Goal: Task Accomplishment & Management: Use online tool/utility

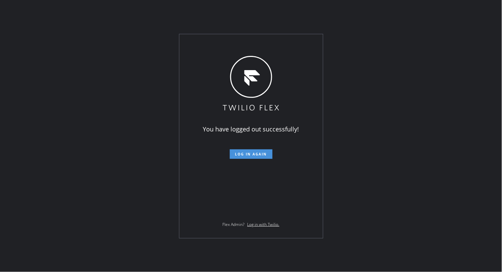
click at [251, 157] on button "Log in again" at bounding box center [251, 153] width 43 height 9
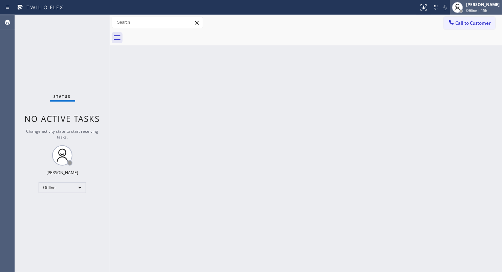
click at [481, 4] on div "[PERSON_NAME]" at bounding box center [484, 5] width 34 height 6
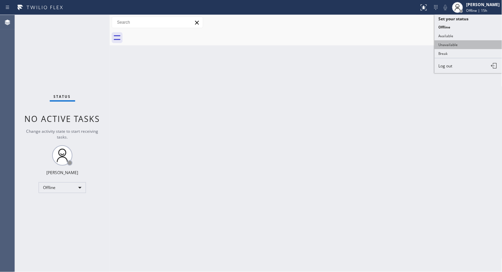
click at [459, 44] on button "Unavailable" at bounding box center [469, 44] width 68 height 9
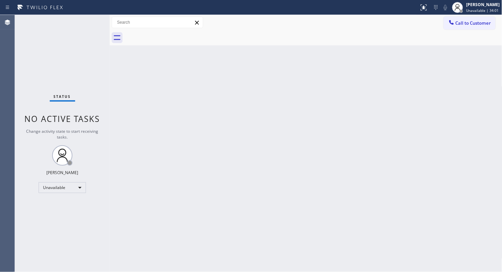
click at [456, 48] on div "Back to Dashboard Change Sender ID Customers Technicians Select a contact Outbo…" at bounding box center [306, 143] width 393 height 257
drag, startPoint x: 463, startPoint y: 22, endPoint x: 490, endPoint y: 54, distance: 41.5
click at [464, 22] on span "Call to Customer" at bounding box center [474, 23] width 36 height 6
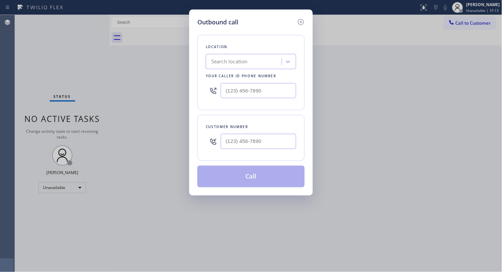
click at [281, 151] on div at bounding box center [259, 141] width 76 height 22
paste input "408) 680-3620"
click at [279, 147] on input "[PHONE_NUMBER]" at bounding box center [259, 141] width 76 height 15
type input "[PHONE_NUMBER]"
click at [267, 85] on input "(___) ___-____" at bounding box center [259, 90] width 76 height 15
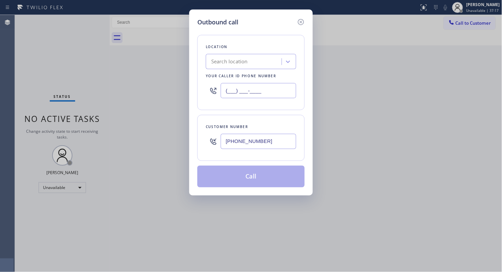
paste input "661) 349-4879"
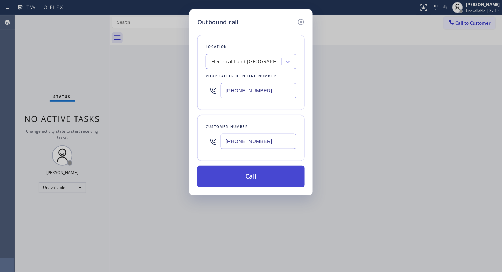
type input "[PHONE_NUMBER]"
click at [259, 175] on button "Call" at bounding box center [250, 177] width 107 height 22
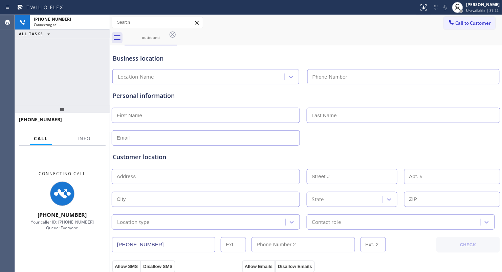
type input "[PHONE_NUMBER]"
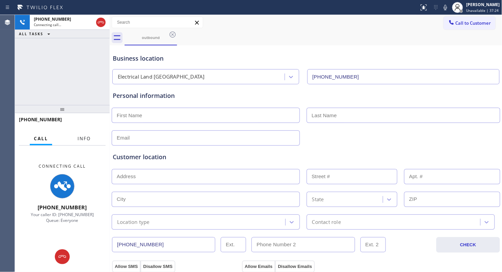
click at [90, 140] on span "Info" at bounding box center [84, 138] width 13 height 6
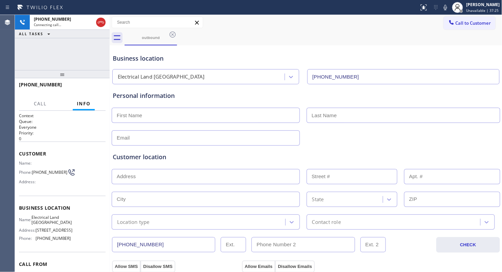
drag, startPoint x: 63, startPoint y: 109, endPoint x: 61, endPoint y: 75, distance: 35.0
click at [61, 75] on div at bounding box center [62, 74] width 95 height 8
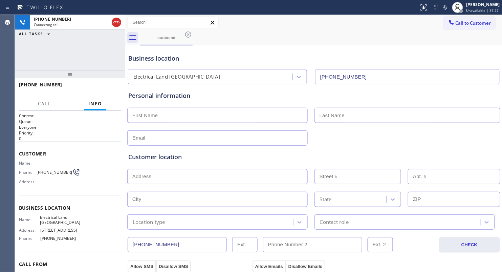
drag, startPoint x: 108, startPoint y: 48, endPoint x: 103, endPoint y: 51, distance: 6.4
click at [125, 49] on div at bounding box center [125, 143] width 0 height 257
drag, startPoint x: 98, startPoint y: 52, endPoint x: 106, endPoint y: 52, distance: 8.1
click at [98, 52] on div "[PHONE_NUMBER] Connecting call… ALL TASKS ALL TASKS ACTIVE TASKS TASKS IN WRAP …" at bounding box center [70, 42] width 110 height 55
click at [278, 45] on div "Business location Electrical Land [GEOGRAPHIC_DATA] [PHONE_NUMBER]" at bounding box center [314, 64] width 374 height 40
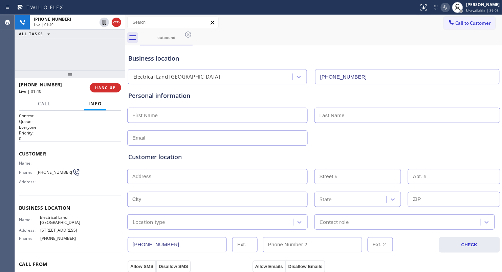
click at [449, 8] on icon at bounding box center [446, 7] width 8 height 8
click at [446, 5] on icon at bounding box center [446, 7] width 8 height 8
click at [445, 6] on icon at bounding box center [446, 7] width 8 height 8
click at [444, 13] on div "Status report No issues detected If you experience an issue, please download th…" at bounding box center [460, 7] width 86 height 15
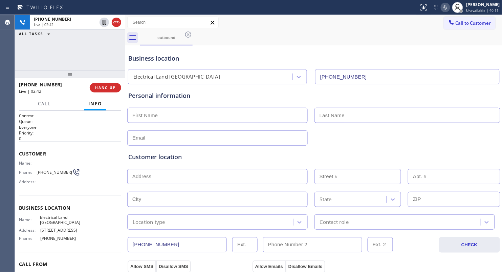
click at [446, 11] on icon at bounding box center [446, 7] width 8 height 8
click at [446, 10] on icon at bounding box center [446, 7] width 8 height 8
click at [309, 32] on div "outbound" at bounding box center [321, 37] width 362 height 15
click at [297, 29] on div "Call to Customer Outbound call Location Electrical Land [GEOGRAPHIC_DATA] Your …" at bounding box center [313, 22] width 377 height 15
click at [106, 89] on span "HANG UP" at bounding box center [105, 87] width 21 height 5
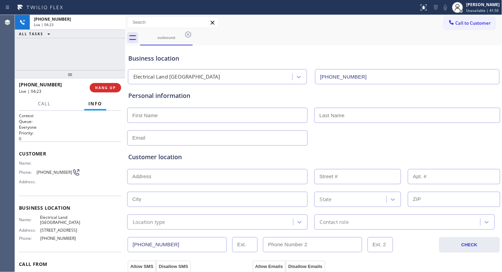
drag, startPoint x: 153, startPoint y: 116, endPoint x: 174, endPoint y: 116, distance: 21.0
click at [158, 116] on input "text" at bounding box center [217, 115] width 180 height 15
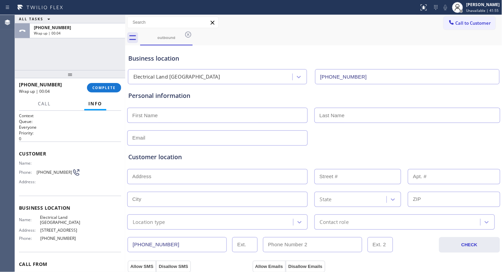
click at [167, 117] on input "text" at bounding box center [217, 115] width 180 height 15
paste input "[PERSON_NAME]"
type input "[PERSON_NAME]"
click at [334, 112] on input "text" at bounding box center [408, 115] width 186 height 15
paste input "Chou"
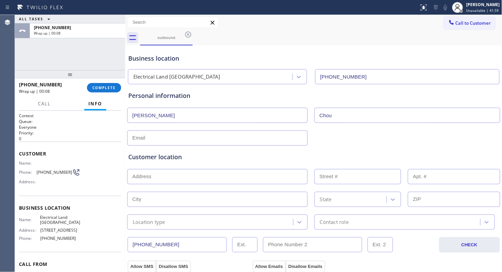
type input "Chou"
click at [142, 135] on input "text" at bounding box center [217, 137] width 180 height 15
paste input "[EMAIL_ADDRESS][DOMAIN_NAME]"
type input "[EMAIL_ADDRESS][DOMAIN_NAME]"
click at [350, 155] on div "Customer location" at bounding box center [313, 156] width 371 height 9
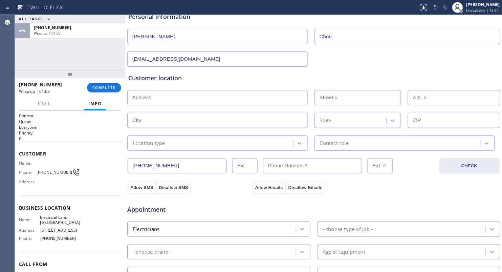
scroll to position [85, 0]
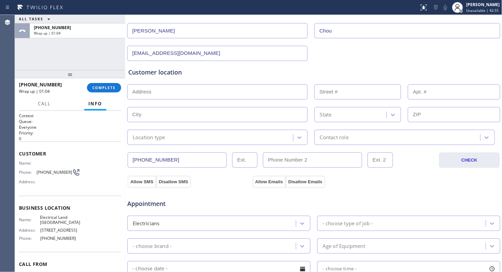
drag, startPoint x: 182, startPoint y: 137, endPoint x: 178, endPoint y: 139, distance: 4.2
click at [181, 137] on div "Location type" at bounding box center [211, 137] width 164 height 12
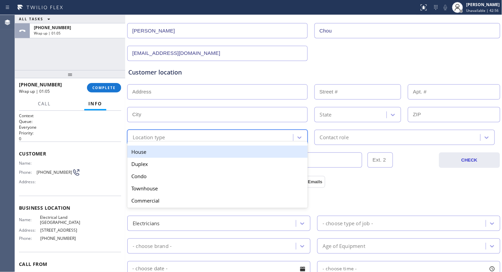
click at [180, 153] on div "House" at bounding box center [217, 152] width 180 height 12
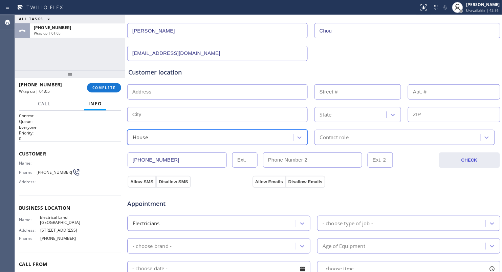
click at [324, 137] on div "Contact role" at bounding box center [334, 137] width 29 height 8
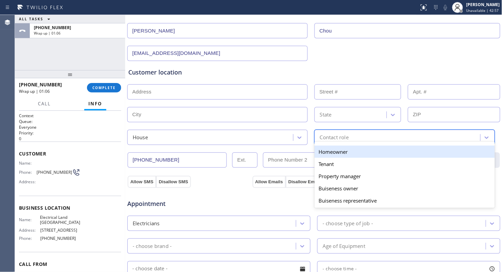
click at [317, 149] on div "Homeowner" at bounding box center [405, 152] width 180 height 12
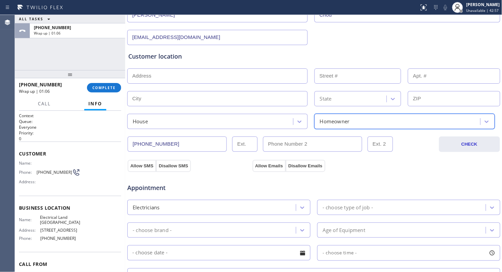
scroll to position [127, 0]
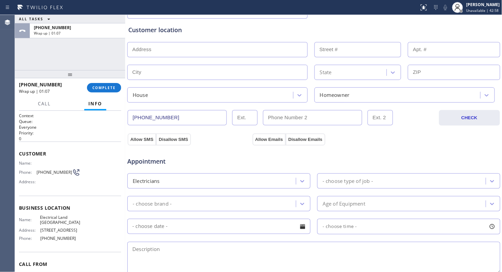
click at [147, 144] on div "Appointment Electricians - choose type of job - - choose brand - Age of Equipme…" at bounding box center [314, 209] width 374 height 133
click at [146, 143] on div "Appointment Electricians - choose type of job - - choose brand - Age of Equipme…" at bounding box center [314, 209] width 374 height 133
click at [144, 140] on button "Allow SMS" at bounding box center [142, 139] width 28 height 12
click at [265, 142] on button "Allow Emails" at bounding box center [269, 139] width 33 height 12
click at [266, 142] on button "Allow Emails" at bounding box center [269, 139] width 33 height 12
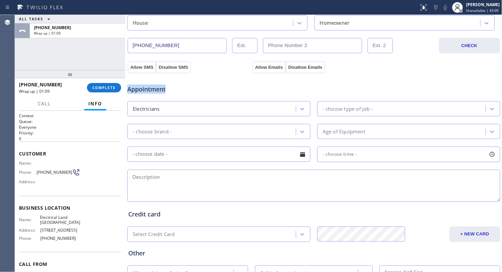
scroll to position [212, 0]
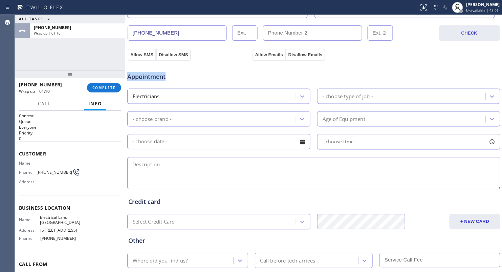
click at [199, 75] on span "Appointment" at bounding box center [189, 76] width 124 height 9
click at [171, 92] on div "Electricians" at bounding box center [212, 96] width 167 height 12
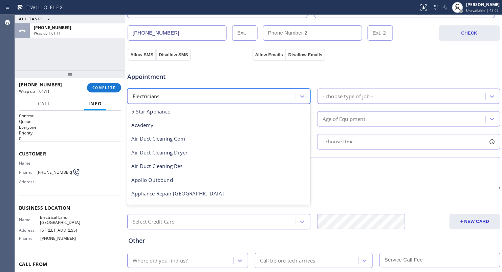
scroll to position [69, 0]
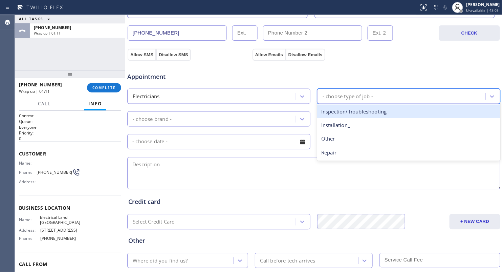
click at [339, 92] on div "- choose type of job -" at bounding box center [402, 96] width 167 height 12
drag, startPoint x: 335, startPoint y: 109, endPoint x: 332, endPoint y: 111, distance: 4.1
click at [333, 111] on div "Inspection/Troubleshooting" at bounding box center [408, 112] width 183 height 14
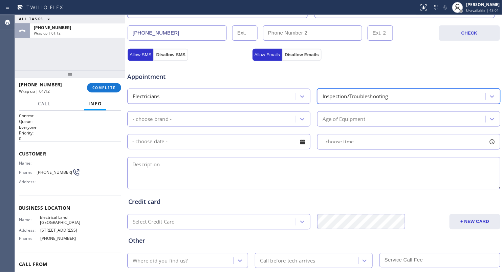
click at [257, 120] on div "- choose brand -" at bounding box center [212, 119] width 167 height 12
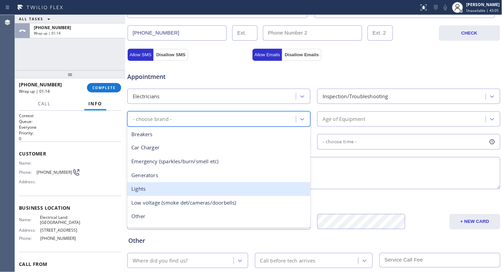
click at [146, 187] on div "Lights" at bounding box center [218, 189] width 183 height 14
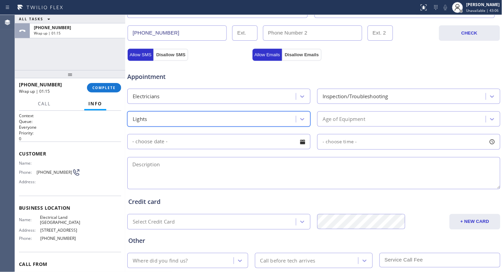
click at [323, 119] on div "Age of Equipment" at bounding box center [344, 119] width 43 height 8
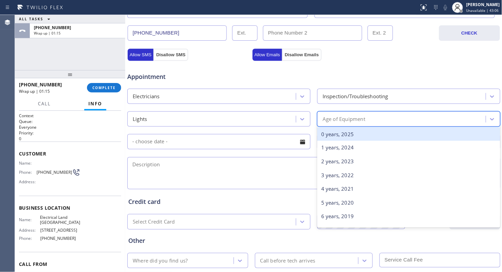
click at [325, 128] on div "0 years, 2025" at bounding box center [408, 134] width 183 height 14
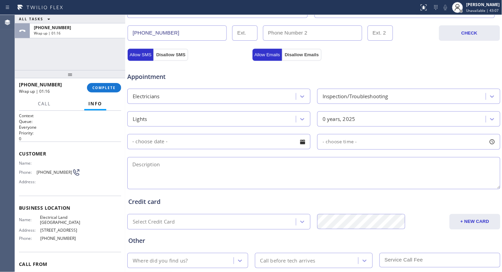
click at [232, 145] on input "text" at bounding box center [218, 141] width 183 height 15
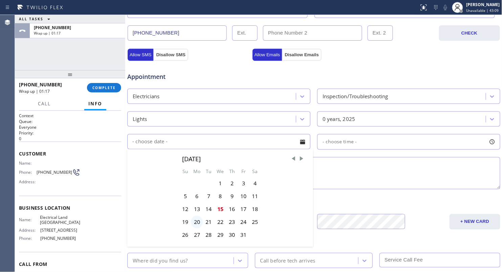
click at [195, 223] on div "20" at bounding box center [197, 222] width 12 height 13
type input "[DATE]"
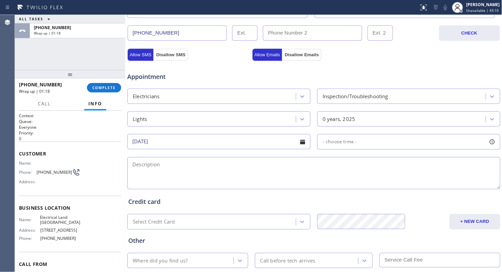
click at [342, 145] on span "- choose time -" at bounding box center [340, 142] width 35 height 6
drag, startPoint x: 319, startPoint y: 184, endPoint x: 375, endPoint y: 178, distance: 55.9
click at [375, 178] on div at bounding box center [377, 183] width 8 height 14
drag, startPoint x: 319, startPoint y: 183, endPoint x: 335, endPoint y: 183, distance: 16.3
click at [335, 183] on div at bounding box center [337, 183] width 8 height 14
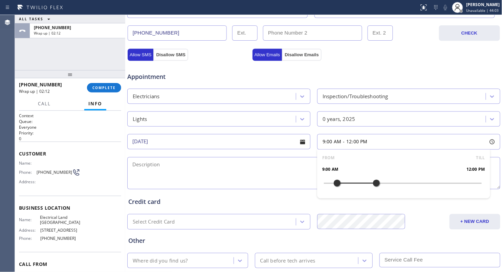
click at [285, 162] on textarea at bounding box center [313, 173] width 373 height 32
click at [455, 168] on textarea at bounding box center [313, 173] width 373 height 32
paste textarea "9-12, There is a of $60, for our technician to come out and perform basic diagn…"
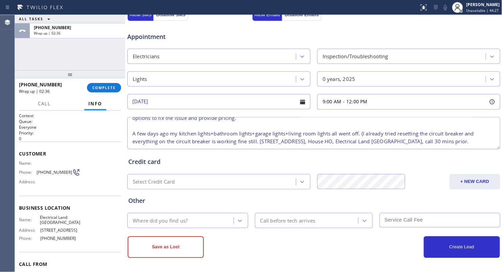
scroll to position [254, 0]
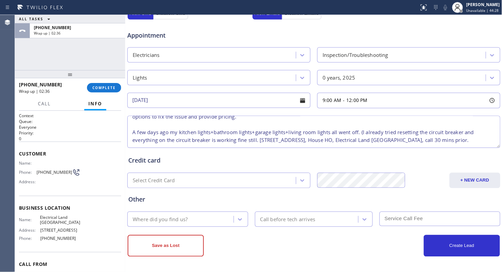
type textarea "9-12, There is a of $60, for our technician to come out and perform basic diagn…"
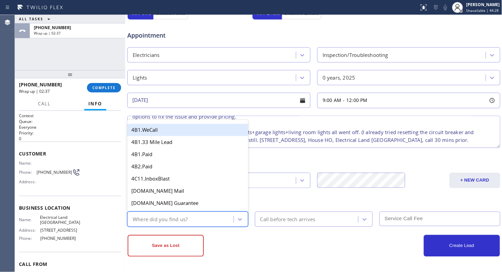
click at [184, 217] on div "Where did you find us?" at bounding box center [160, 219] width 55 height 8
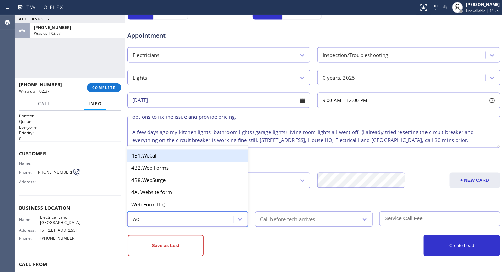
type input "web"
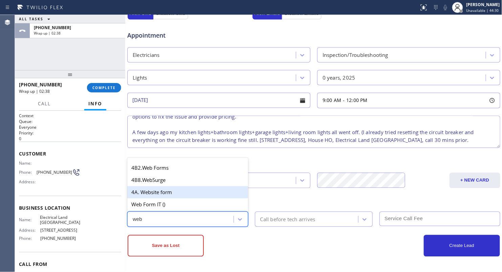
drag, startPoint x: 162, startPoint y: 192, endPoint x: 170, endPoint y: 194, distance: 8.1
click at [163, 192] on div "4A. Website form" at bounding box center [187, 192] width 121 height 12
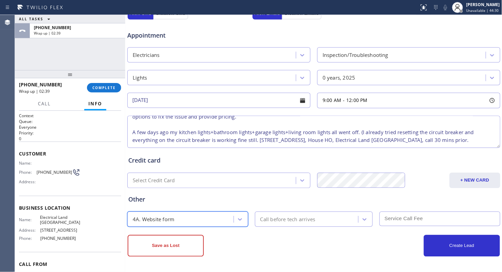
click at [291, 222] on div "Call before tech arrives" at bounding box center [308, 219] width 102 height 12
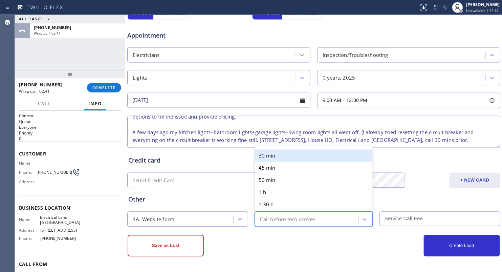
click at [300, 157] on div "30 min" at bounding box center [314, 156] width 118 height 12
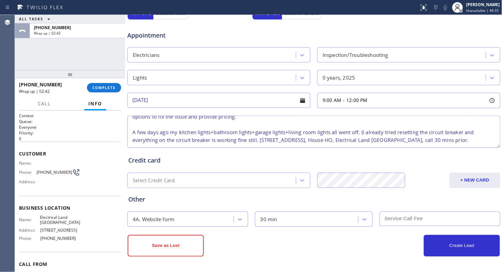
drag, startPoint x: 397, startPoint y: 215, endPoint x: 401, endPoint y: 212, distance: 5.3
click at [399, 214] on input "text" at bounding box center [440, 219] width 121 height 15
type input "60"
click at [454, 245] on button "Create Lead" at bounding box center [462, 246] width 76 height 22
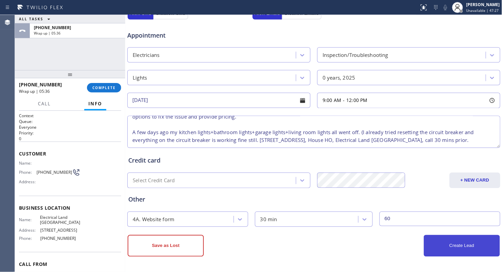
click at [460, 243] on button "Create Lead" at bounding box center [462, 246] width 76 height 22
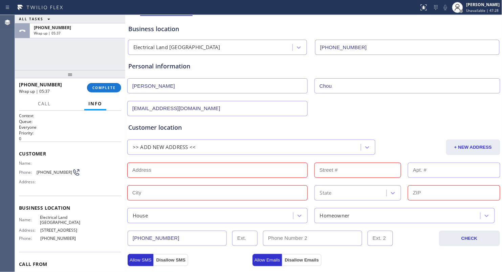
scroll to position [23, 0]
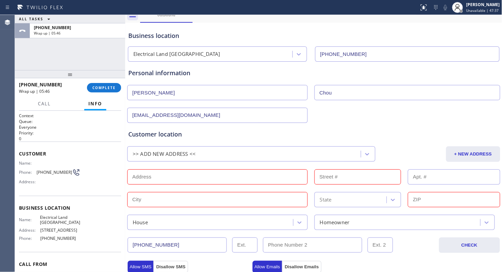
click at [251, 171] on input "text" at bounding box center [217, 176] width 180 height 15
paste input "[STREET_ADDRESS]"
type input "[STREET_ADDRESS]"
type input "1125"
type input "Milpitas"
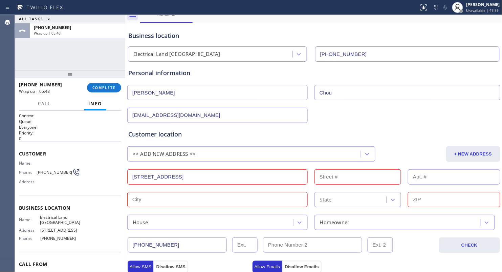
type input "95035"
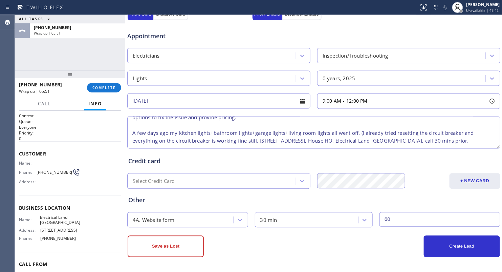
scroll to position [277, 0]
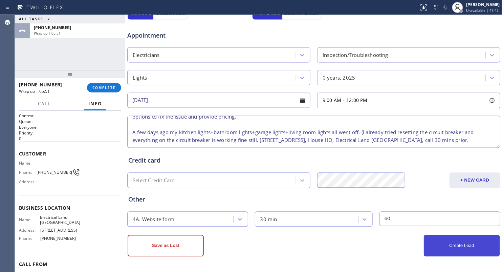
click at [446, 243] on button "Create Lead" at bounding box center [462, 246] width 76 height 22
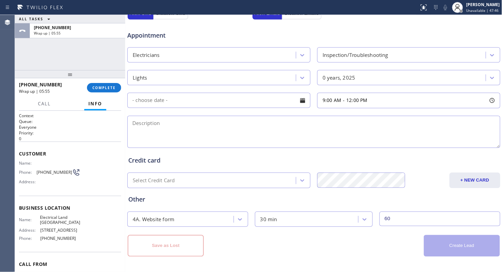
scroll to position [0, 0]
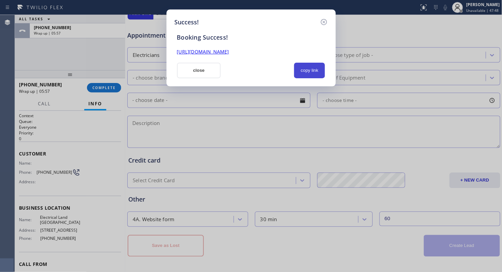
click at [321, 72] on button "copy link" at bounding box center [309, 71] width 31 height 16
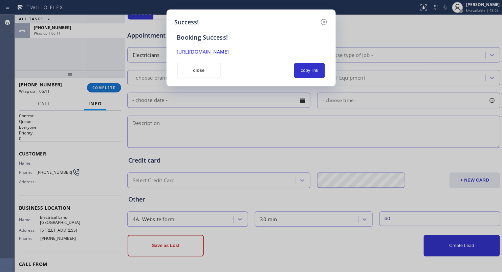
drag, startPoint x: 204, startPoint y: 66, endPoint x: 201, endPoint y: 70, distance: 4.6
click at [203, 67] on button "close" at bounding box center [199, 71] width 44 height 16
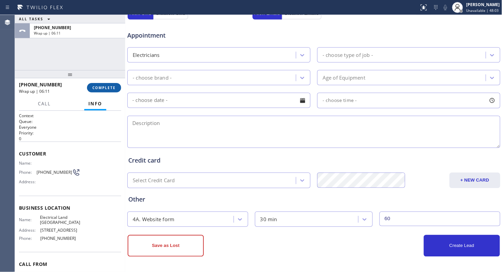
click at [121, 87] on button "COMPLETE" at bounding box center [104, 87] width 34 height 9
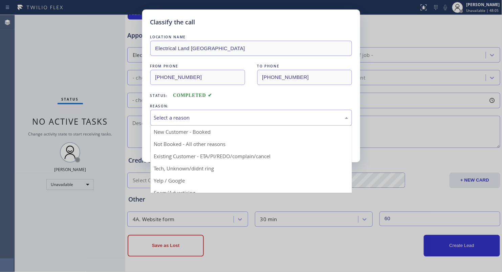
click at [190, 112] on div "Select a reason" at bounding box center [251, 118] width 202 height 16
drag, startPoint x: 177, startPoint y: 129, endPoint x: 176, endPoint y: 133, distance: 4.8
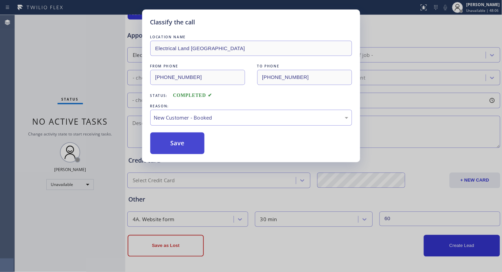
click at [174, 143] on button "Save" at bounding box center [177, 143] width 55 height 22
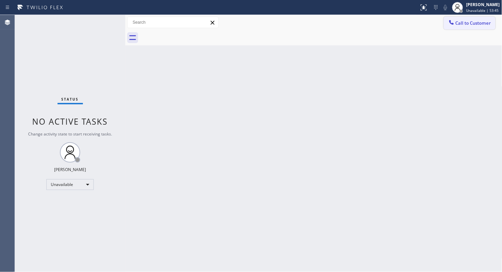
click at [465, 23] on span "Call to Customer" at bounding box center [474, 23] width 36 height 6
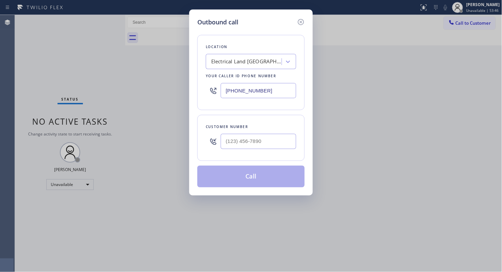
drag, startPoint x: 255, startPoint y: 94, endPoint x: 199, endPoint y: 96, distance: 55.6
click at [212, 96] on div "[PHONE_NUMBER]" at bounding box center [251, 91] width 90 height 22
paste input "28) 232-8721"
type input "[PHONE_NUMBER]"
paste input "text"
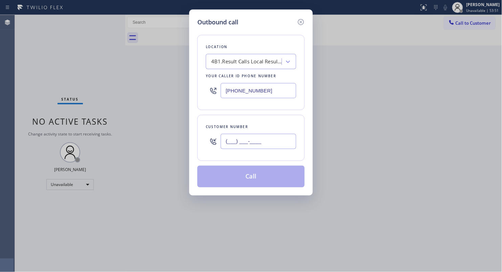
drag, startPoint x: 279, startPoint y: 139, endPoint x: 273, endPoint y: 137, distance: 5.8
click at [278, 139] on input "(___) ___-____" at bounding box center [259, 141] width 76 height 15
paste input "415) 531-5624"
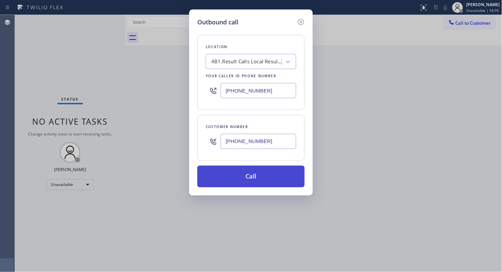
type input "[PHONE_NUMBER]"
click at [255, 177] on button "Call" at bounding box center [250, 177] width 107 height 22
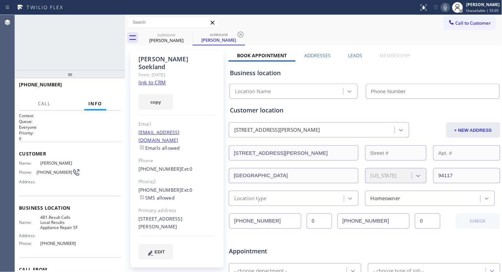
type input "[PHONE_NUMBER]"
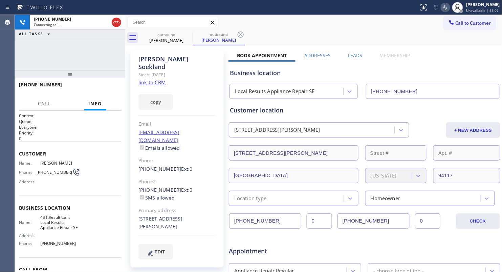
click at [288, 33] on div "outbound [PERSON_NAME] outbound [PERSON_NAME]" at bounding box center [321, 37] width 362 height 15
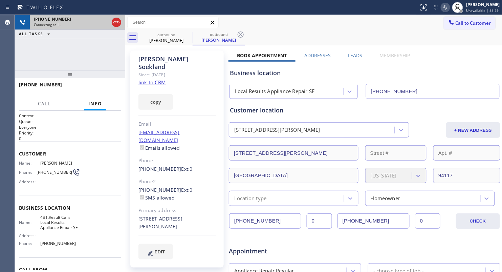
click at [115, 21] on icon at bounding box center [116, 22] width 6 height 2
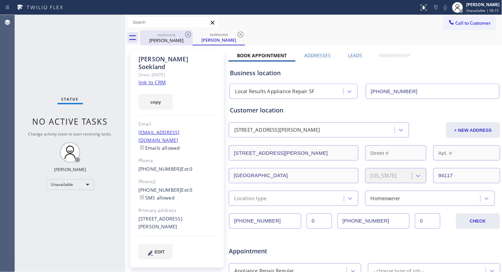
click at [186, 40] on div "[PERSON_NAME]" at bounding box center [166, 40] width 51 height 6
click at [189, 35] on icon at bounding box center [188, 34] width 6 height 6
click at [189, 34] on icon at bounding box center [188, 34] width 6 height 6
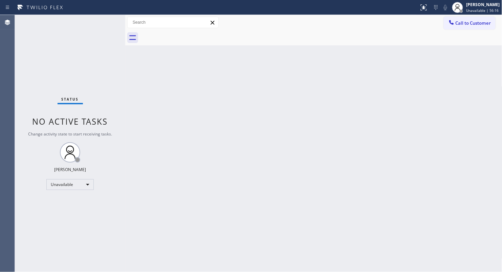
click at [189, 34] on div at bounding box center [321, 37] width 362 height 15
drag, startPoint x: 478, startPoint y: 23, endPoint x: 367, endPoint y: 59, distance: 116.0
click at [477, 23] on span "Call to Customer" at bounding box center [474, 23] width 36 height 6
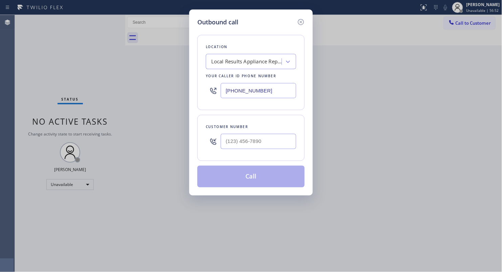
drag, startPoint x: 275, startPoint y: 89, endPoint x: 166, endPoint y: 91, distance: 108.4
click at [171, 90] on div "Outbound call Location Local Results Appliance Repair SF Your caller id phone n…" at bounding box center [251, 136] width 502 height 272
paste input "747) 529-3996"
type input "[PHONE_NUMBER]"
click at [274, 141] on input "(___) ___-____" at bounding box center [259, 141] width 76 height 15
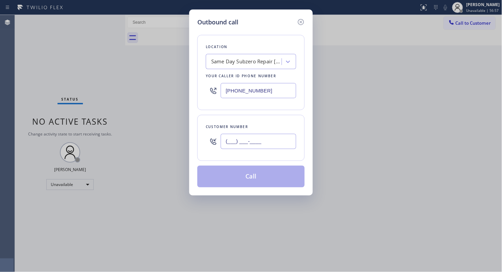
paste input "310) 721-9266"
type input "[PHONE_NUMBER]"
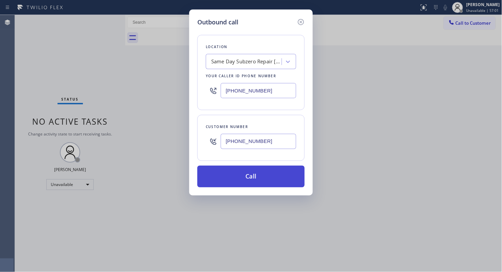
click at [257, 174] on button "Call" at bounding box center [250, 177] width 107 height 22
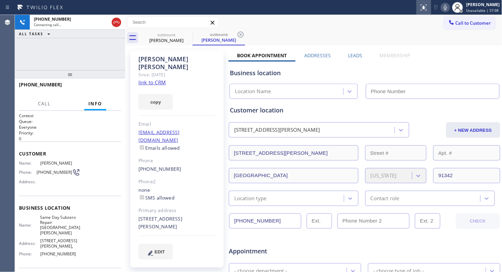
type input "[PHONE_NUMBER]"
click at [443, 9] on icon at bounding box center [446, 7] width 8 height 8
click at [450, 8] on div at bounding box center [445, 7] width 9 height 8
click at [380, 38] on div "outbound [PERSON_NAME] outbound [PERSON_NAME]" at bounding box center [321, 37] width 362 height 15
click at [99, 51] on div "[PHONE_NUMBER] Connecting call… ALL TASKS ALL TASKS ACTIVE TASKS TASKS IN WRAP …" at bounding box center [70, 42] width 110 height 55
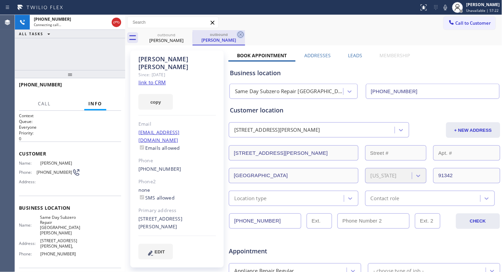
click at [241, 33] on icon at bounding box center [241, 34] width 8 height 8
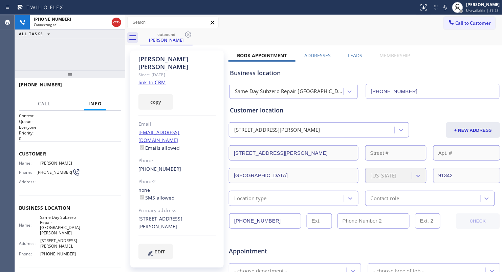
click at [241, 33] on div "outbound [PERSON_NAME]" at bounding box center [321, 37] width 362 height 15
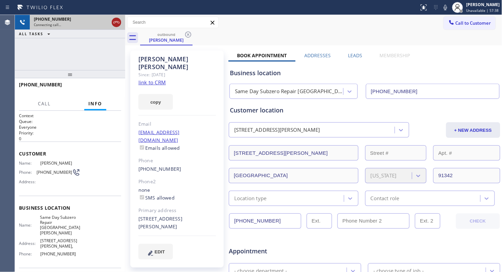
click at [115, 25] on icon at bounding box center [116, 22] width 8 height 8
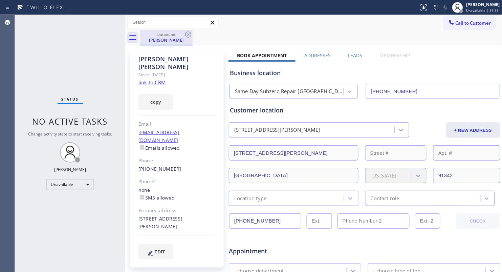
click at [192, 35] on div "outbound [PERSON_NAME]" at bounding box center [166, 37] width 52 height 15
click at [190, 38] on icon at bounding box center [188, 34] width 8 height 8
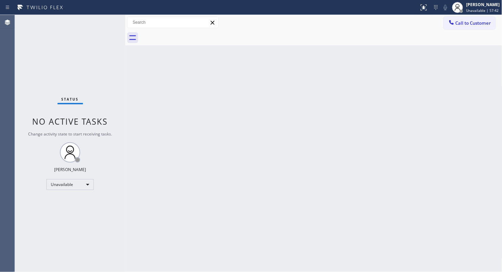
drag, startPoint x: 396, startPoint y: 74, endPoint x: 399, endPoint y: 69, distance: 5.2
click at [397, 73] on div "Back to Dashboard Change Sender ID Customers Technicians Select a contact Outbo…" at bounding box center [313, 143] width 377 height 257
drag, startPoint x: 482, startPoint y: 27, endPoint x: 470, endPoint y: 19, distance: 14.3
click at [478, 26] on button "Call to Customer" at bounding box center [470, 23] width 52 height 13
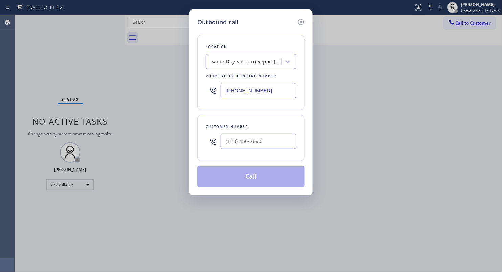
drag, startPoint x: 263, startPoint y: 87, endPoint x: 268, endPoint y: 91, distance: 6.7
click at [264, 88] on input "[PHONE_NUMBER]" at bounding box center [259, 90] width 76 height 15
click at [268, 91] on input "[PHONE_NUMBER]" at bounding box center [259, 90] width 76 height 15
drag, startPoint x: 228, startPoint y: 92, endPoint x: 200, endPoint y: 88, distance: 28.1
click at [201, 89] on div "Location Same Day Subzero Repair [GEOGRAPHIC_DATA][PERSON_NAME] Your caller id …" at bounding box center [250, 72] width 107 height 75
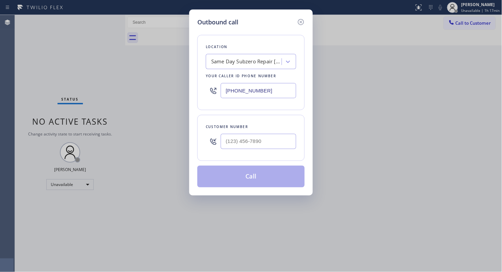
paste input "323) 416-2342"
type input "[PHONE_NUMBER]"
click at [260, 142] on input "(___) ___-____" at bounding box center [259, 141] width 76 height 15
paste input "213) 494-9194"
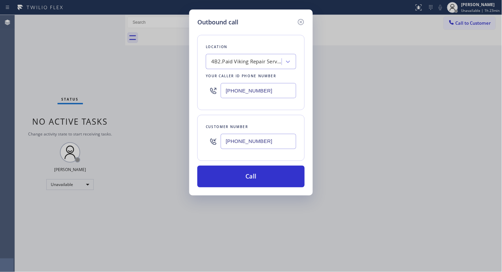
type input "[PHONE_NUMBER]"
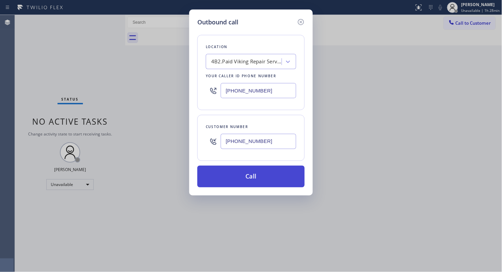
drag, startPoint x: 243, startPoint y: 173, endPoint x: 246, endPoint y: 170, distance: 3.6
click at [243, 173] on button "Call" at bounding box center [250, 177] width 107 height 22
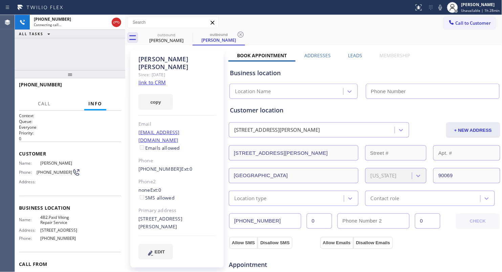
type input "[PHONE_NUMBER]"
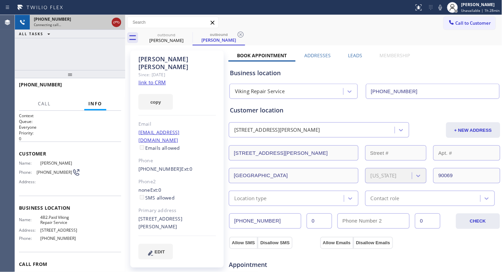
click at [117, 19] on icon at bounding box center [116, 22] width 8 height 8
drag, startPoint x: 151, startPoint y: 36, endPoint x: 168, endPoint y: 37, distance: 17.0
click at [156, 37] on div "outbound" at bounding box center [166, 34] width 51 height 5
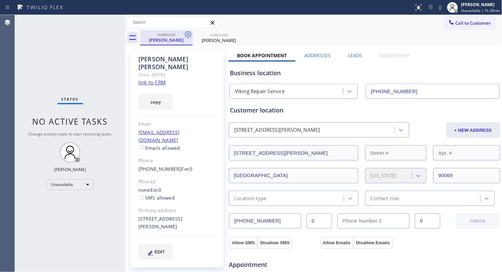
click at [185, 34] on icon at bounding box center [188, 34] width 8 height 8
click at [185, 33] on icon at bounding box center [188, 34] width 8 height 8
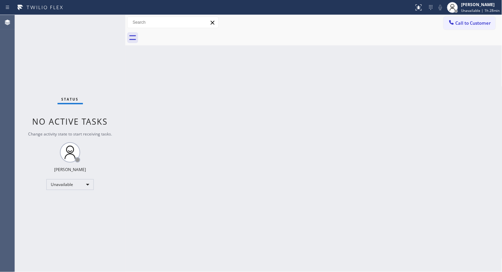
click at [186, 33] on div at bounding box center [321, 37] width 362 height 15
click at [187, 33] on div at bounding box center [321, 37] width 362 height 15
click at [287, 71] on div "Back to Dashboard Change Sender ID Customers Technicians Select a contact Outbo…" at bounding box center [313, 143] width 377 height 257
click at [456, 22] on span "Call to Customer" at bounding box center [474, 23] width 36 height 6
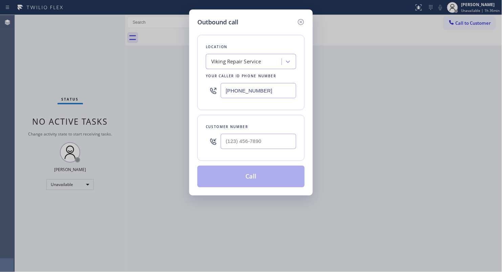
drag, startPoint x: 270, startPoint y: 91, endPoint x: 217, endPoint y: 94, distance: 52.5
click at [220, 94] on div "[PHONE_NUMBER]" at bounding box center [251, 91] width 90 height 22
paste input "12) 634-6488"
type input "[PHONE_NUMBER]"
drag, startPoint x: 278, startPoint y: 130, endPoint x: 275, endPoint y: 144, distance: 13.8
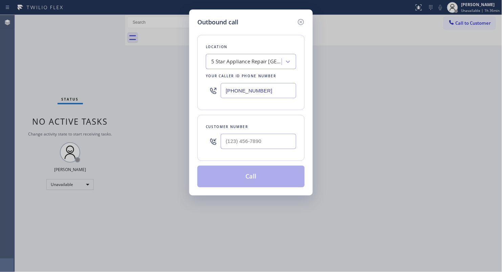
click at [275, 144] on div "Customer number" at bounding box center [250, 138] width 107 height 46
click at [275, 144] on input "(___) ___-____" at bounding box center [259, 141] width 76 height 15
paste input "630) 750-8580"
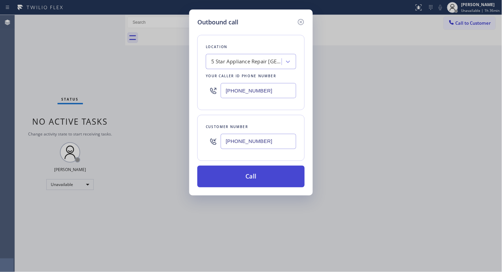
type input "[PHONE_NUMBER]"
click at [255, 177] on button "Call" at bounding box center [250, 177] width 107 height 22
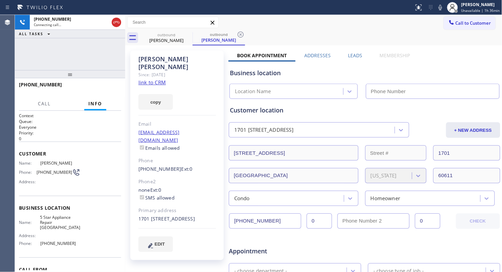
type input "[PHONE_NUMBER]"
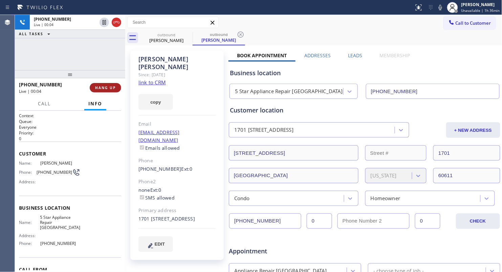
click at [107, 86] on span "HANG UP" at bounding box center [105, 87] width 21 height 5
click at [107, 87] on span "HANG UP" at bounding box center [105, 87] width 21 height 5
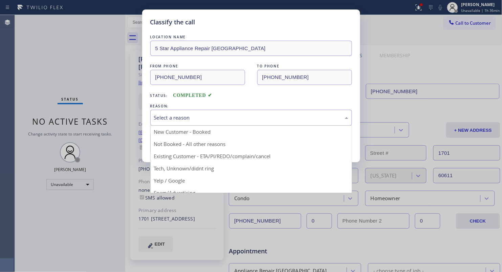
click at [184, 114] on div "Select a reason" at bounding box center [251, 118] width 194 height 8
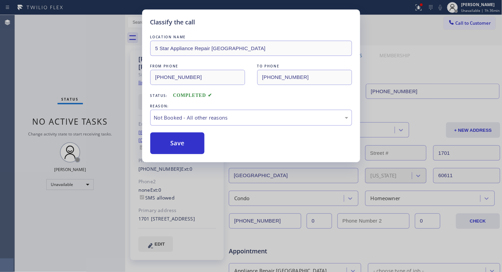
click at [171, 145] on button "Save" at bounding box center [177, 143] width 55 height 22
drag, startPoint x: 172, startPoint y: 144, endPoint x: 176, endPoint y: 144, distance: 4.1
click at [173, 144] on button "Save" at bounding box center [177, 143] width 55 height 22
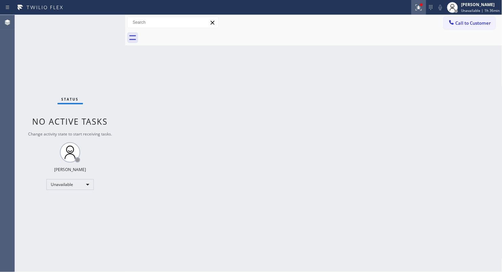
click at [418, 7] on icon at bounding box center [419, 7] width 8 height 8
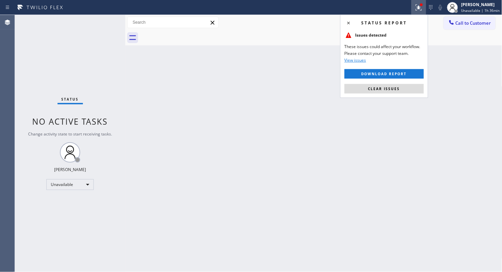
drag, startPoint x: 403, startPoint y: 86, endPoint x: 237, endPoint y: 78, distance: 165.4
click at [401, 86] on button "Clear issues" at bounding box center [384, 88] width 79 height 9
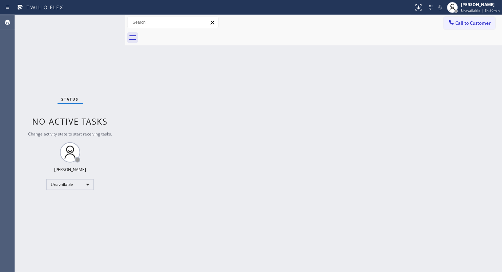
drag, startPoint x: 355, startPoint y: 141, endPoint x: 378, endPoint y: 124, distance: 28.5
click at [356, 140] on div "Back to Dashboard Change Sender ID Customers Technicians Select a contact Outbo…" at bounding box center [313, 143] width 377 height 257
click at [413, 61] on div "Back to Dashboard Change Sender ID Customers Technicians Select a contact Outbo…" at bounding box center [313, 143] width 377 height 257
click at [460, 19] on button "Call to Customer" at bounding box center [470, 23] width 52 height 13
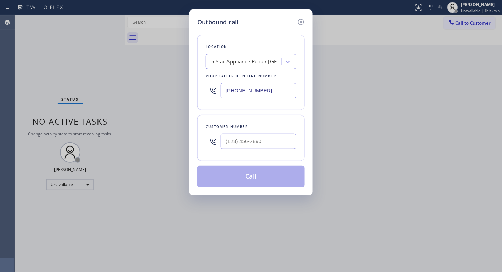
drag, startPoint x: 251, startPoint y: 95, endPoint x: 195, endPoint y: 91, distance: 56.7
click at [195, 91] on div "Outbound call Location 5 Star Appliance Repair [GEOGRAPHIC_DATA] Your caller id…" at bounding box center [251, 102] width 124 height 186
paste input "949) 724-9281"
type input "[PHONE_NUMBER]"
click at [282, 149] on input "(___) ___-____" at bounding box center [259, 141] width 76 height 15
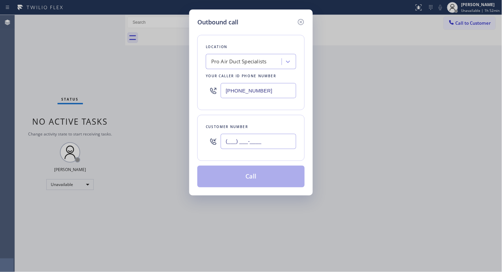
paste input "949) 693-2602"
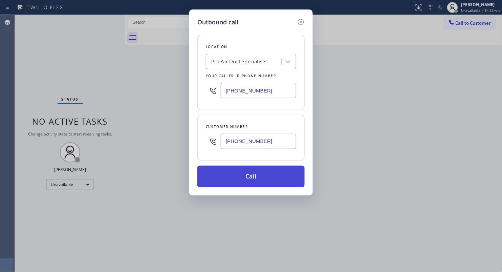
type input "[PHONE_NUMBER]"
click at [254, 173] on button "Call" at bounding box center [250, 177] width 107 height 22
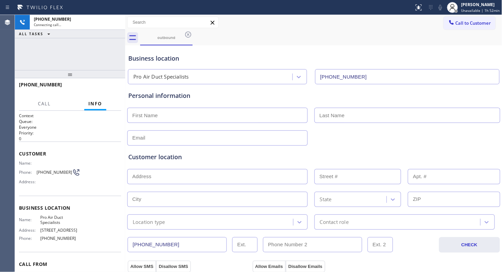
type input "[PHONE_NUMBER]"
drag, startPoint x: 117, startPoint y: 23, endPoint x: 129, endPoint y: 25, distance: 12.1
click at [117, 22] on icon at bounding box center [116, 22] width 8 height 8
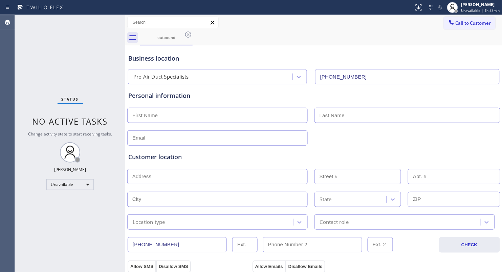
click at [457, 22] on span "Call to Customer" at bounding box center [474, 23] width 36 height 6
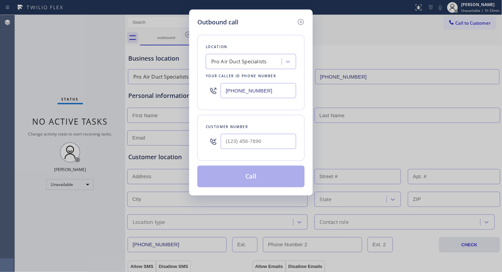
drag, startPoint x: 267, startPoint y: 90, endPoint x: 217, endPoint y: 89, distance: 50.1
click at [217, 89] on div "[PHONE_NUMBER]" at bounding box center [251, 91] width 90 height 22
paste input "626) 624-4055"
type input "[PHONE_NUMBER]"
click at [265, 141] on input "(___) ___-____" at bounding box center [259, 141] width 76 height 15
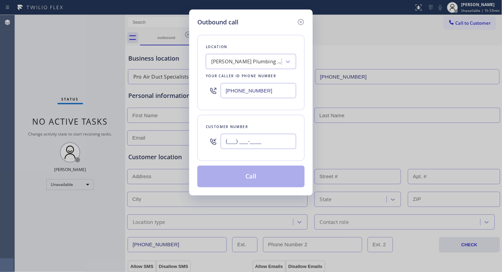
paste input "909) 589-8229"
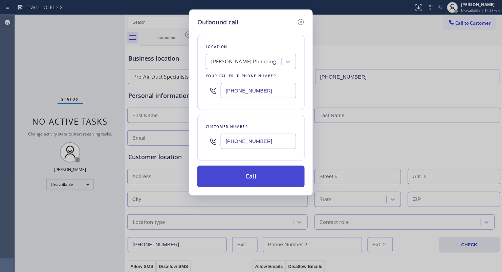
type input "[PHONE_NUMBER]"
click at [244, 174] on button "Call" at bounding box center [250, 177] width 107 height 22
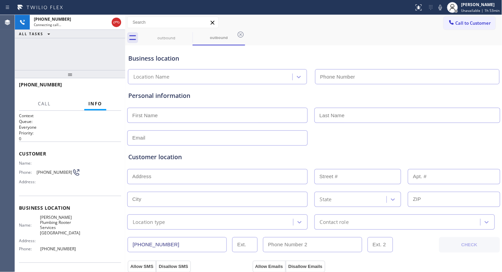
type input "[PHONE_NUMBER]"
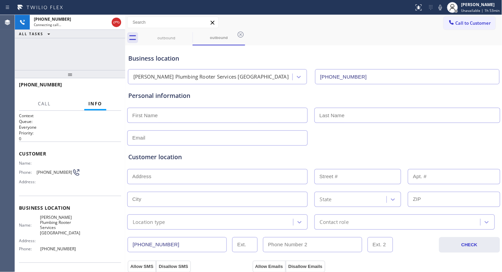
click at [379, 40] on div "outbound outbound" at bounding box center [321, 37] width 362 height 15
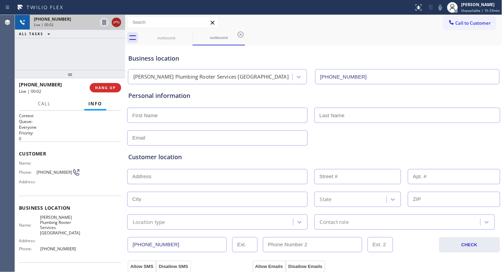
click at [116, 22] on icon at bounding box center [116, 22] width 6 height 2
click at [118, 23] on div "Live | 00:03" at bounding box center [77, 24] width 87 height 5
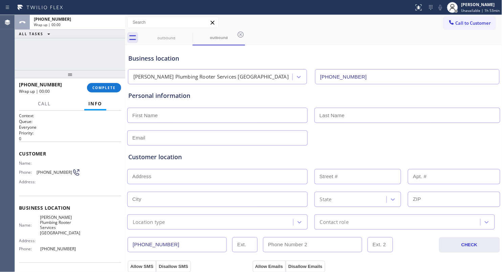
click at [118, 23] on div "[PHONE_NUMBER] Wrap up | 00:00" at bounding box center [70, 22] width 110 height 15
click at [118, 23] on div "ALL TASKS ALL TASKS ACTIVE TASKS TASKS IN WRAP UP [PHONE_NUMBER] Wrap up | 00:00" at bounding box center [70, 26] width 110 height 23
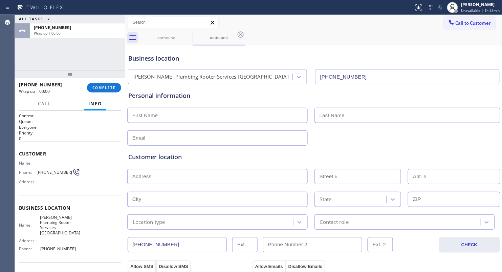
click at [118, 23] on div "ALL TASKS ALL TASKS ACTIVE TASKS TASKS IN WRAP UP" at bounding box center [70, 19] width 110 height 8
click at [104, 84] on button "COMPLETE" at bounding box center [104, 87] width 34 height 9
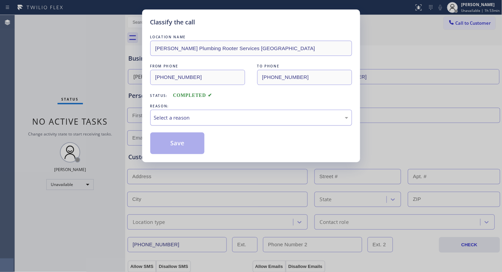
click at [186, 121] on div "Select a reason" at bounding box center [251, 118] width 194 height 8
click at [173, 144] on button "Save" at bounding box center [177, 143] width 55 height 22
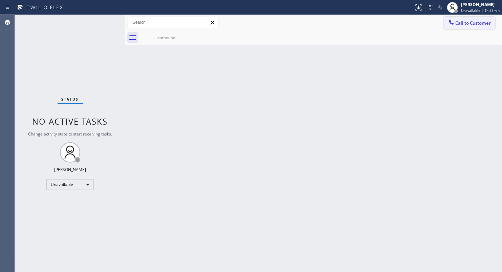
click at [466, 24] on span "Call to Customer" at bounding box center [474, 23] width 36 height 6
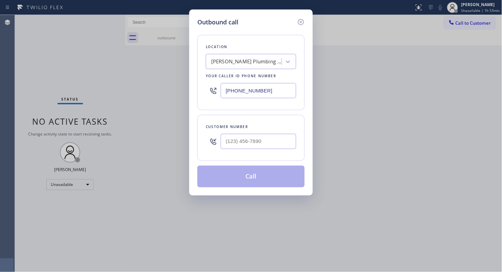
drag, startPoint x: 270, startPoint y: 91, endPoint x: 207, endPoint y: 90, distance: 63.0
click at [210, 93] on div "[PHONE_NUMBER]" at bounding box center [251, 91] width 90 height 22
paste input "213) 263-4073"
type input "[PHONE_NUMBER]"
drag, startPoint x: 273, startPoint y: 137, endPoint x: 283, endPoint y: 125, distance: 15.7
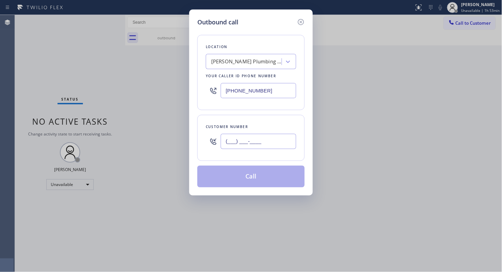
click at [273, 138] on input "(___) ___-____" at bounding box center [259, 141] width 76 height 15
paste input "213) 767-1098"
type input "[PHONE_NUMBER]"
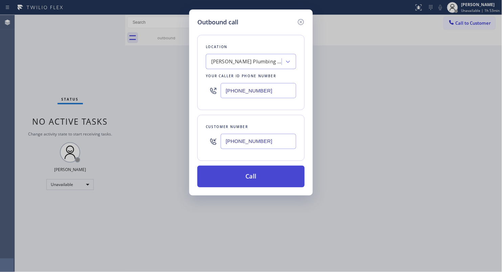
click at [262, 178] on button "Call" at bounding box center [250, 177] width 107 height 22
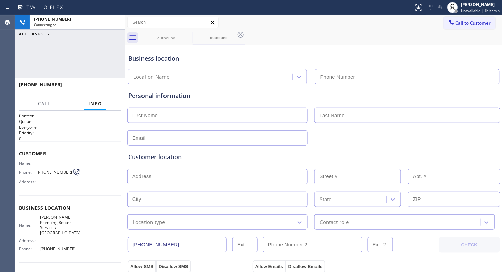
type input "[PHONE_NUMBER]"
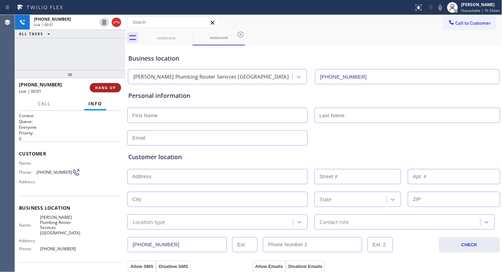
click at [109, 85] on span "HANG UP" at bounding box center [105, 87] width 21 height 5
click at [110, 85] on span "HANG UP" at bounding box center [105, 87] width 21 height 5
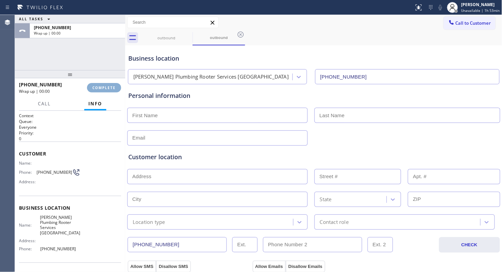
click at [110, 85] on span "COMPLETE" at bounding box center [103, 87] width 23 height 5
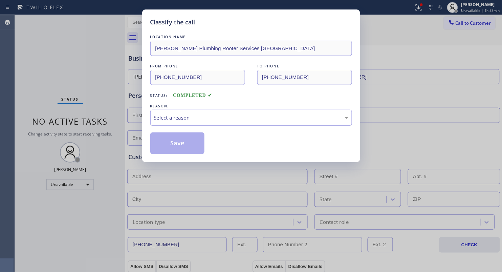
click at [188, 116] on div "Select a reason" at bounding box center [251, 118] width 194 height 8
click at [173, 148] on button "Save" at bounding box center [177, 143] width 55 height 22
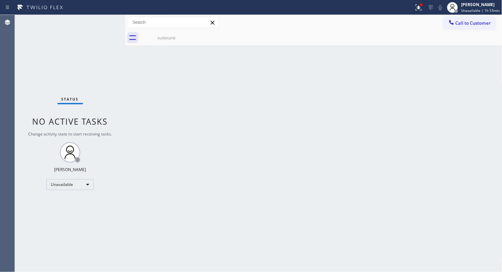
drag, startPoint x: 460, startPoint y: 24, endPoint x: 447, endPoint y: 26, distance: 13.4
click at [458, 24] on span "Call to Customer" at bounding box center [474, 23] width 36 height 6
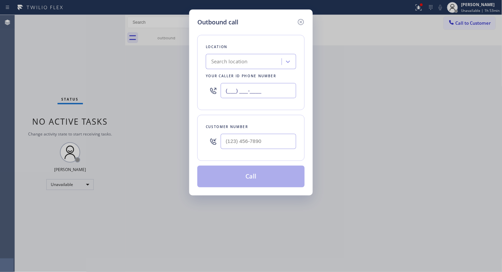
drag, startPoint x: 276, startPoint y: 94, endPoint x: 190, endPoint y: 93, distance: 86.0
click at [190, 93] on div "Outbound call Location Search location Your caller id phone number (___) ___-__…" at bounding box center [251, 102] width 124 height 186
paste input "424) 772-3921"
type input "[PHONE_NUMBER]"
click at [282, 142] on input "(___) ___-____" at bounding box center [259, 141] width 76 height 15
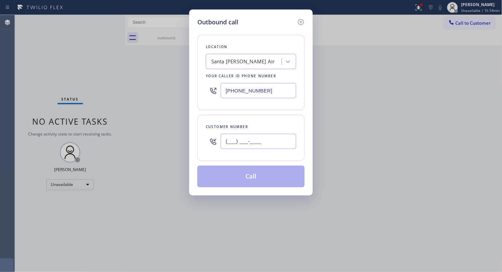
paste input "870) 493-0361"
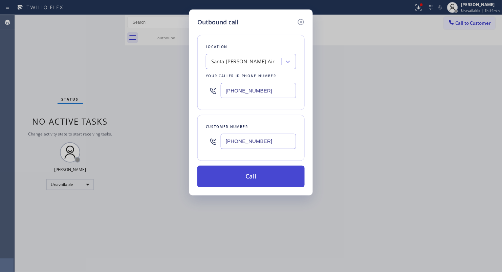
type input "[PHONE_NUMBER]"
click at [256, 171] on button "Call" at bounding box center [250, 177] width 107 height 22
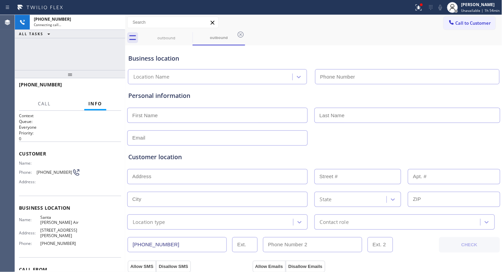
type input "[PHONE_NUMBER]"
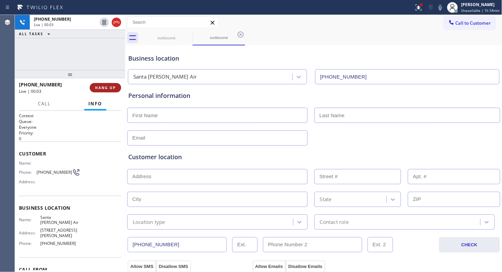
click at [101, 89] on span "HANG UP" at bounding box center [105, 87] width 21 height 5
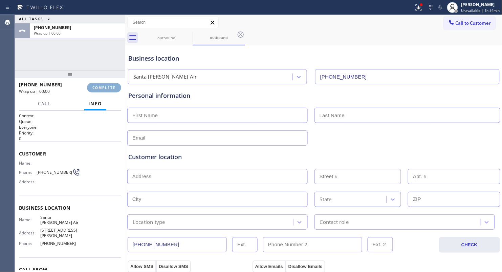
click at [101, 87] on span "COMPLETE" at bounding box center [103, 87] width 23 height 5
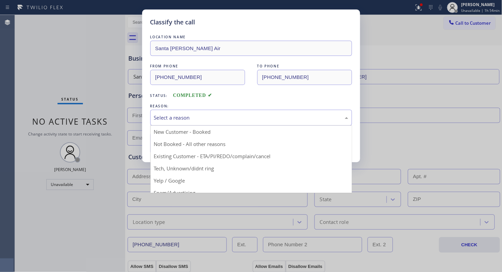
click at [208, 120] on div "Select a reason" at bounding box center [251, 118] width 194 height 8
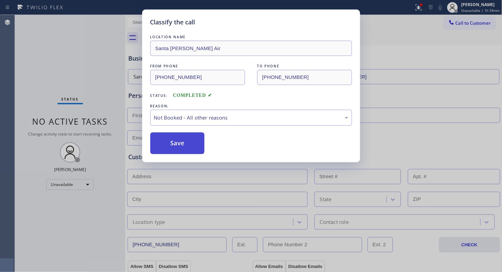
click at [169, 142] on button "Save" at bounding box center [177, 143] width 55 height 22
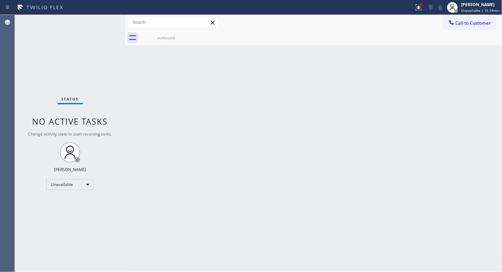
drag, startPoint x: 396, startPoint y: 83, endPoint x: 404, endPoint y: 76, distance: 10.6
click at [399, 81] on div "Back to Dashboard Change Sender ID Customers Technicians Select a contact Outbo…" at bounding box center [313, 143] width 377 height 257
click at [461, 23] on span "Call to Customer" at bounding box center [474, 23] width 36 height 6
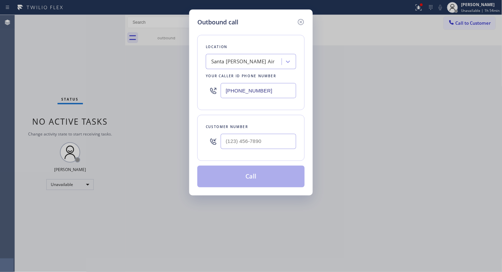
drag, startPoint x: 270, startPoint y: 90, endPoint x: 215, endPoint y: 89, distance: 55.5
click at [215, 90] on div "[PHONE_NUMBER]" at bounding box center [251, 91] width 90 height 22
paste input "866) 936-2504"
type input "[PHONE_NUMBER]"
click at [242, 147] on input "(___) ___-____" at bounding box center [259, 141] width 76 height 15
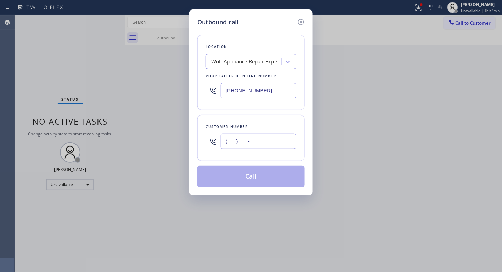
paste input "949) 703-0998"
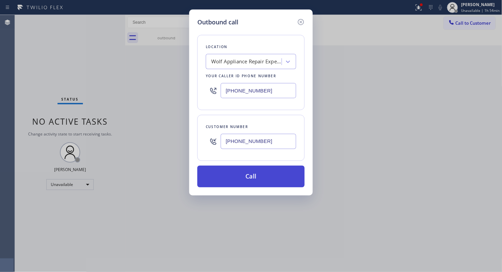
type input "[PHONE_NUMBER]"
click at [258, 177] on button "Call" at bounding box center [250, 177] width 107 height 22
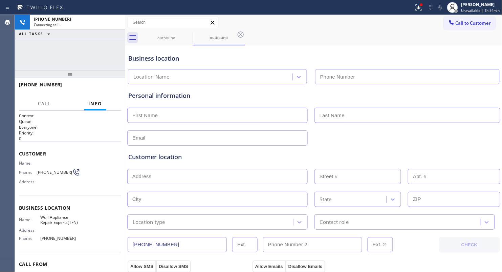
type input "[PHONE_NUMBER]"
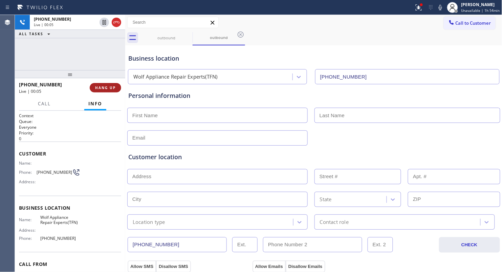
click at [102, 88] on span "HANG UP" at bounding box center [105, 87] width 21 height 5
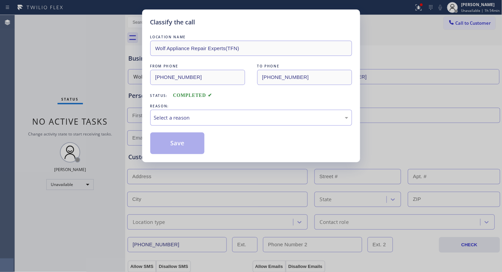
click at [104, 90] on div "Classify the call LOCATION NAME Wolf Appliance Repair Experts(TFN) FROM PHONE […" at bounding box center [251, 136] width 502 height 272
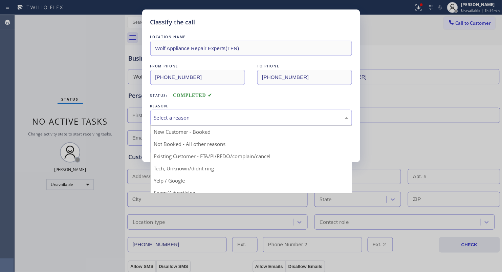
click at [174, 118] on div "Select a reason" at bounding box center [251, 118] width 194 height 8
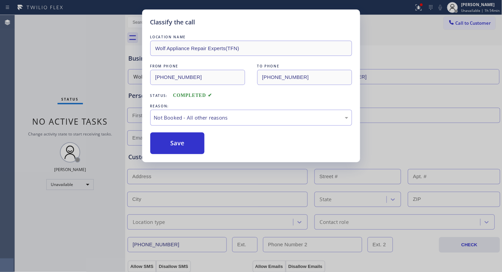
click at [178, 145] on button "Save" at bounding box center [177, 143] width 55 height 22
click at [178, 144] on button "Save" at bounding box center [177, 143] width 55 height 22
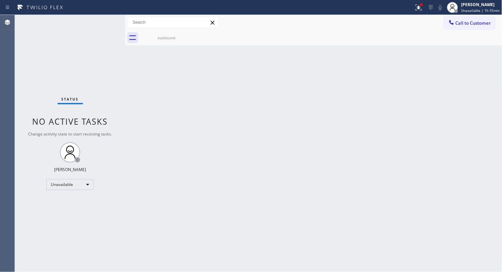
click at [402, 78] on div "Back to Dashboard Change Sender ID Customers Technicians Select a contact Outbo…" at bounding box center [313, 143] width 377 height 257
click at [464, 21] on span "Call to Customer" at bounding box center [474, 23] width 36 height 6
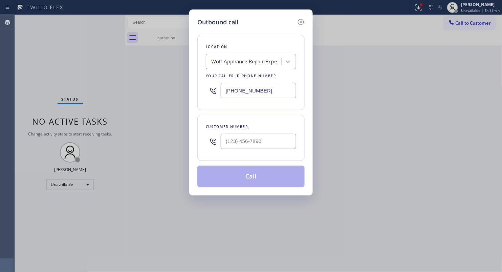
drag, startPoint x: 270, startPoint y: 93, endPoint x: 208, endPoint y: 93, distance: 62.0
click at [208, 93] on div "[PHONE_NUMBER]" at bounding box center [251, 91] width 90 height 22
paste input "213) 292-5510"
type input "[PHONE_NUMBER]"
click at [272, 142] on input "(___) ___-____" at bounding box center [259, 141] width 76 height 15
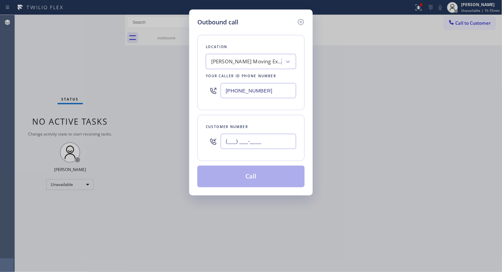
paste input "213) 449-6884"
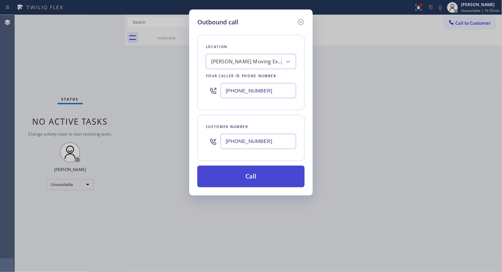
type input "[PHONE_NUMBER]"
click at [252, 177] on button "Call" at bounding box center [250, 177] width 107 height 22
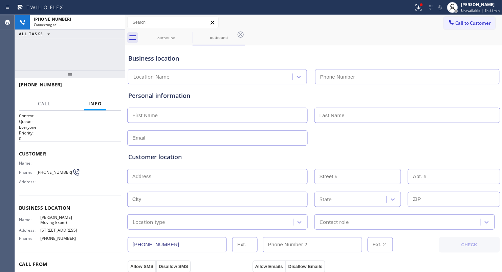
type input "[PHONE_NUMBER]"
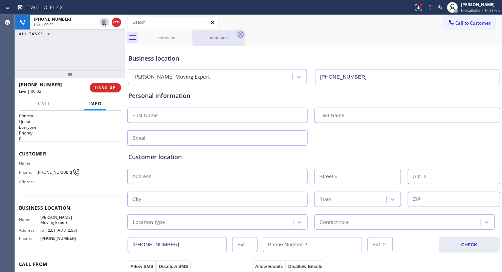
click at [238, 36] on icon at bounding box center [241, 34] width 8 height 8
click at [104, 88] on span "HANG UP" at bounding box center [105, 87] width 21 height 5
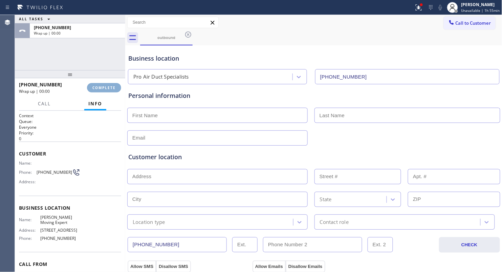
click at [104, 87] on span "COMPLETE" at bounding box center [103, 87] width 23 height 5
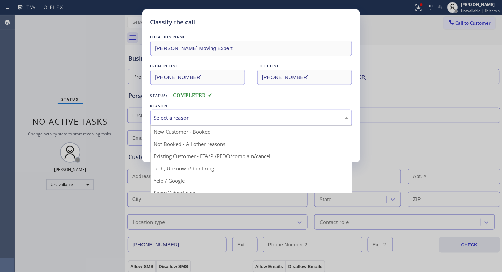
click at [178, 118] on div "Select a reason" at bounding box center [251, 118] width 194 height 8
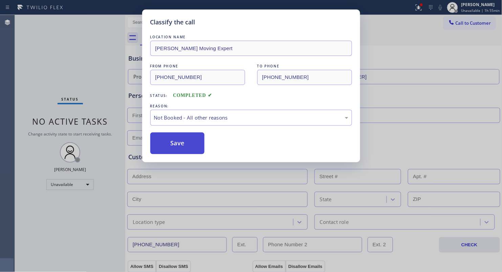
click at [189, 147] on button "Save" at bounding box center [177, 143] width 55 height 22
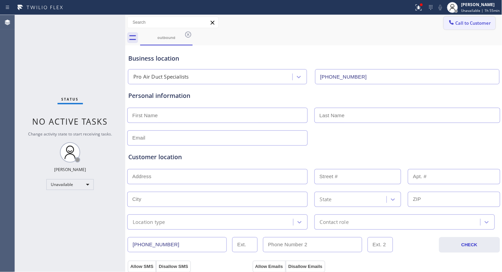
click at [456, 26] on button "Call to Customer" at bounding box center [470, 23] width 52 height 13
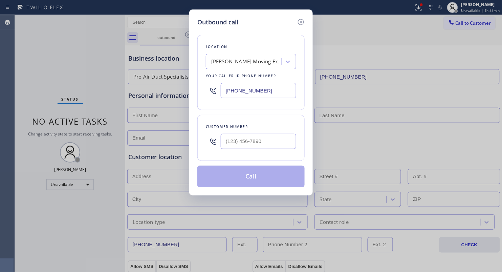
drag, startPoint x: 259, startPoint y: 90, endPoint x: 197, endPoint y: 89, distance: 61.6
click at [197, 89] on div "Outbound call Location [PERSON_NAME] Moving Expert Your caller id phone number …" at bounding box center [251, 102] width 124 height 186
paste input "720) 571-1197"
type input "[PHONE_NUMBER]"
click at [284, 143] on input "(___) ___-____" at bounding box center [259, 141] width 76 height 15
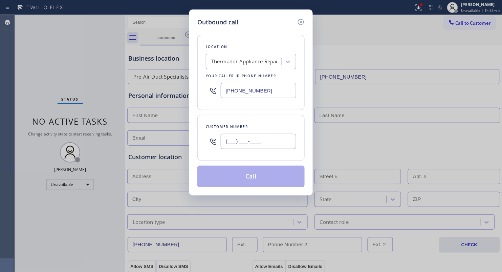
paste input "720) 550-0304"
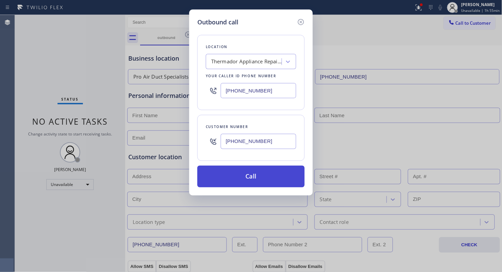
type input "[PHONE_NUMBER]"
click at [249, 176] on button "Call" at bounding box center [250, 177] width 107 height 22
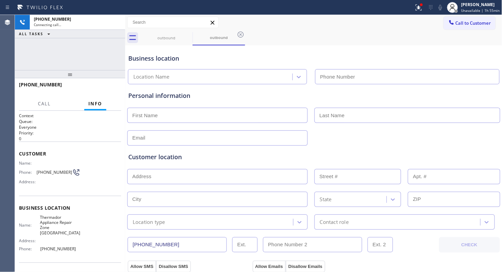
type input "[PHONE_NUMBER]"
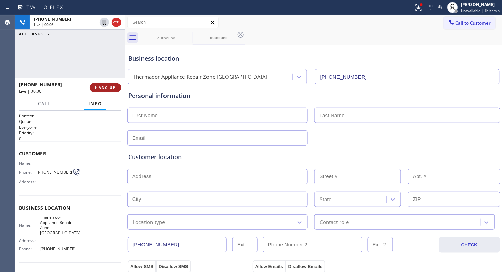
click at [110, 87] on span "HANG UP" at bounding box center [105, 87] width 21 height 5
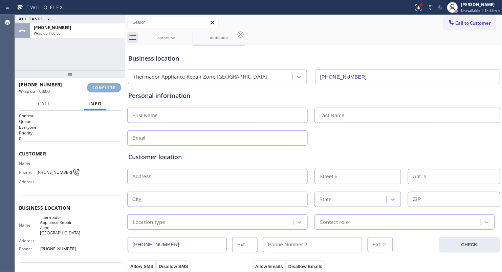
click at [111, 87] on span "COMPLETE" at bounding box center [103, 87] width 23 height 5
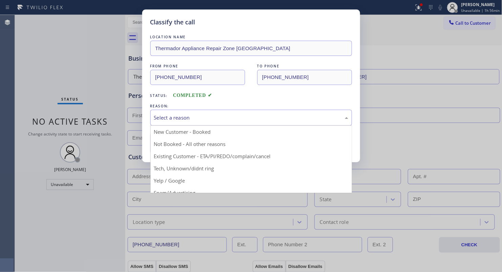
click at [182, 123] on div "Select a reason" at bounding box center [251, 118] width 202 height 16
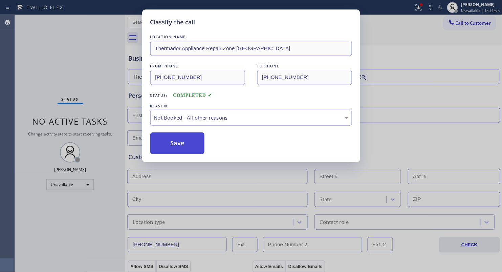
click at [174, 143] on button "Save" at bounding box center [177, 143] width 55 height 22
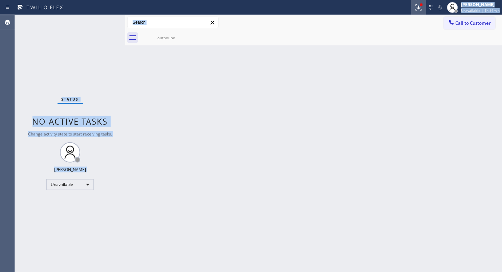
click at [420, 14] on div "Status report Issues detected These issues could affect your workflow. Please c…" at bounding box center [251, 136] width 502 height 272
click at [419, 10] on icon at bounding box center [419, 7] width 8 height 8
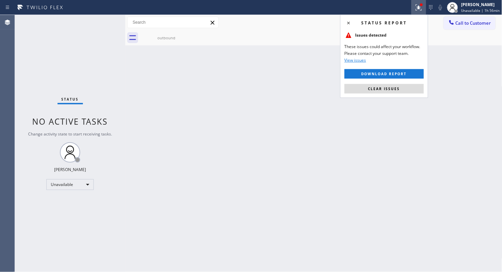
click at [283, 70] on div "Back to Dashboard Change Sender ID Customers Technicians Select a contact Outbo…" at bounding box center [313, 143] width 377 height 257
click at [371, 91] on span "Clear issues" at bounding box center [384, 88] width 32 height 5
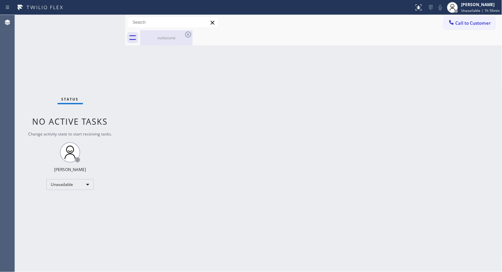
drag, startPoint x: 172, startPoint y: 42, endPoint x: 176, endPoint y: 39, distance: 5.2
click at [173, 41] on div "outbound" at bounding box center [166, 37] width 51 height 15
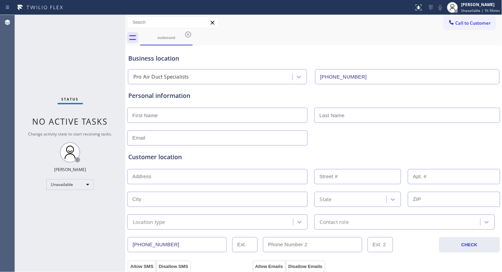
click at [193, 33] on div "outbound" at bounding box center [321, 37] width 362 height 15
drag, startPoint x: 187, startPoint y: 37, endPoint x: 219, endPoint y: 39, distance: 32.6
click at [187, 37] on icon at bounding box center [188, 34] width 6 height 6
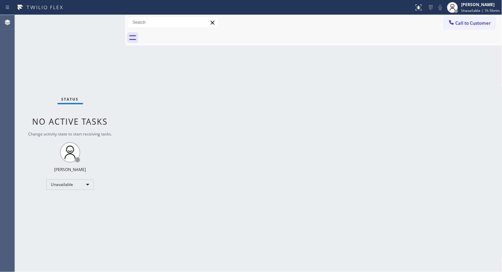
drag, startPoint x: 409, startPoint y: 92, endPoint x: 460, endPoint y: 57, distance: 62.1
click at [412, 90] on div "Back to Dashboard Change Sender ID Customers Technicians Select a contact Outbo…" at bounding box center [313, 143] width 377 height 257
drag, startPoint x: 471, startPoint y: 23, endPoint x: 441, endPoint y: 40, distance: 34.5
click at [469, 25] on span "Call to Customer" at bounding box center [474, 23] width 36 height 6
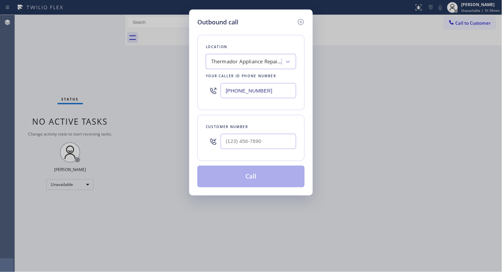
drag, startPoint x: 267, startPoint y: 93, endPoint x: 199, endPoint y: 87, distance: 68.3
click at [199, 87] on div "Location Thermador Appliance Repair Zone [GEOGRAPHIC_DATA] Your caller id phone…" at bounding box center [250, 72] width 107 height 75
paste input "310) 340-191"
type input "[PHONE_NUMBER]"
click at [246, 151] on div at bounding box center [259, 141] width 76 height 22
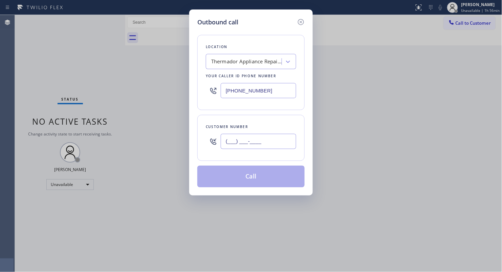
paste input "253) 295-2402"
click at [248, 148] on input "[PHONE_NUMBER]" at bounding box center [259, 141] width 76 height 15
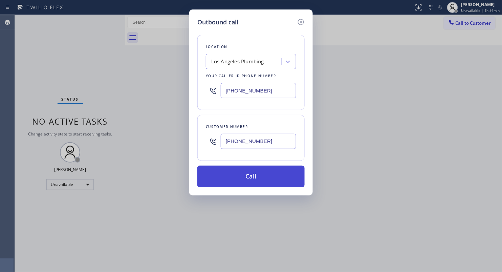
type input "[PHONE_NUMBER]"
drag, startPoint x: 258, startPoint y: 185, endPoint x: 264, endPoint y: 184, distance: 5.8
click at [261, 184] on button "Call" at bounding box center [250, 177] width 107 height 22
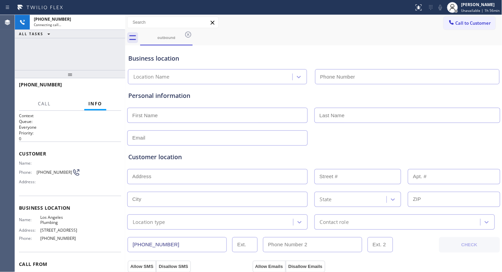
type input "[PHONE_NUMBER]"
click at [348, 36] on div "outbound" at bounding box center [321, 37] width 362 height 15
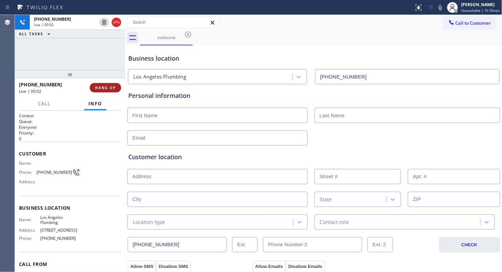
drag, startPoint x: 109, startPoint y: 90, endPoint x: 112, endPoint y: 88, distance: 3.9
click at [110, 90] on button "HANG UP" at bounding box center [105, 87] width 31 height 9
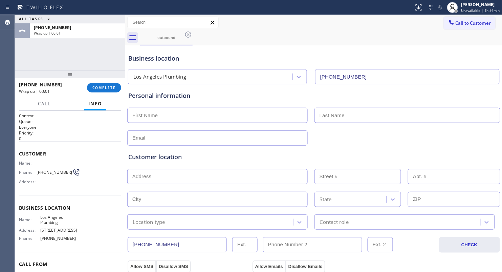
click at [123, 89] on div "[PHONE_NUMBER] Wrap up | 00:01 COMPLETE" at bounding box center [70, 87] width 110 height 19
drag, startPoint x: 111, startPoint y: 88, endPoint x: 116, endPoint y: 88, distance: 4.7
click at [112, 88] on span "COMPLETE" at bounding box center [103, 87] width 23 height 5
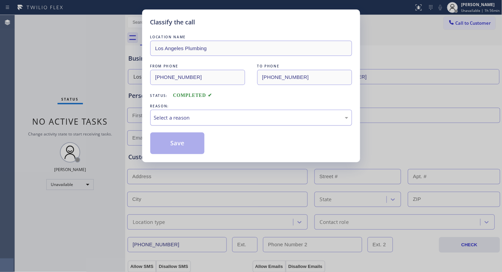
click at [192, 123] on div "Select a reason" at bounding box center [251, 118] width 202 height 16
click at [178, 144] on button "Save" at bounding box center [177, 143] width 55 height 22
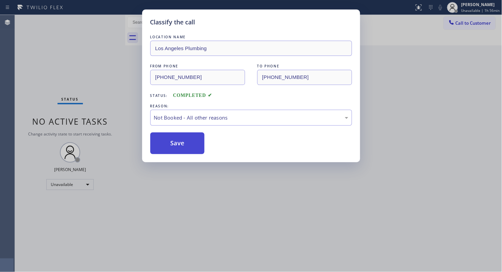
click at [179, 144] on button "Save" at bounding box center [177, 143] width 55 height 22
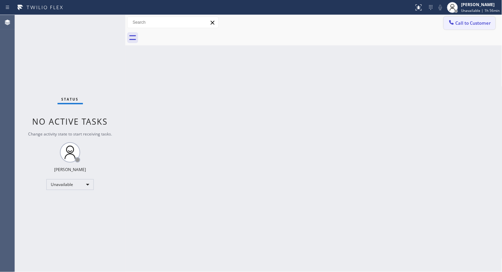
click at [469, 18] on button "Call to Customer" at bounding box center [470, 23] width 52 height 13
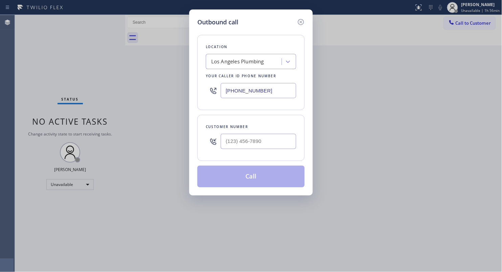
drag, startPoint x: 274, startPoint y: 93, endPoint x: 190, endPoint y: 94, distance: 84.3
click at [190, 94] on div "Outbound call Location [GEOGRAPHIC_DATA] Plumbing Your caller id phone number […" at bounding box center [251, 102] width 124 height 186
paste input "408) 676-1626"
type input "[PHONE_NUMBER]"
click at [244, 142] on input "(___) ___-____" at bounding box center [259, 141] width 76 height 15
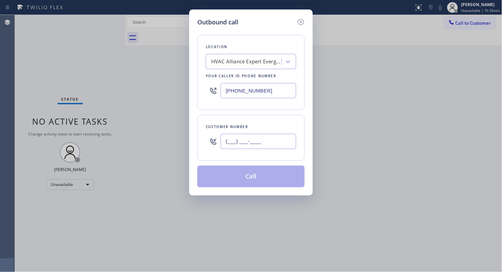
paste input "408) 692-2098"
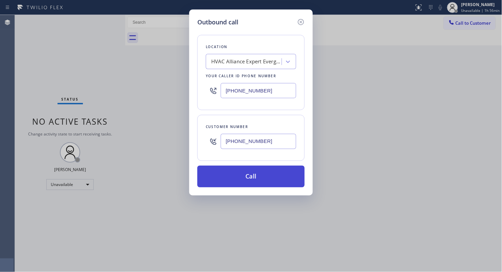
type input "[PHONE_NUMBER]"
click at [255, 182] on button "Call" at bounding box center [250, 177] width 107 height 22
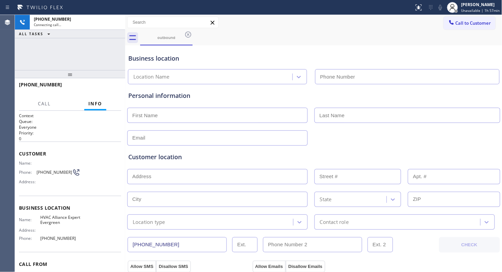
type input "[PHONE_NUMBER]"
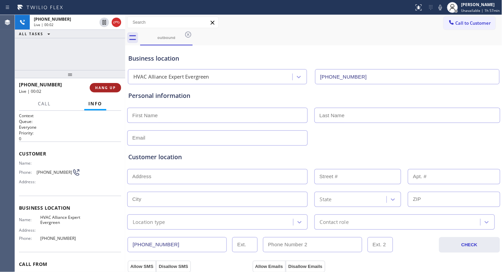
click at [113, 86] on span "HANG UP" at bounding box center [105, 87] width 21 height 5
click at [113, 85] on span "HANG UP" at bounding box center [105, 87] width 21 height 5
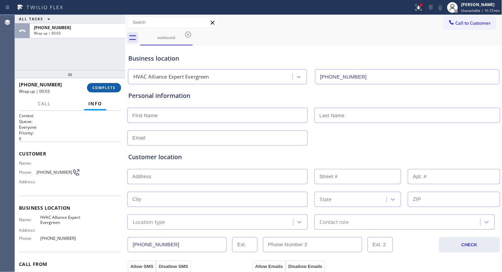
click at [108, 89] on span "COMPLETE" at bounding box center [103, 87] width 23 height 5
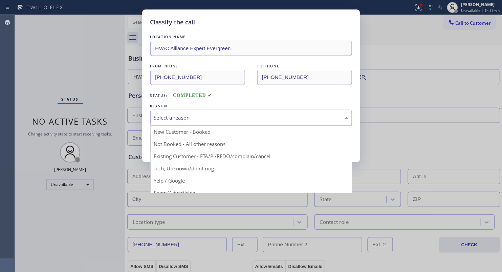
click at [191, 114] on div "Select a reason" at bounding box center [251, 118] width 194 height 8
click at [171, 150] on button "Save" at bounding box center [177, 143] width 55 height 22
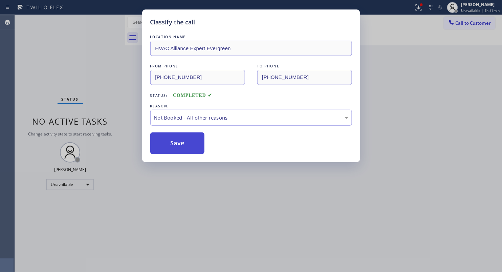
click at [171, 149] on button "Save" at bounding box center [177, 143] width 55 height 22
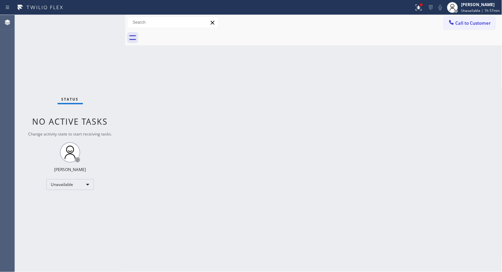
click at [467, 18] on button "Call to Customer" at bounding box center [470, 23] width 52 height 13
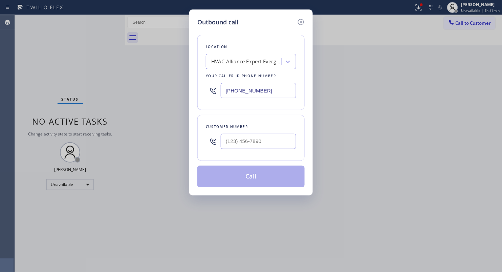
drag, startPoint x: 265, startPoint y: 90, endPoint x: 192, endPoint y: 95, distance: 73.6
click at [208, 101] on div "[PHONE_NUMBER]" at bounding box center [251, 91] width 90 height 22
paste input "954) 799-4888"
type input "[PHONE_NUMBER]"
click at [258, 143] on input "(___) ___-____" at bounding box center [259, 141] width 76 height 15
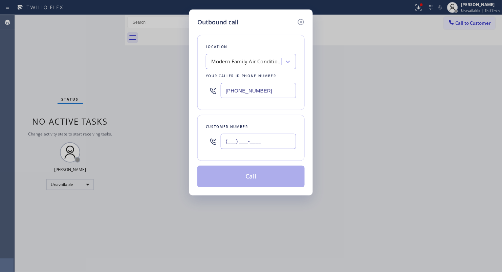
paste input "954) 569-7975"
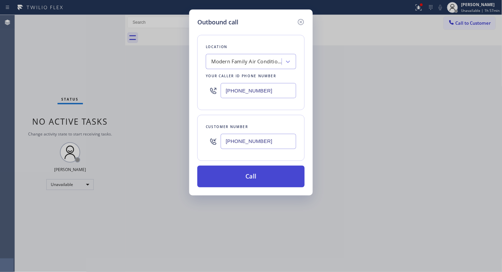
type input "[PHONE_NUMBER]"
click at [254, 177] on button "Call" at bounding box center [250, 177] width 107 height 22
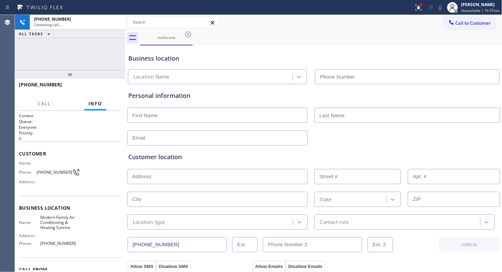
type input "[PHONE_NUMBER]"
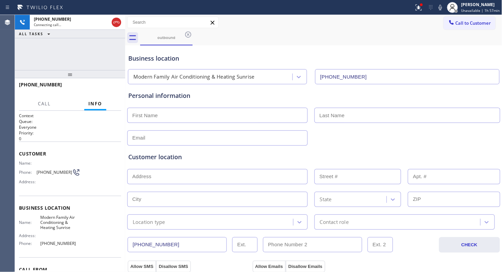
click at [372, 34] on div "outbound" at bounding box center [321, 37] width 362 height 15
click at [413, 6] on div "Status report Issues detected These issues could affect your workflow. Please c…" at bounding box center [251, 7] width 502 height 15
click at [417, 6] on icon at bounding box center [419, 7] width 8 height 8
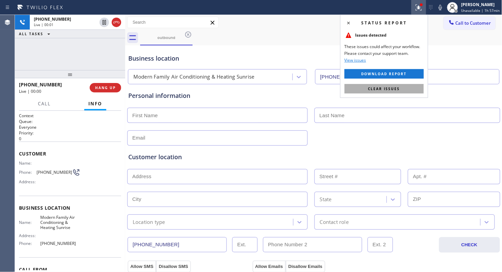
click at [408, 90] on button "Clear issues" at bounding box center [384, 88] width 79 height 9
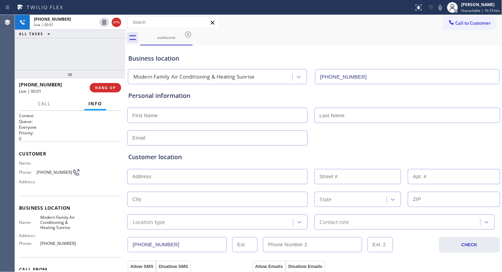
drag, startPoint x: 358, startPoint y: 47, endPoint x: 344, endPoint y: 49, distance: 13.7
click at [344, 49] on div "Business location Modern Family Air Conditioning & Heating Sunrise [PHONE_NUMBE…" at bounding box center [314, 65] width 374 height 37
click at [99, 88] on span "HANG UP" at bounding box center [105, 87] width 21 height 5
click at [100, 88] on span "HANG UP" at bounding box center [105, 87] width 21 height 5
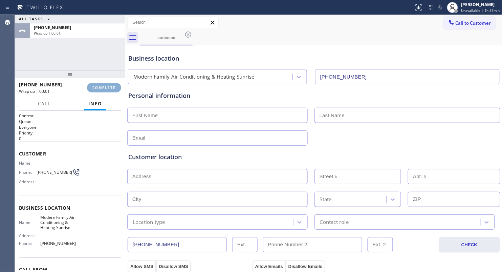
click at [101, 89] on span "COMPLETE" at bounding box center [103, 87] width 23 height 5
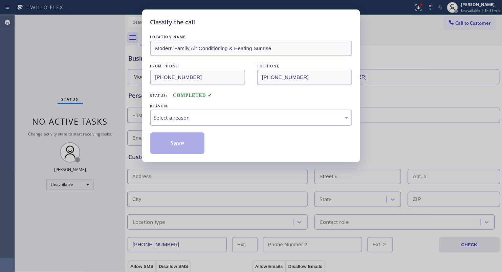
click at [178, 113] on div "Select a reason" at bounding box center [251, 118] width 202 height 16
click at [178, 141] on button "Save" at bounding box center [177, 143] width 55 height 22
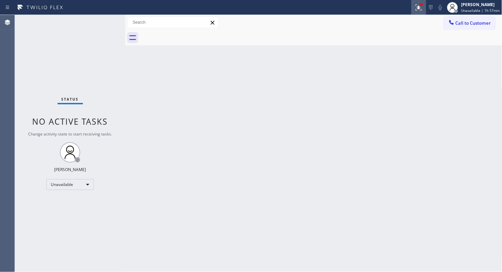
click at [425, 12] on button at bounding box center [418, 7] width 15 height 15
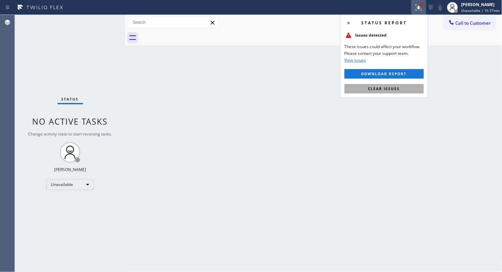
click at [396, 92] on button "Clear issues" at bounding box center [384, 88] width 79 height 9
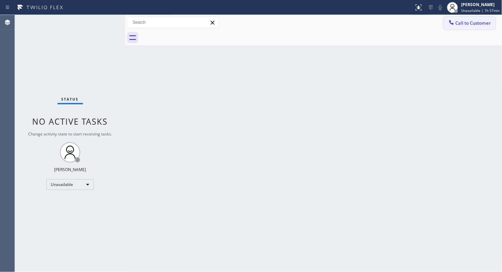
click at [468, 22] on span "Call to Customer" at bounding box center [474, 23] width 36 height 6
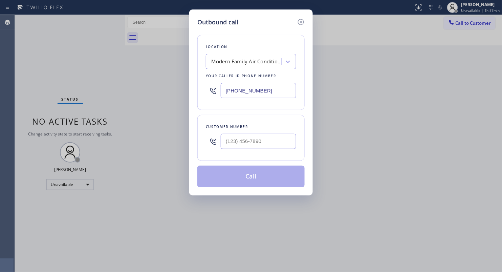
drag, startPoint x: 272, startPoint y: 93, endPoint x: 173, endPoint y: 80, distance: 99.0
click at [179, 85] on div "Outbound call Location Modern Family Air Conditioning & Heating Sunrise Your ca…" at bounding box center [251, 136] width 502 height 272
paste input "646) 650-2901"
type input "[PHONE_NUMBER]"
click at [243, 144] on input "(___) ___-____" at bounding box center [259, 141] width 76 height 15
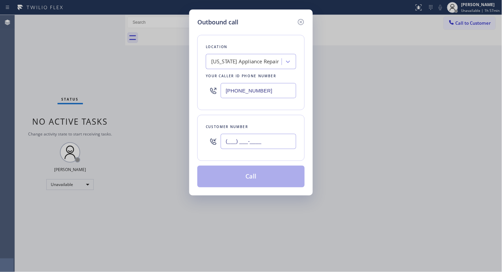
paste input "646) 710-2114"
type input "[PHONE_NUMBER]"
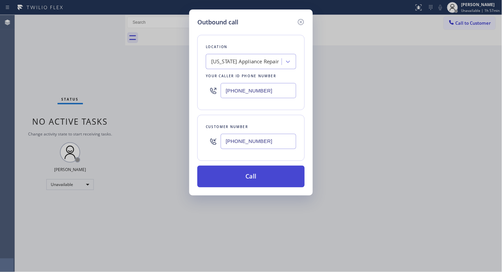
click at [267, 180] on button "Call" at bounding box center [250, 177] width 107 height 22
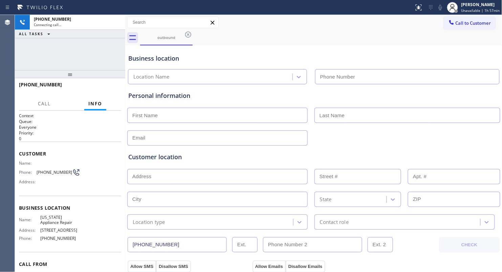
type input "[PHONE_NUMBER]"
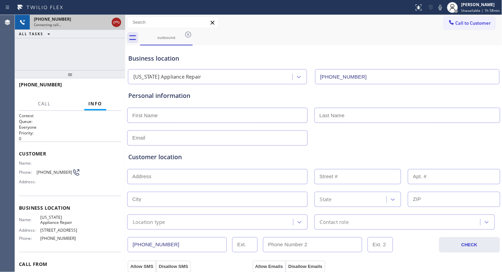
click at [115, 24] on icon at bounding box center [116, 22] width 8 height 8
click at [451, 14] on div at bounding box center [452, 7] width 15 height 15
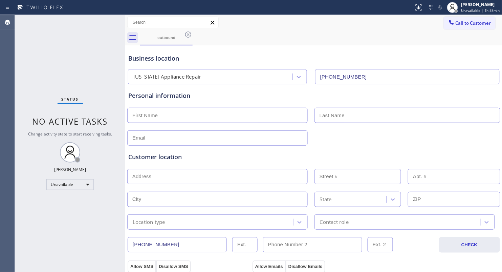
drag, startPoint x: 421, startPoint y: 29, endPoint x: 471, endPoint y: 19, distance: 51.5
click at [423, 29] on div "Call to Customer Outbound call Location [US_STATE] Appliance Repair Your caller…" at bounding box center [313, 22] width 377 height 15
click at [456, 23] on span "Call to Customer" at bounding box center [474, 23] width 36 height 6
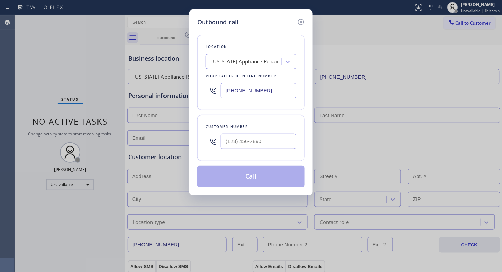
click at [473, 18] on div "Outbound call Location [US_STATE] Appliance Repair Your caller id phone number …" at bounding box center [251, 136] width 502 height 272
drag, startPoint x: 272, startPoint y: 94, endPoint x: 222, endPoint y: 95, distance: 50.5
click at [218, 97] on div "[PHONE_NUMBER]" at bounding box center [251, 91] width 90 height 22
paste input "818) 293-2018"
type input "[PHONE_NUMBER]"
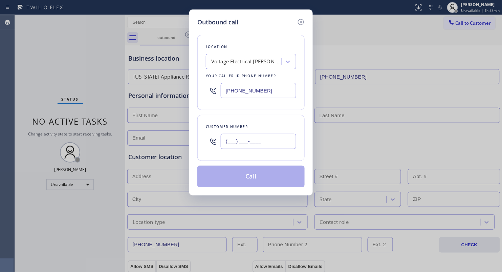
click at [276, 146] on input "(___) ___-____" at bounding box center [259, 141] width 76 height 15
paste input "947) 227-8950"
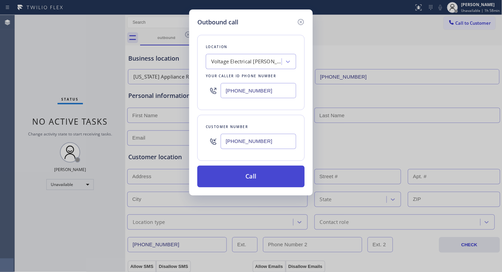
type input "[PHONE_NUMBER]"
click at [250, 180] on button "Call" at bounding box center [250, 177] width 107 height 22
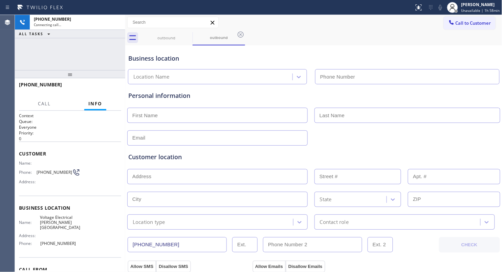
type input "[PHONE_NUMBER]"
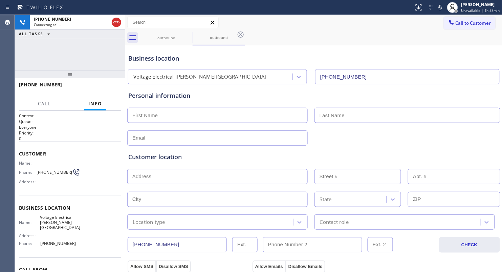
click at [326, 45] on div "Business location Voltage Electrical [PERSON_NAME][GEOGRAPHIC_DATA] [PHONE_NUMB…" at bounding box center [314, 64] width 374 height 40
click at [103, 86] on span "HANG UP" at bounding box center [105, 87] width 21 height 5
click at [104, 86] on span "HANG UP" at bounding box center [105, 87] width 21 height 5
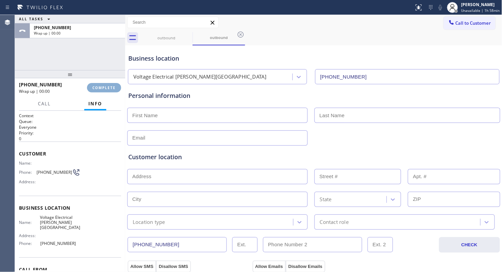
click at [106, 87] on span "COMPLETE" at bounding box center [103, 87] width 23 height 5
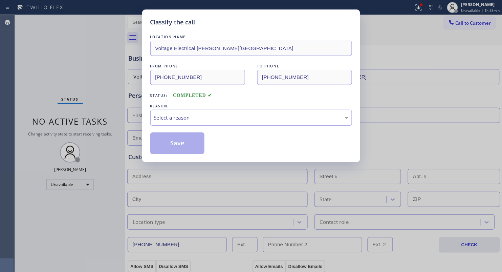
click at [203, 115] on div "Select a reason" at bounding box center [251, 118] width 194 height 8
click at [171, 148] on button "Save" at bounding box center [177, 143] width 55 height 22
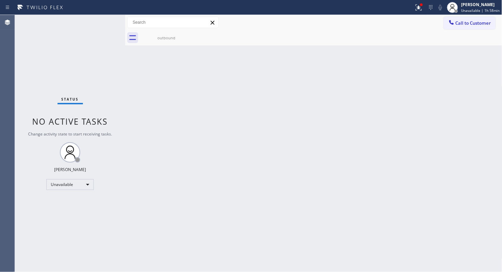
drag, startPoint x: 460, startPoint y: 25, endPoint x: 453, endPoint y: 26, distance: 6.9
click at [459, 25] on span "Call to Customer" at bounding box center [474, 23] width 36 height 6
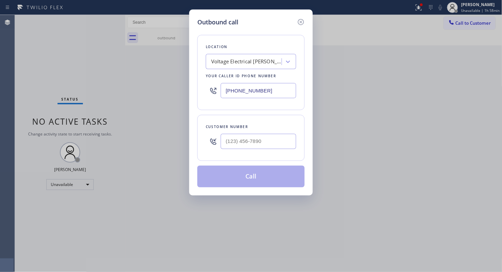
drag, startPoint x: 279, startPoint y: 93, endPoint x: 162, endPoint y: 88, distance: 117.6
click at [162, 88] on div "Outbound call Location Voltage Electrical [PERSON_NAME][GEOGRAPHIC_DATA] Your c…" at bounding box center [251, 136] width 502 height 272
paste input "760) 493-6200"
type input "[PHONE_NUMBER]"
paste input "text"
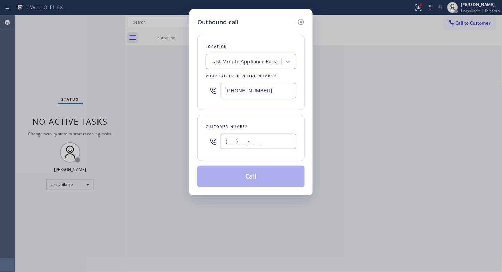
click at [271, 143] on input "(___) ___-____" at bounding box center [259, 141] width 76 height 15
paste input "253) 295-1873"
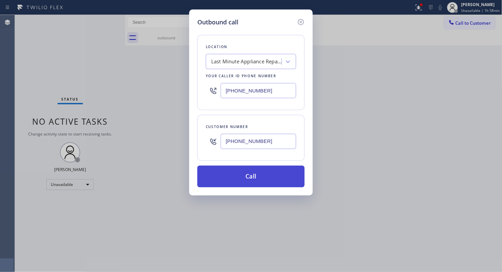
type input "[PHONE_NUMBER]"
drag, startPoint x: 254, startPoint y: 173, endPoint x: 257, endPoint y: 170, distance: 3.6
click at [255, 172] on button "Call" at bounding box center [250, 177] width 107 height 22
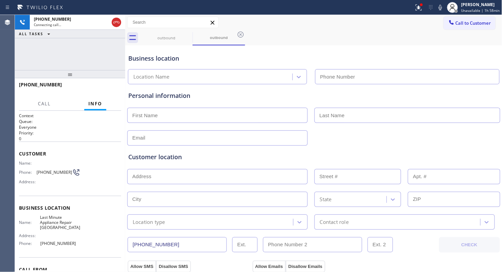
type input "[PHONE_NUMBER]"
click at [294, 10] on div at bounding box center [207, 7] width 409 height 11
drag, startPoint x: 423, startPoint y: 3, endPoint x: 412, endPoint y: 44, distance: 41.6
click at [422, 5] on div at bounding box center [422, 5] width 4 height 4
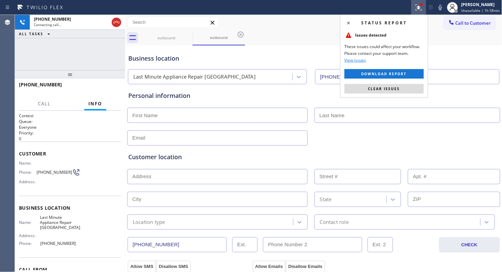
drag, startPoint x: 404, startPoint y: 87, endPoint x: 355, endPoint y: 53, distance: 59.6
click at [399, 85] on button "Clear issues" at bounding box center [384, 88] width 79 height 9
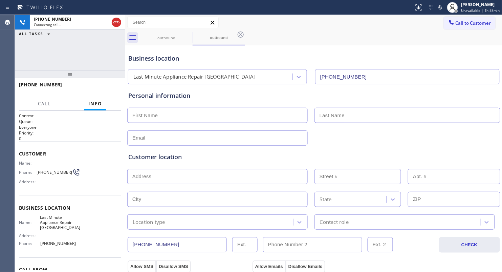
drag, startPoint x: 351, startPoint y: 49, endPoint x: 347, endPoint y: 49, distance: 4.1
click at [348, 49] on div "Business location Last Minute Appliance Repair [GEOGRAPHIC_DATA] [PHONE_NUMBER]" at bounding box center [314, 65] width 374 height 37
drag, startPoint x: 115, startPoint y: 24, endPoint x: 155, endPoint y: 32, distance: 41.1
click at [117, 24] on icon at bounding box center [116, 22] width 8 height 8
drag, startPoint x: 174, startPoint y: 34, endPoint x: 185, endPoint y: 35, distance: 10.8
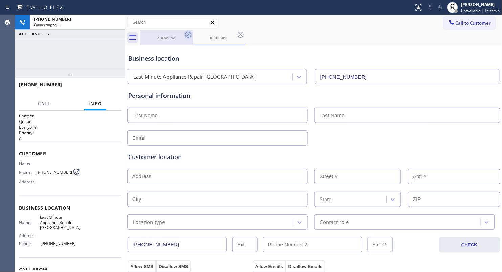
click at [176, 34] on div "outbound" at bounding box center [166, 37] width 51 height 15
click at [188, 35] on icon at bounding box center [188, 34] width 8 height 8
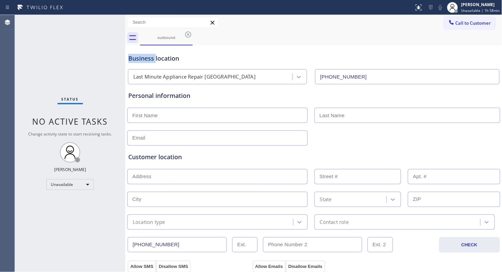
click at [188, 35] on icon at bounding box center [188, 34] width 8 height 8
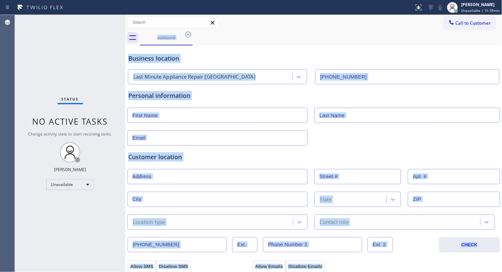
click at [188, 35] on div "outbound" at bounding box center [321, 37] width 362 height 15
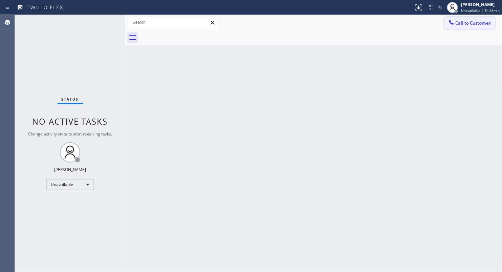
click at [455, 24] on div at bounding box center [452, 23] width 8 height 8
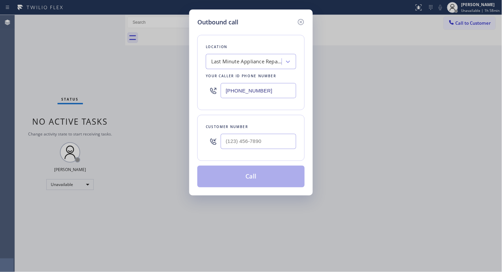
drag, startPoint x: 276, startPoint y: 89, endPoint x: 206, endPoint y: 98, distance: 70.6
click at [209, 100] on div "[PHONE_NUMBER]" at bounding box center [251, 91] width 90 height 22
paste input "14) 463-1811"
type input "[PHONE_NUMBER]"
drag, startPoint x: 273, startPoint y: 155, endPoint x: 275, endPoint y: 151, distance: 4.3
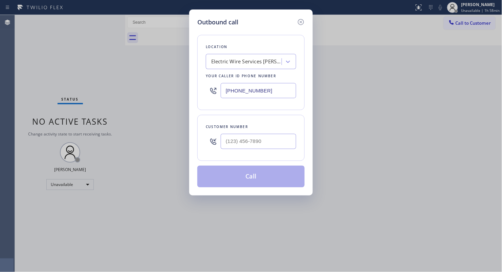
click at [273, 155] on div "Customer number" at bounding box center [250, 138] width 107 height 46
drag, startPoint x: 276, startPoint y: 150, endPoint x: 273, endPoint y: 146, distance: 5.5
click at [274, 149] on div at bounding box center [259, 141] width 76 height 22
click at [273, 146] on input "(___) ___-____" at bounding box center [259, 141] width 76 height 15
paste input "304) 486-8216"
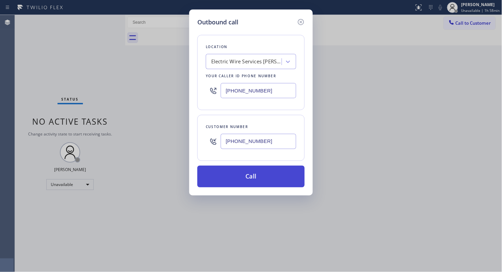
type input "[PHONE_NUMBER]"
click at [251, 178] on button "Call" at bounding box center [250, 177] width 107 height 22
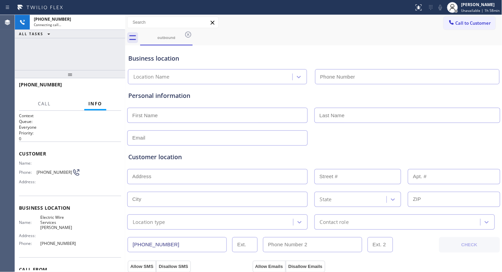
type input "[PHONE_NUMBER]"
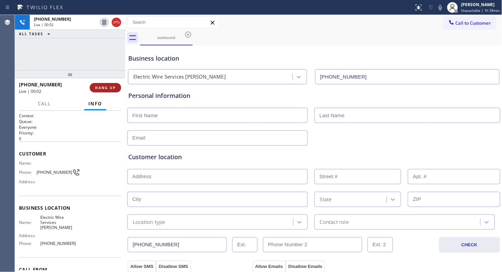
click at [120, 90] on button "HANG UP" at bounding box center [105, 87] width 31 height 9
click at [119, 89] on button "HANG UP" at bounding box center [105, 87] width 31 height 9
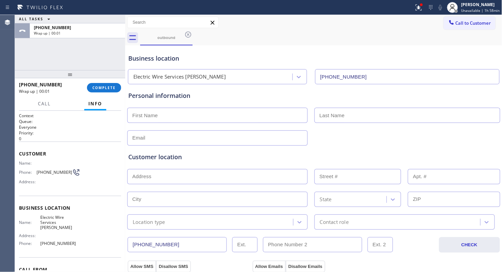
click at [115, 85] on span "COMPLETE" at bounding box center [103, 87] width 23 height 5
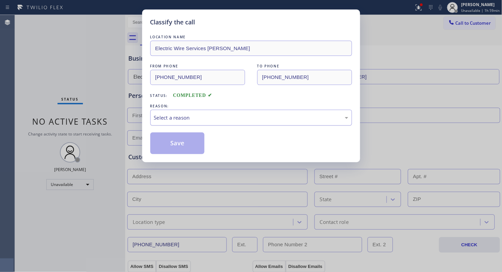
click at [184, 124] on div "Select a reason" at bounding box center [251, 118] width 202 height 16
click at [167, 147] on button "Save" at bounding box center [177, 143] width 55 height 22
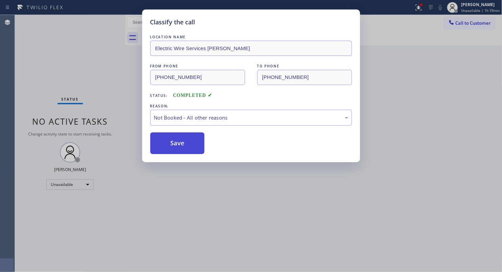
click at [171, 147] on button "Save" at bounding box center [177, 143] width 55 height 22
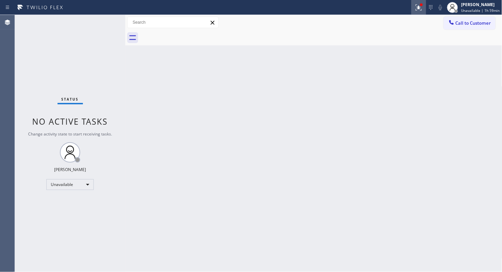
drag, startPoint x: 423, startPoint y: 7, endPoint x: 419, endPoint y: 39, distance: 32.3
click at [423, 7] on icon at bounding box center [419, 7] width 8 height 8
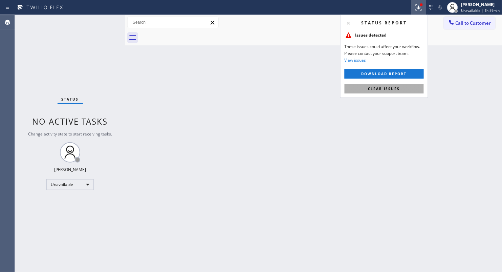
click at [402, 90] on button "Clear issues" at bounding box center [384, 88] width 79 height 9
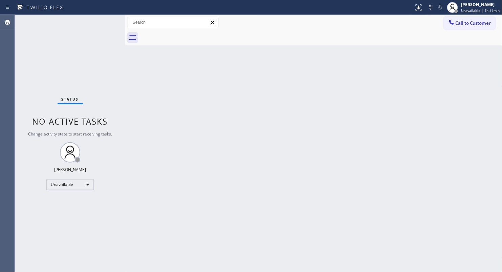
drag, startPoint x: 463, startPoint y: 19, endPoint x: 368, endPoint y: 50, distance: 99.8
click at [462, 20] on button "Call to Customer" at bounding box center [470, 23] width 52 height 13
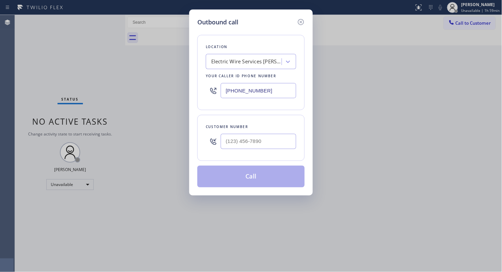
drag, startPoint x: 267, startPoint y: 91, endPoint x: 206, endPoint y: 91, distance: 60.6
click at [206, 91] on div "[PHONE_NUMBER]" at bounding box center [251, 91] width 90 height 22
paste input "text"
type input "[PHONE_NUMBER]"
click at [267, 145] on input "(___) ___-____" at bounding box center [259, 141] width 76 height 15
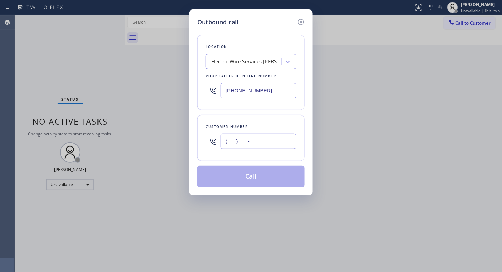
paste input "304) 486-8416"
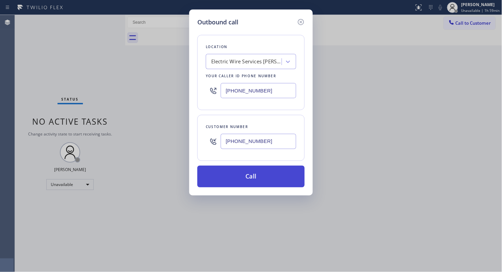
type input "[PHONE_NUMBER]"
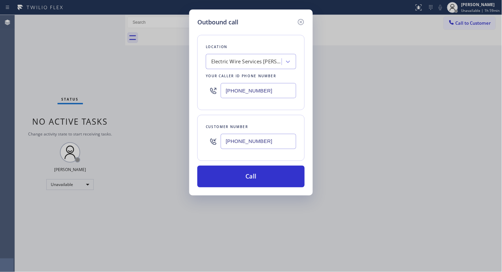
drag, startPoint x: 250, startPoint y: 176, endPoint x: 309, endPoint y: 175, distance: 58.6
click at [252, 177] on button "Call" at bounding box center [250, 177] width 107 height 22
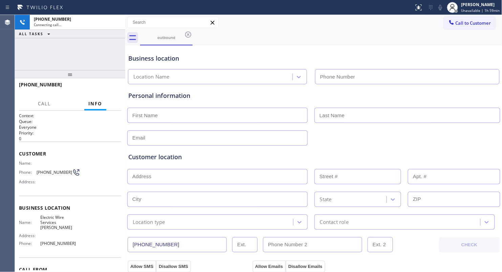
type input "[PHONE_NUMBER]"
click at [276, 55] on div "Business location" at bounding box center [313, 58] width 371 height 9
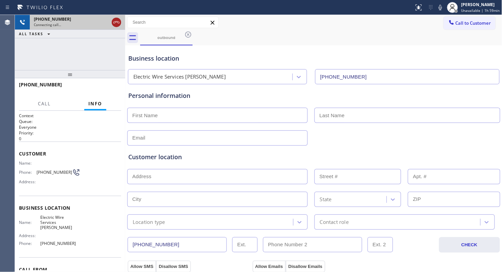
click at [114, 23] on icon at bounding box center [116, 22] width 8 height 8
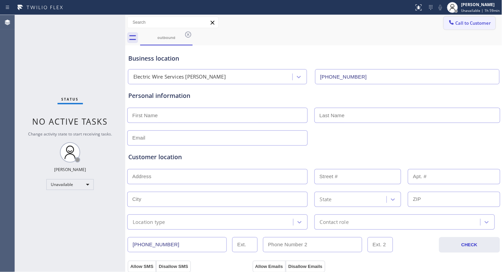
click at [456, 20] on span "Call to Customer" at bounding box center [474, 23] width 36 height 6
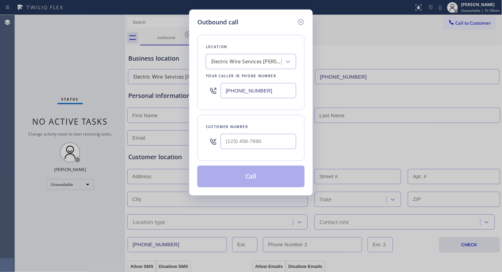
drag, startPoint x: 269, startPoint y: 90, endPoint x: 201, endPoint y: 91, distance: 67.7
click at [201, 91] on div "Location Electric Wire Services [PERSON_NAME] Your caller id phone number [PHON…" at bounding box center [250, 72] width 107 height 75
paste input "213) 699-2398"
type input "[PHONE_NUMBER]"
click at [291, 132] on div at bounding box center [259, 141] width 76 height 22
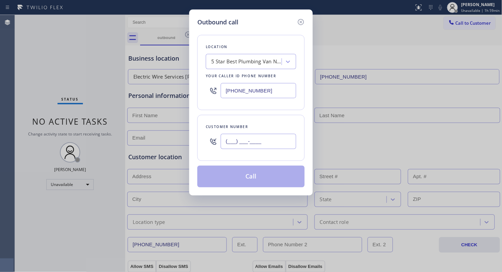
click at [283, 139] on input "(___) ___-____" at bounding box center [259, 141] width 76 height 15
paste input "240) 303-7965"
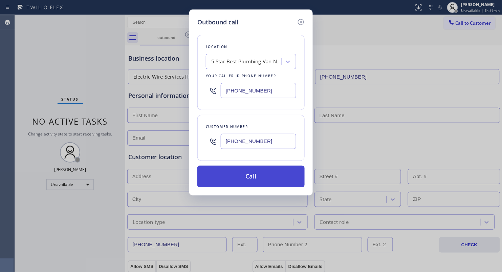
type input "[PHONE_NUMBER]"
click at [253, 178] on button "Call" at bounding box center [250, 177] width 107 height 22
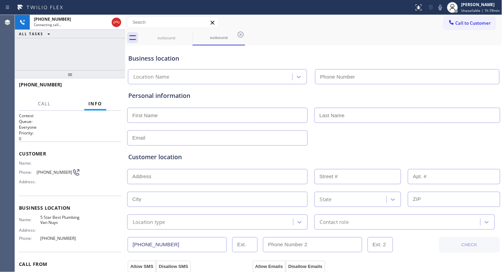
type input "[PHONE_NUMBER]"
click at [384, 59] on div "Business location" at bounding box center [313, 58] width 371 height 9
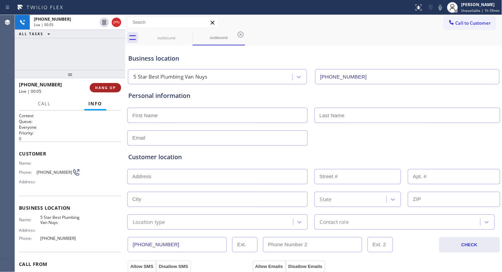
click at [109, 90] on span "HANG UP" at bounding box center [105, 87] width 21 height 5
click at [105, 86] on span "HANG UP" at bounding box center [105, 87] width 21 height 5
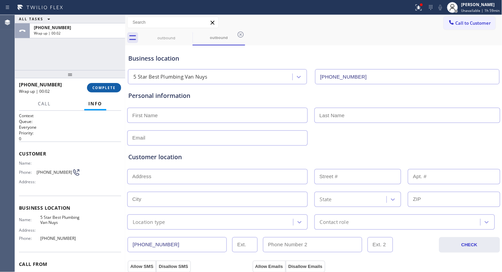
click at [112, 90] on button "COMPLETE" at bounding box center [104, 87] width 34 height 9
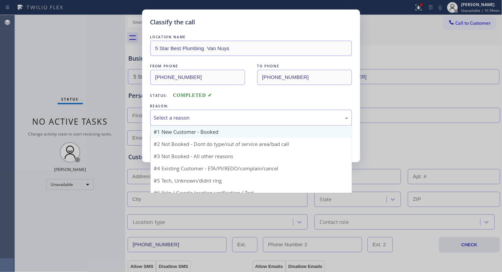
drag, startPoint x: 203, startPoint y: 122, endPoint x: 194, endPoint y: 127, distance: 10.1
click at [203, 122] on div "Select a reason" at bounding box center [251, 118] width 194 height 8
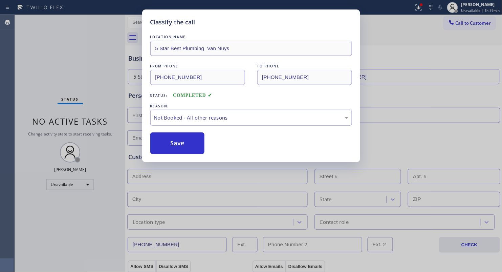
click at [173, 144] on button "Save" at bounding box center [177, 143] width 55 height 22
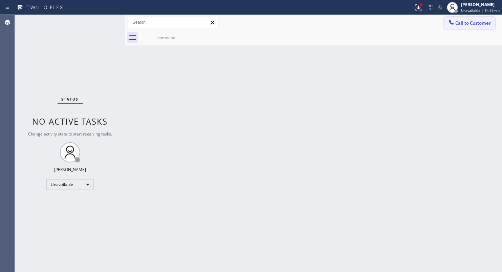
click at [466, 22] on span "Call to Customer" at bounding box center [474, 23] width 36 height 6
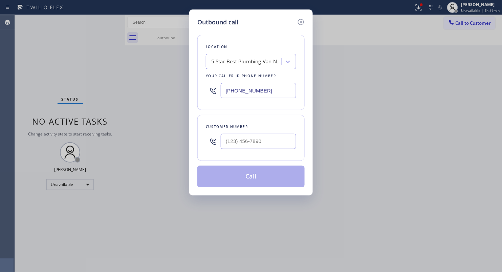
drag, startPoint x: 255, startPoint y: 93, endPoint x: 184, endPoint y: 89, distance: 71.6
click at [185, 89] on div "Outbound call Location 5 Star Best Plumbing Van Nuys Your caller id phone numbe…" at bounding box center [251, 136] width 502 height 272
click at [280, 92] on input "[PHONE_NUMBER]" at bounding box center [259, 90] width 76 height 15
drag, startPoint x: 261, startPoint y: 92, endPoint x: 139, endPoint y: 68, distance: 124.7
click at [194, 80] on div "Outbound call Location 5 Star Best Plumbing Van Nuys Your caller id phone numbe…" at bounding box center [251, 102] width 124 height 186
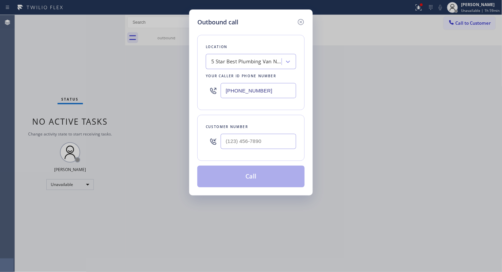
paste input "347) 836-5354"
type input "[PHONE_NUMBER]"
click at [283, 136] on input "(___) ___-____" at bounding box center [259, 141] width 76 height 15
paste input "551) 226-3091"
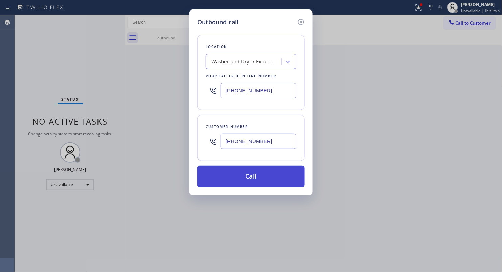
type input "[PHONE_NUMBER]"
click at [254, 180] on button "Call" at bounding box center [250, 177] width 107 height 22
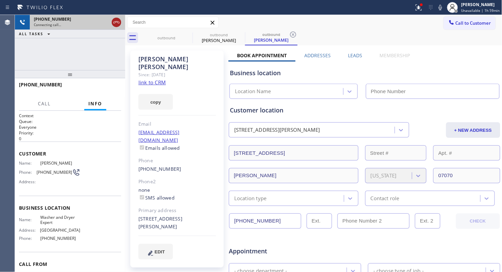
click at [113, 22] on icon at bounding box center [116, 22] width 8 height 8
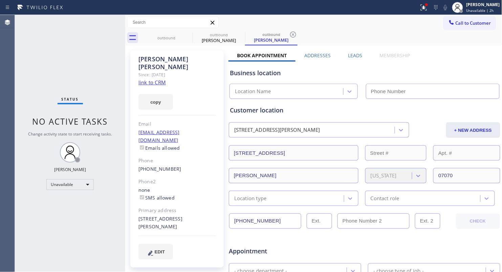
click at [153, 86] on div "copy" at bounding box center [178, 97] width 78 height 23
type input "[PHONE_NUMBER]"
click at [154, 79] on link "link to CRM" at bounding box center [152, 82] width 27 height 7
click at [458, 22] on span "Call to Customer" at bounding box center [474, 23] width 36 height 6
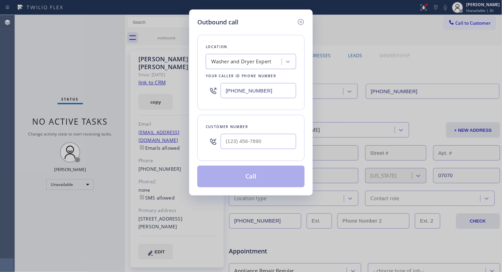
drag, startPoint x: 255, startPoint y: 93, endPoint x: 183, endPoint y: 79, distance: 73.2
click at [205, 85] on div "Location Washer and Dryer Expert Your caller id phone number [PHONE_NUMBER]" at bounding box center [250, 72] width 107 height 75
paste input "05) 424-7848"
type input "[PHONE_NUMBER]"
click at [251, 145] on input "(___) ___-____" at bounding box center [259, 141] width 76 height 15
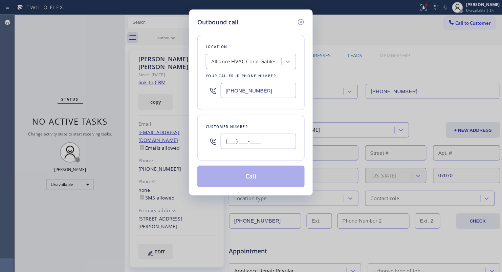
paste input "305) 222-8510"
type input "[PHONE_NUMBER]"
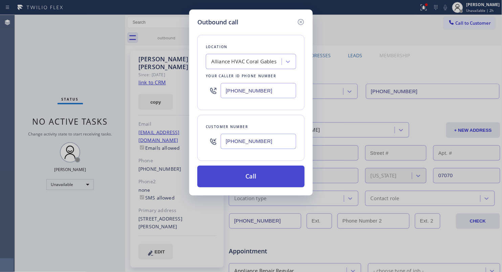
click at [255, 180] on button "Call" at bounding box center [250, 177] width 107 height 22
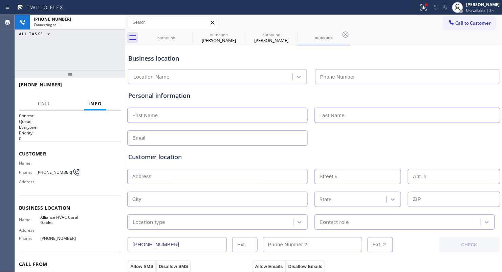
type input "[PHONE_NUMBER]"
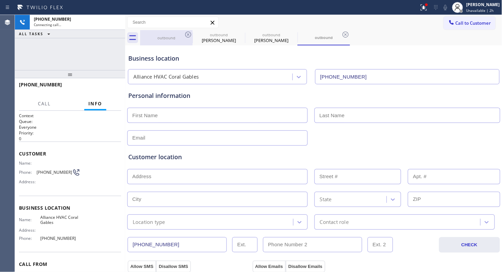
click at [171, 41] on div "outbound" at bounding box center [166, 37] width 51 height 15
click at [181, 35] on div "outbound" at bounding box center [166, 37] width 51 height 5
click at [187, 33] on icon at bounding box center [188, 34] width 8 height 8
type input "[PHONE_NUMBER]"
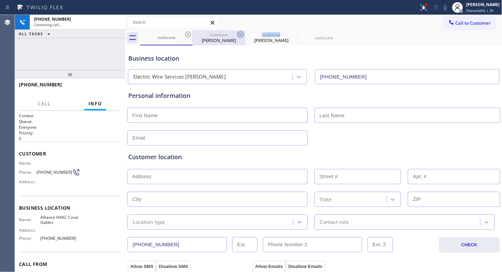
click at [237, 33] on icon at bounding box center [241, 34] width 8 height 8
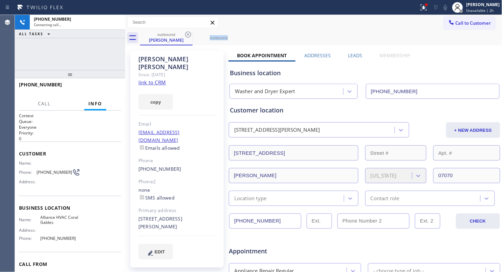
click at [187, 33] on icon at bounding box center [188, 34] width 8 height 8
click at [0, 0] on icon at bounding box center [0, 0] width 0 height 0
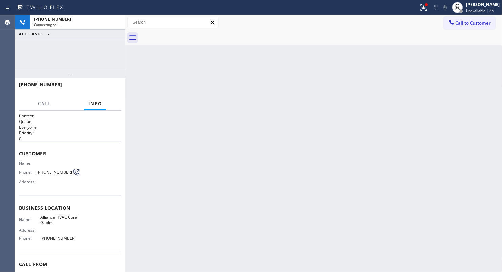
click at [187, 33] on div at bounding box center [321, 37] width 362 height 15
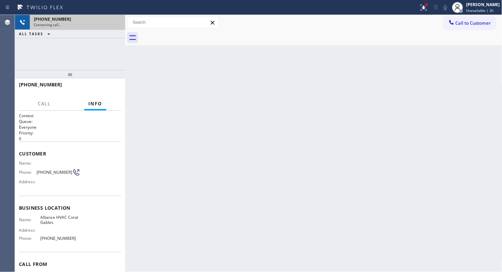
click at [116, 27] on div "[PHONE_NUMBER] Connecting call…" at bounding box center [76, 22] width 93 height 15
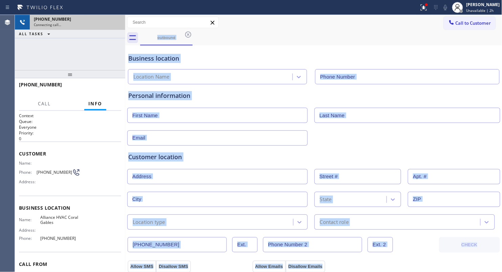
type input "[PHONE_NUMBER]"
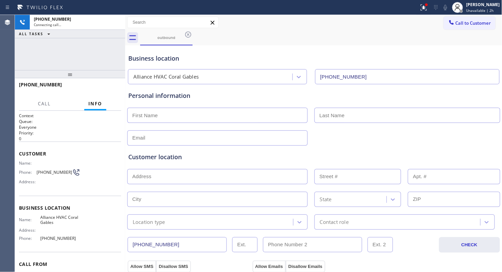
click at [80, 42] on div "[PHONE_NUMBER] Connecting call… ALL TASKS ALL TASKS ACTIVE TASKS TASKS IN WRAP …" at bounding box center [70, 42] width 110 height 55
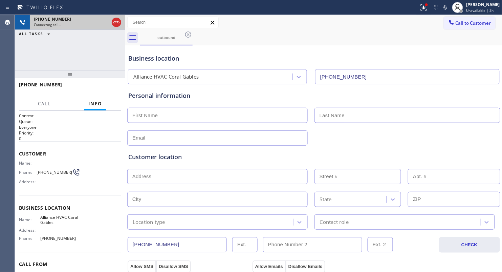
click at [116, 22] on icon at bounding box center [116, 22] width 8 height 8
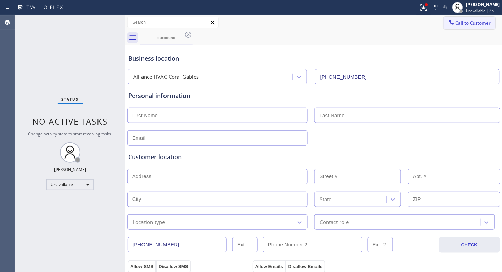
click at [457, 24] on span "Call to Customer" at bounding box center [474, 23] width 36 height 6
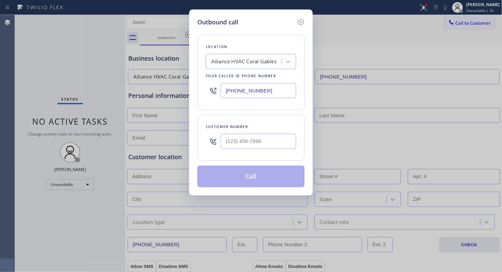
drag, startPoint x: 215, startPoint y: 93, endPoint x: 183, endPoint y: 86, distance: 33.2
click at [183, 86] on div "Outbound call Location Alliance HVAC Coral Gables Your caller id phone number […" at bounding box center [251, 136] width 502 height 272
paste input "949) 894-4434"
type input "[PHONE_NUMBER]"
paste input "619) 202-3234"
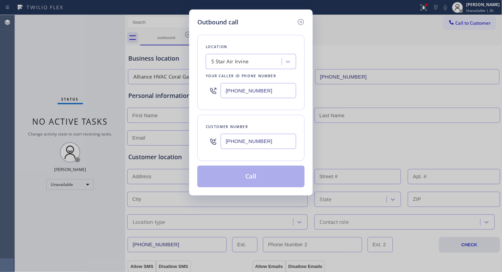
click at [240, 143] on input "[PHONE_NUMBER]" at bounding box center [259, 141] width 76 height 15
type input "[PHONE_NUMBER]"
click at [254, 179] on button "Call" at bounding box center [250, 177] width 107 height 22
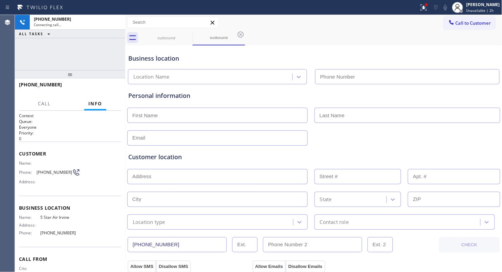
type input "[PHONE_NUMBER]"
click at [302, 55] on div "Business location" at bounding box center [313, 58] width 371 height 9
click at [423, 9] on icon at bounding box center [424, 7] width 8 height 8
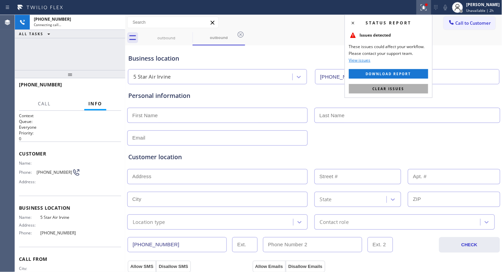
click at [397, 90] on span "Clear issues" at bounding box center [389, 88] width 32 height 5
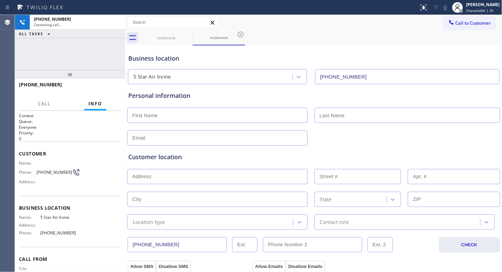
click at [117, 41] on div "[PHONE_NUMBER] Connecting call… ALL TASKS ALL TASKS ACTIVE TASKS TASKS IN WRAP …" at bounding box center [70, 42] width 110 height 55
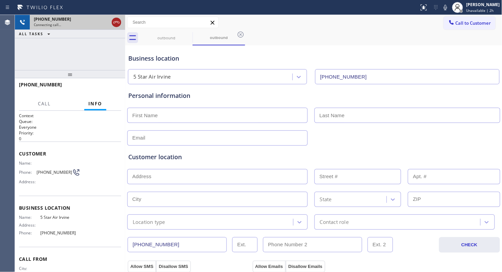
click at [117, 24] on icon at bounding box center [116, 22] width 8 height 8
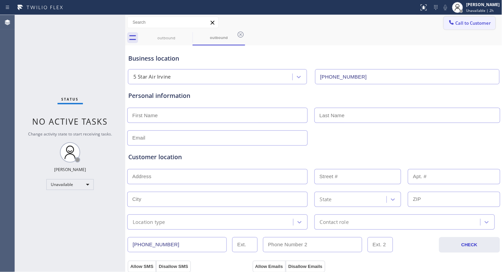
click at [456, 21] on span "Call to Customer" at bounding box center [474, 23] width 36 height 6
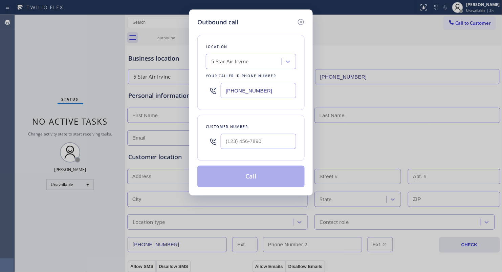
drag, startPoint x: 264, startPoint y: 91, endPoint x: 171, endPoint y: 84, distance: 93.7
click at [179, 86] on div "Outbound call Location 5 Star Air Irvine Your caller id phone number [PHONE_NUM…" at bounding box center [251, 136] width 502 height 272
paste input "714) 752-4815"
type input "[PHONE_NUMBER]"
click at [269, 146] on input "(___) ___-____" at bounding box center [259, 141] width 76 height 15
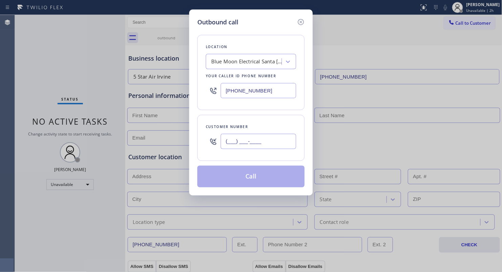
paste input "253) 281-4220"
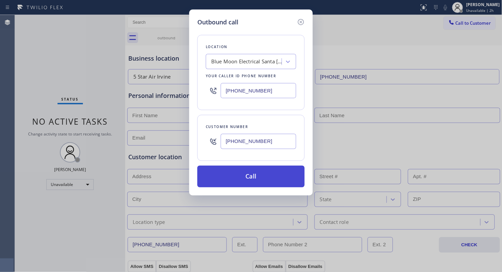
type input "[PHONE_NUMBER]"
click at [253, 177] on button "Call" at bounding box center [250, 177] width 107 height 22
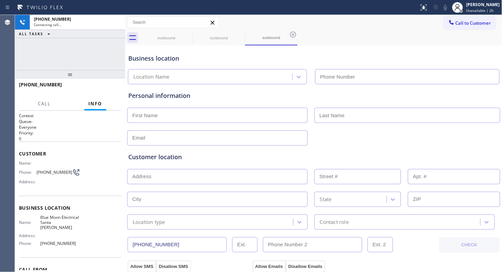
type input "[PHONE_NUMBER]"
click at [292, 34] on icon at bounding box center [293, 34] width 8 height 8
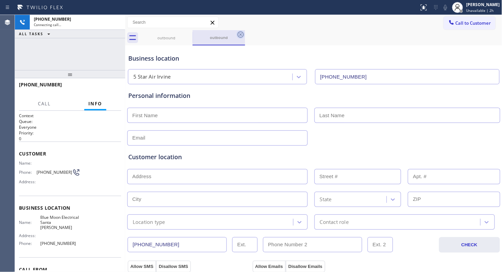
click at [242, 33] on icon at bounding box center [241, 34] width 8 height 8
drag, startPoint x: 185, startPoint y: 36, endPoint x: 178, endPoint y: 37, distance: 6.8
click at [185, 36] on icon at bounding box center [188, 34] width 8 height 8
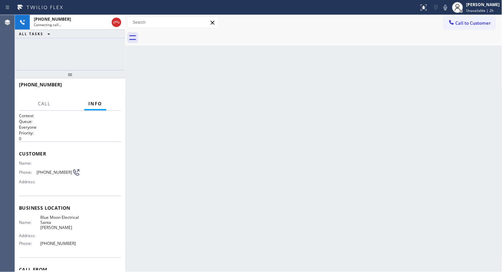
click at [100, 54] on div "[PHONE_NUMBER] Connecting call… ALL TASKS ALL TASKS ACTIVE TASKS TASKS IN WRAP …" at bounding box center [70, 42] width 110 height 55
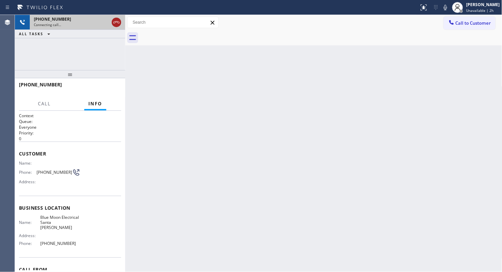
click at [115, 25] on icon at bounding box center [116, 22] width 8 height 8
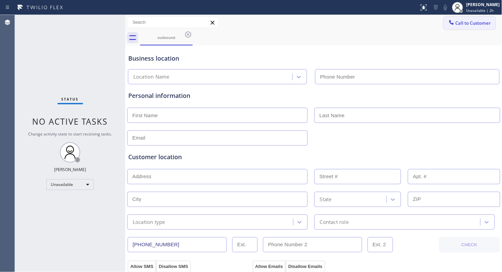
type input "[PHONE_NUMBER]"
click at [466, 24] on span "Call to Customer" at bounding box center [474, 23] width 36 height 6
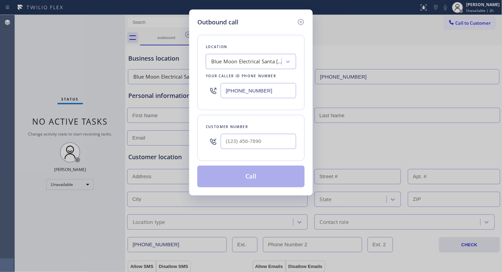
drag, startPoint x: 262, startPoint y: 91, endPoint x: 184, endPoint y: 87, distance: 78.0
click at [181, 91] on div "Outbound call Location Blue Moon Electrical Santa [PERSON_NAME] Your caller id …" at bounding box center [251, 136] width 502 height 272
paste input "602) 755-4468"
type input "[PHONE_NUMBER]"
click at [286, 137] on input "(___) ___-____" at bounding box center [259, 141] width 76 height 15
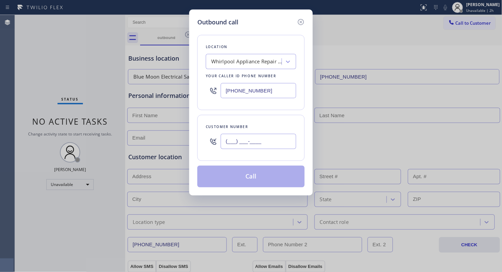
paste input "602) 698-8520"
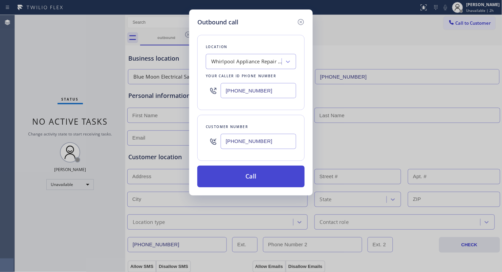
type input "[PHONE_NUMBER]"
click at [250, 175] on button "Call" at bounding box center [250, 177] width 107 height 22
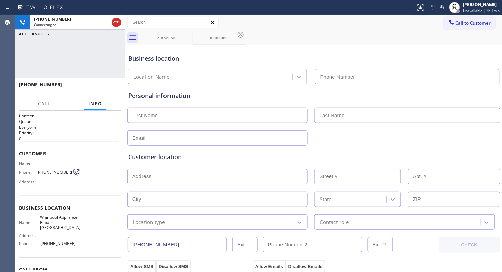
type input "[PHONE_NUMBER]"
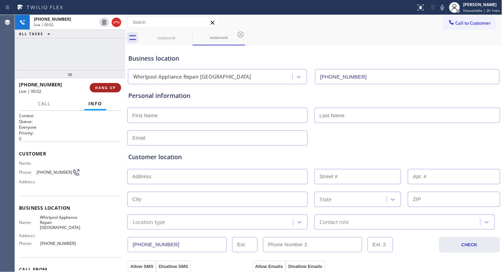
click at [107, 90] on span "HANG UP" at bounding box center [105, 87] width 21 height 5
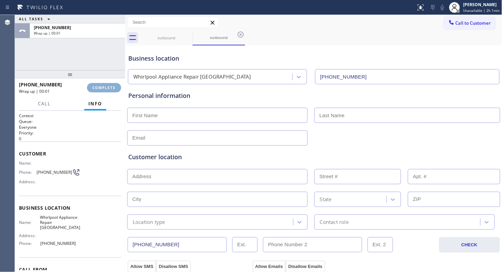
click at [107, 89] on span "COMPLETE" at bounding box center [103, 87] width 23 height 5
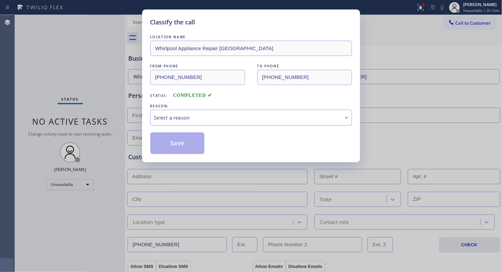
click at [208, 116] on div "Select a reason" at bounding box center [251, 118] width 194 height 8
click at [179, 142] on button "Save" at bounding box center [177, 143] width 55 height 22
click at [456, 26] on div "Classify the call LOCATION NAME Whirlpool Appliance Repair Phoenix FROM PHONE […" at bounding box center [251, 136] width 502 height 272
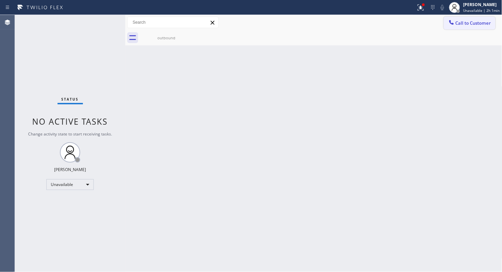
click at [455, 24] on icon at bounding box center [451, 22] width 7 height 7
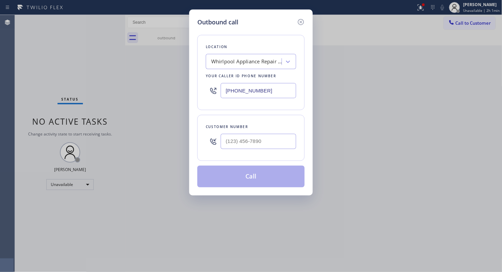
drag, startPoint x: 284, startPoint y: 88, endPoint x: 208, endPoint y: 88, distance: 76.5
click at [208, 88] on div "[PHONE_NUMBER]" at bounding box center [251, 91] width 90 height 22
paste input "561) 621-2277"
type input "[PHONE_NUMBER]"
click at [268, 151] on div at bounding box center [259, 141] width 76 height 22
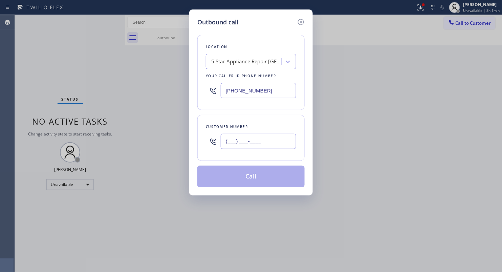
paste input "214) 216-9179"
click at [272, 143] on input "(___) ___-____" at bounding box center [259, 141] width 76 height 15
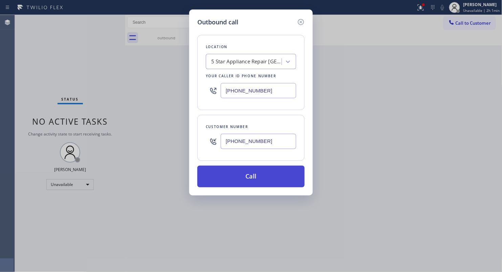
type input "[PHONE_NUMBER]"
click at [257, 177] on button "Call" at bounding box center [250, 177] width 107 height 22
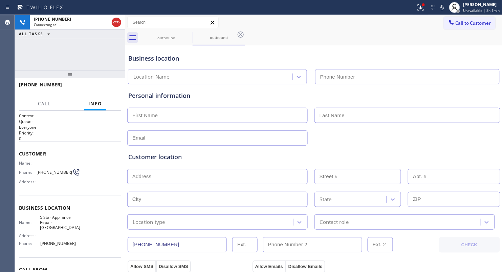
type input "[PHONE_NUMBER]"
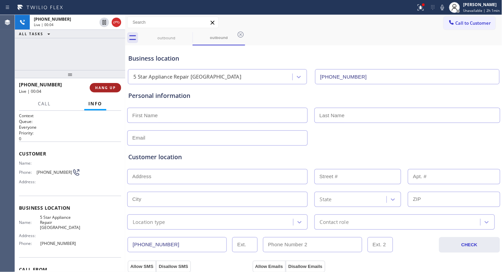
click at [110, 85] on span "HANG UP" at bounding box center [105, 87] width 21 height 5
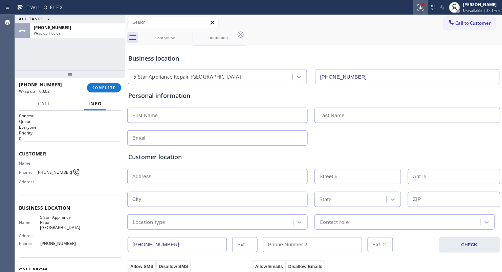
click at [420, 7] on icon at bounding box center [421, 7] width 8 height 8
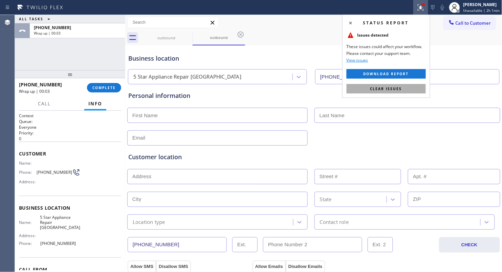
click at [398, 89] on span "Clear issues" at bounding box center [386, 88] width 32 height 5
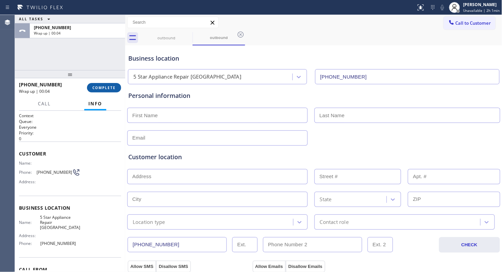
click at [107, 89] on span "COMPLETE" at bounding box center [103, 87] width 23 height 5
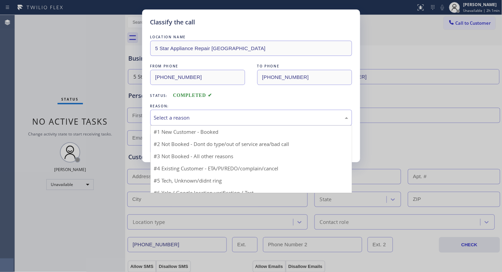
drag, startPoint x: 210, startPoint y: 119, endPoint x: 180, endPoint y: 141, distance: 37.3
click at [207, 121] on div "Select a reason" at bounding box center [251, 118] width 194 height 8
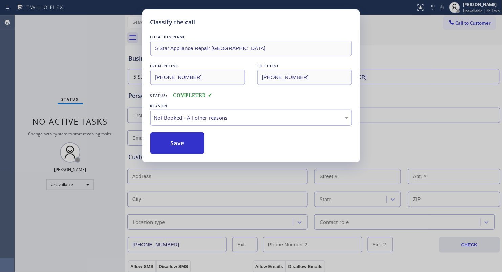
click at [169, 147] on button "Save" at bounding box center [177, 143] width 55 height 22
click at [443, 78] on div "Classify the call LOCATION NAME 5 Star Appliance Repair [GEOGRAPHIC_DATA] FROM …" at bounding box center [251, 136] width 502 height 272
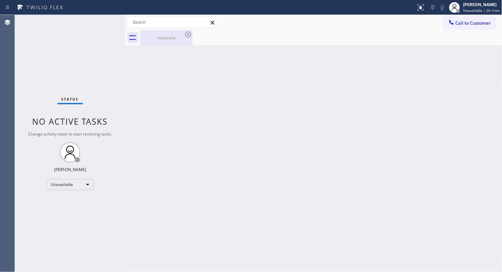
click at [175, 32] on div "outbound" at bounding box center [166, 37] width 51 height 15
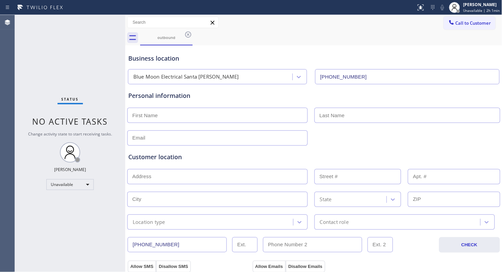
click at [188, 36] on icon at bounding box center [188, 34] width 8 height 8
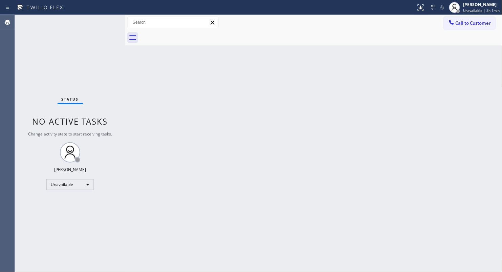
click at [280, 52] on div "Back to Dashboard Change Sender ID Customers Technicians Select a contact Outbo…" at bounding box center [313, 143] width 377 height 257
click at [277, 100] on div "Back to Dashboard Change Sender ID Customers Technicians Select a contact Outbo…" at bounding box center [313, 143] width 377 height 257
click at [462, 9] on div at bounding box center [454, 7] width 15 height 15
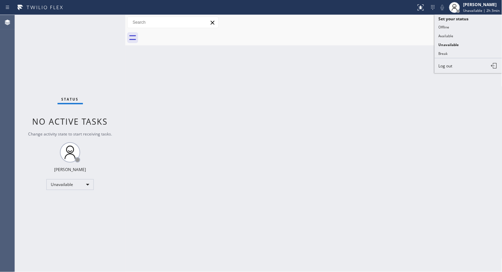
click at [450, 54] on button "Break" at bounding box center [469, 53] width 68 height 9
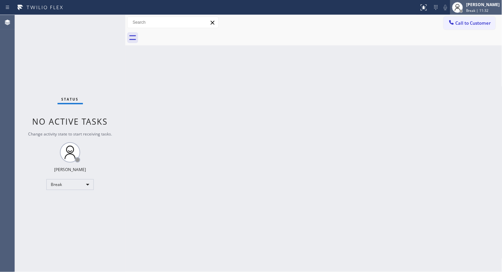
click at [480, 6] on div "[PERSON_NAME]" at bounding box center [484, 5] width 34 height 6
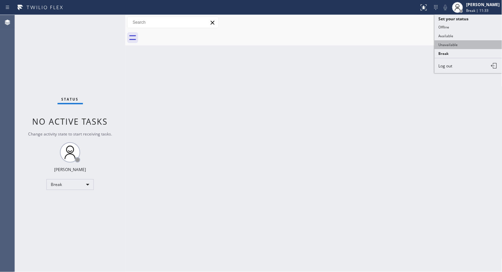
click at [455, 41] on button "Unavailable" at bounding box center [469, 44] width 68 height 9
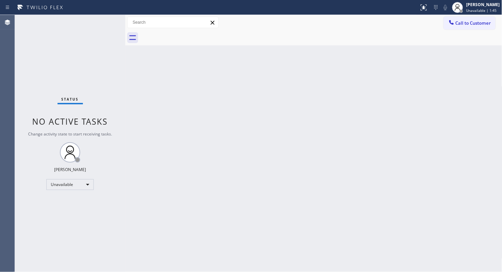
click at [373, 127] on div "Back to Dashboard Change Sender ID Customers Technicians Select a contact Outbo…" at bounding box center [313, 143] width 377 height 257
click at [457, 18] on button "Call to Customer" at bounding box center [470, 23] width 52 height 13
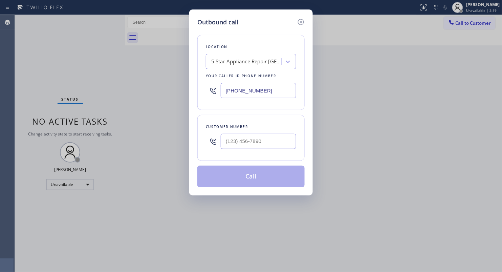
drag, startPoint x: 267, startPoint y: 88, endPoint x: 182, endPoint y: 86, distance: 85.0
click at [182, 87] on div "Outbound call Location 5 Star Appliance Repair [GEOGRAPHIC_DATA] Your caller id…" at bounding box center [251, 136] width 502 height 272
paste input "818) 600-6256"
type input "[PHONE_NUMBER]"
drag, startPoint x: 246, startPoint y: 142, endPoint x: 247, endPoint y: 133, distance: 8.1
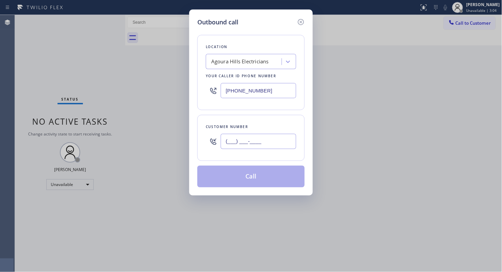
click at [247, 142] on input "(___) ___-____" at bounding box center [259, 141] width 76 height 15
paste input "818) 648-1414"
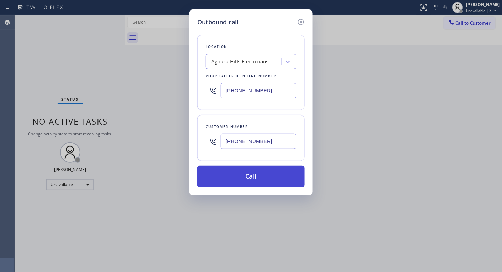
type input "[PHONE_NUMBER]"
click at [257, 178] on button "Call" at bounding box center [250, 177] width 107 height 22
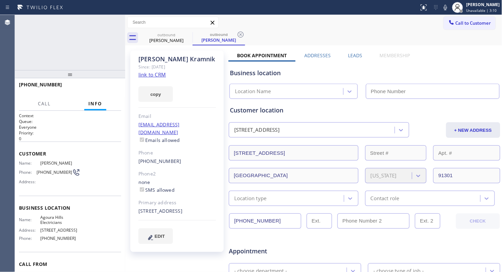
type input "[PHONE_NUMBER]"
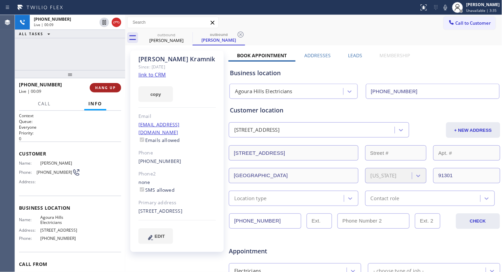
click at [114, 89] on span "HANG UP" at bounding box center [105, 87] width 21 height 5
click at [112, 88] on span "HANG UP" at bounding box center [105, 87] width 21 height 5
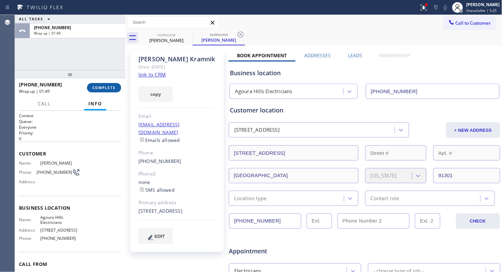
click at [116, 86] on button "COMPLETE" at bounding box center [104, 87] width 34 height 9
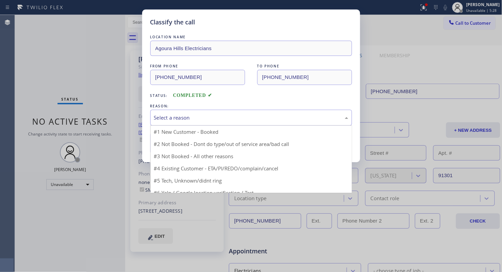
click at [176, 115] on div "Select a reason" at bounding box center [251, 118] width 194 height 8
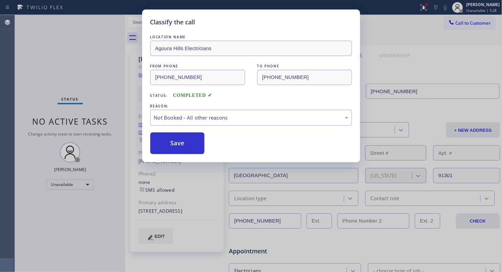
click at [169, 142] on button "Save" at bounding box center [177, 143] width 55 height 22
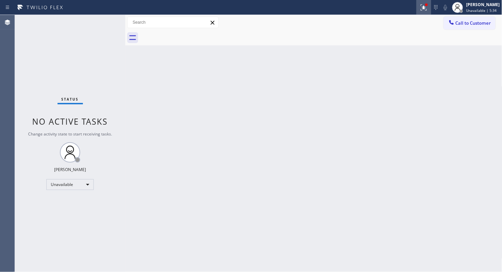
click at [424, 9] on icon at bounding box center [424, 7] width 8 height 8
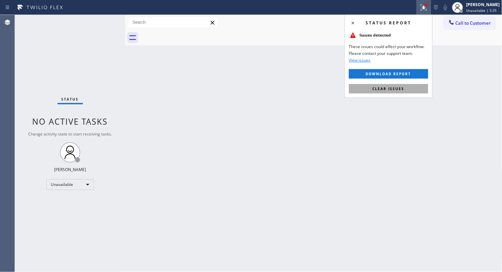
click at [395, 86] on button "Clear issues" at bounding box center [388, 88] width 79 height 9
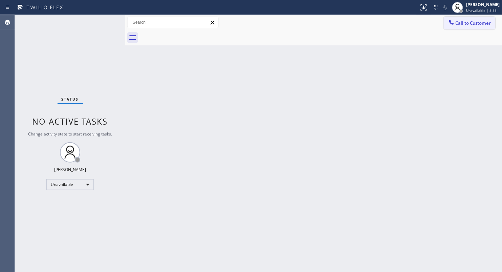
click at [467, 23] on span "Call to Customer" at bounding box center [474, 23] width 36 height 6
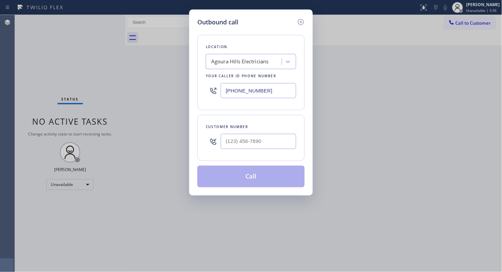
drag, startPoint x: 267, startPoint y: 91, endPoint x: 220, endPoint y: 92, distance: 46.7
click at [222, 94] on input "[PHONE_NUMBER]" at bounding box center [259, 90] width 76 height 15
paste input "310) 740-9737"
type input "[PHONE_NUMBER]"
click at [258, 150] on div at bounding box center [259, 141] width 76 height 22
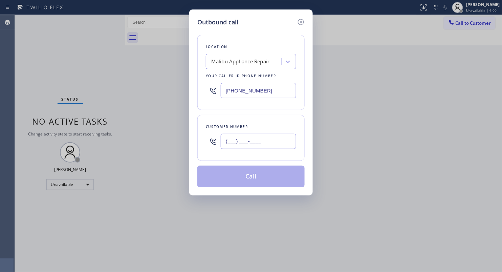
click at [266, 143] on input "(___) ___-____" at bounding box center [259, 141] width 76 height 15
paste input "213) 220-6812"
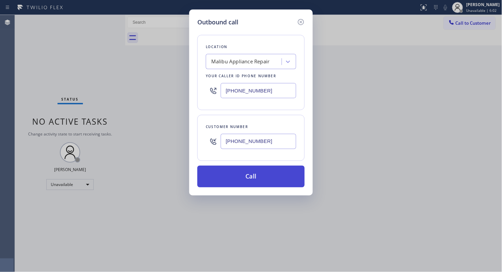
type input "[PHONE_NUMBER]"
click at [251, 178] on button "Call" at bounding box center [250, 177] width 107 height 22
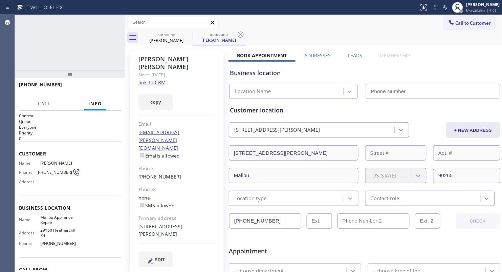
type input "[PHONE_NUMBER]"
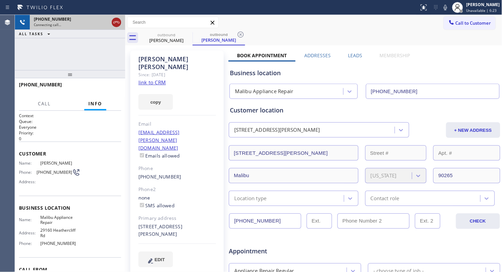
click at [116, 24] on icon at bounding box center [116, 22] width 8 height 8
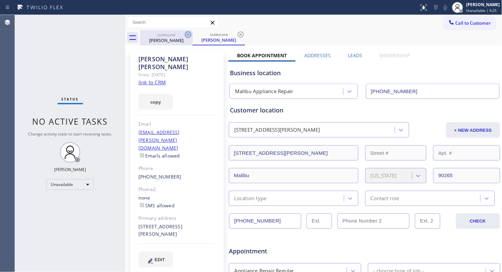
click at [187, 36] on icon at bounding box center [188, 34] width 8 height 8
click at [190, 35] on icon at bounding box center [188, 34] width 8 height 8
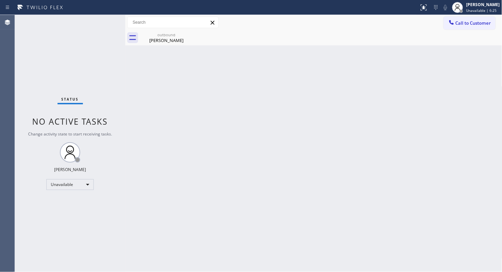
click at [0, 0] on icon at bounding box center [0, 0] width 0 height 0
click at [191, 34] on icon at bounding box center [188, 34] width 8 height 8
click at [168, 39] on div "[PERSON_NAME]" at bounding box center [166, 40] width 51 height 6
drag, startPoint x: 480, startPoint y: 21, endPoint x: 446, endPoint y: 42, distance: 40.1
click at [478, 21] on span "Call to Customer" at bounding box center [474, 23] width 36 height 6
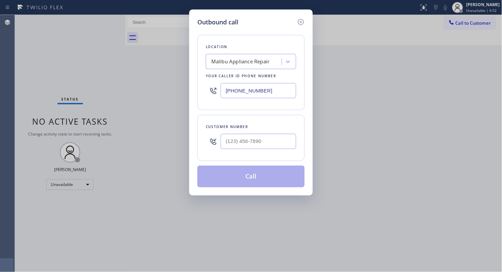
drag, startPoint x: 269, startPoint y: 86, endPoint x: 199, endPoint y: 98, distance: 70.0
click at [199, 98] on div "Location [GEOGRAPHIC_DATA] Appliance Repair Your caller id phone number [PHONE_…" at bounding box center [250, 72] width 107 height 75
paste input "415) 569-706"
type input "[PHONE_NUMBER]"
click at [241, 142] on input "(___) ___-____" at bounding box center [259, 141] width 76 height 15
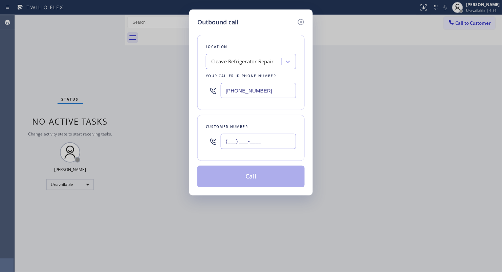
paste input "415) 637-2151"
type input "[PHONE_NUMBER]"
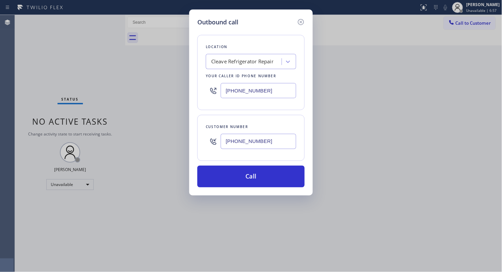
click at [269, 128] on div "Customer number" at bounding box center [251, 126] width 90 height 7
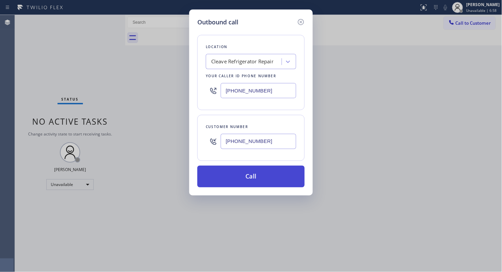
click at [254, 173] on button "Call" at bounding box center [250, 177] width 107 height 22
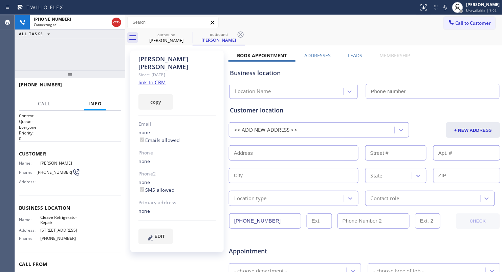
type input "[PHONE_NUMBER]"
click at [242, 29] on div "Call to Customer Outbound call Location Cleave Refrigerator Repair Your caller …" at bounding box center [313, 22] width 377 height 15
click at [243, 33] on div "Call to Customer Outbound call Location Cleave Refrigerator Repair Your caller …" at bounding box center [313, 30] width 377 height 30
click at [242, 34] on icon at bounding box center [241, 34] width 8 height 8
drag, startPoint x: 242, startPoint y: 34, endPoint x: 251, endPoint y: 34, distance: 9.1
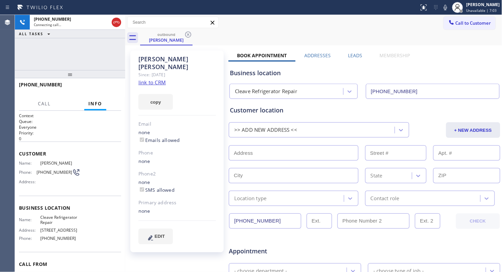
click at [249, 34] on div "outbound [PERSON_NAME]" at bounding box center [321, 37] width 362 height 15
click at [337, 28] on div "Call to Customer Outbound call Location Cleave Refrigerator Repair Your caller …" at bounding box center [313, 23] width 377 height 12
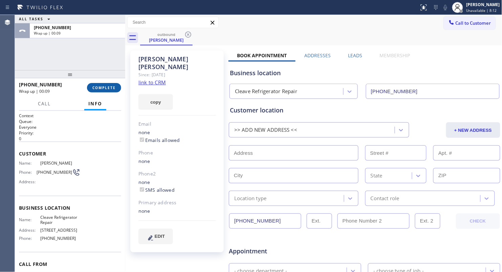
click at [102, 83] on button "COMPLETE" at bounding box center [104, 87] width 34 height 9
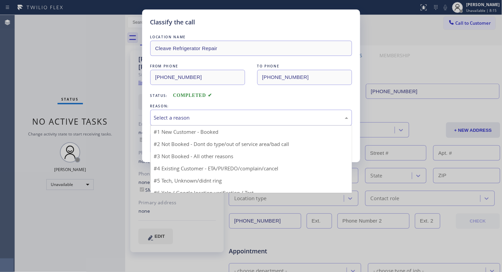
click at [188, 121] on div "Select a reason" at bounding box center [251, 118] width 194 height 8
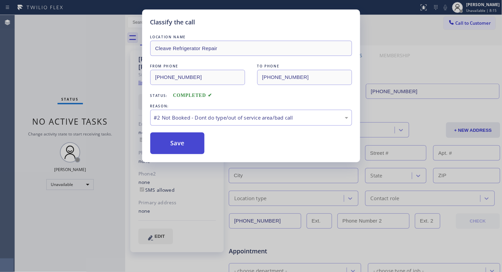
click at [174, 147] on button "Save" at bounding box center [177, 143] width 55 height 22
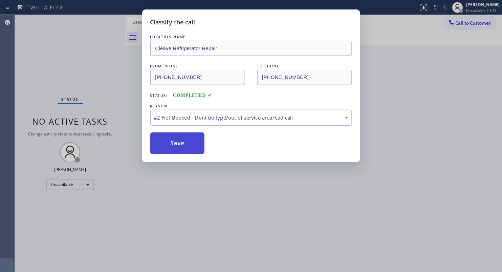
click at [174, 147] on button "Save" at bounding box center [177, 143] width 55 height 22
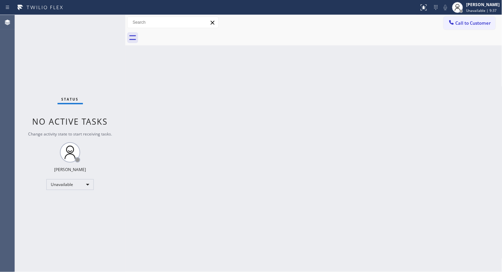
click at [460, 21] on span "Call to Customer" at bounding box center [474, 23] width 36 height 6
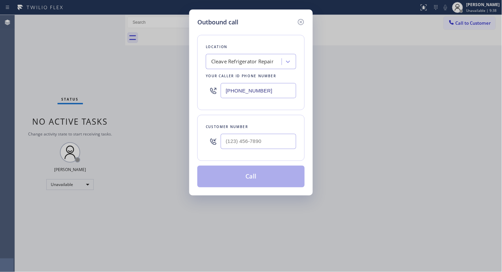
drag, startPoint x: 247, startPoint y: 90, endPoint x: 209, endPoint y: 87, distance: 37.7
click at [213, 88] on div "[PHONE_NUMBER]" at bounding box center [251, 91] width 90 height 22
paste input "206) 202-208"
type input "[PHONE_NUMBER]"
click at [260, 130] on div "Customer number" at bounding box center [251, 126] width 90 height 7
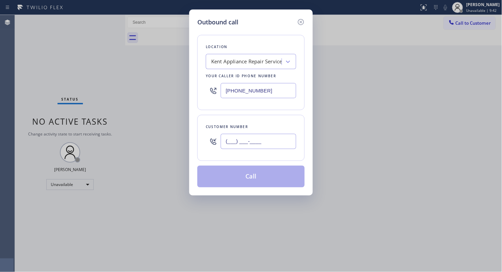
paste input "206) 349-1054"
click at [264, 138] on input "[PHONE_NUMBER]" at bounding box center [259, 141] width 76 height 15
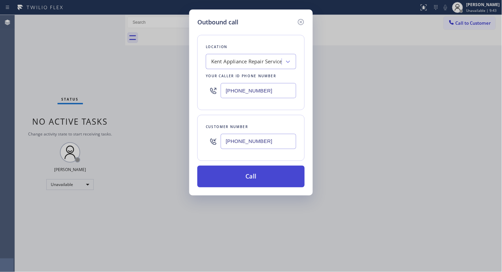
type input "[PHONE_NUMBER]"
click at [252, 178] on button "Call" at bounding box center [250, 177] width 107 height 22
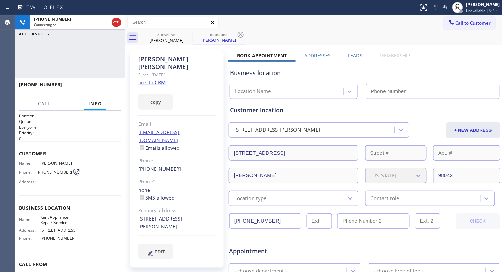
type input "[PHONE_NUMBER]"
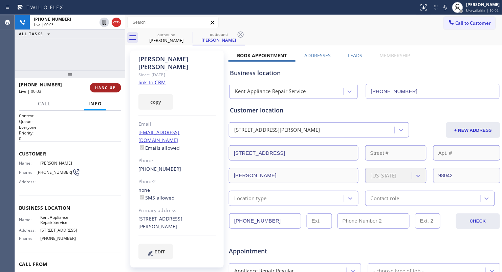
click at [109, 87] on span "HANG UP" at bounding box center [105, 87] width 21 height 5
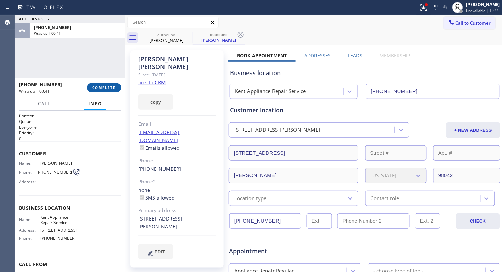
click at [110, 89] on span "COMPLETE" at bounding box center [103, 87] width 23 height 5
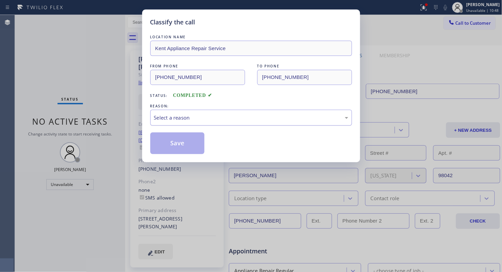
click at [171, 117] on div "Select a reason" at bounding box center [251, 118] width 194 height 8
click at [167, 144] on button "Save" at bounding box center [177, 143] width 55 height 22
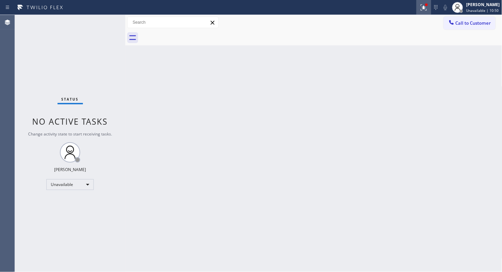
click at [427, 9] on icon at bounding box center [424, 7] width 6 height 6
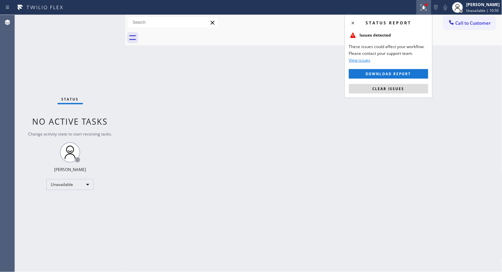
click at [396, 85] on button "Clear issues" at bounding box center [388, 88] width 79 height 9
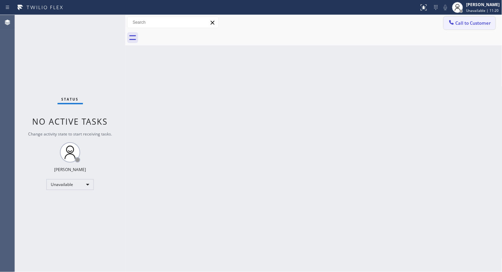
click at [465, 21] on span "Call to Customer" at bounding box center [474, 23] width 36 height 6
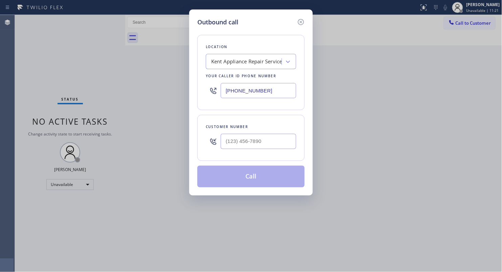
drag, startPoint x: 279, startPoint y: 89, endPoint x: 211, endPoint y: 93, distance: 68.9
click at [214, 94] on div "[PHONE_NUMBER]" at bounding box center [251, 91] width 90 height 22
paste input "855) 999-441"
type input "[PHONE_NUMBER]"
click at [281, 135] on input "(___) ___-____" at bounding box center [259, 141] width 76 height 15
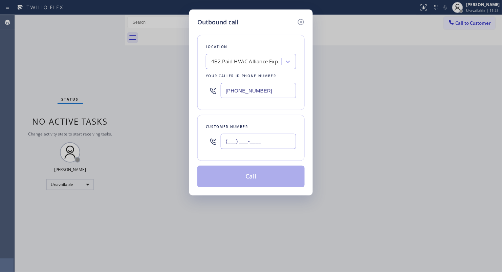
paste input "323) 401-0686"
type input "[PHONE_NUMBER]"
click at [250, 178] on button "Call" at bounding box center [250, 177] width 107 height 22
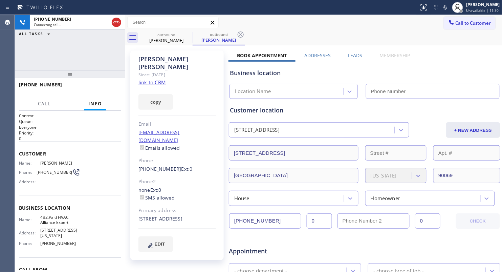
type input "[PHONE_NUMBER]"
click at [240, 35] on icon at bounding box center [241, 34] width 8 height 8
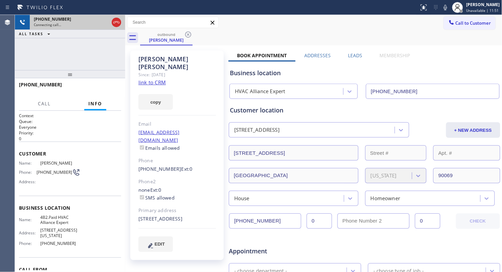
click at [115, 22] on icon at bounding box center [116, 22] width 8 height 8
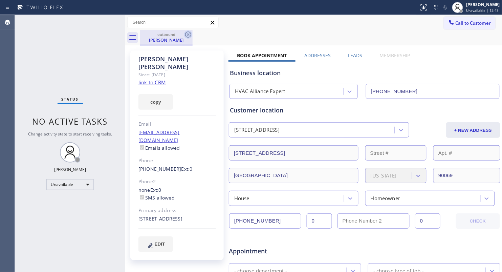
click at [189, 32] on icon at bounding box center [188, 34] width 8 height 8
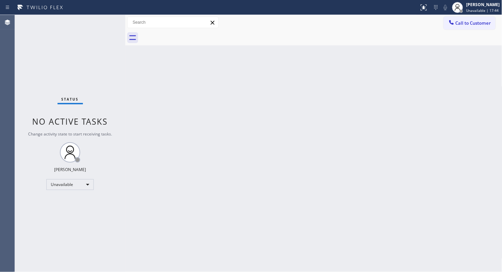
click at [355, 83] on div "Back to Dashboard Change Sender ID Customers Technicians Select a contact Outbo…" at bounding box center [313, 143] width 377 height 257
click at [357, 160] on div "Back to Dashboard Change Sender ID Customers Technicians Select a contact Outbo…" at bounding box center [313, 143] width 377 height 257
click at [465, 23] on span "Call to Customer" at bounding box center [474, 23] width 36 height 6
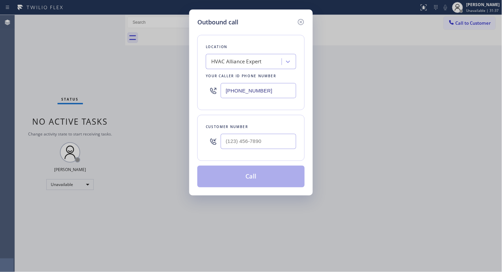
drag, startPoint x: 257, startPoint y: 97, endPoint x: 210, endPoint y: 100, distance: 46.8
click at [210, 100] on div "[PHONE_NUMBER]" at bounding box center [251, 91] width 90 height 22
paste input "33) 692-2271"
type input "[PHONE_NUMBER]"
click at [257, 146] on input "(___) ___-____" at bounding box center [259, 141] width 76 height 15
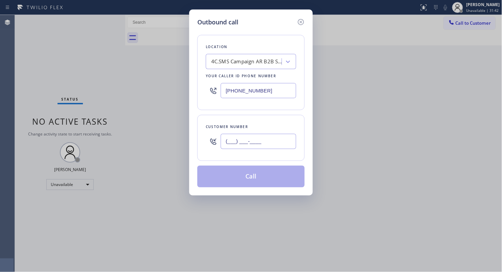
paste input "206) 730-8816"
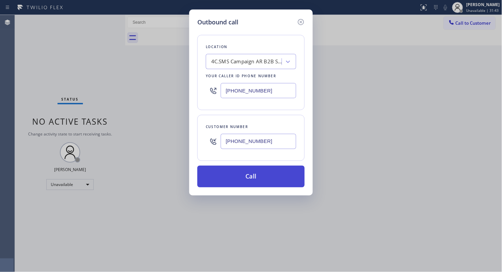
type input "[PHONE_NUMBER]"
click at [253, 178] on button "Call" at bounding box center [250, 177] width 107 height 22
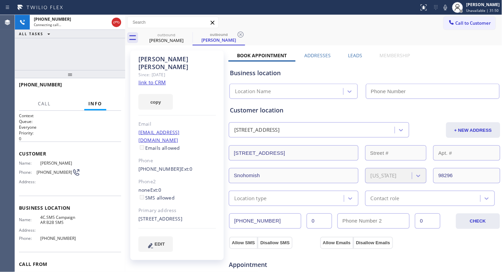
type input "[PHONE_NUMBER]"
click at [106, 82] on div "[PHONE_NUMBER] Live | 00:50 HANG UP" at bounding box center [70, 88] width 102 height 18
click at [107, 85] on span "HANG UP" at bounding box center [105, 87] width 21 height 5
click at [110, 86] on span "HANG UP" at bounding box center [105, 87] width 21 height 5
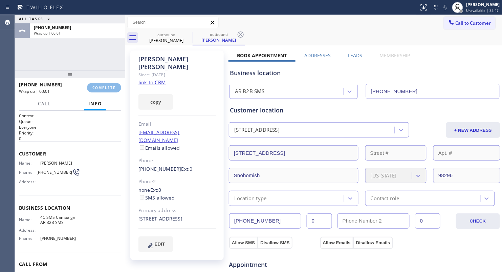
click at [115, 80] on div "[PHONE_NUMBER] Wrap up | 00:01 COMPLETE" at bounding box center [70, 88] width 102 height 18
click at [115, 78] on div at bounding box center [70, 74] width 110 height 8
click at [113, 86] on span "COMPLETE" at bounding box center [103, 87] width 23 height 5
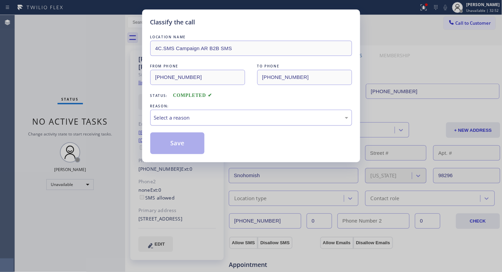
click at [176, 120] on div "Select a reason" at bounding box center [251, 118] width 202 height 16
click at [178, 142] on button "Save" at bounding box center [177, 143] width 55 height 22
drag, startPoint x: 182, startPoint y: 141, endPoint x: 191, endPoint y: 142, distance: 9.2
click at [184, 142] on button "Save" at bounding box center [177, 143] width 55 height 22
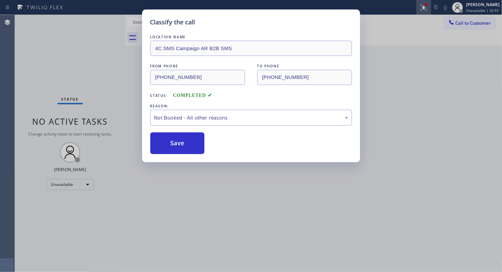
click at [427, 7] on icon at bounding box center [424, 7] width 8 height 8
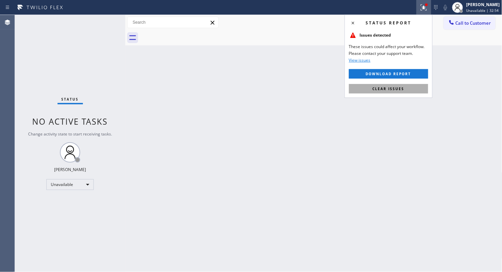
drag, startPoint x: 403, startPoint y: 90, endPoint x: 398, endPoint y: 88, distance: 4.6
click at [402, 90] on span "Clear issues" at bounding box center [389, 88] width 32 height 5
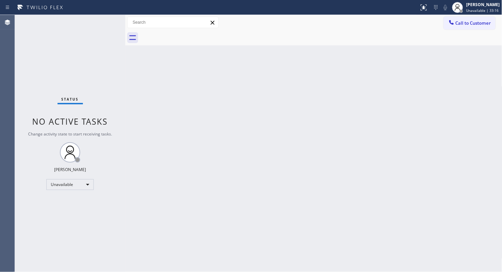
drag, startPoint x: 456, startPoint y: 20, endPoint x: 350, endPoint y: 50, distance: 109.4
click at [454, 21] on button "Call to Customer" at bounding box center [470, 23] width 52 height 13
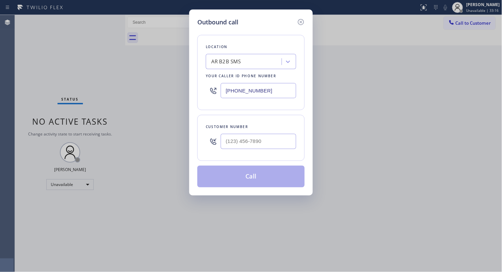
drag, startPoint x: 252, startPoint y: 90, endPoint x: 187, endPoint y: 92, distance: 64.7
click at [198, 94] on div "Location AR B2B SMS Your caller id phone number [PHONE_NUMBER]" at bounding box center [250, 72] width 107 height 75
paste input "323) 870-9914"
type input "[PHONE_NUMBER]"
click at [273, 135] on input "(___) ___-____" at bounding box center [259, 141] width 76 height 15
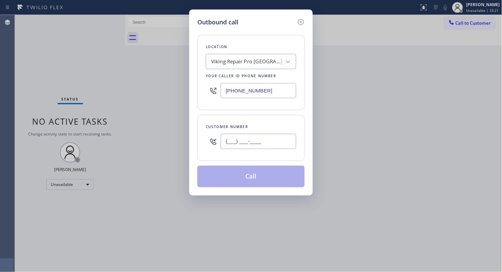
paste input "310) 880-0026"
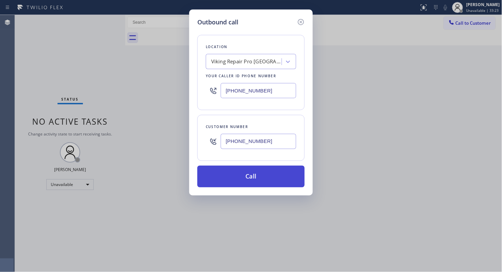
type input "[PHONE_NUMBER]"
click at [251, 174] on button "Call" at bounding box center [250, 177] width 107 height 22
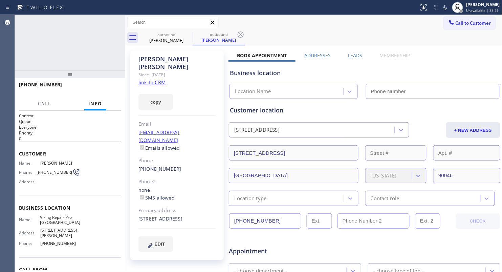
type input "[PHONE_NUMBER]"
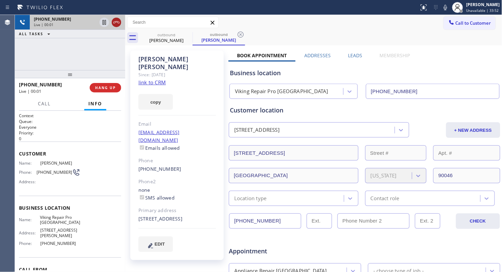
click at [115, 22] on icon at bounding box center [116, 22] width 6 height 2
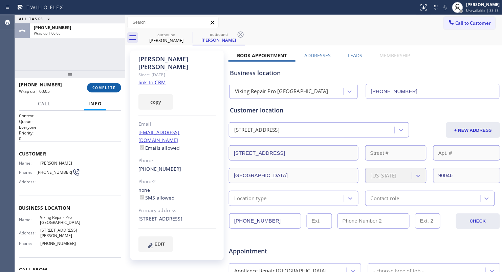
click at [96, 87] on span "COMPLETE" at bounding box center [103, 87] width 23 height 5
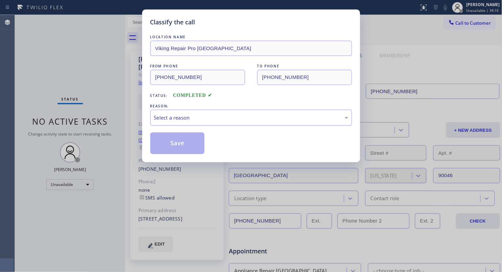
click at [168, 116] on div "Select a reason" at bounding box center [251, 118] width 194 height 8
click at [165, 144] on button "Save" at bounding box center [177, 143] width 55 height 22
click at [165, 143] on button "Save" at bounding box center [177, 143] width 55 height 22
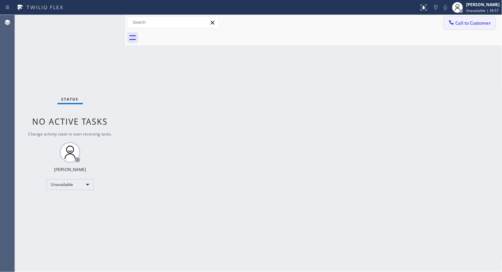
click at [459, 24] on span "Call to Customer" at bounding box center [474, 23] width 36 height 6
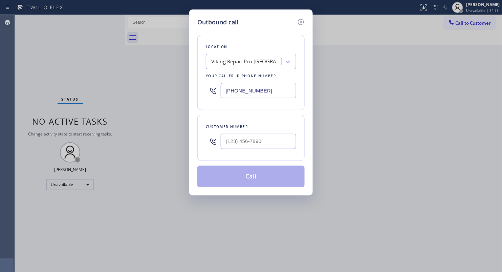
click at [269, 97] on input "[PHONE_NUMBER]" at bounding box center [259, 90] width 76 height 15
drag, startPoint x: 261, startPoint y: 95, endPoint x: 182, endPoint y: 97, distance: 79.3
click at [187, 97] on div "Outbound call Location Viking Repair Pro [GEOGRAPHIC_DATA] Your caller id phone…" at bounding box center [251, 136] width 502 height 272
paste input "760) 407-645"
type input "[PHONE_NUMBER]"
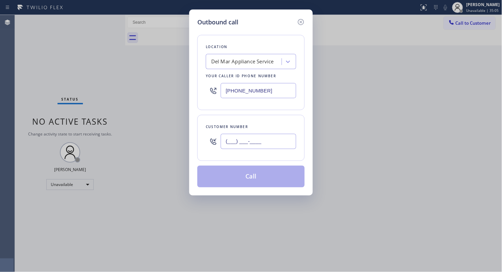
drag, startPoint x: 254, startPoint y: 142, endPoint x: 262, endPoint y: 134, distance: 10.8
click at [254, 142] on input "(___) ___-____" at bounding box center [259, 141] width 76 height 15
paste input "858) 449-4169"
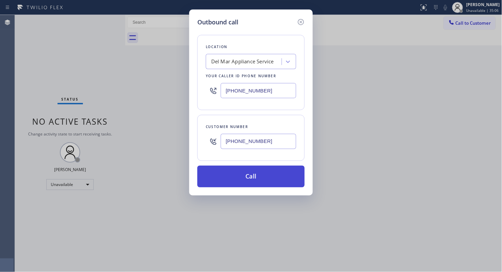
type input "[PHONE_NUMBER]"
click at [253, 179] on button "Call" at bounding box center [250, 177] width 107 height 22
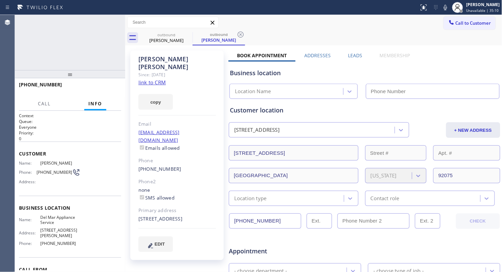
type input "[PHONE_NUMBER]"
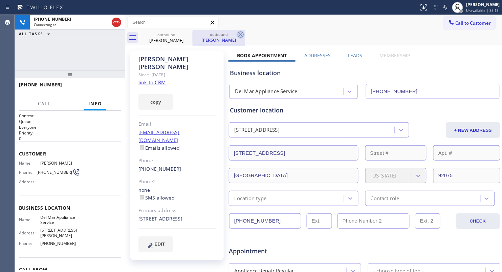
click at [242, 35] on icon at bounding box center [241, 34] width 8 height 8
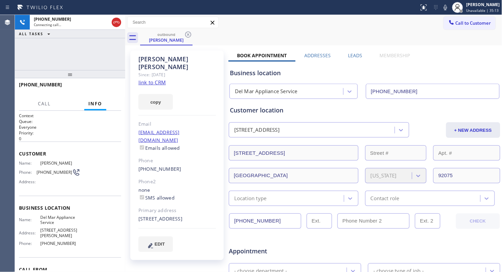
click at [249, 33] on div "outbound [PERSON_NAME]" at bounding box center [321, 37] width 362 height 15
click at [306, 18] on div "Call to Customer Outbound call Location Del Mar Appliance Service Your caller i…" at bounding box center [313, 23] width 377 height 12
click at [119, 89] on button "HANG UP" at bounding box center [105, 87] width 31 height 9
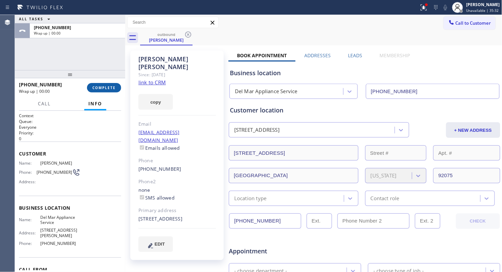
click at [119, 89] on button "COMPLETE" at bounding box center [104, 87] width 34 height 9
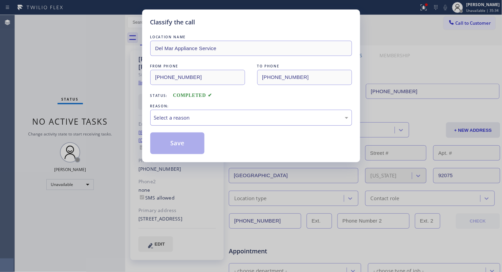
click at [195, 115] on div "Select a reason" at bounding box center [251, 118] width 194 height 8
click at [174, 147] on button "Save" at bounding box center [177, 143] width 55 height 22
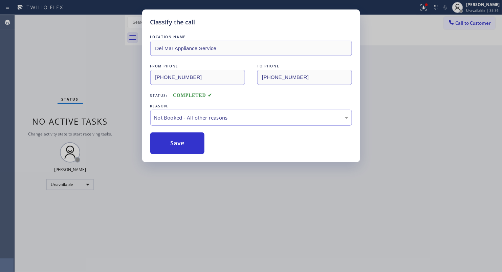
click at [423, 7] on div "Status report Issues detected These issues could affect your workflow. Please c…" at bounding box center [251, 136] width 502 height 272
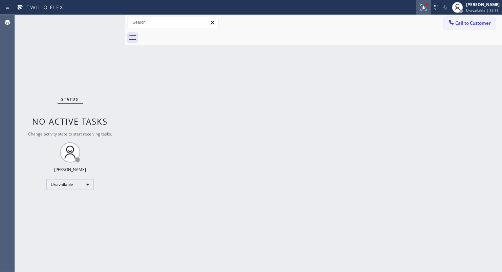
click at [419, 3] on div at bounding box center [424, 7] width 15 height 8
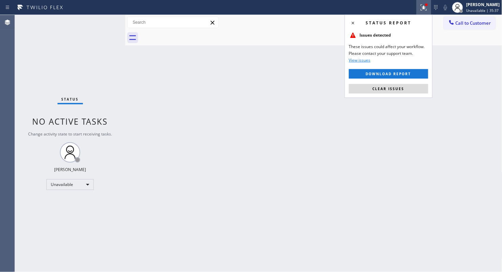
click at [398, 82] on div "Status report Issues detected These issues could affect your workflow. Please c…" at bounding box center [389, 56] width 88 height 83
click at [397, 86] on button "Clear issues" at bounding box center [388, 88] width 79 height 9
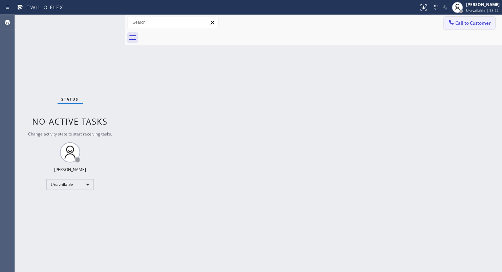
click at [463, 23] on span "Call to Customer" at bounding box center [474, 23] width 36 height 6
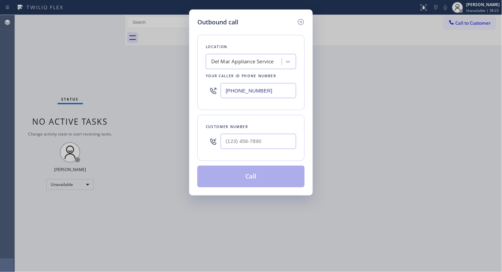
drag, startPoint x: 270, startPoint y: 91, endPoint x: 203, endPoint y: 83, distance: 67.2
click at [219, 91] on div "[PHONE_NUMBER]" at bounding box center [251, 91] width 90 height 22
paste input "805) 549-5660"
type input "[PHONE_NUMBER]"
click at [253, 136] on input "(___) ___-____" at bounding box center [259, 141] width 76 height 15
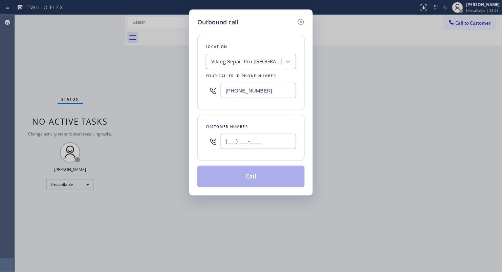
paste input "805) 680-4222"
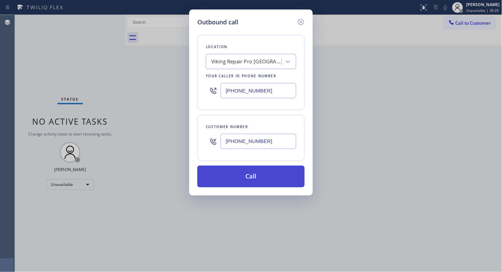
type input "[PHONE_NUMBER]"
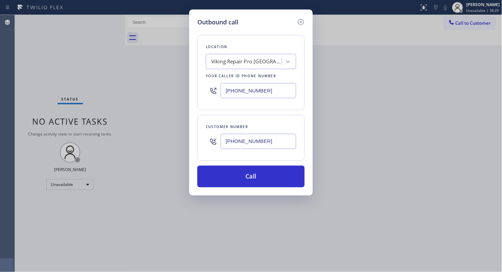
drag, startPoint x: 251, startPoint y: 176, endPoint x: 258, endPoint y: 165, distance: 13.9
click at [251, 176] on button "Call" at bounding box center [250, 177] width 107 height 22
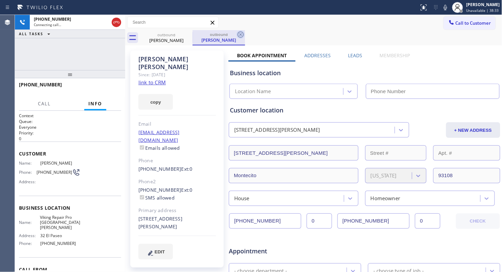
type input "[PHONE_NUMBER]"
click at [237, 34] on icon at bounding box center [241, 34] width 8 height 8
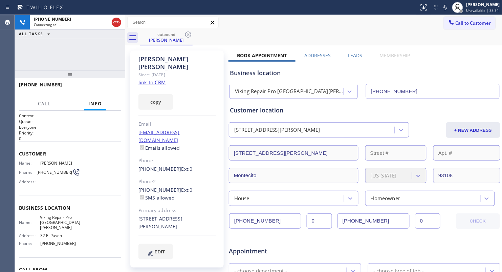
click at [238, 34] on div "outbound [PERSON_NAME]" at bounding box center [321, 37] width 362 height 15
click at [106, 89] on span "HANG UP" at bounding box center [105, 87] width 21 height 5
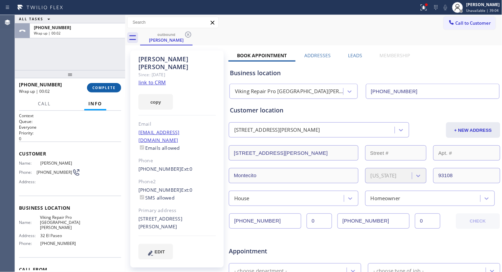
click at [102, 84] on button "COMPLETE" at bounding box center [104, 87] width 34 height 9
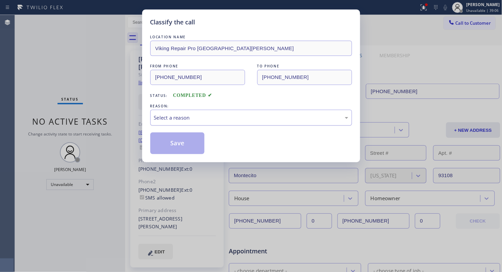
drag, startPoint x: 229, startPoint y: 113, endPoint x: 212, endPoint y: 125, distance: 20.2
click at [228, 113] on div "Select a reason" at bounding box center [251, 118] width 202 height 16
click at [424, 8] on div "Classify the call LOCATION NAME Viking Repair Pro Santa [PERSON_NAME] FROM PHON…" at bounding box center [251, 136] width 502 height 272
click at [243, 118] on div "Not Booked - All other reasons" at bounding box center [251, 118] width 194 height 8
click at [200, 144] on button "Save" at bounding box center [177, 143] width 55 height 22
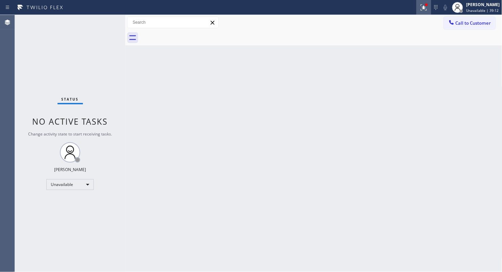
click at [426, 8] on icon at bounding box center [424, 7] width 8 height 8
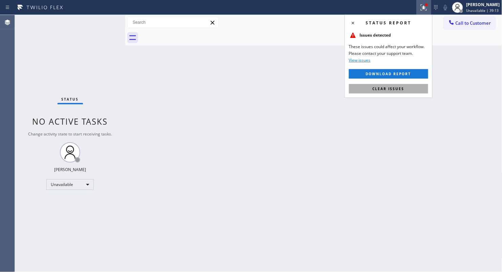
click at [405, 89] on button "Clear issues" at bounding box center [388, 88] width 79 height 9
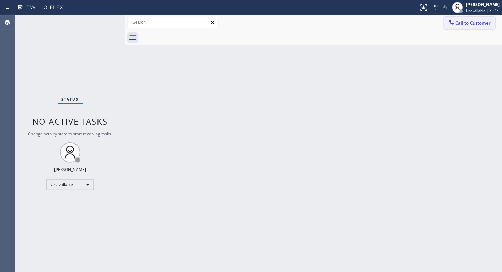
drag, startPoint x: 461, startPoint y: 23, endPoint x: 444, endPoint y: 26, distance: 16.9
click at [460, 23] on span "Call to Customer" at bounding box center [474, 23] width 36 height 6
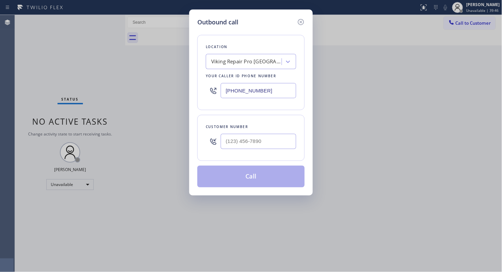
drag, startPoint x: 274, startPoint y: 94, endPoint x: 207, endPoint y: 97, distance: 67.1
click at [208, 97] on div "[PHONE_NUMBER]" at bounding box center [251, 91] width 90 height 22
paste input "646) 681-5303"
type input "[PHONE_NUMBER]"
drag, startPoint x: 237, startPoint y: 143, endPoint x: 230, endPoint y: 136, distance: 9.3
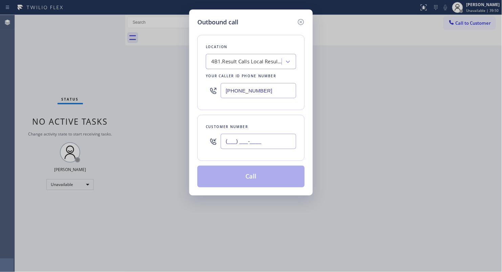
click at [237, 143] on input "(___) ___-____" at bounding box center [259, 141] width 76 height 15
paste input "718) 598-4456"
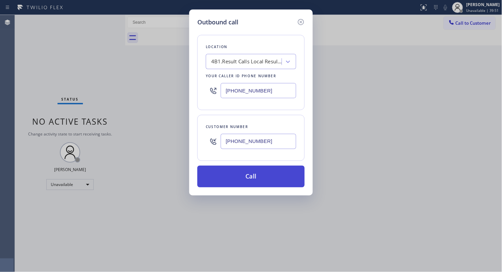
type input "[PHONE_NUMBER]"
click at [255, 180] on button "Call" at bounding box center [250, 177] width 107 height 22
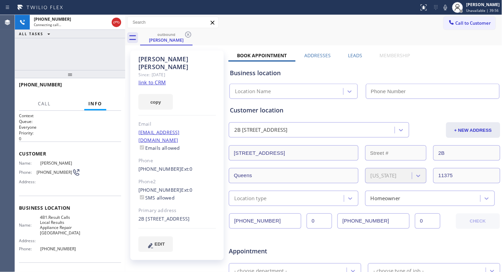
click at [334, 28] on div "Call to Customer Outbound call Location Search location Your caller id phone nu…" at bounding box center [313, 23] width 377 height 12
type input "[PHONE_NUMBER]"
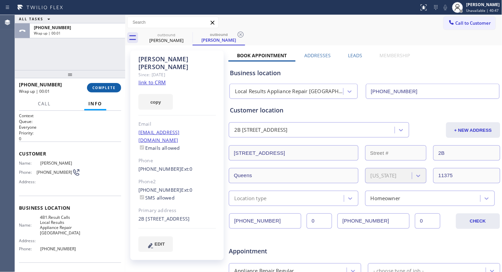
click at [114, 90] on button "COMPLETE" at bounding box center [104, 87] width 34 height 9
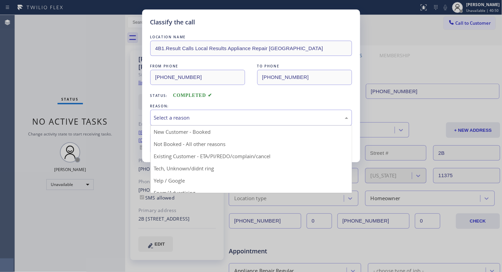
click at [162, 118] on div "Select a reason" at bounding box center [251, 118] width 194 height 8
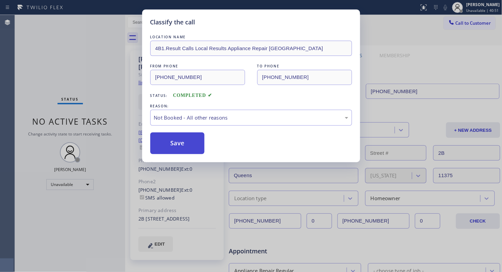
click at [182, 141] on button "Save" at bounding box center [177, 143] width 55 height 22
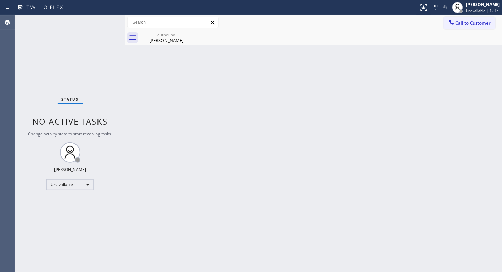
drag, startPoint x: 456, startPoint y: 21, endPoint x: 310, endPoint y: 77, distance: 156.4
click at [454, 21] on button "Call to Customer" at bounding box center [470, 23] width 52 height 13
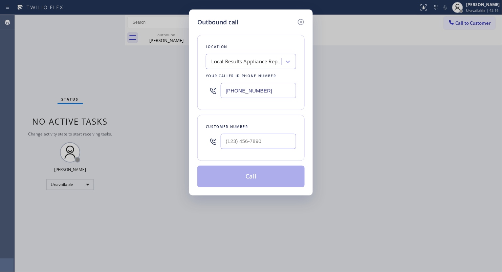
drag, startPoint x: 273, startPoint y: 92, endPoint x: 131, endPoint y: 87, distance: 141.6
click at [126, 92] on div "Outbound call Location Local Results Appliance Repair [GEOGRAPHIC_DATA] Your ca…" at bounding box center [251, 136] width 502 height 272
paste input "818) 210-4516"
type input "[PHONE_NUMBER]"
paste input "text"
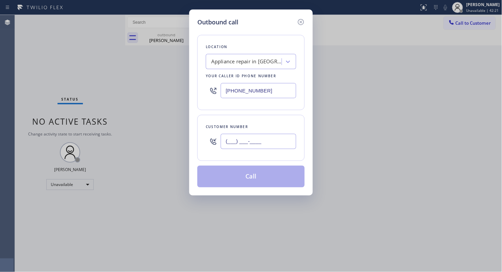
click at [262, 140] on input "(___) ___-____" at bounding box center [259, 141] width 76 height 15
paste input "661) 433-1606"
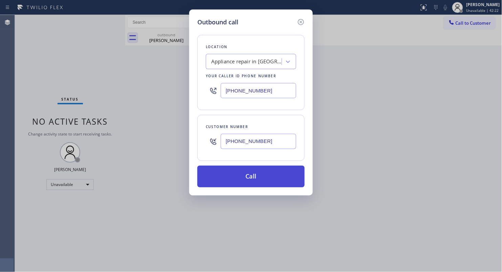
type input "[PHONE_NUMBER]"
click at [252, 180] on button "Call" at bounding box center [250, 177] width 107 height 22
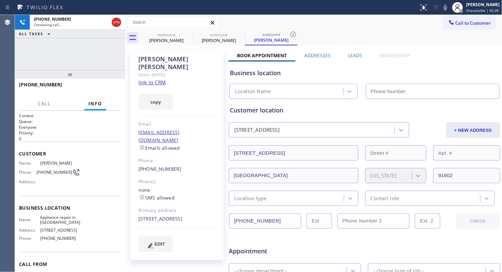
type input "[PHONE_NUMBER]"
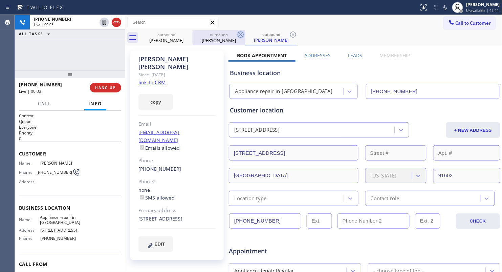
click at [240, 35] on icon at bounding box center [241, 34] width 8 height 8
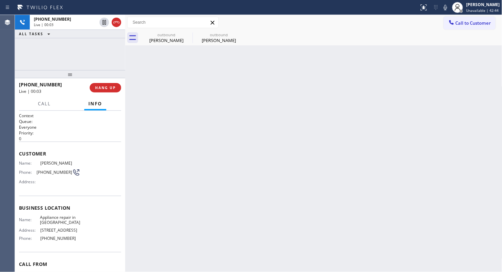
click at [0, 0] on icon at bounding box center [0, 0] width 0 height 0
type input "[PHONE_NUMBER]"
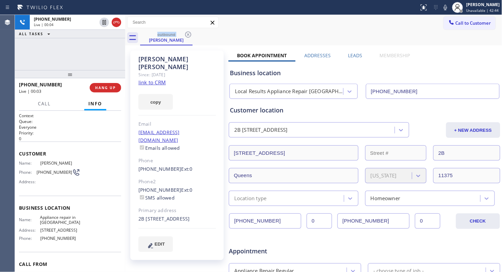
click at [240, 34] on div "outbound [PERSON_NAME]" at bounding box center [321, 37] width 362 height 15
click at [218, 39] on div "outbound [PERSON_NAME]" at bounding box center [321, 37] width 362 height 15
click at [189, 34] on icon at bounding box center [188, 34] width 6 height 6
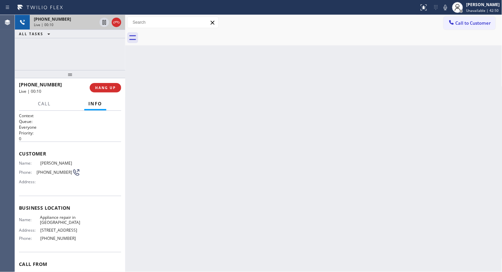
click at [71, 20] on div "[PHONE_NUMBER]" at bounding box center [65, 19] width 63 height 6
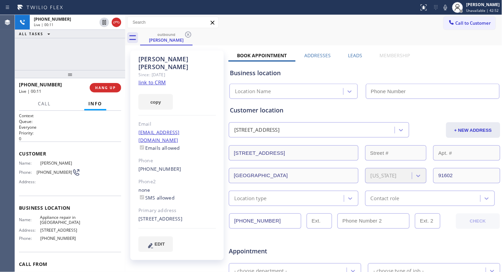
type input "[PHONE_NUMBER]"
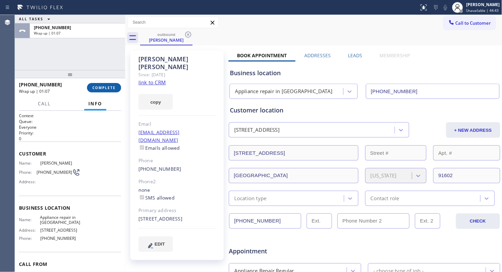
click at [111, 87] on span "COMPLETE" at bounding box center [103, 87] width 23 height 5
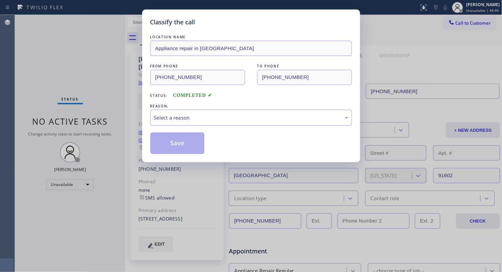
drag, startPoint x: 170, startPoint y: 113, endPoint x: 168, endPoint y: 124, distance: 11.0
click at [170, 115] on div "Select a reason" at bounding box center [251, 118] width 202 height 16
click at [172, 143] on button "Save" at bounding box center [177, 143] width 55 height 22
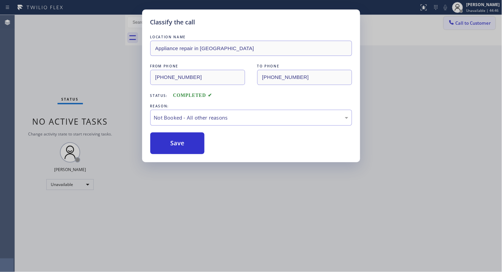
click at [459, 24] on div "Classify the call LOCATION NAME Appliance repair in [GEOGRAPHIC_DATA] FROM PHON…" at bounding box center [251, 136] width 502 height 272
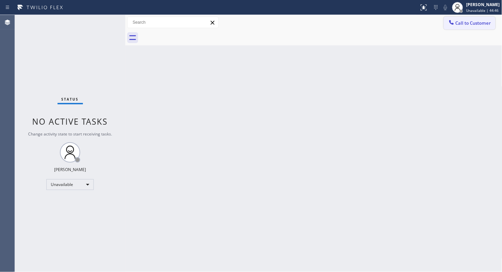
click at [460, 21] on span "Call to Customer" at bounding box center [474, 23] width 36 height 6
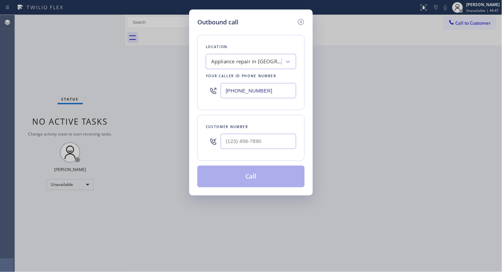
drag, startPoint x: 269, startPoint y: 93, endPoint x: 183, endPoint y: 94, distance: 85.4
click at [183, 94] on div "Outbound call Location Appliance repair in [GEOGRAPHIC_DATA] Your caller id pho…" at bounding box center [251, 136] width 502 height 272
paste input "44) 386-0017"
type input "[PHONE_NUMBER]"
click at [270, 134] on div at bounding box center [259, 141] width 76 height 22
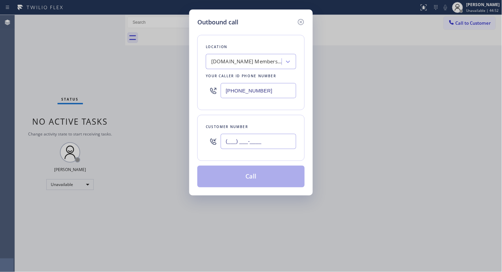
click at [272, 139] on input "(___) ___-____" at bounding box center [259, 141] width 76 height 15
paste input "917) 696-4998"
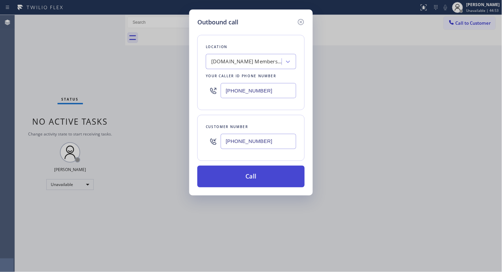
type input "[PHONE_NUMBER]"
click at [253, 177] on button "Call" at bounding box center [250, 177] width 107 height 22
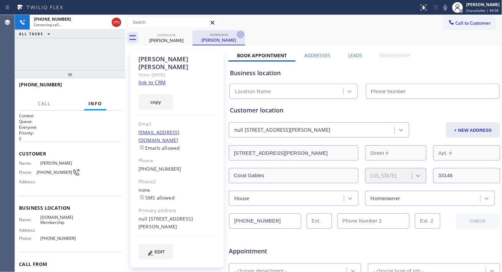
type input "[PHONE_NUMBER]"
click at [242, 34] on icon at bounding box center [241, 34] width 8 height 8
click at [248, 33] on div "outbound [PERSON_NAME]" at bounding box center [321, 37] width 362 height 15
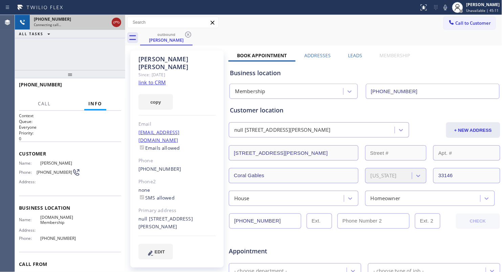
click at [116, 20] on icon at bounding box center [116, 22] width 8 height 8
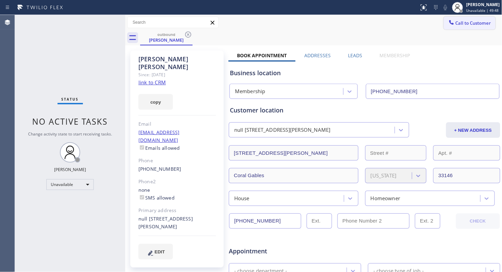
click at [461, 25] on span "Call to Customer" at bounding box center [474, 23] width 36 height 6
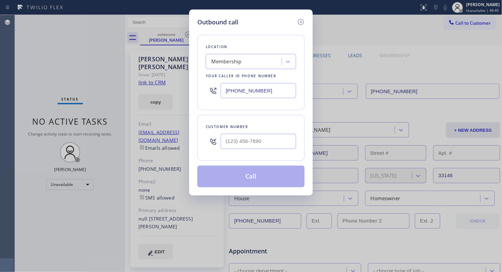
drag, startPoint x: 267, startPoint y: 92, endPoint x: 200, endPoint y: 92, distance: 66.0
click at [201, 92] on div "Location Membership Your caller id phone number [PHONE_NUMBER]" at bounding box center [250, 72] width 107 height 75
paste input "424) 365-9544"
type input "[PHONE_NUMBER]"
click at [271, 146] on input "(___) ___-____" at bounding box center [259, 141] width 76 height 15
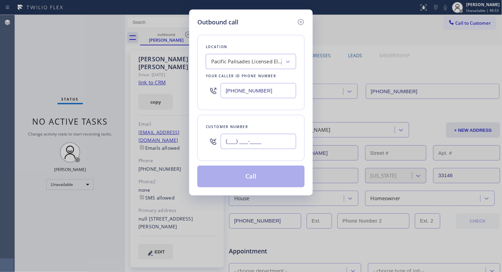
paste input "310) 869-2519"
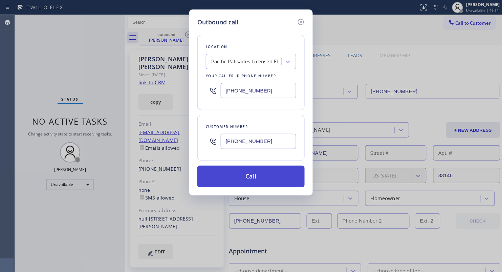
type input "[PHONE_NUMBER]"
click at [252, 178] on button "Call" at bounding box center [250, 177] width 107 height 22
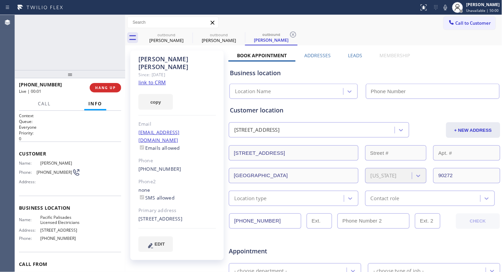
type input "[PHONE_NUMBER]"
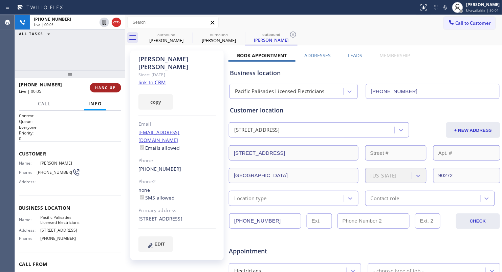
click at [118, 86] on button "HANG UP" at bounding box center [105, 87] width 31 height 9
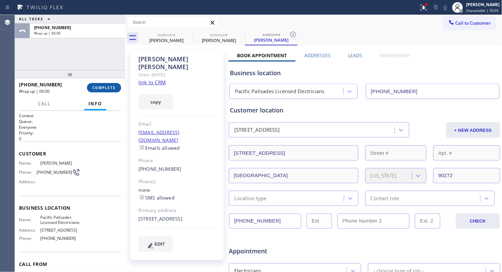
click at [118, 85] on button "COMPLETE" at bounding box center [104, 87] width 34 height 9
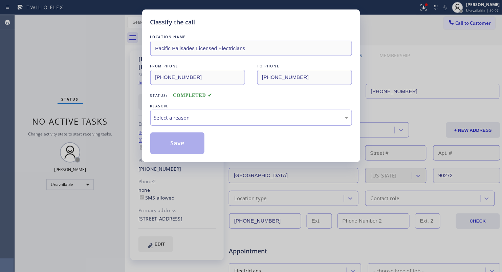
drag, startPoint x: 183, startPoint y: 114, endPoint x: 183, endPoint y: 125, distance: 10.8
click at [183, 115] on div "Select a reason" at bounding box center [251, 118] width 194 height 8
click at [169, 142] on button "Save" at bounding box center [177, 143] width 55 height 22
click at [169, 141] on button "Save" at bounding box center [177, 143] width 55 height 22
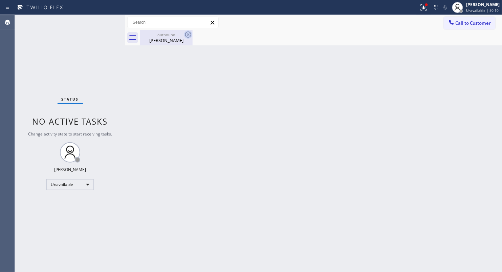
drag, startPoint x: 157, startPoint y: 38, endPoint x: 186, endPoint y: 31, distance: 29.9
click at [159, 37] on div "[PERSON_NAME]" at bounding box center [166, 40] width 51 height 6
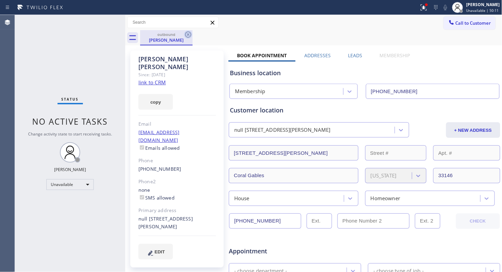
click at [187, 31] on icon at bounding box center [188, 34] width 8 height 8
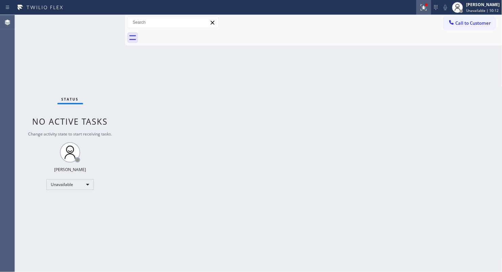
click at [419, 8] on div at bounding box center [424, 7] width 15 height 8
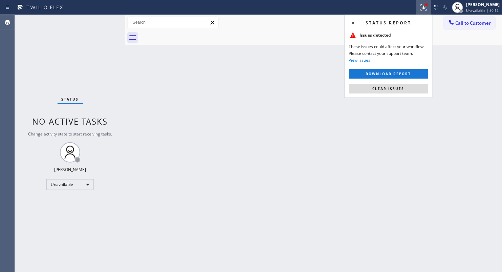
click at [396, 94] on div "Status report Issues detected These issues could affect your workflow. Please c…" at bounding box center [389, 56] width 88 height 83
click at [396, 92] on button "Clear issues" at bounding box center [388, 88] width 79 height 9
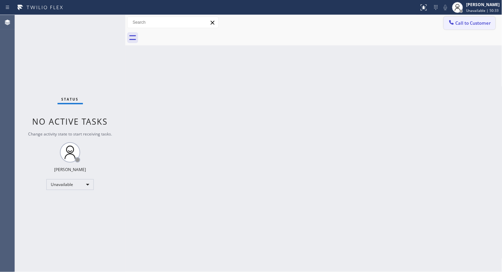
click at [458, 25] on span "Call to Customer" at bounding box center [474, 23] width 36 height 6
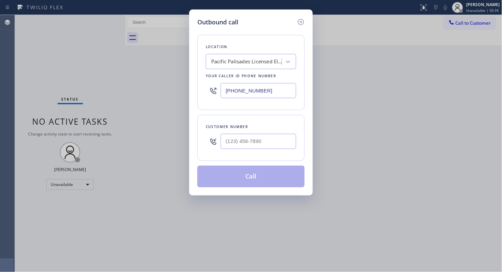
drag, startPoint x: 257, startPoint y: 87, endPoint x: 221, endPoint y: 89, distance: 35.3
click at [177, 89] on div "Outbound call Location [GEOGRAPHIC_DATA] Licensed Electricians Your caller id p…" at bounding box center [251, 136] width 502 height 272
click at [270, 88] on input "[PHONE_NUMBER]" at bounding box center [259, 90] width 76 height 15
drag, startPoint x: 255, startPoint y: 91, endPoint x: 170, endPoint y: 77, distance: 85.6
click at [178, 79] on div "Outbound call Location [GEOGRAPHIC_DATA] Licensed Electricians Your caller id p…" at bounding box center [251, 136] width 502 height 272
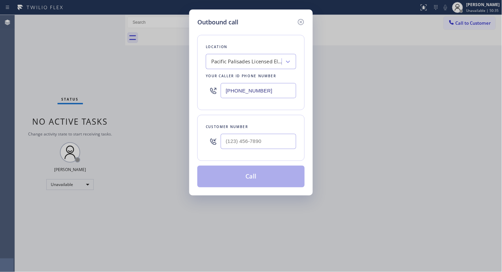
paste input "855) 731-4952"
type input "[PHONE_NUMBER]"
drag, startPoint x: 269, startPoint y: 141, endPoint x: 267, endPoint y: 136, distance: 5.0
click at [269, 140] on input "(___) ___-____" at bounding box center [259, 141] width 76 height 15
paste input "310) 308-9833"
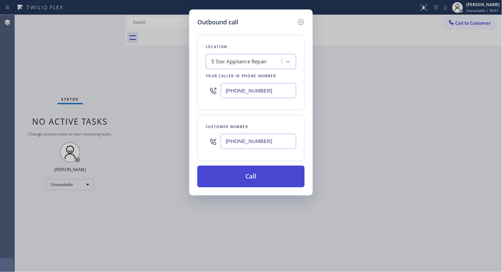
type input "[PHONE_NUMBER]"
click at [254, 171] on button "Call" at bounding box center [250, 177] width 107 height 22
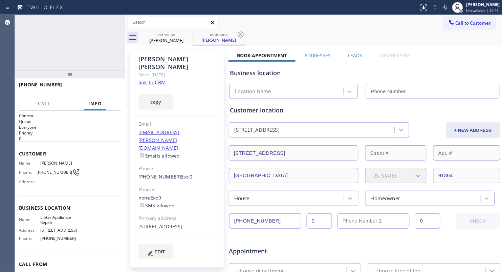
type input "[PHONE_NUMBER]"
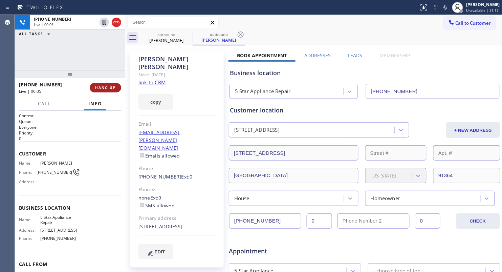
click at [108, 90] on button "HANG UP" at bounding box center [105, 87] width 31 height 9
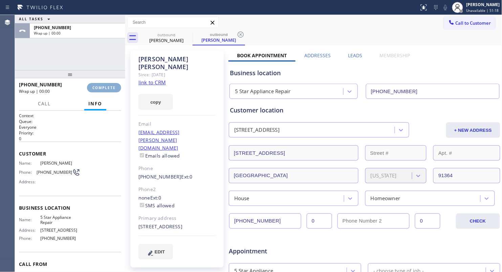
click at [108, 89] on span "COMPLETE" at bounding box center [103, 87] width 23 height 5
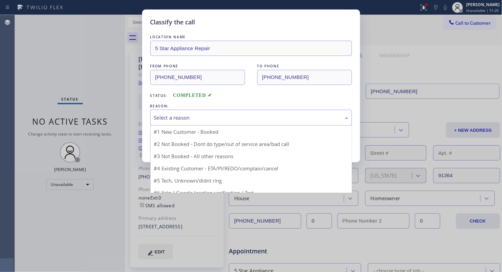
click at [239, 117] on div "Select a reason" at bounding box center [251, 118] width 194 height 8
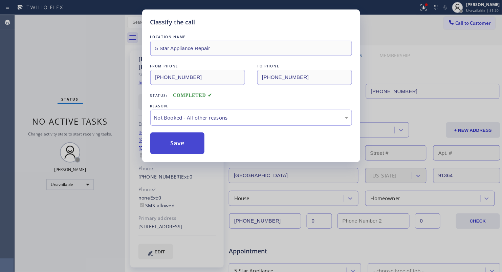
drag, startPoint x: 183, startPoint y: 141, endPoint x: 199, endPoint y: 139, distance: 16.4
click at [184, 141] on button "Save" at bounding box center [177, 143] width 55 height 22
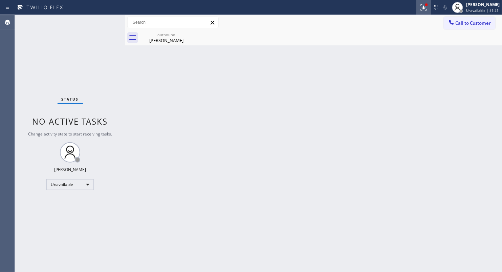
click at [425, 7] on icon at bounding box center [424, 7] width 8 height 8
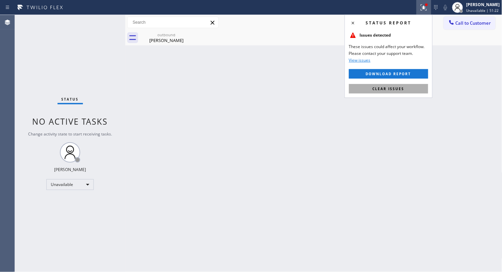
click at [390, 85] on button "Clear issues" at bounding box center [388, 88] width 79 height 9
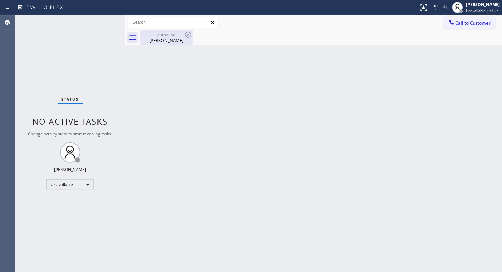
click at [175, 38] on div "[PERSON_NAME]" at bounding box center [166, 40] width 51 height 6
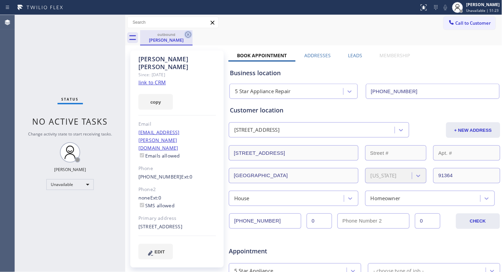
click at [189, 36] on icon at bounding box center [188, 34] width 8 height 8
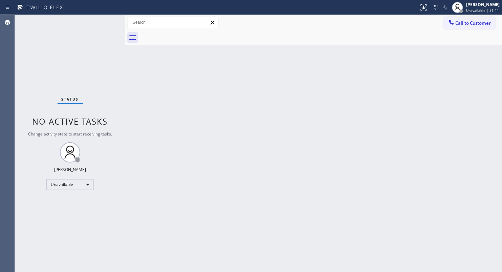
click at [446, 15] on div "Call to Customer Outbound call Location 5 Star Appliance Repair Your caller id …" at bounding box center [313, 22] width 377 height 15
drag, startPoint x: 453, startPoint y: 22, endPoint x: 323, endPoint y: 73, distance: 139.5
click at [447, 23] on button "Call to Customer" at bounding box center [470, 23] width 52 height 13
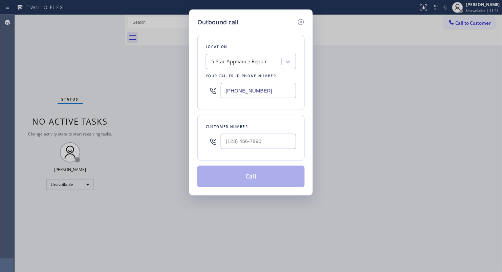
drag, startPoint x: 288, startPoint y: 97, endPoint x: 201, endPoint y: 97, distance: 86.4
click at [201, 103] on div "Location 5 Star Appliance Repair Your caller id phone number [PHONE_NUMBER]" at bounding box center [250, 72] width 107 height 75
paste input "310) 388-4138"
type input "[PHONE_NUMBER]"
paste input "310) 486-9601"
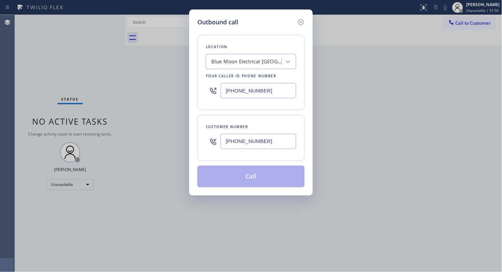
click at [257, 137] on input "[PHONE_NUMBER]" at bounding box center [259, 141] width 76 height 15
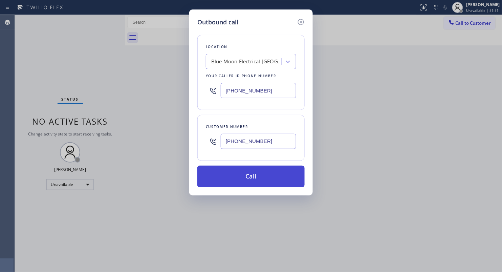
type input "[PHONE_NUMBER]"
click at [254, 170] on button "Call" at bounding box center [250, 177] width 107 height 22
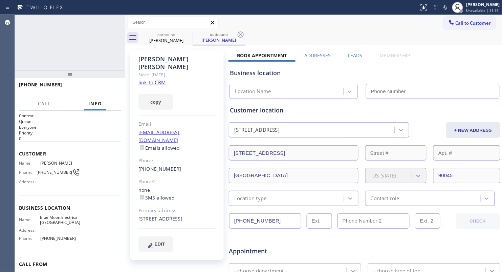
type input "[PHONE_NUMBER]"
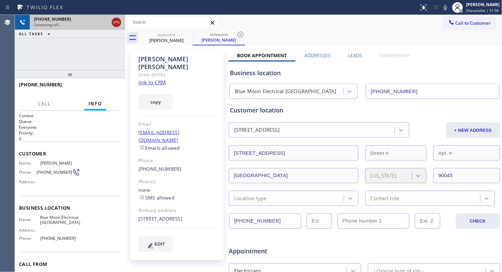
click at [113, 20] on icon at bounding box center [116, 22] width 8 height 8
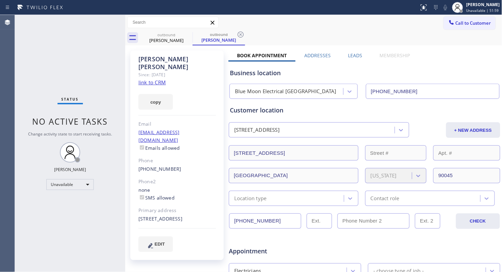
click at [253, 219] on input "[PHONE_NUMBER]" at bounding box center [265, 220] width 72 height 15
drag, startPoint x: 253, startPoint y: 219, endPoint x: 161, endPoint y: 71, distance: 173.8
click at [253, 219] on input "[PHONE_NUMBER]" at bounding box center [265, 220] width 72 height 15
click at [190, 35] on icon at bounding box center [188, 34] width 8 height 8
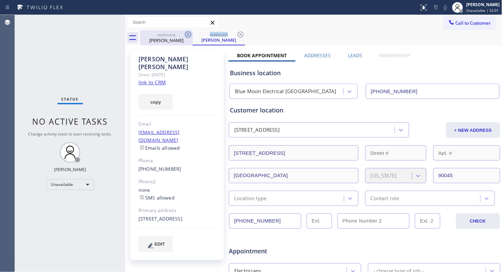
click at [189, 35] on icon at bounding box center [188, 34] width 8 height 8
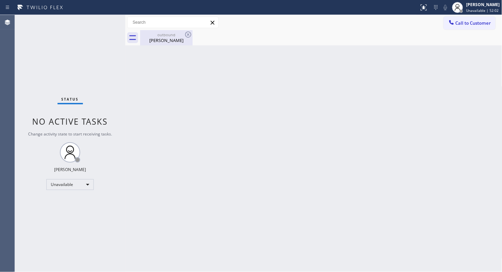
click at [189, 35] on icon at bounding box center [188, 34] width 8 height 8
click at [176, 36] on div "outbound" at bounding box center [166, 34] width 51 height 5
drag, startPoint x: 482, startPoint y: 22, endPoint x: 449, endPoint y: 37, distance: 35.6
click at [482, 22] on span "Call to Customer" at bounding box center [474, 23] width 36 height 6
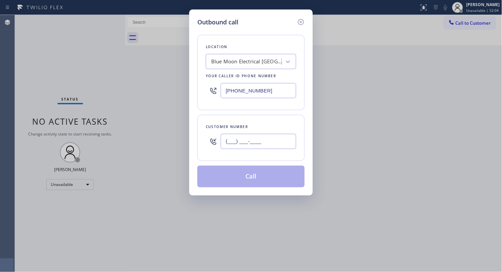
click at [267, 137] on input "(___) ___-____" at bounding box center [259, 141] width 76 height 15
paste input "486"
drag, startPoint x: 267, startPoint y: 145, endPoint x: 207, endPoint y: 144, distance: 59.9
click at [206, 144] on div "(486) ___-____" at bounding box center [251, 141] width 90 height 22
paste input "text"
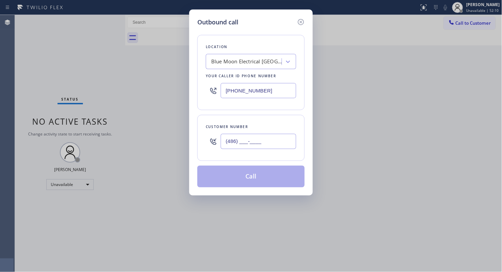
drag, startPoint x: 272, startPoint y: 148, endPoint x: 195, endPoint y: 146, distance: 77.2
click at [195, 147] on div "Outbound call Location Blue Moon Electrical [GEOGRAPHIC_DATA] Your caller id ph…" at bounding box center [251, 102] width 124 height 186
paste input "310) 486-9601"
type input "[PHONE_NUMBER]"
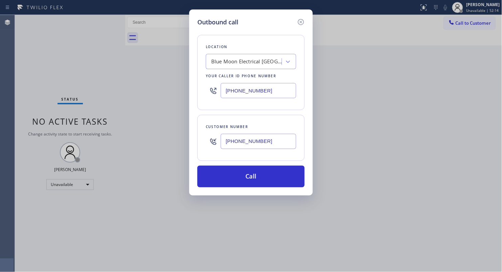
click at [258, 140] on input "[PHONE_NUMBER]" at bounding box center [259, 141] width 76 height 15
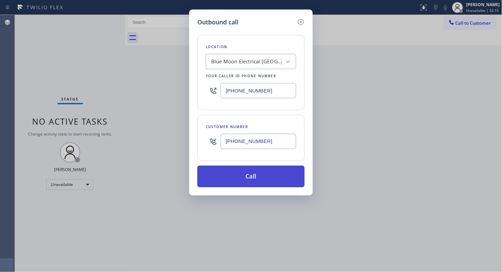
click at [254, 178] on button "Call" at bounding box center [250, 177] width 107 height 22
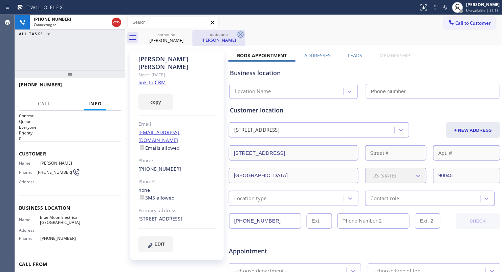
click at [240, 33] on icon at bounding box center [241, 34] width 8 height 8
click at [240, 33] on div "outbound [PERSON_NAME]" at bounding box center [321, 37] width 362 height 15
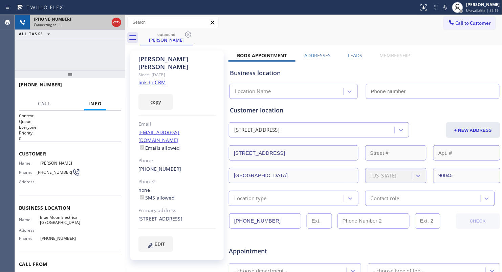
type input "[PHONE_NUMBER]"
click at [115, 22] on icon at bounding box center [116, 22] width 8 height 8
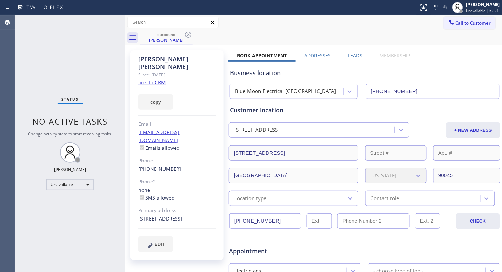
click at [446, 18] on button "Call to Customer" at bounding box center [470, 23] width 52 height 13
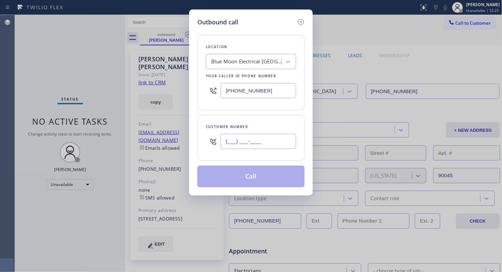
click at [265, 145] on input "(___) ___-____" at bounding box center [259, 141] width 76 height 15
paste input "310) 486-9601"
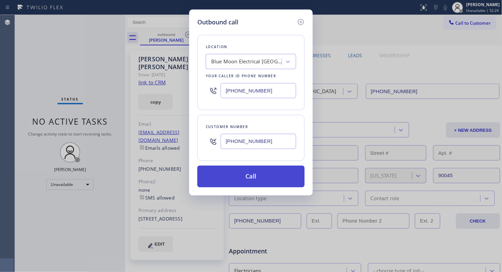
type input "[PHONE_NUMBER]"
click at [246, 175] on button "Call" at bounding box center [250, 177] width 107 height 22
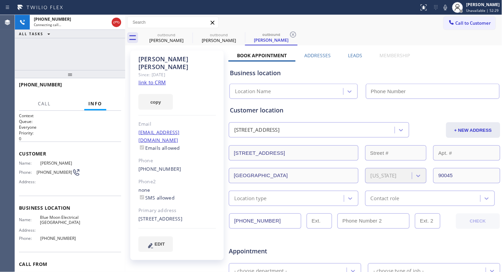
type input "[PHONE_NUMBER]"
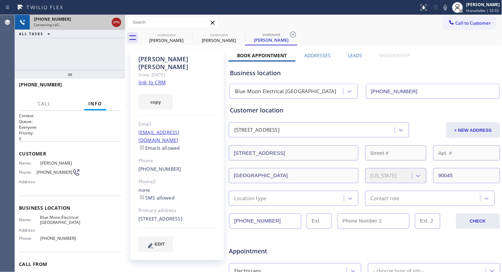
click at [115, 22] on icon at bounding box center [116, 22] width 8 height 8
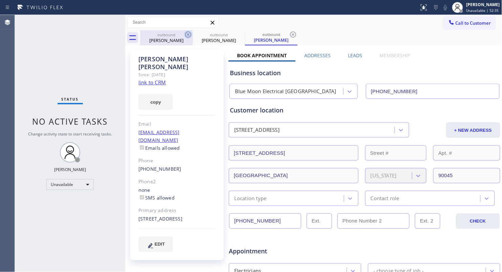
click at [186, 34] on icon at bounding box center [188, 34] width 8 height 8
click at [0, 0] on icon at bounding box center [0, 0] width 0 height 0
click at [289, 34] on icon at bounding box center [293, 34] width 8 height 8
drag, startPoint x: 186, startPoint y: 34, endPoint x: 178, endPoint y: 41, distance: 11.1
click at [187, 34] on div "outbound [PERSON_NAME] outbound [PERSON_NAME] outbound [PERSON_NAME]" at bounding box center [321, 37] width 362 height 15
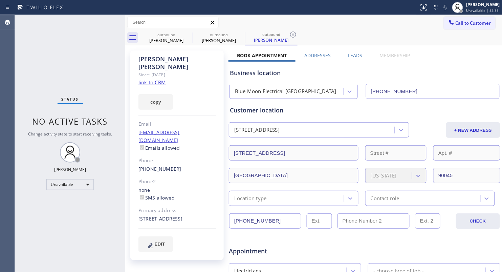
click at [187, 34] on div "outbound [PERSON_NAME] outbound [PERSON_NAME] outbound [PERSON_NAME]" at bounding box center [321, 37] width 362 height 15
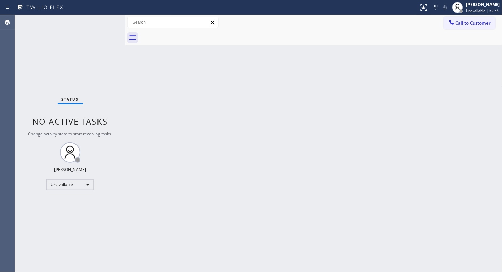
click at [172, 42] on div at bounding box center [321, 37] width 362 height 15
drag, startPoint x: 453, startPoint y: 25, endPoint x: 363, endPoint y: 27, distance: 90.4
click at [453, 25] on div at bounding box center [452, 23] width 8 height 8
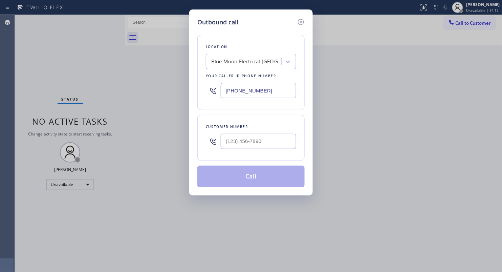
drag, startPoint x: 278, startPoint y: 96, endPoint x: 200, endPoint y: 93, distance: 78.6
click at [205, 94] on div "Location Blue Moon Electrical [GEOGRAPHIC_DATA] Your caller id phone number [PH…" at bounding box center [250, 72] width 107 height 75
paste input "626) 768-954"
type input "[PHONE_NUMBER]"
click at [261, 133] on div at bounding box center [259, 141] width 76 height 22
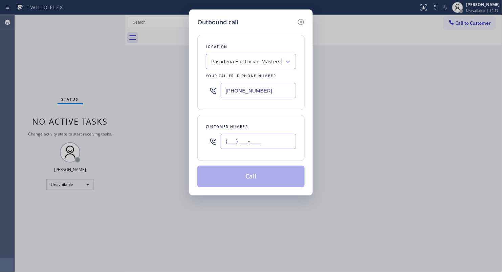
click at [260, 136] on input "(___) ___-____" at bounding box center [259, 141] width 76 height 15
paste input "626) 318-1754"
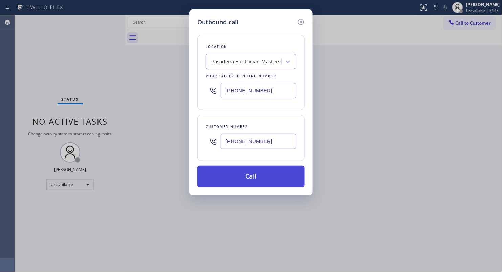
type input "[PHONE_NUMBER]"
click at [253, 178] on button "Call" at bounding box center [250, 177] width 107 height 22
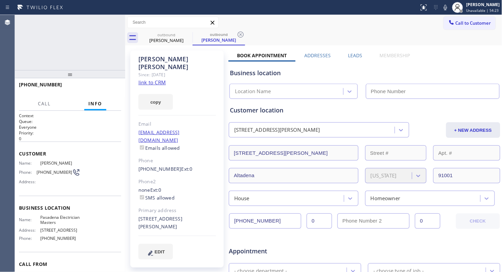
type input "[PHONE_NUMBER]"
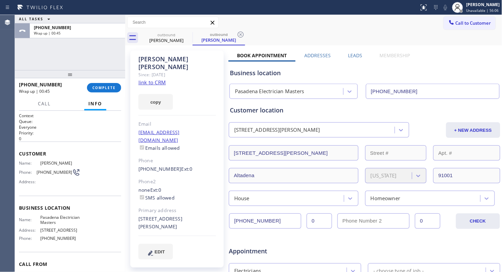
click at [118, 95] on div "[PHONE_NUMBER] Wrap up | 00:45 COMPLETE" at bounding box center [70, 88] width 102 height 18
click at [116, 91] on button "COMPLETE" at bounding box center [104, 87] width 34 height 9
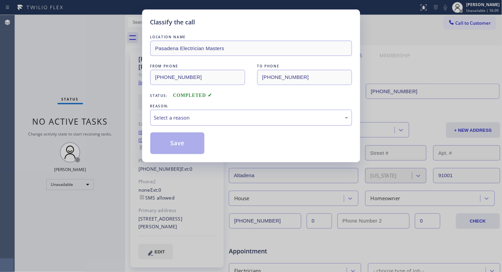
click at [188, 121] on div "Select a reason" at bounding box center [251, 118] width 194 height 8
click at [172, 143] on button "Save" at bounding box center [177, 143] width 55 height 22
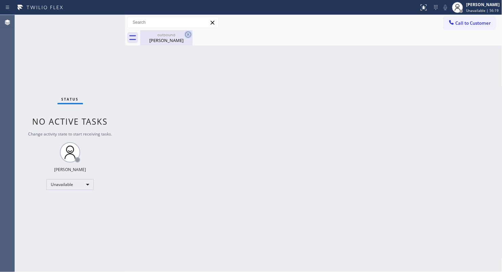
drag, startPoint x: 181, startPoint y: 40, endPoint x: 188, endPoint y: 35, distance: 9.2
click at [182, 40] on div "[PERSON_NAME]" at bounding box center [166, 40] width 51 height 6
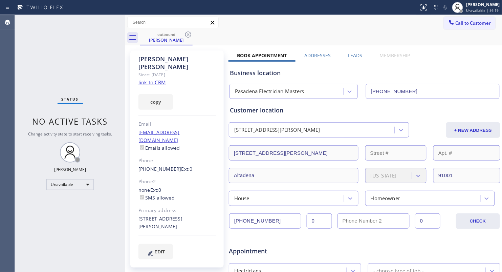
click at [188, 35] on icon at bounding box center [188, 34] width 8 height 8
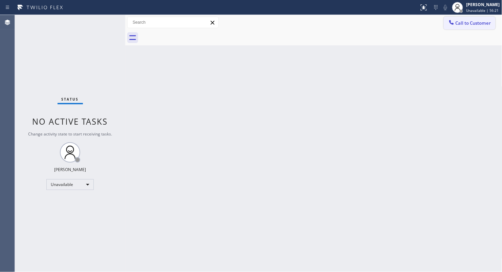
click at [479, 22] on span "Call to Customer" at bounding box center [474, 23] width 36 height 6
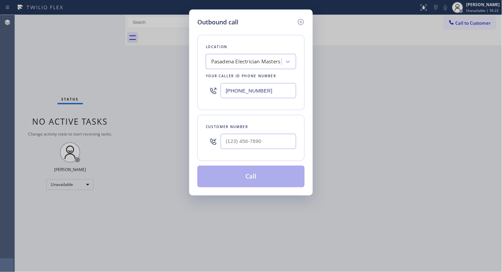
drag, startPoint x: 242, startPoint y: 92, endPoint x: 203, endPoint y: 92, distance: 38.9
click at [203, 92] on div "Location [GEOGRAPHIC_DATA] Electrician Masters Your caller id phone number [PHO…" at bounding box center [250, 72] width 107 height 75
paste input "323) 416-2342"
type input "[PHONE_NUMBER]"
click at [234, 141] on input "(___) ___-____" at bounding box center [259, 141] width 76 height 15
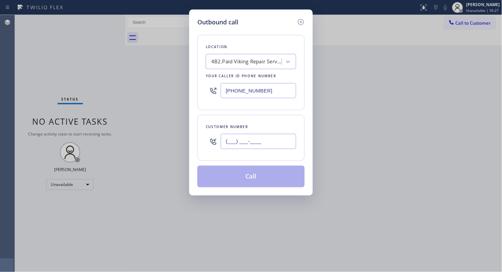
paste input "415) 999-6558"
type input "[PHONE_NUMBER]"
click at [249, 179] on button "Call" at bounding box center [250, 177] width 107 height 22
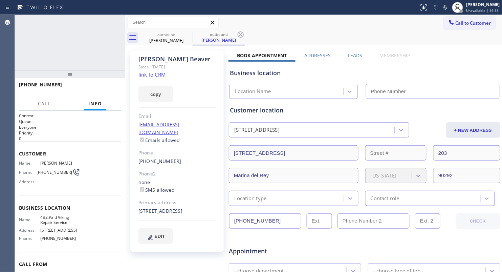
type input "[PHONE_NUMBER]"
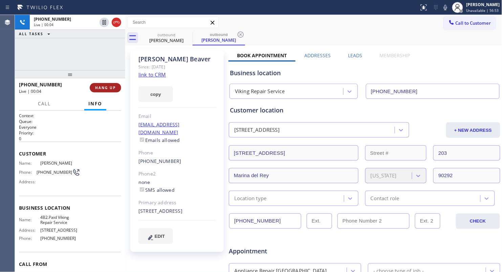
click at [110, 85] on button "HANG UP" at bounding box center [105, 87] width 31 height 9
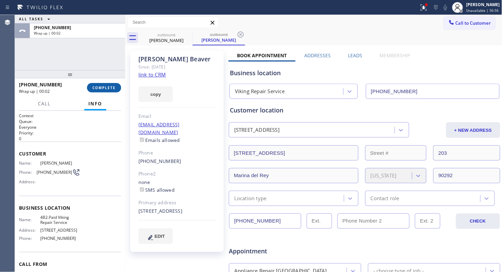
click at [105, 89] on span "COMPLETE" at bounding box center [103, 87] width 23 height 5
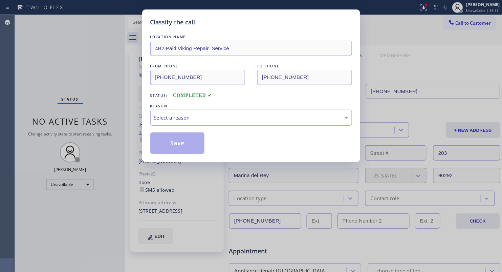
click at [192, 123] on div "Select a reason" at bounding box center [251, 118] width 202 height 16
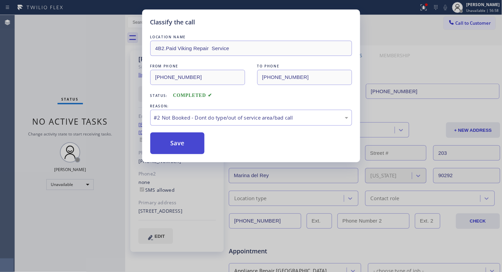
drag, startPoint x: 174, startPoint y: 143, endPoint x: 180, endPoint y: 139, distance: 7.4
click at [176, 141] on button "Save" at bounding box center [177, 143] width 55 height 22
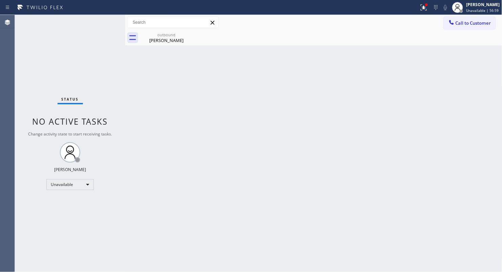
click at [428, 6] on div "Status report Issues detected These issues could affect your workflow. Please c…" at bounding box center [251, 136] width 502 height 272
click at [427, 7] on icon at bounding box center [424, 7] width 8 height 8
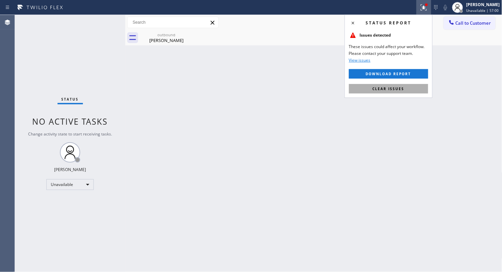
click at [378, 92] on button "Clear issues" at bounding box center [388, 88] width 79 height 9
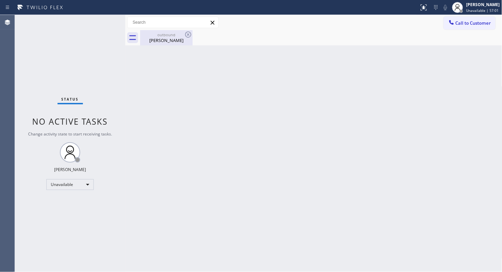
click at [174, 44] on div "outbound [PERSON_NAME]" at bounding box center [166, 37] width 51 height 15
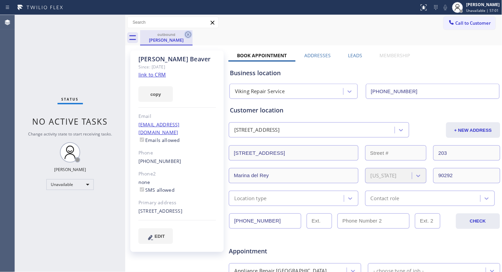
drag, startPoint x: 178, startPoint y: 35, endPoint x: 191, endPoint y: 36, distance: 13.3
click at [183, 36] on div "outbound" at bounding box center [166, 34] width 51 height 5
click at [192, 36] on icon at bounding box center [188, 34] width 8 height 8
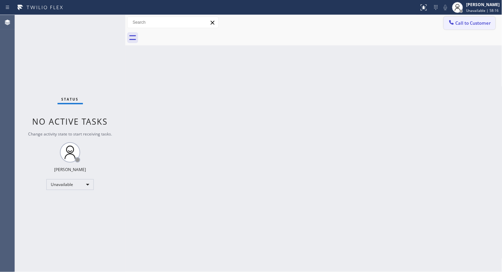
click at [461, 18] on button "Call to Customer" at bounding box center [470, 23] width 52 height 13
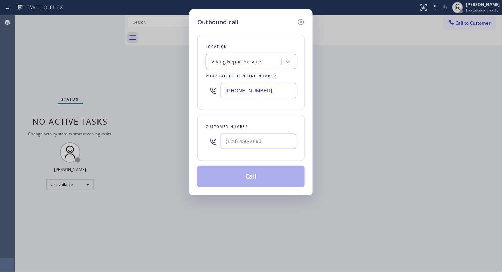
drag, startPoint x: 265, startPoint y: 91, endPoint x: 193, endPoint y: 84, distance: 73.2
click at [195, 86] on div "Outbound call Location Viking Repair Service Your caller id phone number [PHONE…" at bounding box center [251, 102] width 124 height 186
paste
type input "[PHONE_NUMBER]"
click at [235, 147] on input "(___) ___-____" at bounding box center [259, 141] width 76 height 15
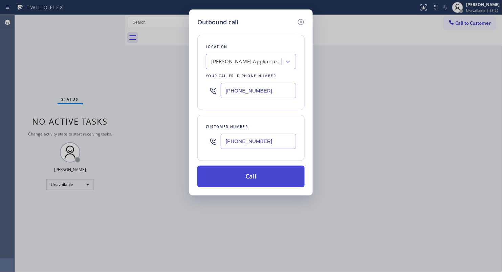
type input "[PHONE_NUMBER]"
click at [251, 172] on button "Call" at bounding box center [250, 177] width 107 height 22
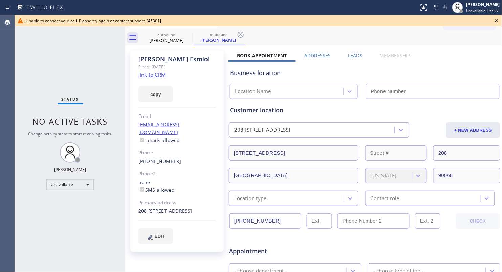
click at [314, 33] on div "outbound [PERSON_NAME] outbound [PERSON_NAME]" at bounding box center [321, 37] width 362 height 15
type input "[PHONE_NUMBER]"
click at [265, 218] on input "[PHONE_NUMBER]" at bounding box center [265, 220] width 72 height 15
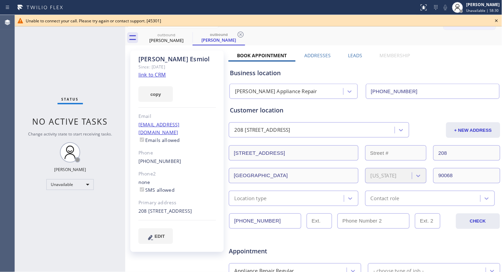
click at [265, 218] on input "[PHONE_NUMBER]" at bounding box center [265, 220] width 72 height 15
drag, startPoint x: 174, startPoint y: 40, endPoint x: 179, endPoint y: 37, distance: 5.9
click at [175, 39] on div "[PERSON_NAME]" at bounding box center [166, 40] width 51 height 6
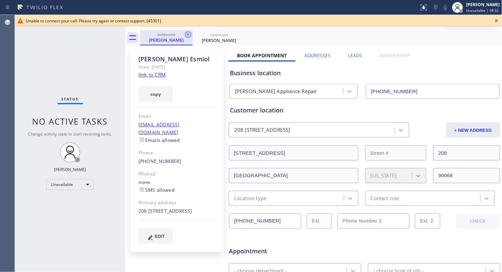
click at [187, 34] on icon at bounding box center [188, 34] width 8 height 8
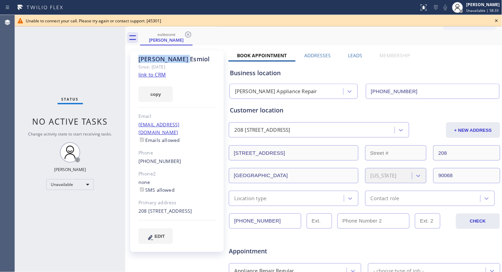
click at [188, 34] on icon at bounding box center [188, 34] width 8 height 8
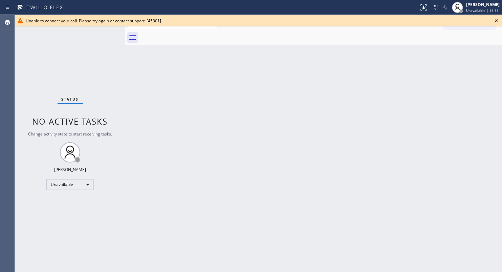
click at [188, 34] on div at bounding box center [321, 37] width 362 height 15
click at [495, 21] on icon at bounding box center [497, 21] width 8 height 8
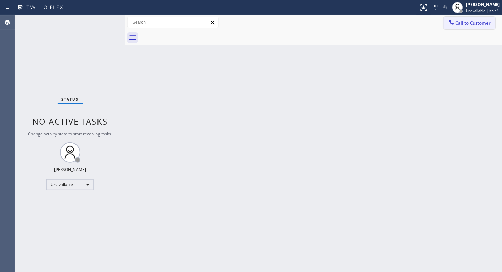
click at [470, 22] on span "Call to Customer" at bounding box center [474, 23] width 36 height 6
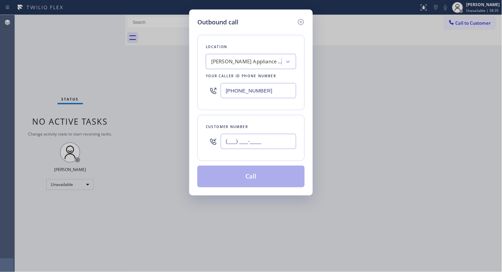
drag, startPoint x: 268, startPoint y: 148, endPoint x: 267, endPoint y: 138, distance: 9.5
click at [268, 147] on input "(___) ___-____" at bounding box center [259, 141] width 76 height 15
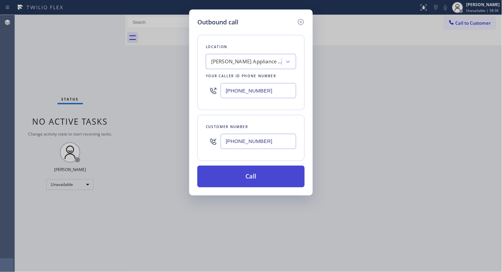
type input "[PHONE_NUMBER]"
click at [258, 174] on button "Call" at bounding box center [250, 177] width 107 height 22
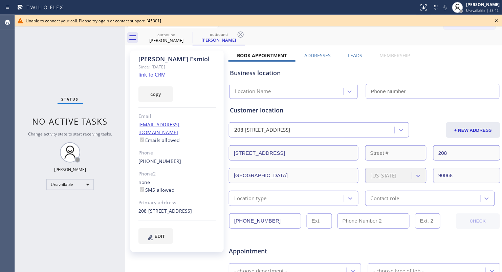
click at [500, 20] on icon at bounding box center [497, 21] width 8 height 8
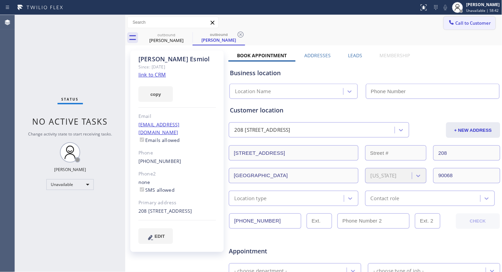
click at [488, 21] on div "Call to Customer Outbound call Location [PERSON_NAME] Appliance Repair Your cal…" at bounding box center [473, 23] width 59 height 12
click at [456, 26] on span "Call to Customer" at bounding box center [474, 23] width 36 height 6
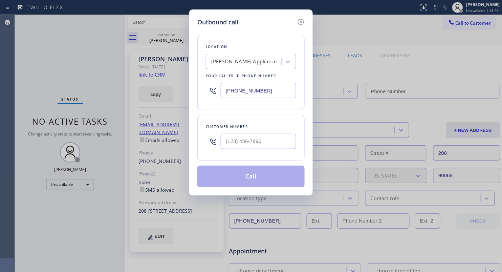
type input "[PHONE_NUMBER]"
click at [266, 141] on input "(___) ___-____" at bounding box center [259, 141] width 76 height 15
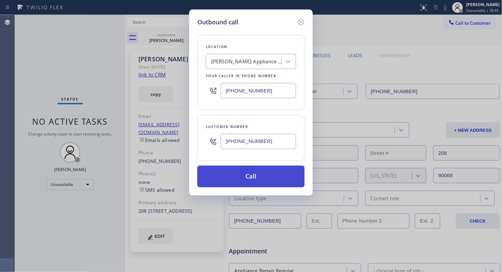
type input "[PHONE_NUMBER]"
click at [249, 176] on button "Call" at bounding box center [250, 177] width 107 height 22
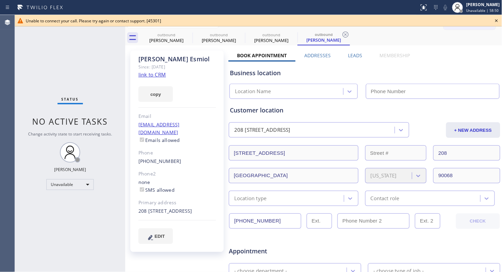
type input "[PHONE_NUMBER]"
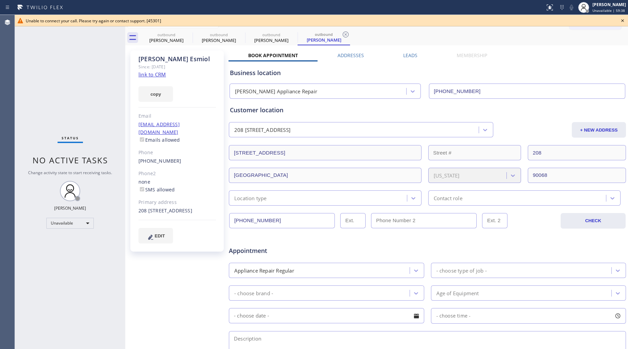
click at [502, 19] on icon at bounding box center [623, 21] width 8 height 8
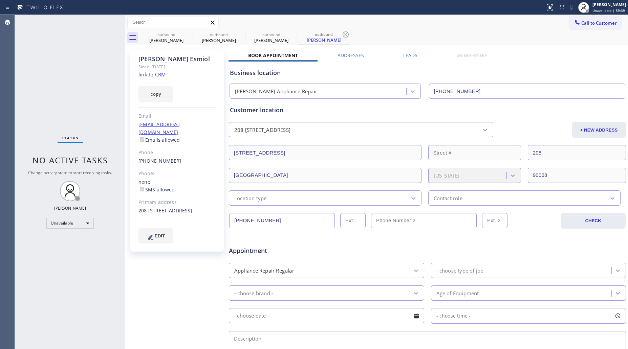
click at [502, 47] on div "[PERSON_NAME] Since: [DATE] link to CRM copy Email [EMAIL_ADDRESS][DOMAIN_NAME]…" at bounding box center [376, 266] width 499 height 439
click at [502, 21] on div "Call to Customer Outbound call Location [PERSON_NAME] Appliance Repair Your cal…" at bounding box center [599, 23] width 59 height 12
click at [502, 51] on div "[PERSON_NAME] Since: [DATE] link to CRM copy Email [EMAIL_ADDRESS][DOMAIN_NAME]…" at bounding box center [376, 266] width 499 height 439
click at [191, 33] on icon at bounding box center [188, 34] width 8 height 8
click at [189, 34] on icon at bounding box center [188, 34] width 8 height 8
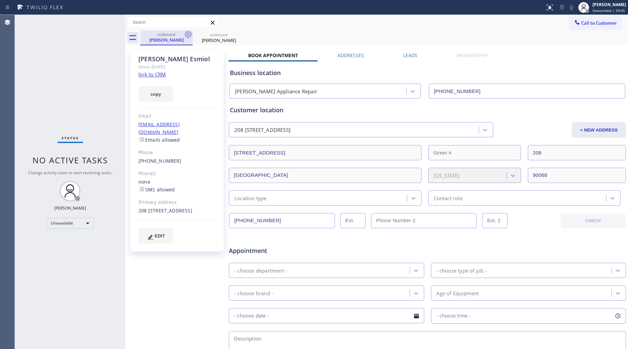
click at [187, 35] on icon at bounding box center [188, 34] width 6 height 6
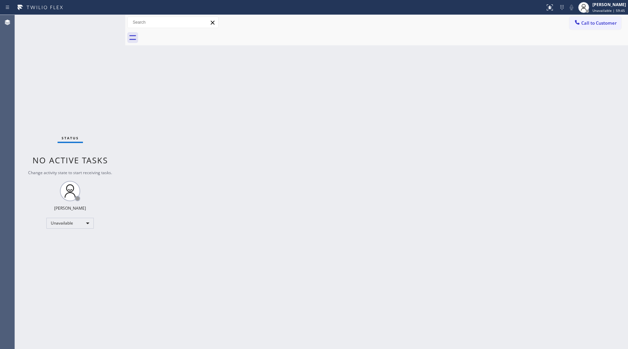
drag, startPoint x: 172, startPoint y: 35, endPoint x: 416, endPoint y: 26, distance: 243.7
click at [173, 36] on div at bounding box center [384, 37] width 488 height 15
click at [502, 25] on span "Call to Customer" at bounding box center [599, 23] width 36 height 6
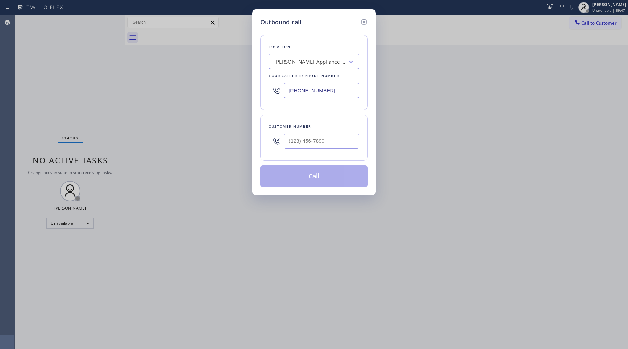
drag, startPoint x: 347, startPoint y: 91, endPoint x: 293, endPoint y: 76, distance: 55.8
click at [263, 94] on div "Location [PERSON_NAME] Appliance Repair Your caller id phone number [PHONE_NUMB…" at bounding box center [313, 72] width 107 height 75
type input "[PHONE_NUMBER]"
click at [327, 136] on input "(___) ___-____" at bounding box center [322, 141] width 76 height 15
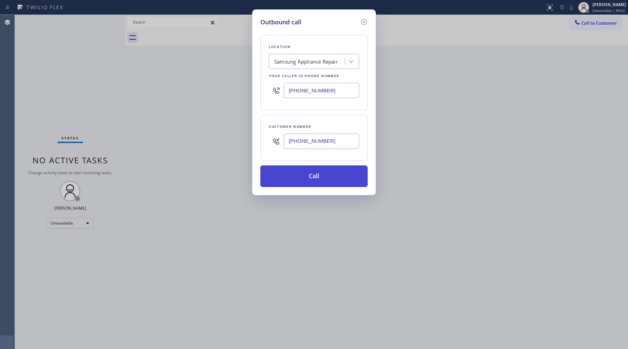
type input "[PHONE_NUMBER]"
click at [326, 177] on button "Call" at bounding box center [313, 177] width 107 height 22
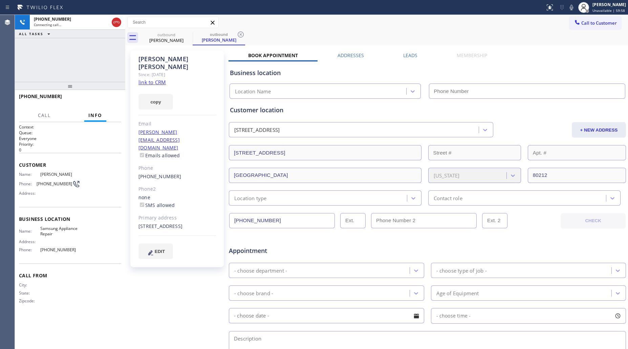
type input "[PHONE_NUMBER]"
click at [502, 62] on div "Business location Samsung Appliance Repair [PHONE_NUMBER]" at bounding box center [428, 80] width 398 height 37
drag, startPoint x: 614, startPoint y: 56, endPoint x: 616, endPoint y: 48, distance: 8.0
click at [502, 55] on div "Book Appointment Addresses Leads Membership Business location Samsung Appliance…" at bounding box center [428, 269] width 398 height 434
click at [502, 44] on div "outbound [PERSON_NAME] outbound [PERSON_NAME]" at bounding box center [384, 37] width 488 height 15
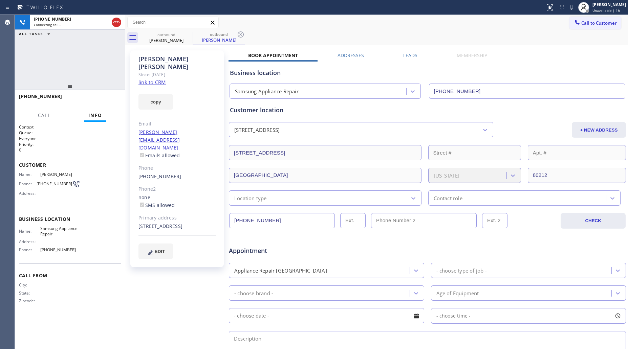
click at [502, 42] on div "outbound [PERSON_NAME] outbound [PERSON_NAME]" at bounding box center [384, 37] width 488 height 15
drag, startPoint x: 616, startPoint y: 28, endPoint x: 619, endPoint y: 24, distance: 5.1
click at [502, 28] on div "Call to Customer Outbound call Location Samsung Appliance Repair Your caller id…" at bounding box center [599, 23] width 59 height 12
click at [502, 19] on div "Call to Customer Outbound call Location Samsung Appliance Repair Your caller id…" at bounding box center [599, 23] width 59 height 12
click at [502, 17] on div "Call to Customer Outbound call Location Samsung Appliance Repair Your caller id…" at bounding box center [599, 23] width 59 height 12
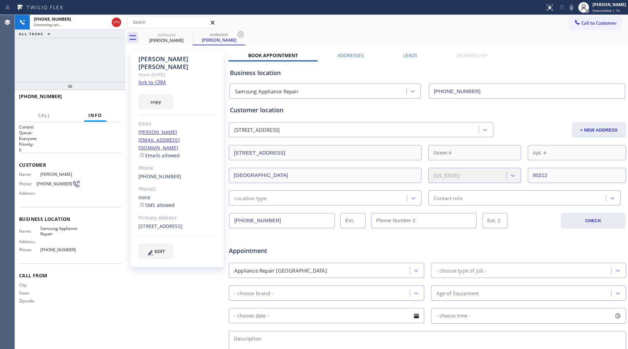
drag, startPoint x: 603, startPoint y: 75, endPoint x: 572, endPoint y: 56, distance: 36.6
click at [502, 69] on div "Business location" at bounding box center [427, 72] width 395 height 9
click at [102, 98] on span "HANG UP" at bounding box center [105, 99] width 21 height 5
click at [104, 97] on span "HANG UP" at bounding box center [105, 99] width 21 height 5
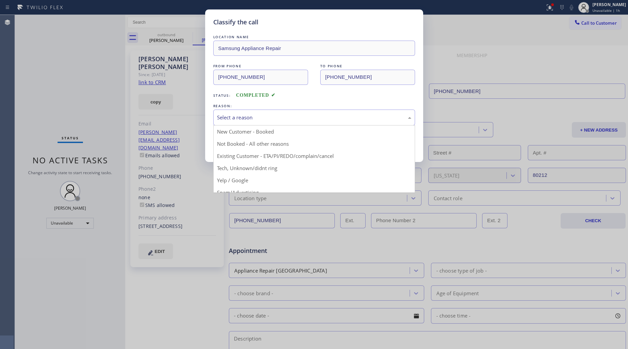
click at [296, 115] on div "Select a reason" at bounding box center [314, 118] width 194 height 8
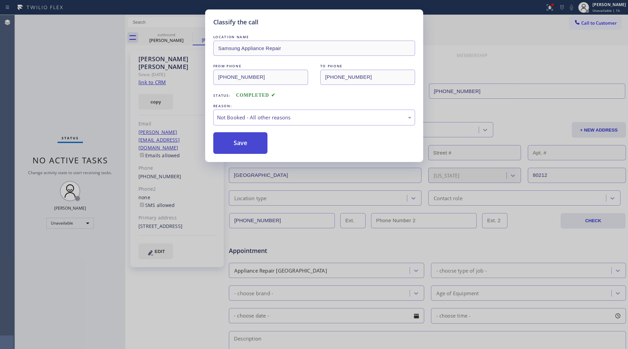
click at [248, 142] on button "Save" at bounding box center [240, 143] width 55 height 22
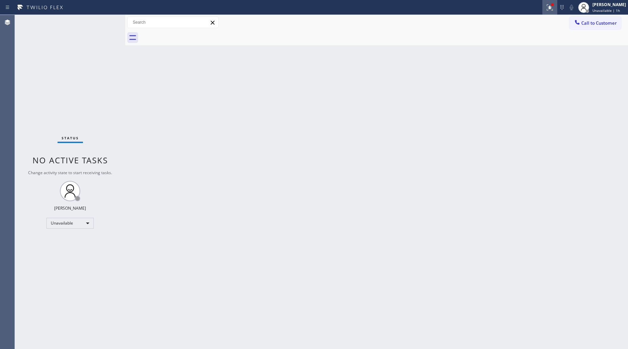
click at [502, 10] on div at bounding box center [549, 7] width 15 height 8
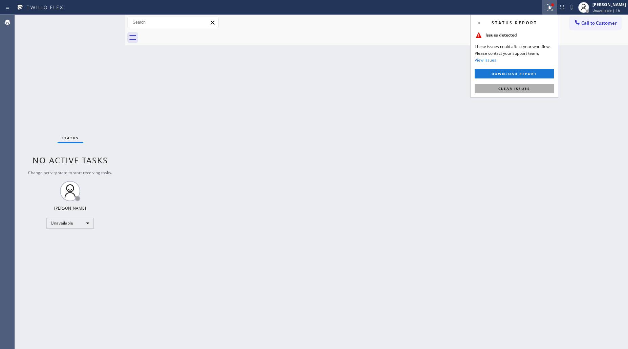
click at [502, 85] on button "Clear issues" at bounding box center [514, 88] width 79 height 9
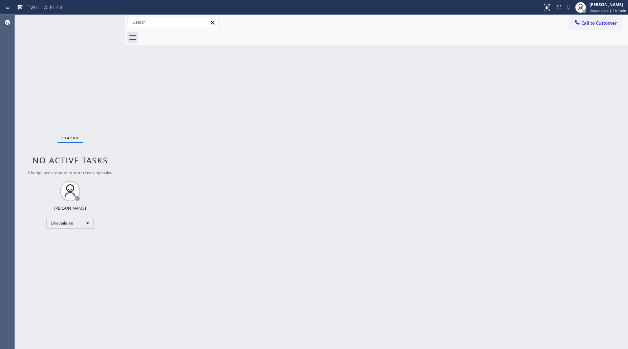
click at [502, 35] on div at bounding box center [384, 37] width 488 height 15
click at [502, 23] on span "Call to Customer" at bounding box center [599, 23] width 36 height 6
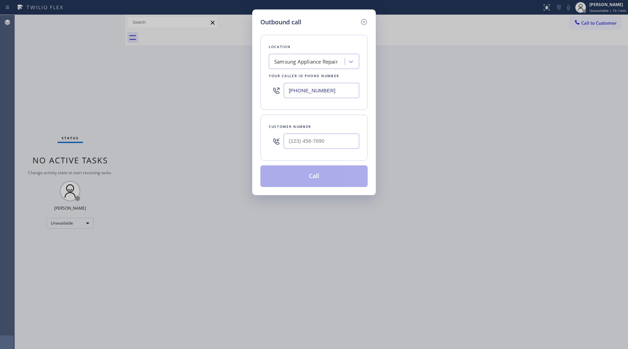
drag, startPoint x: 339, startPoint y: 94, endPoint x: 258, endPoint y: 95, distance: 81.3
click at [263, 96] on div "Location Samsung Appliance Repair Your caller id phone number [PHONE_NUMBER]" at bounding box center [313, 72] width 107 height 75
type input "[PHONE_NUMBER]"
click at [306, 140] on input "(___) ___-____" at bounding box center [322, 141] width 76 height 15
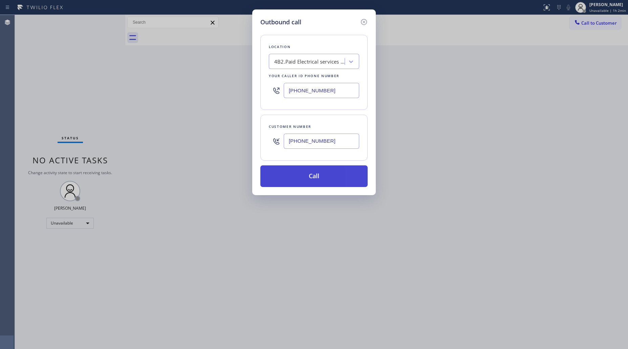
type input "[PHONE_NUMBER]"
click at [307, 180] on button "Call" at bounding box center [313, 177] width 107 height 22
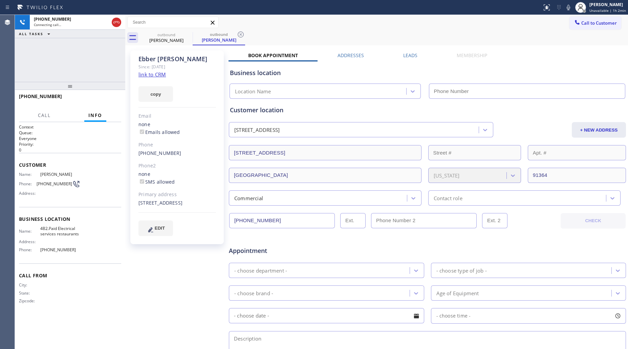
type input "[PHONE_NUMBER]"
click at [474, 37] on div "outbound [PERSON_NAME] outbound [PERSON_NAME]" at bounding box center [384, 37] width 488 height 15
click at [240, 34] on icon at bounding box center [241, 34] width 6 height 6
click at [241, 33] on div "outbound [PERSON_NAME]" at bounding box center [384, 37] width 488 height 15
drag, startPoint x: 117, startPoint y: 21, endPoint x: 132, endPoint y: 25, distance: 15.9
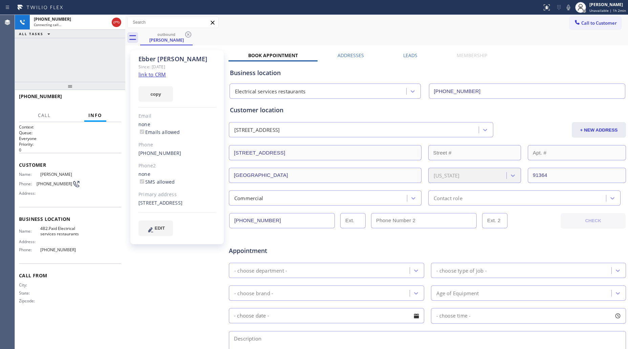
click at [117, 21] on icon at bounding box center [116, 22] width 8 height 8
drag, startPoint x: 180, startPoint y: 38, endPoint x: 186, endPoint y: 34, distance: 7.1
click at [182, 37] on div "[PERSON_NAME]" at bounding box center [166, 40] width 51 height 6
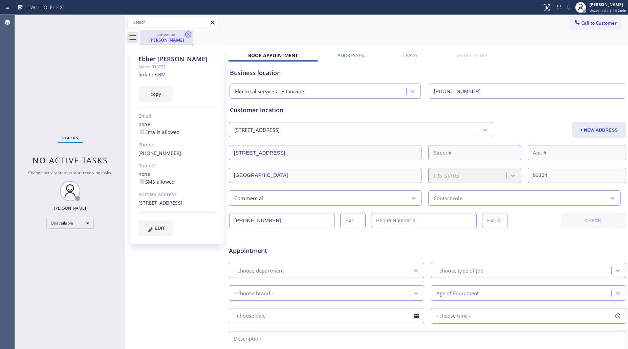
click at [189, 34] on icon at bounding box center [188, 34] width 6 height 6
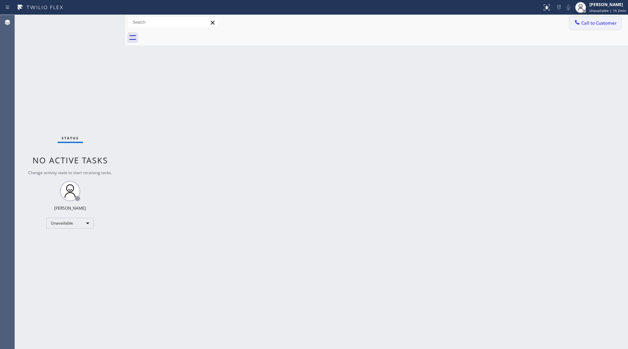
click at [502, 24] on icon at bounding box center [577, 22] width 7 height 7
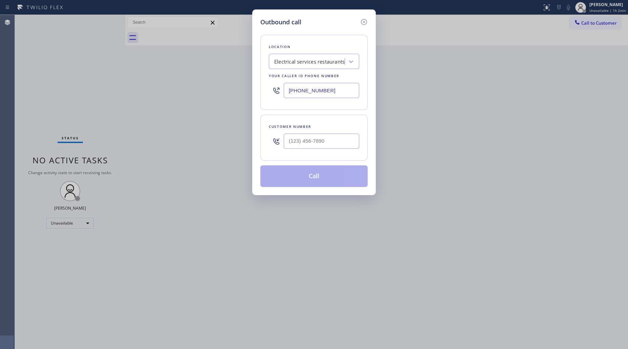
drag, startPoint x: 351, startPoint y: 90, endPoint x: 273, endPoint y: 90, distance: 77.9
click at [279, 91] on div "[PHONE_NUMBER]" at bounding box center [314, 91] width 90 height 22
type input "[PHONE_NUMBER]"
click at [302, 144] on input "(___) ___-____" at bounding box center [322, 141] width 76 height 15
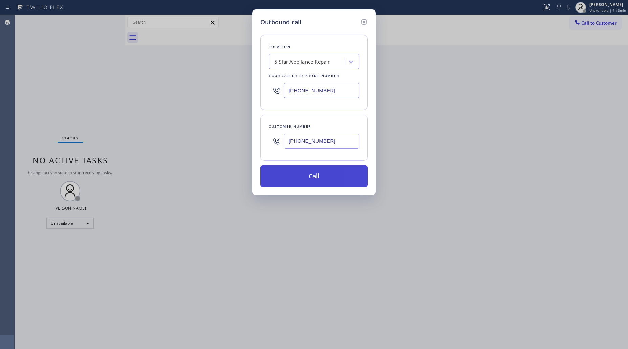
type input "[PHONE_NUMBER]"
click at [323, 180] on button "Call" at bounding box center [313, 177] width 107 height 22
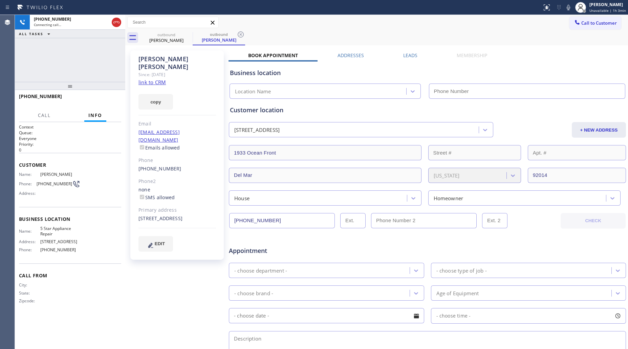
type input "[PHONE_NUMBER]"
drag, startPoint x: 371, startPoint y: 34, endPoint x: 303, endPoint y: 34, distance: 68.4
click at [361, 34] on div "outbound [PERSON_NAME] outbound [PERSON_NAME]" at bounding box center [384, 37] width 488 height 15
click at [239, 33] on icon at bounding box center [241, 34] width 8 height 8
click at [244, 33] on div "outbound [PERSON_NAME]" at bounding box center [384, 37] width 488 height 15
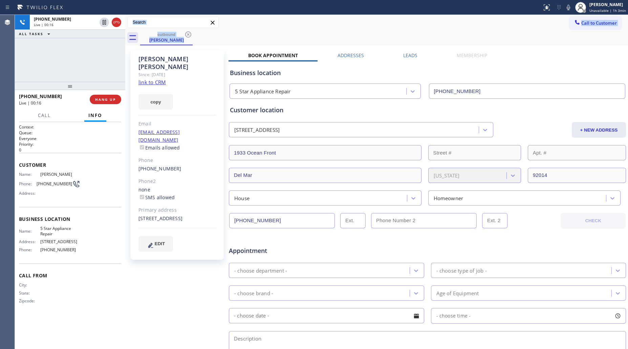
drag, startPoint x: 127, startPoint y: 59, endPoint x: 108, endPoint y: 75, distance: 24.8
click at [126, 60] on div "[PHONE_NUMBER] Live | 00:16 ALL TASKS ALL TASKS ACTIVE TASKS TASKS IN WRAP UP […" at bounding box center [321, 182] width 613 height 335
drag, startPoint x: 106, startPoint y: 103, endPoint x: 104, endPoint y: 88, distance: 15.4
click at [106, 103] on button "HANG UP" at bounding box center [105, 99] width 31 height 9
click at [103, 79] on div "[PHONE_NUMBER] Live | 00:17 ALL TASKS ALL TASKS ACTIVE TASKS TASKS IN WRAP UP" at bounding box center [70, 48] width 110 height 67
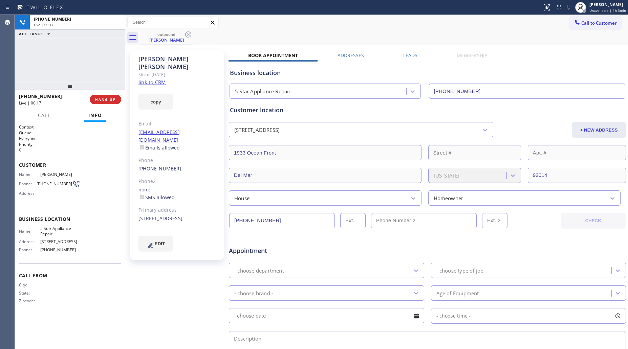
click at [103, 95] on button "HANG UP" at bounding box center [105, 99] width 31 height 9
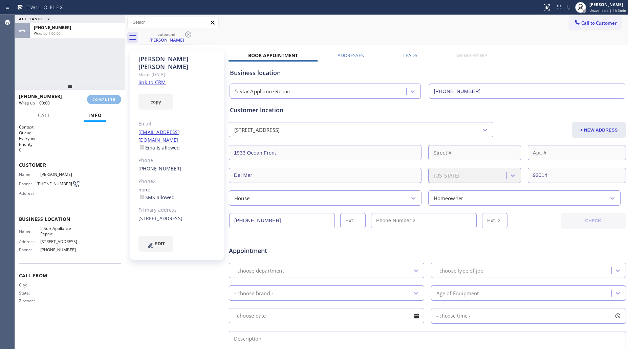
click at [104, 93] on div "[PHONE_NUMBER] Wrap up | 00:00 COMPLETE" at bounding box center [70, 100] width 102 height 18
click at [105, 98] on span "COMPLETE" at bounding box center [103, 99] width 23 height 5
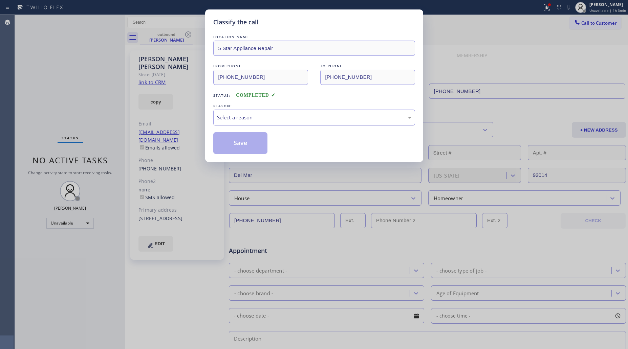
drag, startPoint x: 261, startPoint y: 129, endPoint x: 261, endPoint y: 123, distance: 6.8
click at [261, 129] on div "LOCATION NAME 5 Star Appliance Repair FROM PHONE [PHONE_NUMBER] TO PHONE [PHONE…" at bounding box center [314, 94] width 202 height 121
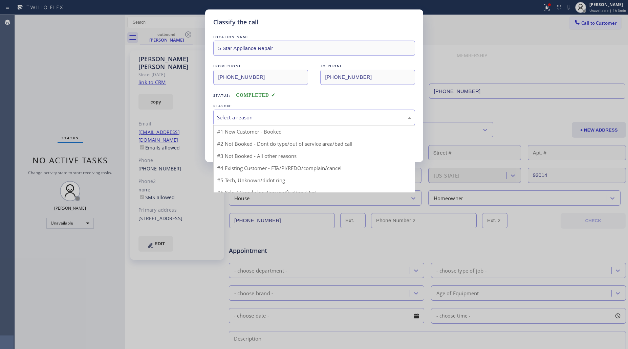
drag, startPoint x: 261, startPoint y: 123, endPoint x: 254, endPoint y: 125, distance: 7.1
click at [261, 122] on div "Select a reason" at bounding box center [314, 118] width 202 height 16
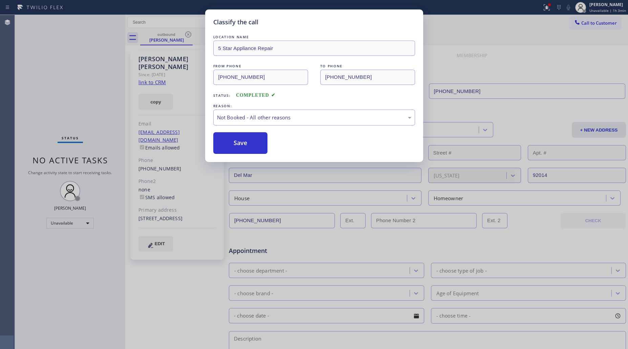
click at [239, 145] on button "Save" at bounding box center [240, 143] width 55 height 22
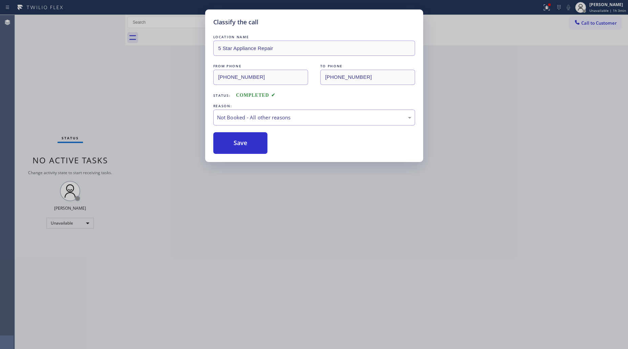
click at [239, 145] on button "Save" at bounding box center [240, 143] width 55 height 22
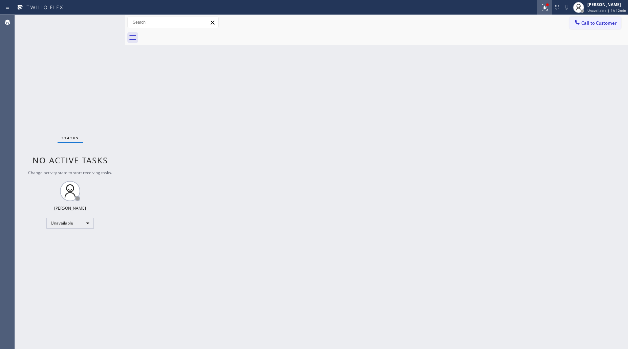
drag, startPoint x: 544, startPoint y: 7, endPoint x: 542, endPoint y: 13, distance: 5.5
click at [502, 7] on icon at bounding box center [545, 7] width 8 height 8
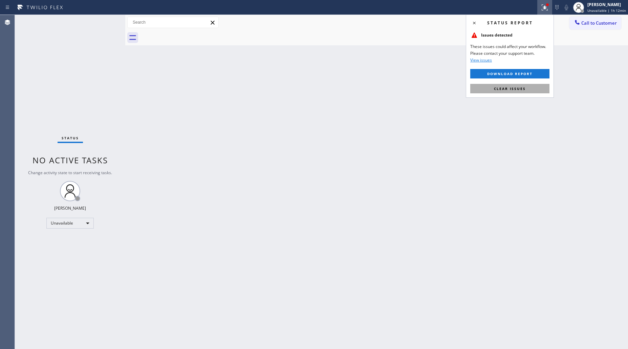
click at [502, 86] on button "Clear issues" at bounding box center [509, 88] width 79 height 9
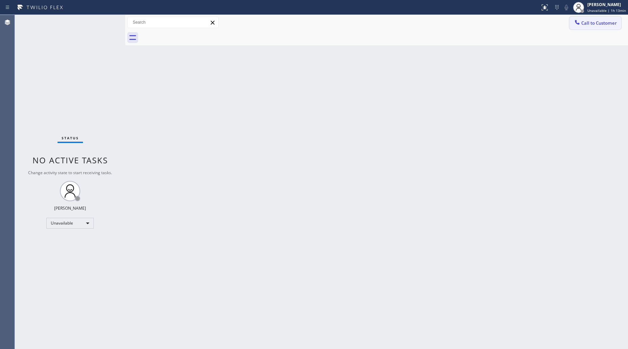
click at [502, 18] on button "Call to Customer" at bounding box center [596, 23] width 52 height 13
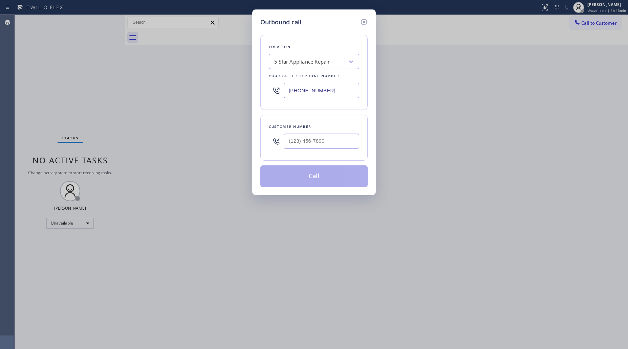
drag, startPoint x: 332, startPoint y: 90, endPoint x: 271, endPoint y: 90, distance: 61.0
click at [271, 90] on div "[PHONE_NUMBER]" at bounding box center [314, 91] width 90 height 22
type input "[PHONE_NUMBER]"
click at [330, 141] on input "(___) ___-____" at bounding box center [322, 141] width 76 height 15
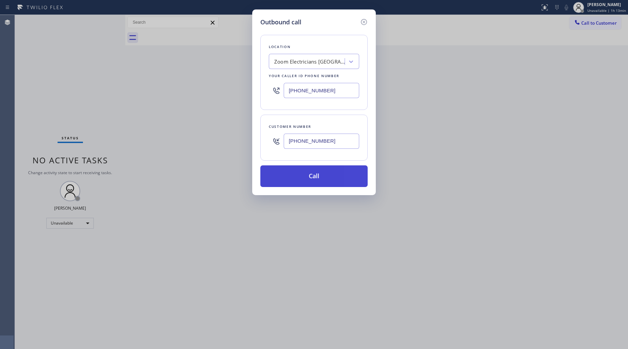
type input "[PHONE_NUMBER]"
click at [317, 180] on button "Call" at bounding box center [313, 177] width 107 height 22
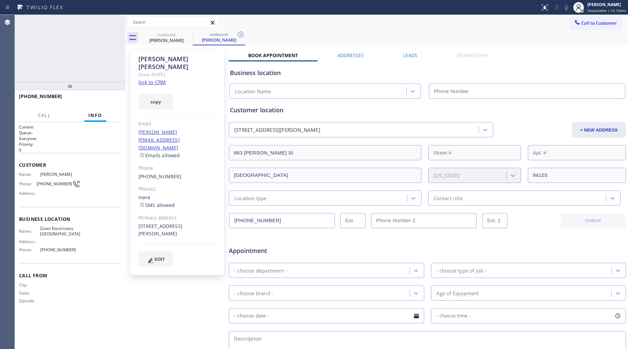
type input "[PHONE_NUMBER]"
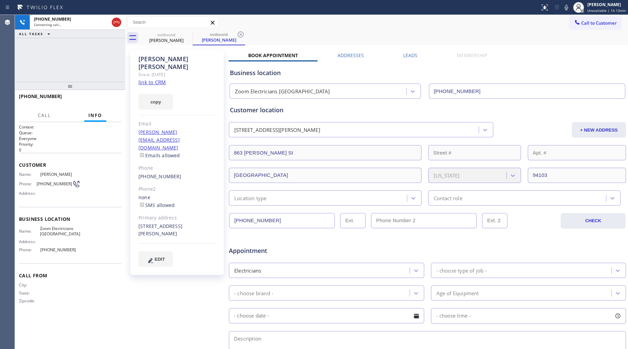
click at [441, 30] on div "outbound [PERSON_NAME] outbound [PERSON_NAME]" at bounding box center [384, 37] width 488 height 15
drag, startPoint x: 240, startPoint y: 34, endPoint x: 257, endPoint y: 30, distance: 17.4
click at [240, 34] on icon at bounding box center [241, 34] width 6 height 6
click at [257, 30] on div "outbound [PERSON_NAME]" at bounding box center [384, 37] width 488 height 15
click at [292, 218] on input "[PHONE_NUMBER]" at bounding box center [282, 220] width 106 height 15
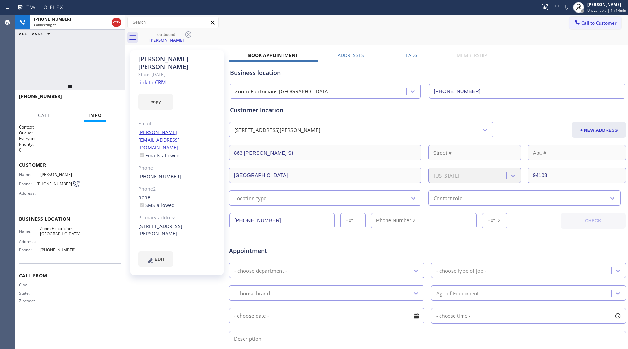
click at [292, 218] on input "[PHONE_NUMBER]" at bounding box center [282, 220] width 106 height 15
click at [121, 23] on div at bounding box center [116, 22] width 9 height 8
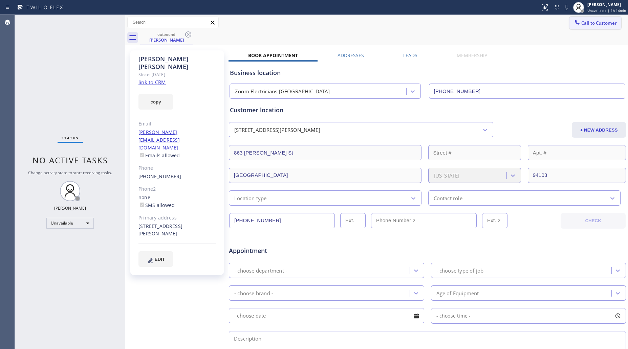
click at [502, 21] on span "Call to Customer" at bounding box center [599, 23] width 36 height 6
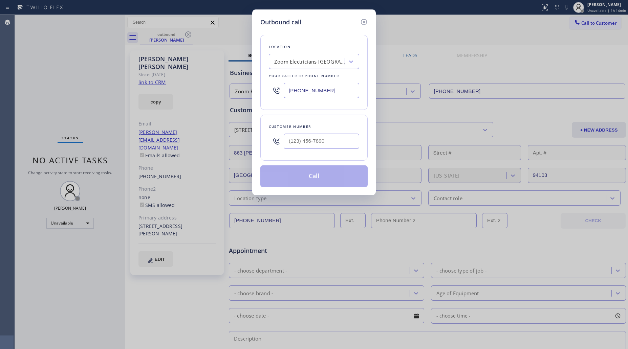
click at [333, 147] on input "text" at bounding box center [322, 141] width 76 height 15
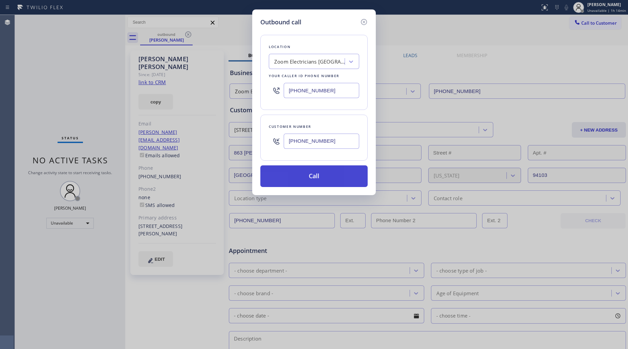
type input "[PHONE_NUMBER]"
click at [314, 178] on button "Call" at bounding box center [313, 177] width 107 height 22
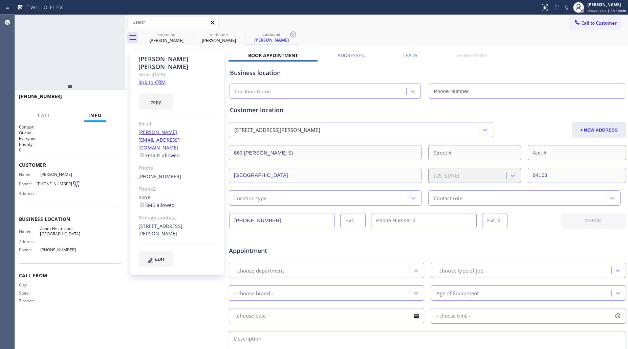
type input "[PHONE_NUMBER]"
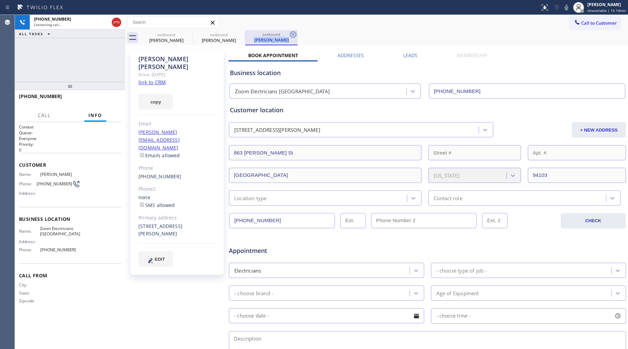
drag, startPoint x: 298, startPoint y: 34, endPoint x: 289, endPoint y: 33, distance: 9.5
click at [294, 34] on div "outbound [PERSON_NAME] outbound [PERSON_NAME] outbound [PERSON_NAME]" at bounding box center [384, 37] width 488 height 15
click at [289, 33] on icon at bounding box center [293, 34] width 8 height 8
click at [240, 35] on icon at bounding box center [241, 34] width 8 height 8
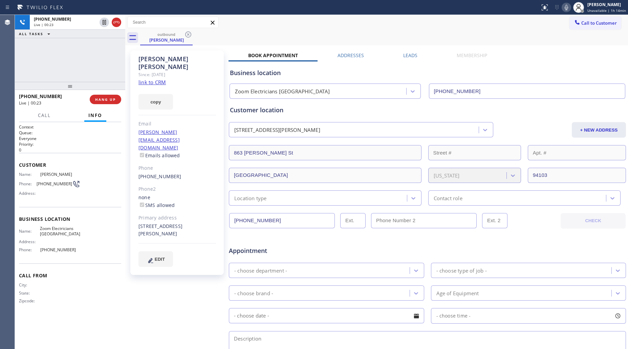
click at [502, 7] on icon at bounding box center [566, 7] width 8 height 8
click at [502, 6] on rect at bounding box center [566, 6] width 5 height 5
click at [469, 31] on div "outbound [PERSON_NAME]" at bounding box center [384, 37] width 488 height 15
click at [155, 97] on button "copy" at bounding box center [156, 102] width 35 height 16
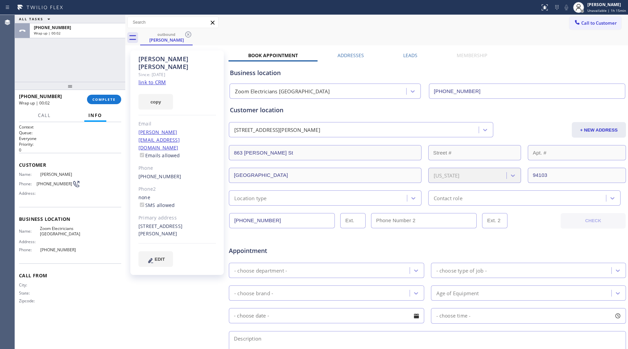
click at [433, 37] on div "outbound [PERSON_NAME]" at bounding box center [384, 37] width 488 height 15
click at [102, 101] on span "COMPLETE" at bounding box center [103, 99] width 23 height 5
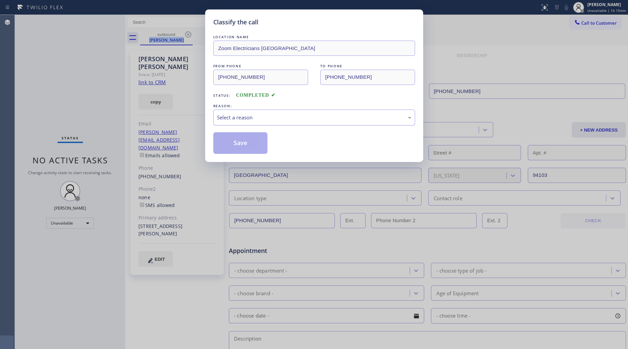
click at [227, 119] on div "Select a reason" at bounding box center [314, 118] width 194 height 8
click at [240, 145] on button "Save" at bounding box center [240, 143] width 55 height 22
click at [240, 144] on button "Save" at bounding box center [240, 143] width 55 height 22
click at [94, 103] on div "Classify the call LOCATION NAME Zoom Electricians [GEOGRAPHIC_DATA] FROM PHONE …" at bounding box center [314, 174] width 628 height 349
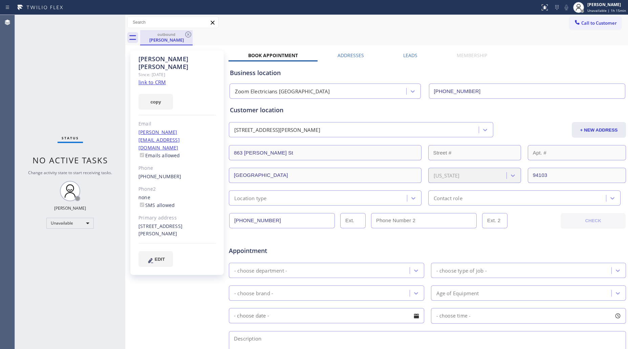
click at [177, 38] on div "[PERSON_NAME]" at bounding box center [166, 40] width 51 height 6
click at [186, 33] on icon at bounding box center [188, 34] width 6 height 6
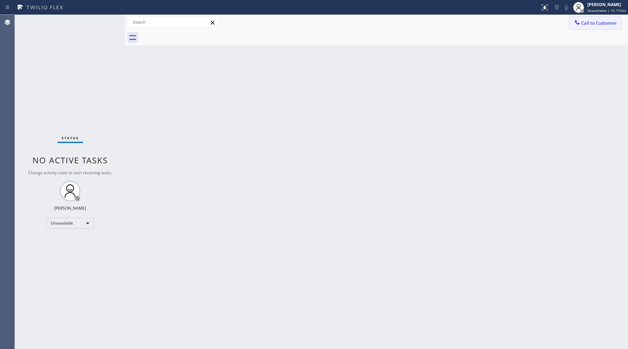
drag, startPoint x: 581, startPoint y: 19, endPoint x: 544, endPoint y: 44, distance: 45.6
click at [502, 19] on button "Call to Customer" at bounding box center [596, 23] width 52 height 13
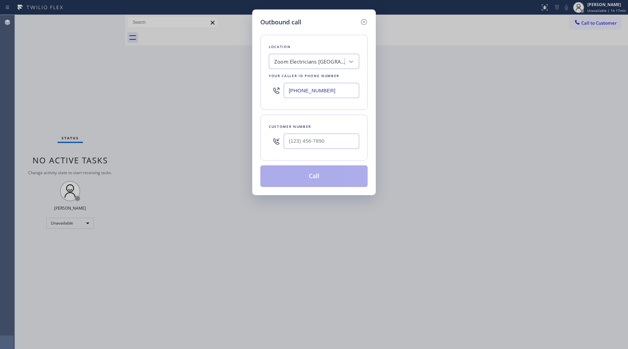
drag, startPoint x: 328, startPoint y: 92, endPoint x: 272, endPoint y: 90, distance: 56.9
click at [271, 91] on div "[PHONE_NUMBER]" at bounding box center [314, 91] width 90 height 22
type input "[PHONE_NUMBER]"
click at [328, 137] on input "(___) ___-____" at bounding box center [322, 141] width 76 height 15
type input "[PHONE_NUMBER]"
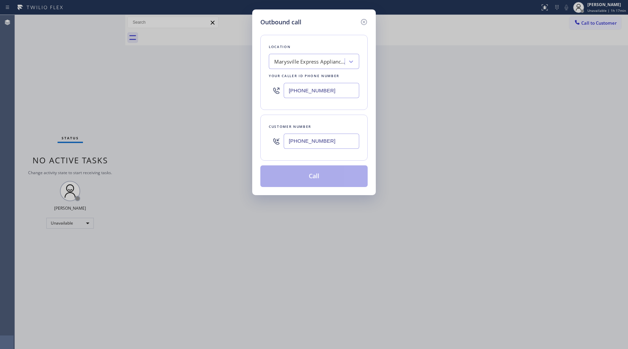
click at [313, 146] on input "[PHONE_NUMBER]" at bounding box center [322, 141] width 76 height 15
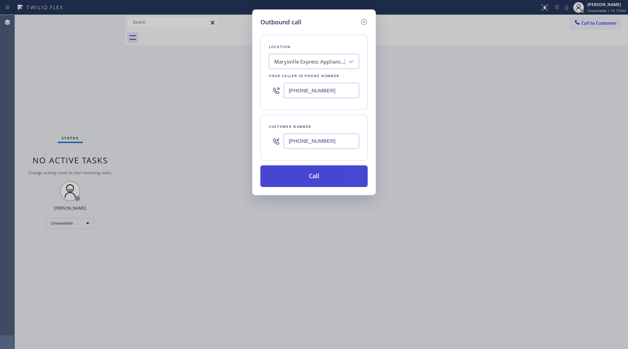
click at [316, 180] on button "Call" at bounding box center [313, 177] width 107 height 22
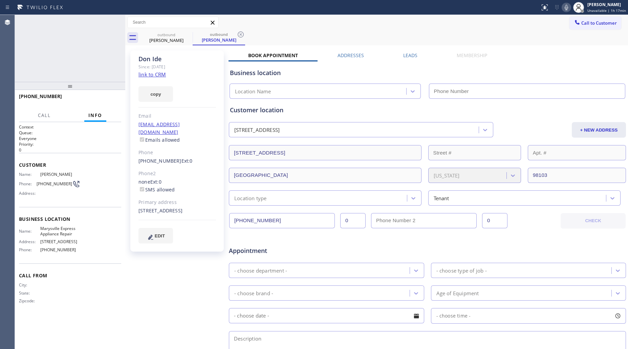
type input "[PHONE_NUMBER]"
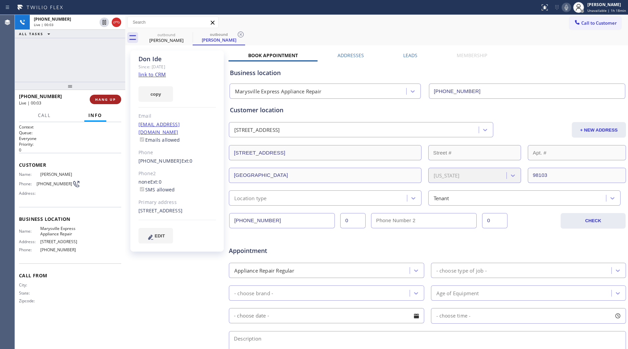
click at [117, 99] on button "HANG UP" at bounding box center [105, 99] width 31 height 9
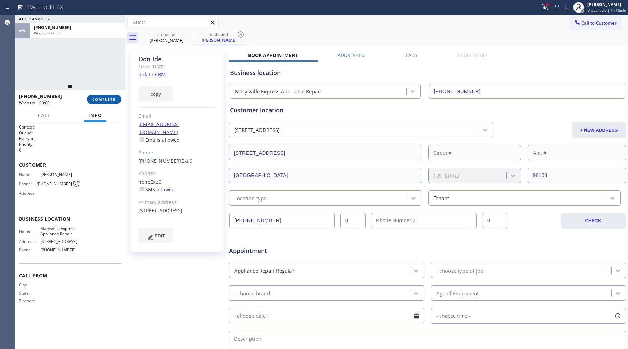
click at [117, 98] on button "COMPLETE" at bounding box center [104, 99] width 34 height 9
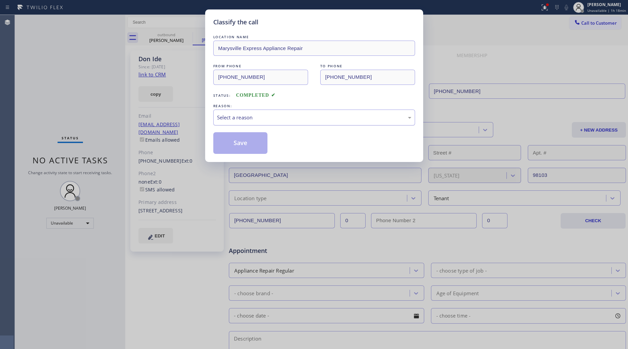
click at [238, 118] on div "Select a reason" at bounding box center [314, 118] width 194 height 8
click at [236, 143] on button "Save" at bounding box center [240, 143] width 55 height 22
click at [236, 142] on button "Save" at bounding box center [240, 143] width 55 height 22
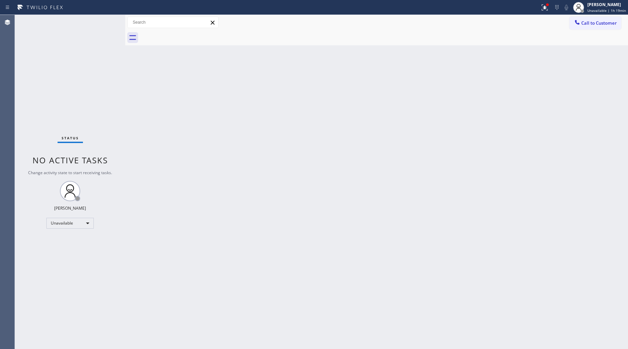
drag, startPoint x: 588, startPoint y: 23, endPoint x: 583, endPoint y: 24, distance: 4.9
click at [502, 23] on span "Call to Customer" at bounding box center [599, 23] width 36 height 6
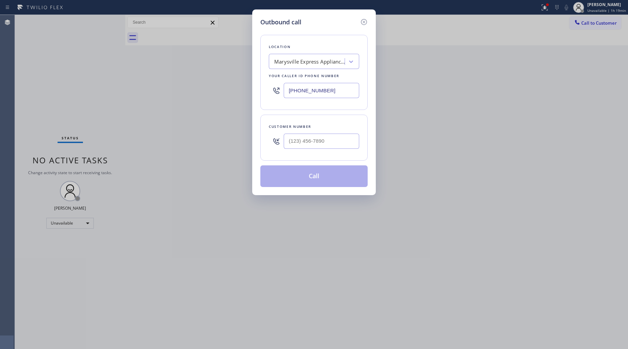
drag, startPoint x: 344, startPoint y: 90, endPoint x: 219, endPoint y: 88, distance: 125.3
click at [220, 88] on div "Outbound call Location [GEOGRAPHIC_DATA] Express Appliance Repair Your caller i…" at bounding box center [314, 174] width 628 height 349
type input "[PHONE_NUMBER]"
click at [338, 141] on input "(___) ___-____" at bounding box center [322, 141] width 76 height 15
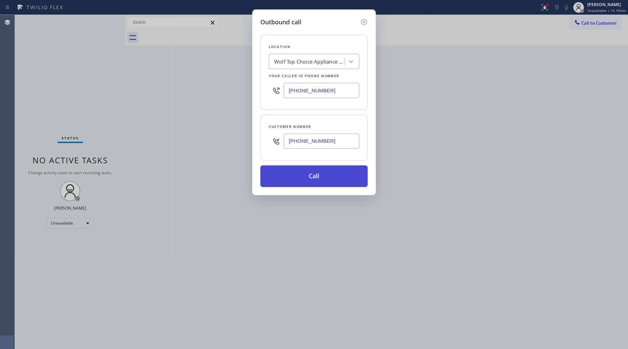
type input "[PHONE_NUMBER]"
click at [314, 180] on button "Call" at bounding box center [313, 177] width 107 height 22
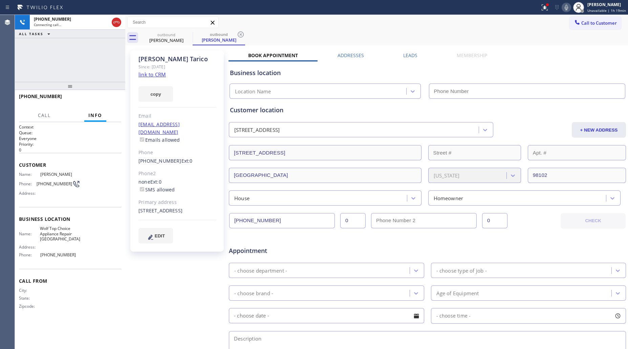
type input "[PHONE_NUMBER]"
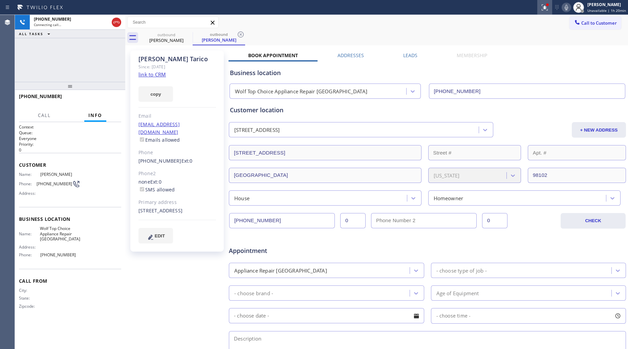
click at [502, 9] on icon at bounding box center [545, 7] width 8 height 8
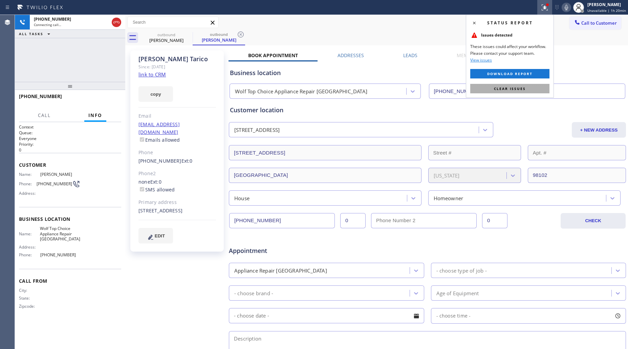
click at [498, 92] on button "Clear issues" at bounding box center [509, 88] width 79 height 9
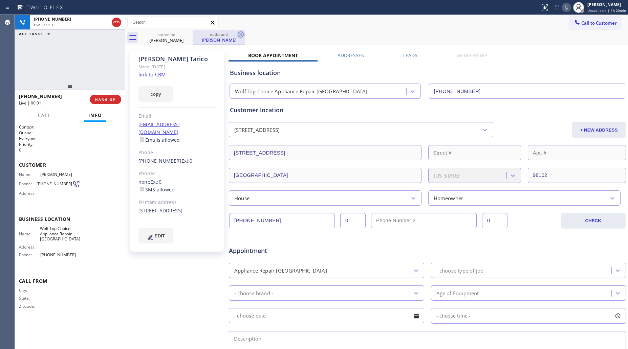
click at [240, 36] on icon at bounding box center [241, 34] width 6 height 6
click at [51, 64] on div "[PHONE_NUMBER] Live | 00:02 ALL TASKS ALL TASKS ACTIVE TASKS TASKS IN WRAP UP" at bounding box center [70, 48] width 110 height 67
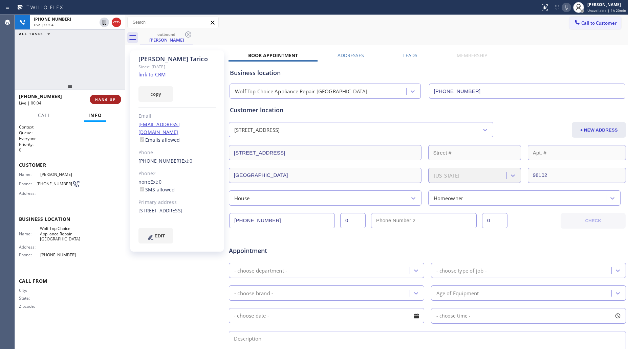
click at [112, 99] on span "HANG UP" at bounding box center [105, 99] width 21 height 5
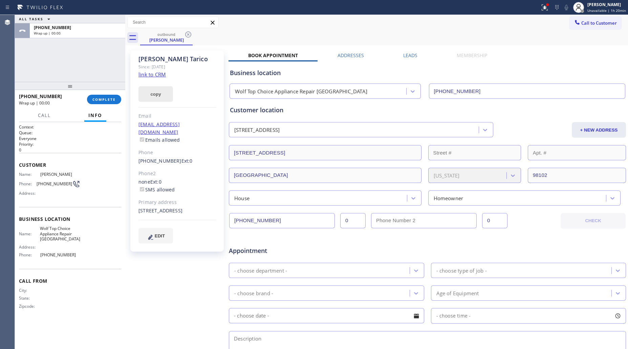
drag, startPoint x: 114, startPoint y: 99, endPoint x: 143, endPoint y: 91, distance: 30.1
click at [114, 99] on span "COMPLETE" at bounding box center [103, 99] width 23 height 5
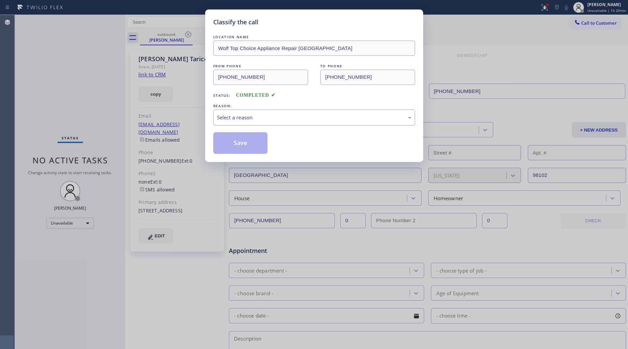
click at [234, 112] on div "Select a reason" at bounding box center [314, 118] width 202 height 16
drag, startPoint x: 226, startPoint y: 144, endPoint x: 267, endPoint y: 113, distance: 51.1
click at [237, 137] on button "Save" at bounding box center [240, 143] width 55 height 22
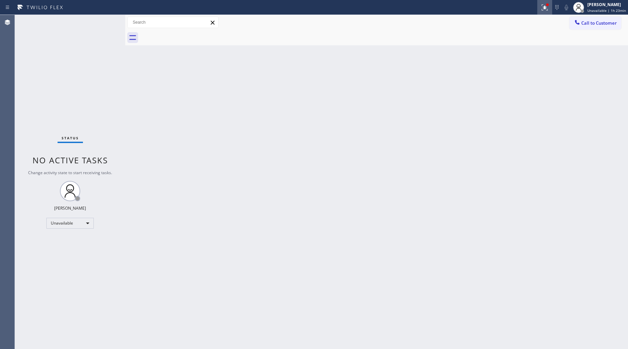
drag, startPoint x: 544, startPoint y: 6, endPoint x: 524, endPoint y: 51, distance: 49.3
click at [502, 7] on icon at bounding box center [545, 7] width 8 height 8
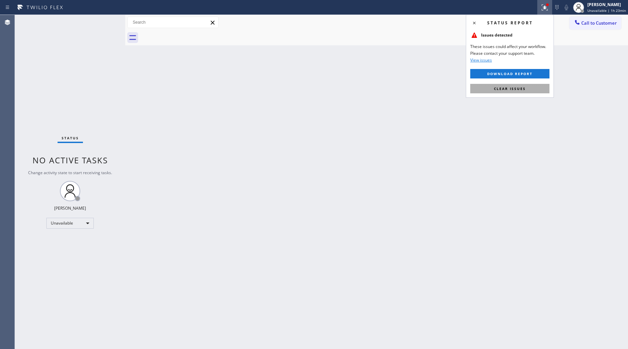
click at [502, 86] on button "Clear issues" at bounding box center [509, 88] width 79 height 9
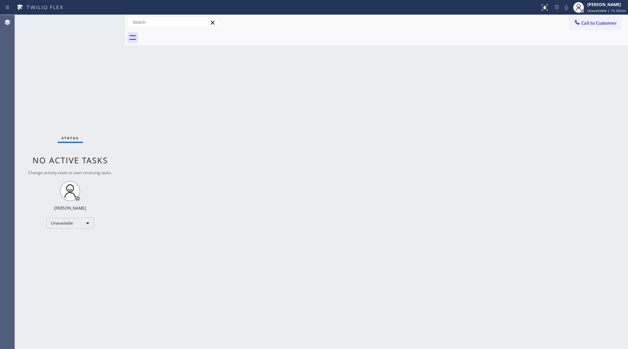
click at [502, 29] on div "Call to Customer Outbound call Location Wolf Top Choice Appliance Repair [GEOGR…" at bounding box center [376, 22] width 503 height 15
click at [502, 24] on icon at bounding box center [577, 22] width 4 height 4
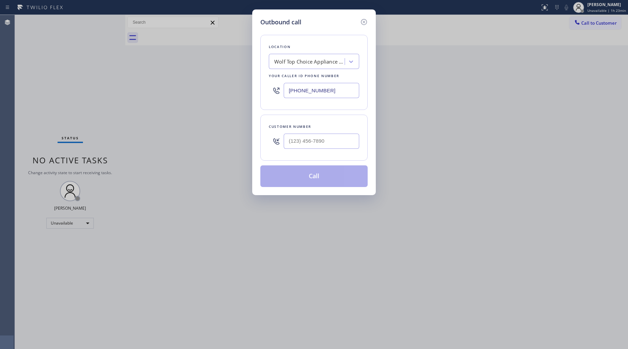
drag, startPoint x: 292, startPoint y: 93, endPoint x: 250, endPoint y: 91, distance: 42.7
click at [250, 92] on div "Outbound call Location Wolf Top Choice Appliance Repair [GEOGRAPHIC_DATA] Your …" at bounding box center [314, 174] width 628 height 349
type input "[PHONE_NUMBER]"
click at [339, 132] on div at bounding box center [322, 141] width 76 height 22
click at [336, 135] on input "[PHONE_NUMBER]" at bounding box center [322, 141] width 76 height 15
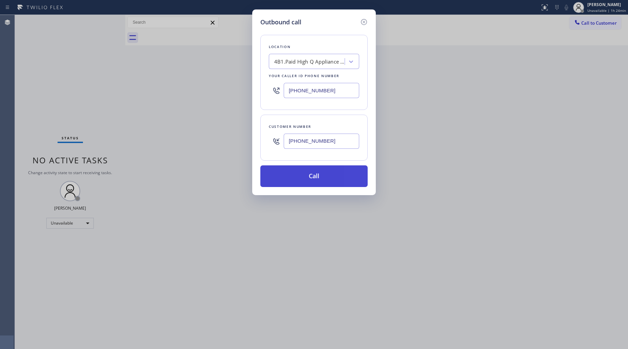
type input "[PHONE_NUMBER]"
click at [314, 173] on button "Call" at bounding box center [313, 177] width 107 height 22
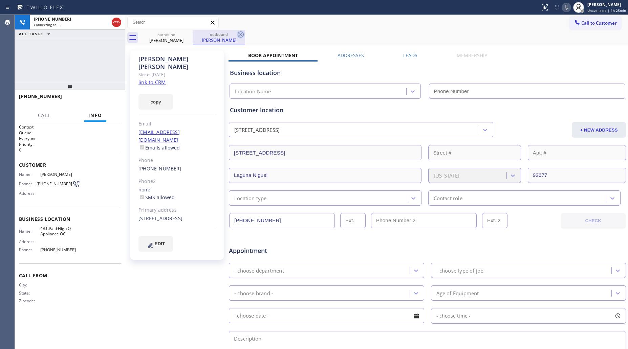
drag, startPoint x: 234, startPoint y: 33, endPoint x: 238, endPoint y: 34, distance: 3.8
click at [234, 33] on div "outbound" at bounding box center [218, 34] width 51 height 5
click at [240, 34] on icon at bounding box center [241, 34] width 8 height 8
click at [247, 31] on div "outbound [PERSON_NAME]" at bounding box center [384, 37] width 488 height 15
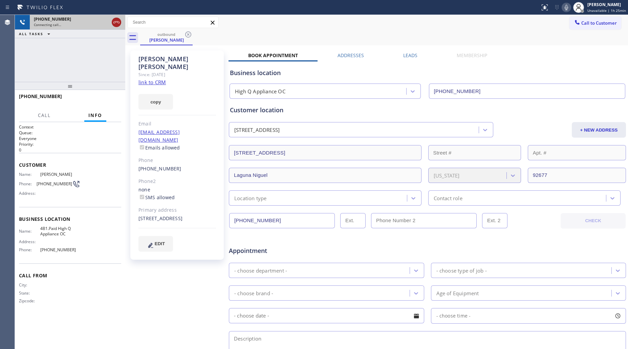
click at [114, 19] on icon at bounding box center [116, 22] width 8 height 8
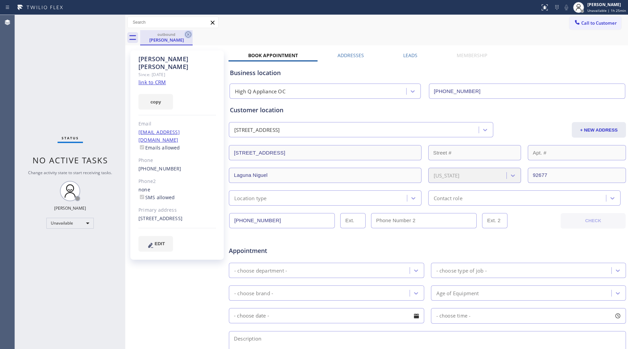
click at [189, 31] on icon at bounding box center [188, 34] width 8 height 8
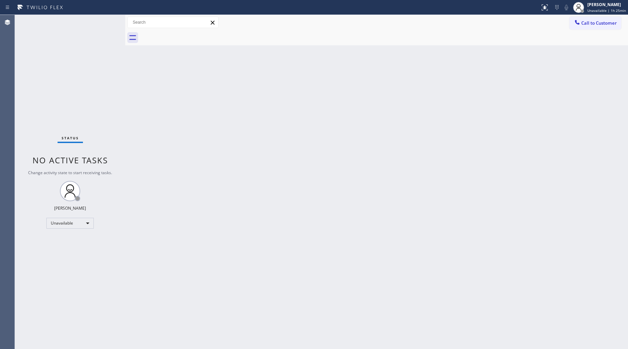
drag, startPoint x: 595, startPoint y: 24, endPoint x: 492, endPoint y: 50, distance: 106.5
click at [502, 24] on span "Call to Customer" at bounding box center [599, 23] width 36 height 6
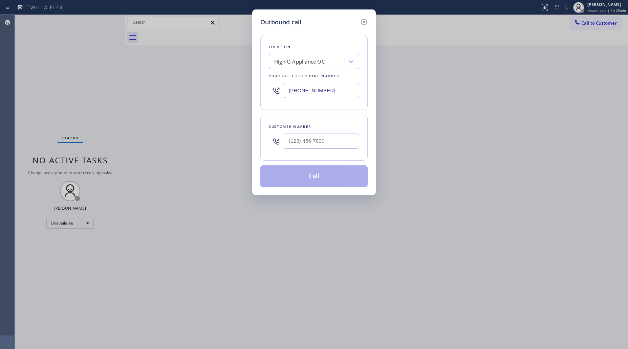
drag, startPoint x: 327, startPoint y: 91, endPoint x: 266, endPoint y: 83, distance: 61.5
click at [253, 90] on div "Outbound call Location High Q Appliance OC Your caller id phone number [PHONE_N…" at bounding box center [314, 102] width 124 height 186
type input "[PHONE_NUMBER]"
click at [331, 138] on input "(___) ___-____" at bounding box center [322, 141] width 76 height 15
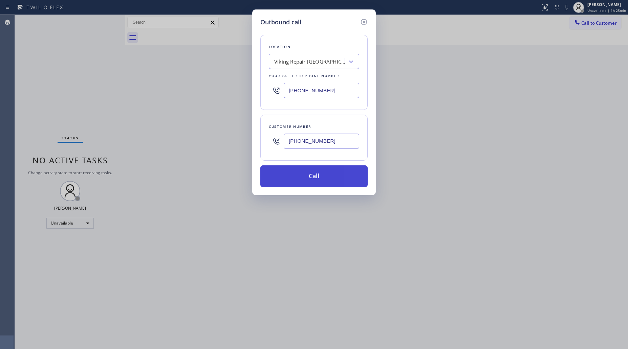
type input "[PHONE_NUMBER]"
click at [316, 180] on button "Call" at bounding box center [313, 177] width 107 height 22
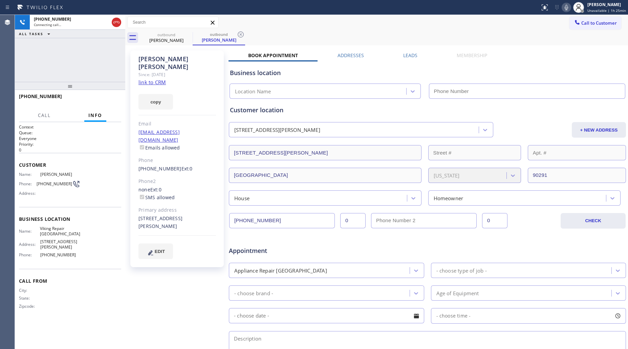
type input "[PHONE_NUMBER]"
click at [242, 32] on icon at bounding box center [241, 34] width 6 height 6
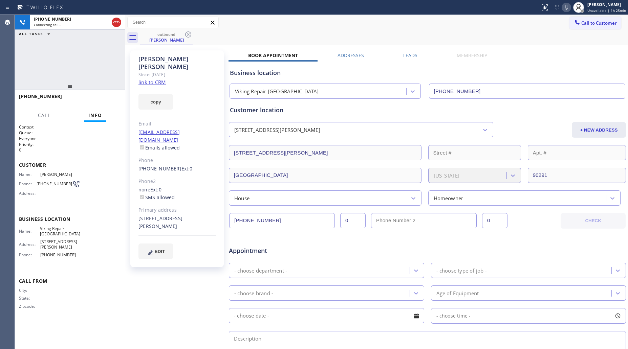
click at [252, 31] on div "outbound [PERSON_NAME]" at bounding box center [384, 37] width 488 height 15
click at [502, 6] on icon at bounding box center [566, 7] width 3 height 5
click at [502, 9] on icon at bounding box center [566, 7] width 3 height 5
click at [502, 5] on icon at bounding box center [566, 7] width 8 height 8
click at [502, 35] on div "outbound [PERSON_NAME]" at bounding box center [384, 37] width 488 height 15
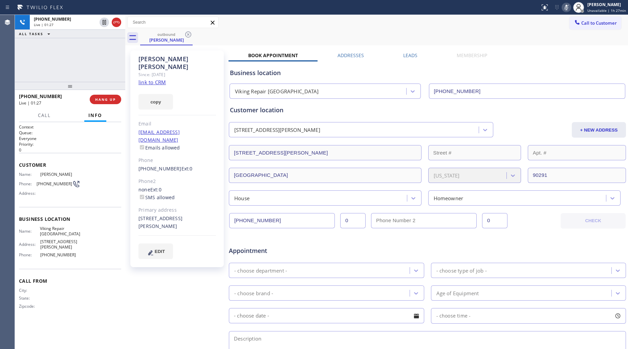
click at [502, 8] on icon at bounding box center [566, 7] width 8 height 8
click at [502, 8] on icon at bounding box center [566, 7] width 3 height 5
click at [502, 35] on div "outbound [PERSON_NAME]" at bounding box center [384, 37] width 488 height 15
click at [502, 9] on icon at bounding box center [566, 7] width 8 height 8
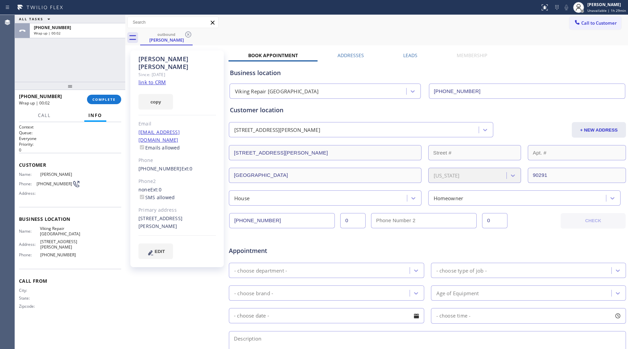
drag, startPoint x: 92, startPoint y: 68, endPoint x: 97, endPoint y: 69, distance: 4.9
click at [92, 68] on div "ALL TASKS ALL TASKS ACTIVE TASKS TASKS IN WRAP UP [PHONE_NUMBER] Wrap up | 00:02" at bounding box center [70, 48] width 110 height 67
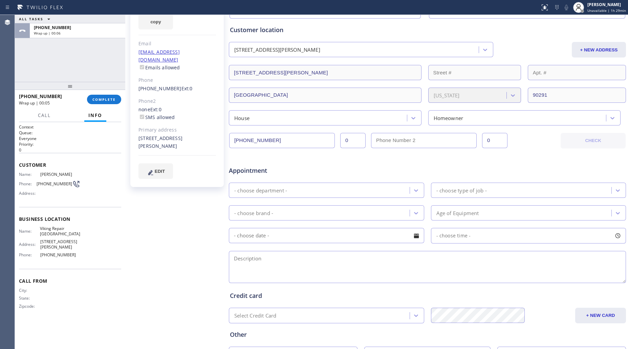
scroll to position [85, 0]
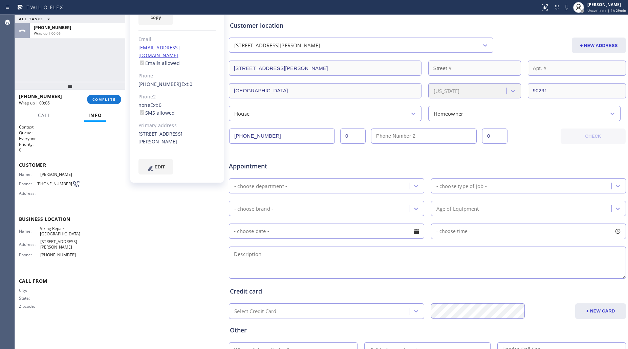
click at [278, 185] on div "- choose department -" at bounding box center [260, 186] width 53 height 8
drag, startPoint x: 168, startPoint y: 198, endPoint x: 189, endPoint y: 192, distance: 22.1
click at [170, 197] on div "[PERSON_NAME] Since: [DATE] link to CRM copy Email [EMAIL_ADDRESS][DOMAIN_NAME]…" at bounding box center [178, 181] width 102 height 439
click at [256, 187] on div "- choose department -" at bounding box center [260, 186] width 53 height 8
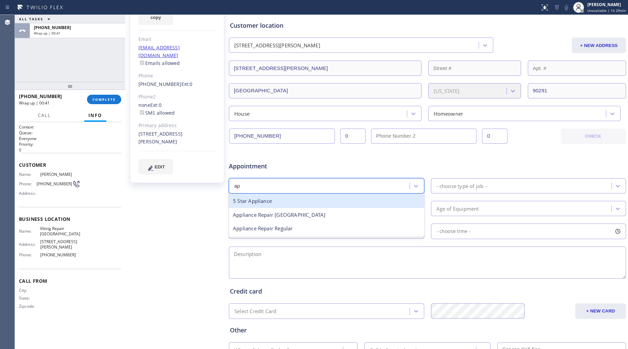
type input "app"
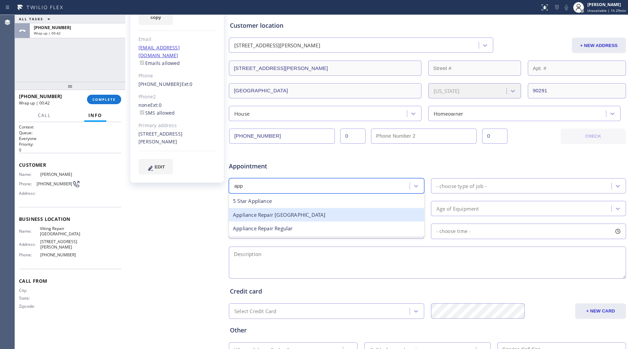
drag, startPoint x: 275, startPoint y: 214, endPoint x: 283, endPoint y: 220, distance: 10.1
click at [277, 215] on div "Appliance Repair [GEOGRAPHIC_DATA]" at bounding box center [326, 215] width 195 height 14
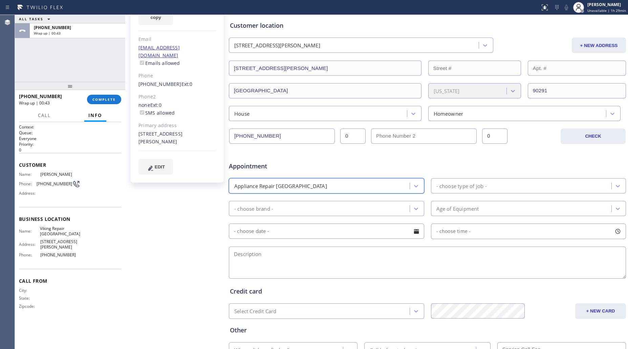
click at [459, 188] on div "- choose type of job -" at bounding box center [462, 186] width 50 height 8
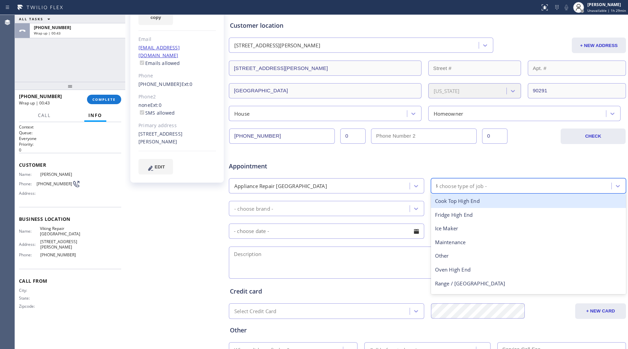
type input "fr"
click at [448, 203] on div "Fridge High End" at bounding box center [528, 201] width 195 height 14
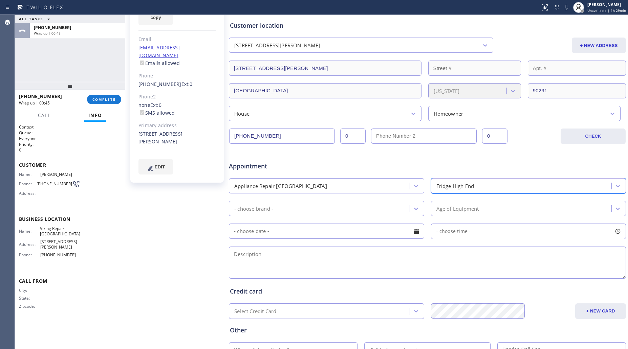
click at [319, 207] on div "- choose brand -" at bounding box center [320, 209] width 179 height 12
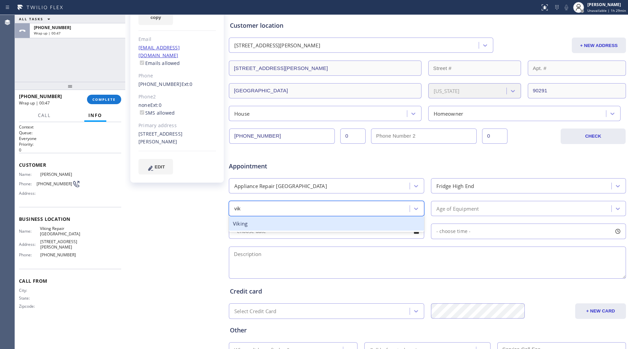
type input "viki"
drag, startPoint x: 290, startPoint y: 227, endPoint x: 296, endPoint y: 220, distance: 8.7
click at [291, 226] on div "Viking" at bounding box center [326, 224] width 195 height 14
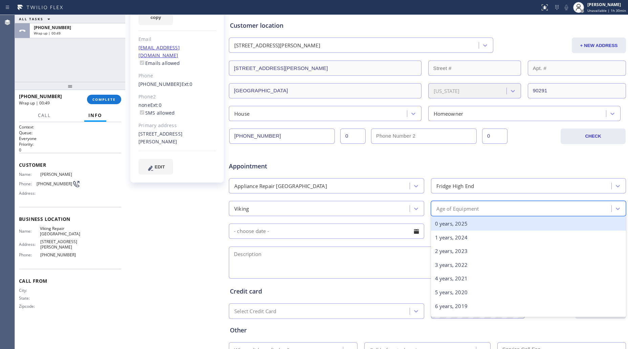
click at [483, 207] on div "Age of Equipment" at bounding box center [522, 209] width 179 height 12
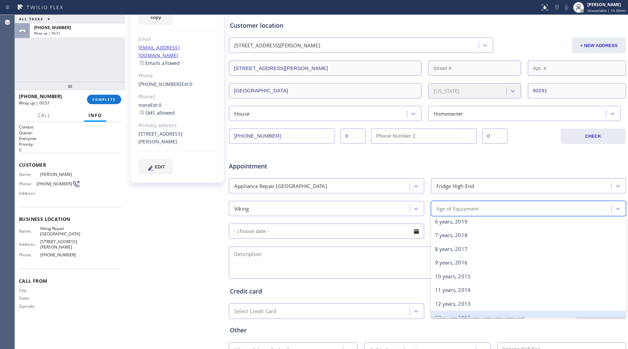
click at [448, 272] on div "13 years, 2012" at bounding box center [528, 318] width 195 height 14
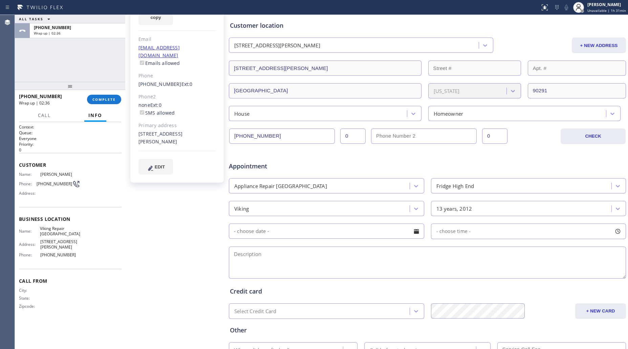
click at [275, 230] on input "text" at bounding box center [326, 231] width 195 height 15
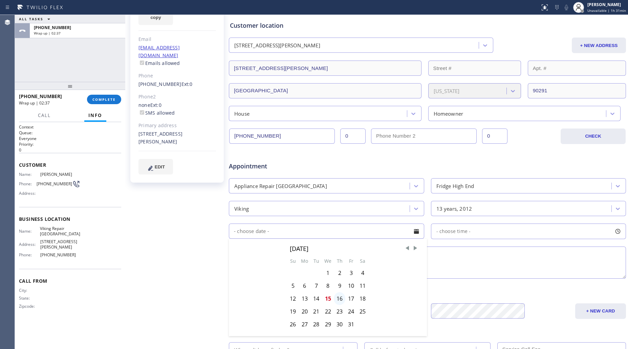
click at [337, 272] on div "16" at bounding box center [340, 299] width 12 height 13
type input "[DATE]"
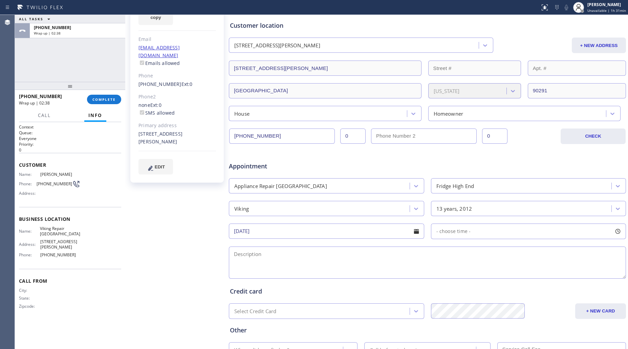
click at [444, 228] on div "- choose time -" at bounding box center [451, 232] width 40 height 8
drag, startPoint x: 433, startPoint y: 275, endPoint x: 520, endPoint y: 270, distance: 86.5
click at [502, 270] on div at bounding box center [522, 273] width 8 height 14
drag, startPoint x: 443, startPoint y: 271, endPoint x: 478, endPoint y: 267, distance: 35.5
click at [478, 267] on div at bounding box center [480, 273] width 8 height 14
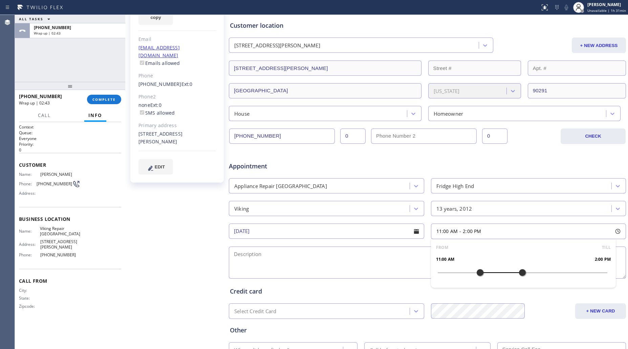
click at [367, 270] on textarea at bounding box center [427, 263] width 397 height 32
click at [350, 268] on textarea at bounding box center [427, 263] width 397 height 32
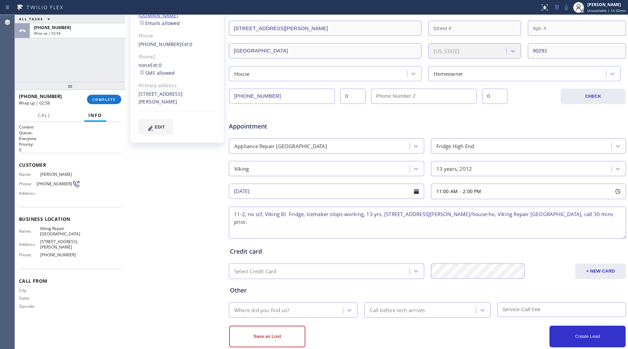
scroll to position [138, 0]
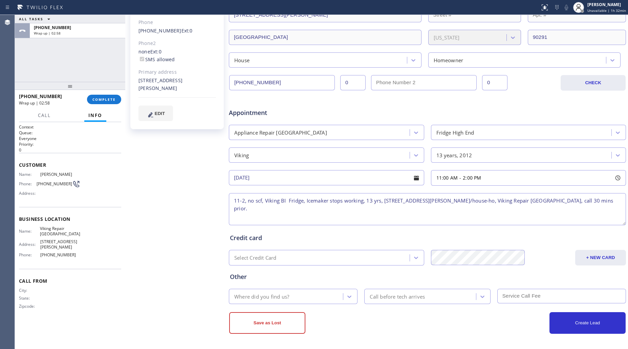
type textarea "11-2, no scf, Viking BI Fridge, Icemaker stops working, 13 yrs, [STREET_ADDRESS…"
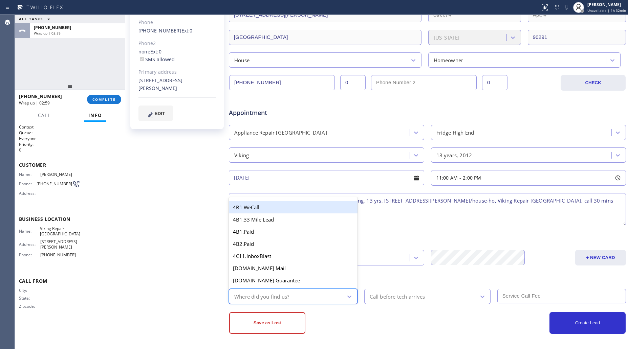
click at [279, 272] on div "Where did you find us?" at bounding box center [261, 297] width 55 height 8
type input "ou"
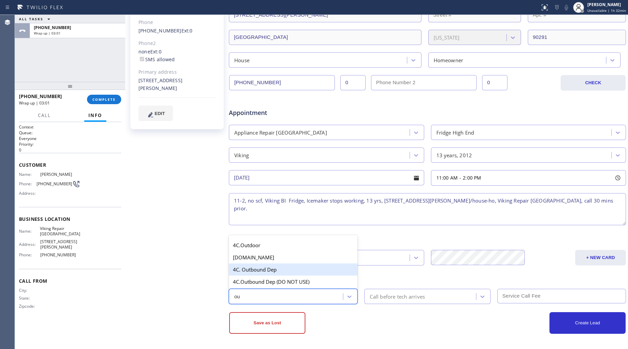
click at [271, 267] on div "4C. Outbound Dep" at bounding box center [293, 270] width 129 height 12
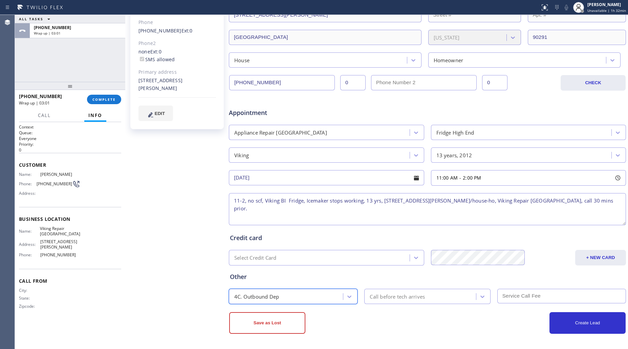
click at [393, 272] on div "Call before tech arrives" at bounding box center [397, 297] width 55 height 8
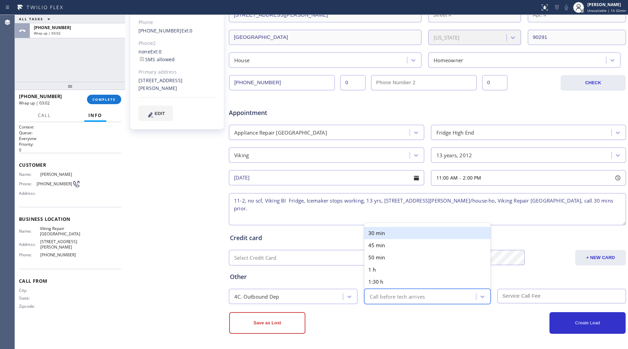
drag, startPoint x: 366, startPoint y: 229, endPoint x: 369, endPoint y: 231, distance: 3.6
click at [368, 230] on div "30 min" at bounding box center [427, 233] width 126 height 12
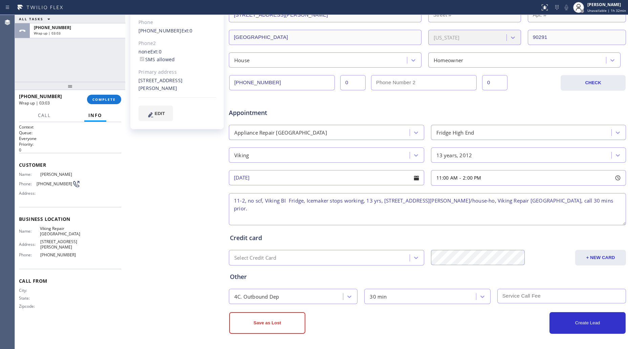
click at [502, 272] on input "text" at bounding box center [561, 296] width 129 height 15
click at [502, 272] on button "Create Lead" at bounding box center [588, 324] width 76 height 22
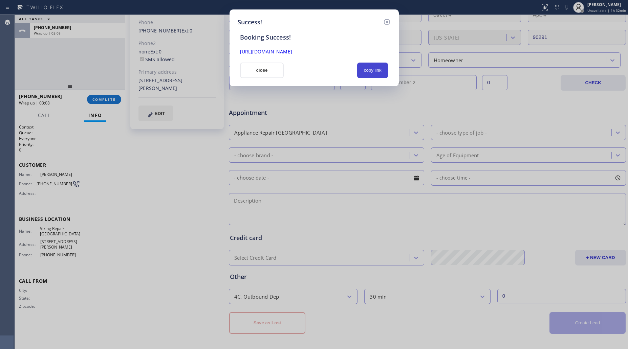
click at [368, 69] on button "copy link" at bounding box center [372, 71] width 31 height 16
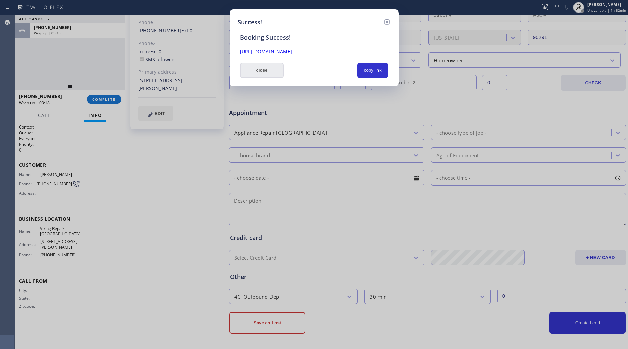
click at [258, 67] on button "close" at bounding box center [262, 71] width 44 height 16
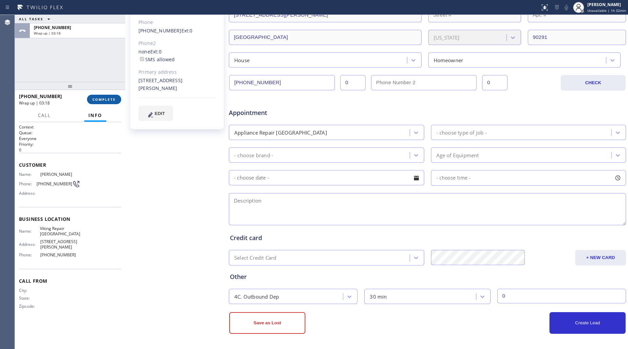
click at [106, 101] on span "COMPLETE" at bounding box center [103, 99] width 23 height 5
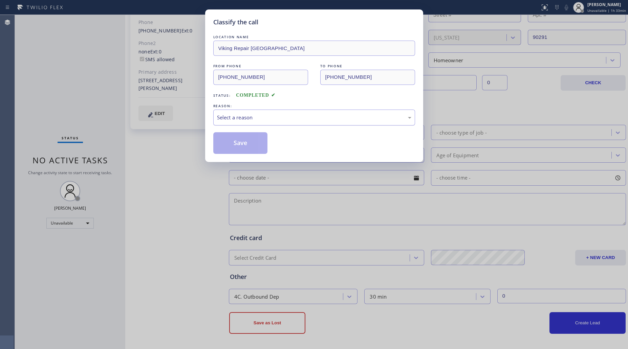
click at [256, 121] on div "Select a reason" at bounding box center [314, 118] width 194 height 8
drag, startPoint x: 231, startPoint y: 148, endPoint x: 315, endPoint y: 82, distance: 107.1
click at [231, 148] on button "Save" at bounding box center [240, 143] width 55 height 22
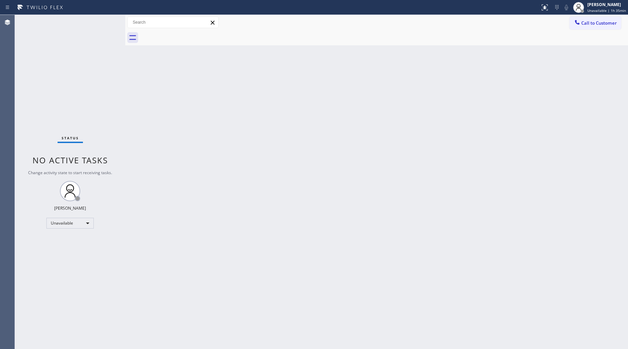
click at [366, 70] on div "Back to Dashboard Change Sender ID Customers Technicians Select a contact Outbo…" at bounding box center [376, 182] width 503 height 335
drag, startPoint x: 515, startPoint y: 167, endPoint x: 510, endPoint y: 155, distance: 13.2
click at [502, 166] on div "Back to Dashboard Change Sender ID Customers Technicians Select a contact Outbo…" at bounding box center [376, 182] width 503 height 335
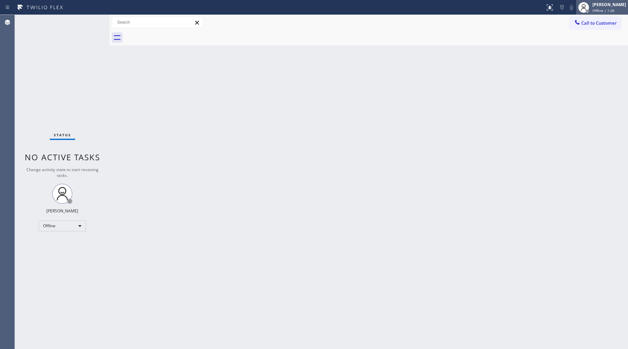
click at [603, 10] on span "Offline | 1:26" at bounding box center [604, 10] width 22 height 5
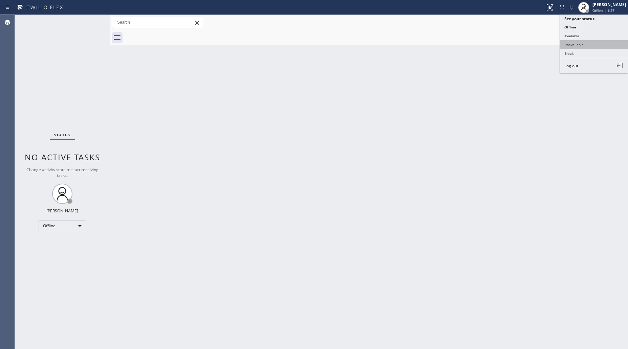
click at [583, 48] on button "Unavailable" at bounding box center [594, 44] width 68 height 9
click at [344, 167] on div "Back to Dashboard Change Sender ID Customers Technicians Select a contact Outbo…" at bounding box center [369, 182] width 518 height 335
drag, startPoint x: 586, startPoint y: 20, endPoint x: 385, endPoint y: 76, distance: 208.8
click at [581, 24] on button "Call to Customer" at bounding box center [596, 23] width 52 height 13
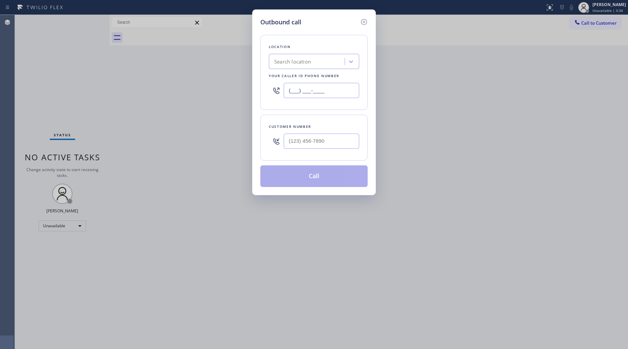
drag, startPoint x: 340, startPoint y: 95, endPoint x: 266, endPoint y: 92, distance: 74.6
click at [266, 94] on div "Location Search location Your caller id phone number (___) ___-____" at bounding box center [313, 72] width 107 height 75
paste input "818) 423-4024"
type input "(818) 423-4024"
click at [297, 144] on input "(___) ___-____" at bounding box center [322, 141] width 76 height 15
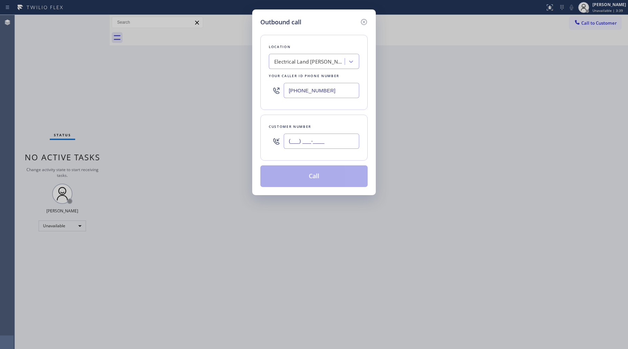
paste input "206) 488-6178"
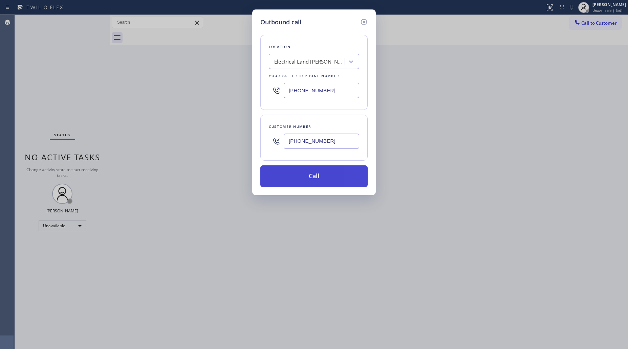
type input "(206) 488-6178"
click at [312, 176] on button "Call" at bounding box center [313, 177] width 107 height 22
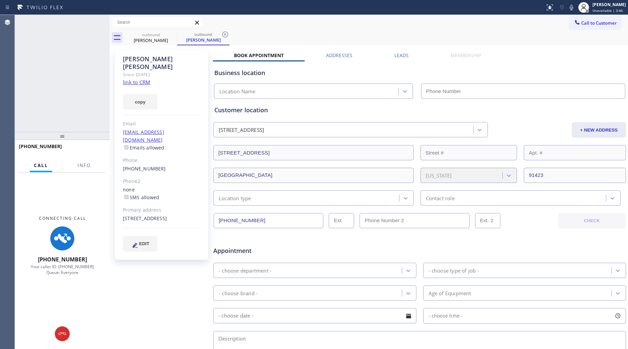
type input "(818) 423-4024"
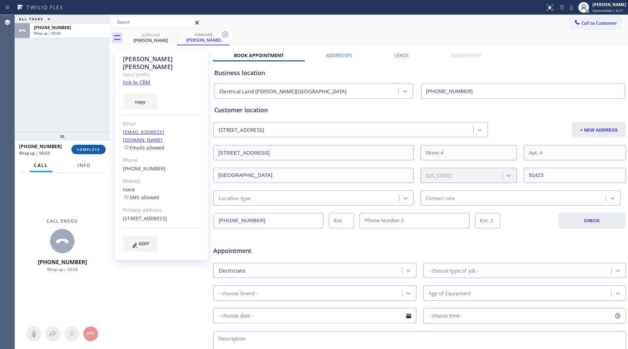
drag, startPoint x: 85, startPoint y: 163, endPoint x: 87, endPoint y: 152, distance: 11.7
click at [85, 163] on span "Info" at bounding box center [84, 166] width 13 height 6
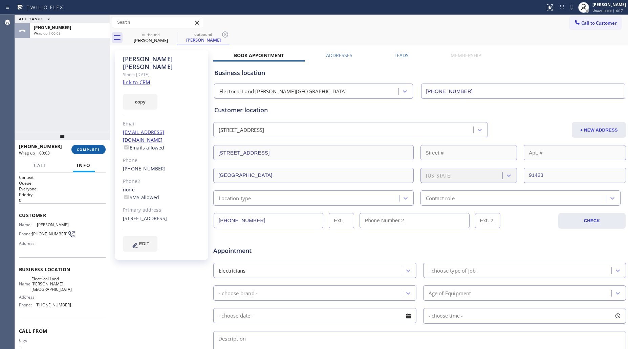
click at [87, 149] on span "COMPLETE" at bounding box center [88, 149] width 23 height 5
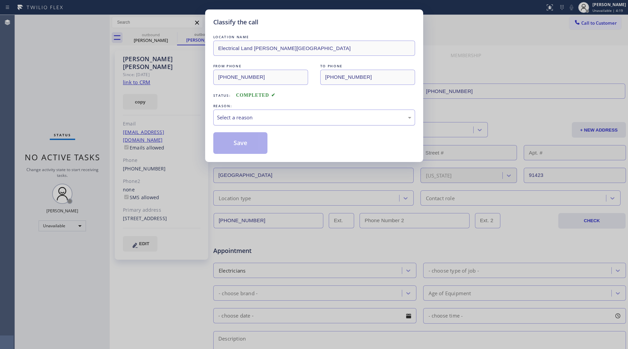
click at [247, 115] on div "Select a reason" at bounding box center [314, 118] width 194 height 8
click at [240, 141] on button "Save" at bounding box center [240, 143] width 55 height 22
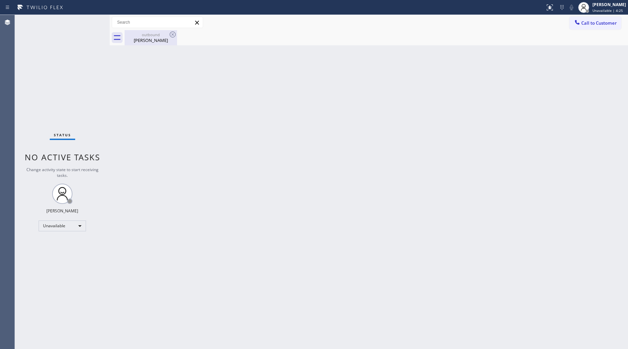
click at [153, 32] on div "outbound" at bounding box center [150, 34] width 51 height 5
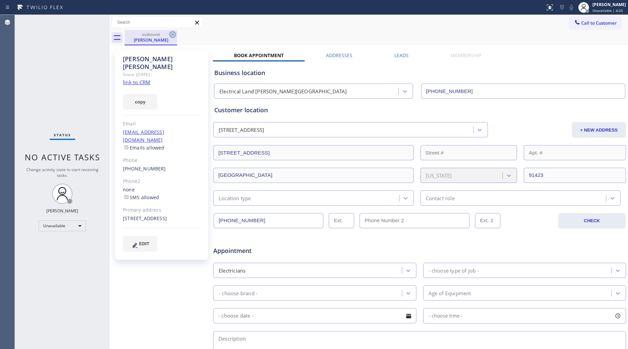
click at [169, 33] on icon at bounding box center [173, 34] width 8 height 8
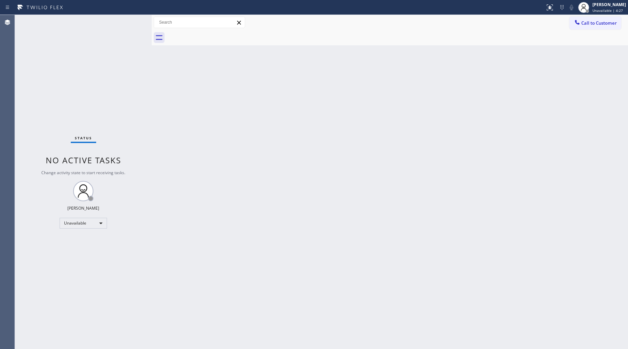
drag, startPoint x: 110, startPoint y: 61, endPoint x: 152, endPoint y: 62, distance: 42.0
click at [152, 62] on div at bounding box center [152, 182] width 0 height 335
drag, startPoint x: 140, startPoint y: 58, endPoint x: 387, endPoint y: 52, distance: 247.3
click at [141, 58] on div "Status No active tasks Change activity state to start receiving tasks. Giovanni…" at bounding box center [83, 182] width 137 height 335
click at [600, 25] on span "Call to Customer" at bounding box center [599, 23] width 36 height 6
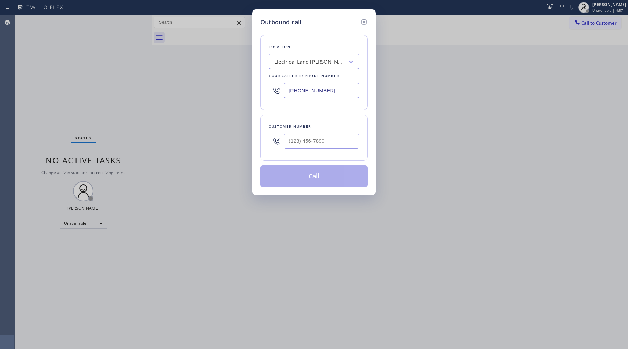
drag, startPoint x: 306, startPoint y: 87, endPoint x: 246, endPoint y: 92, distance: 60.5
click at [247, 94] on div "Outbound call Location Electrical Land Sherman Oaks Your caller id phone number…" at bounding box center [314, 174] width 628 height 349
paste input "949) 334-2797"
type input "(949) 334-2797"
click at [336, 146] on input "(___) ___-____" at bounding box center [322, 141] width 76 height 15
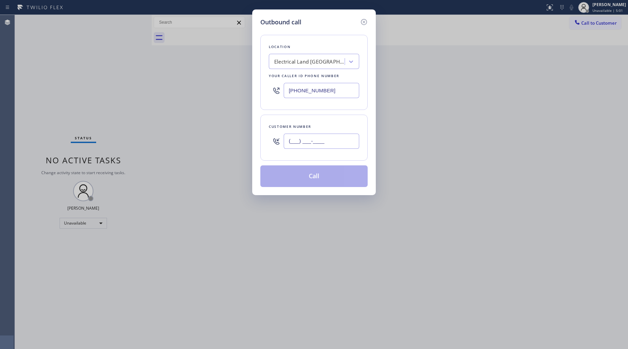
paste input "text"
paste input "559) 353-1989"
click at [290, 143] on input "(559) 353-1989" at bounding box center [322, 141] width 76 height 15
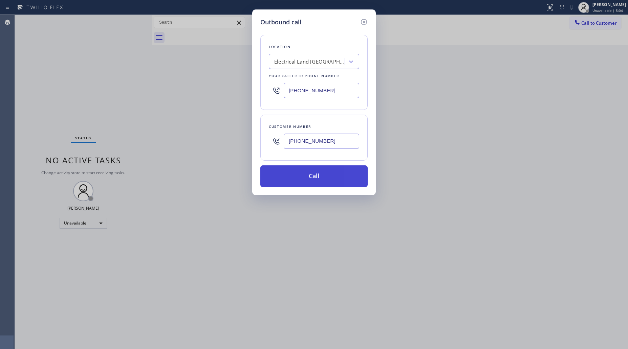
type input "(559) 353-1989"
click at [311, 174] on button "Call" at bounding box center [313, 177] width 107 height 22
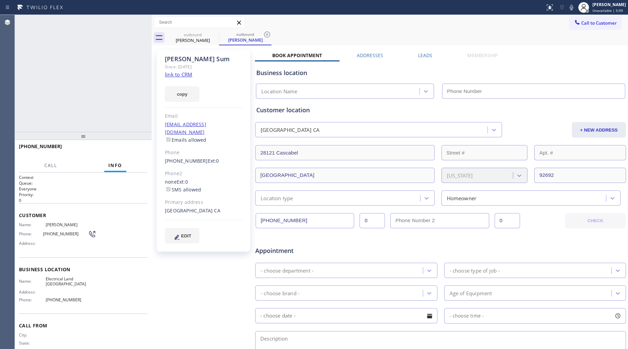
type input "(949) 334-2797"
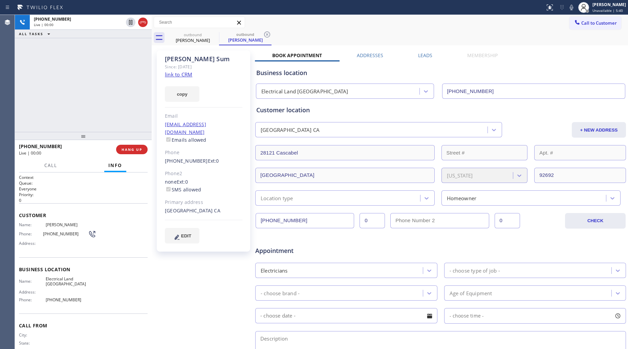
click at [267, 29] on div "Call to Customer Outbound call Location Electrical Land Mission Viejo Your call…" at bounding box center [390, 22] width 476 height 15
click at [265, 33] on icon at bounding box center [267, 34] width 8 height 8
click at [573, 6] on icon at bounding box center [572, 7] width 8 height 8
click at [137, 147] on span "HANG UP" at bounding box center [132, 149] width 21 height 5
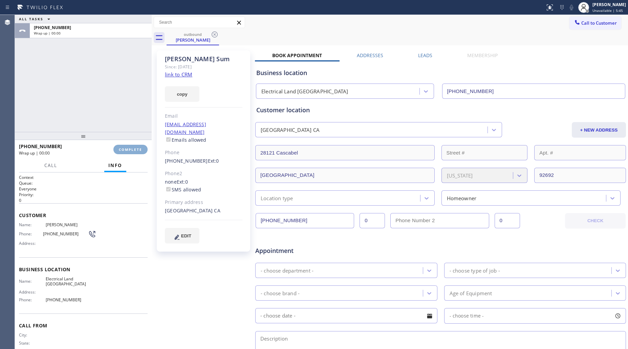
click at [139, 146] on button "COMPLETE" at bounding box center [130, 149] width 34 height 9
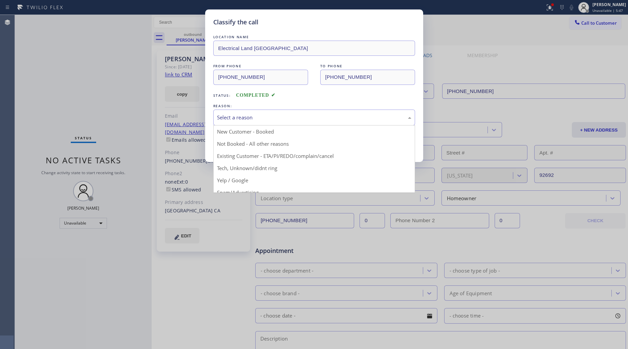
click at [254, 122] on div "Select a reason" at bounding box center [314, 118] width 202 height 16
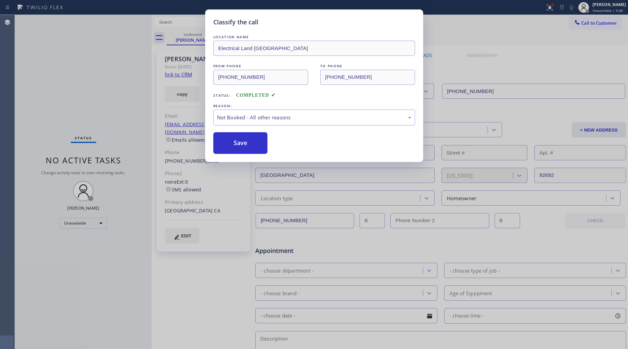
click at [236, 142] on button "Save" at bounding box center [240, 143] width 55 height 22
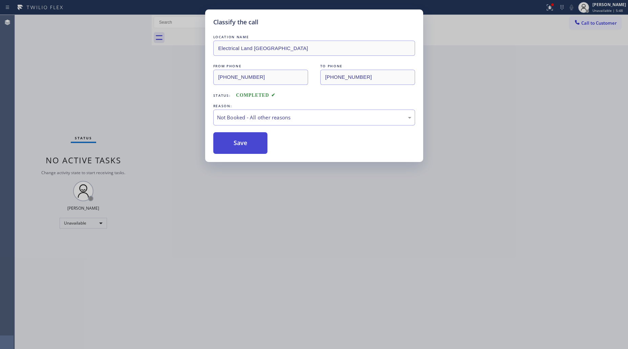
click at [236, 142] on button "Save" at bounding box center [240, 143] width 55 height 22
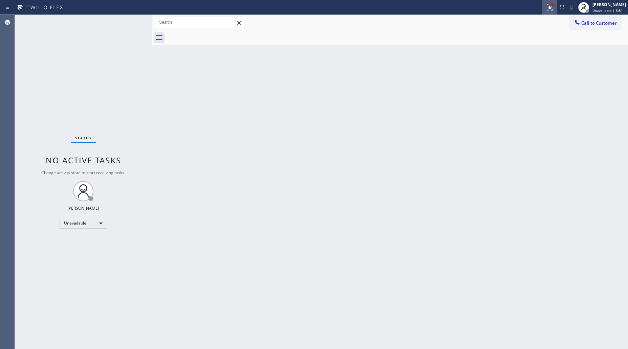
click at [551, 7] on icon at bounding box center [549, 6] width 4 height 5
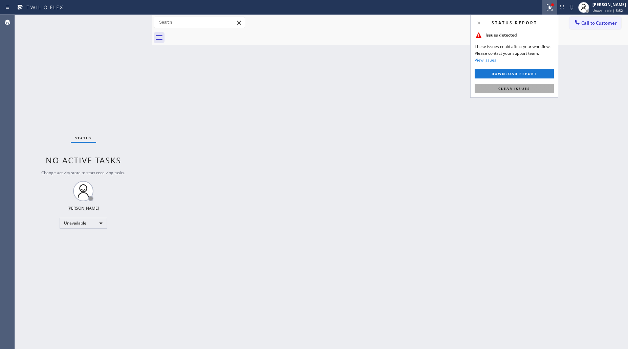
click at [519, 88] on span "Clear issues" at bounding box center [514, 88] width 32 height 5
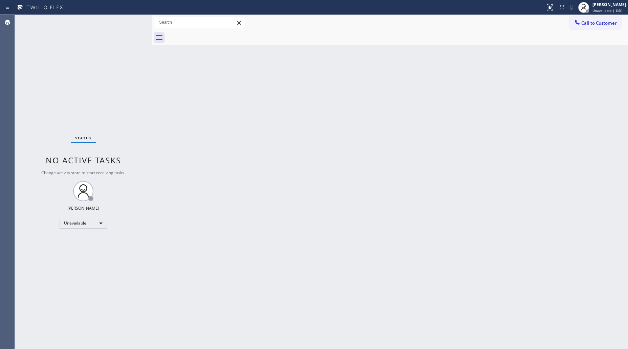
click at [593, 20] on span "Call to Customer" at bounding box center [599, 23] width 36 height 6
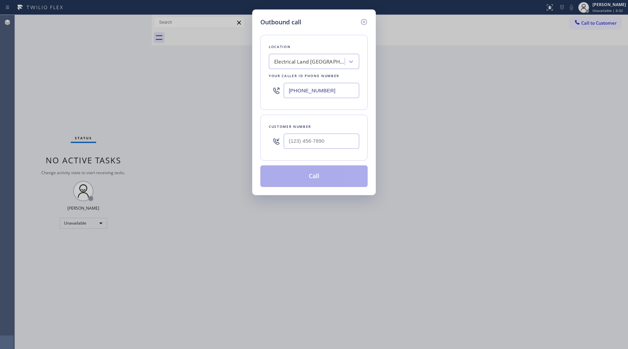
drag, startPoint x: 291, startPoint y: 90, endPoint x: 242, endPoint y: 88, distance: 48.1
click at [242, 90] on div "Outbound call Location Electrical Land Mission Viejo Your caller id phone numbe…" at bounding box center [314, 174] width 628 height 349
paste input "408) 549-7795"
type input "(408) 549-7795"
click at [301, 150] on div at bounding box center [322, 141] width 76 height 22
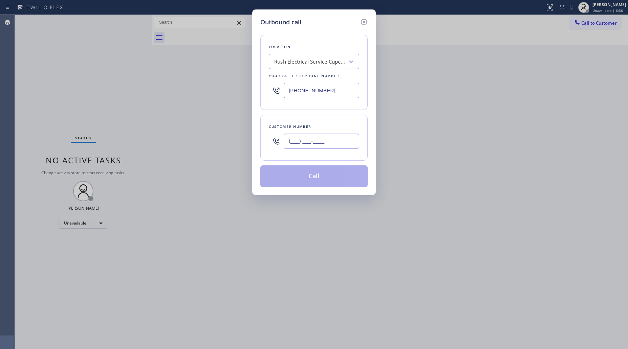
paste input "408) 409-9726"
click at [310, 143] on input "(408) 409-9726" at bounding box center [322, 141] width 76 height 15
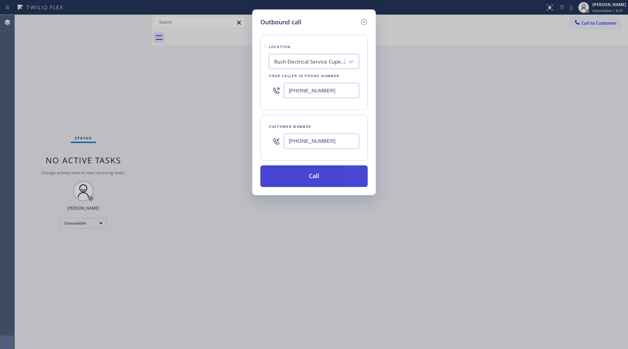
type input "(408) 409-9726"
click at [316, 175] on button "Call" at bounding box center [313, 177] width 107 height 22
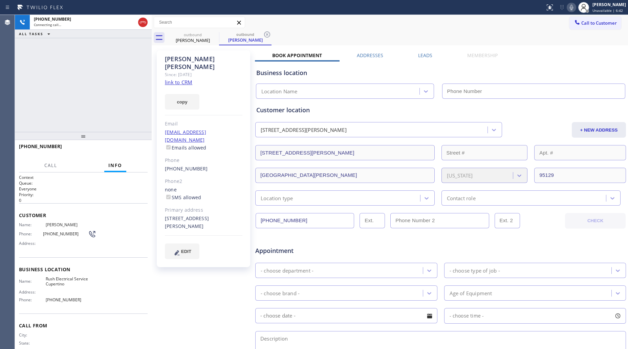
type input "(408) 549-7795"
drag, startPoint x: 268, startPoint y: 36, endPoint x: 284, endPoint y: 35, distance: 16.7
click at [270, 37] on icon at bounding box center [267, 34] width 8 height 8
click at [284, 35] on div "outbound Ruben Rincon" at bounding box center [398, 37] width 462 height 15
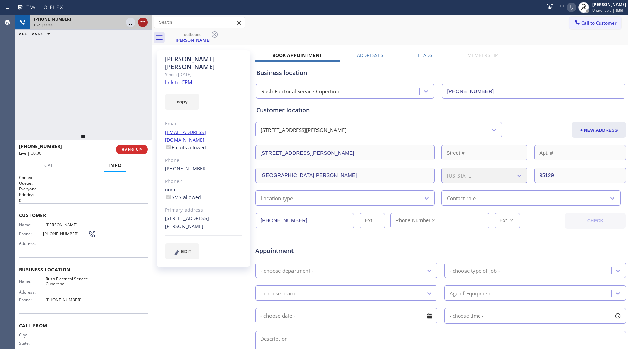
click at [144, 25] on icon at bounding box center [143, 22] width 8 height 8
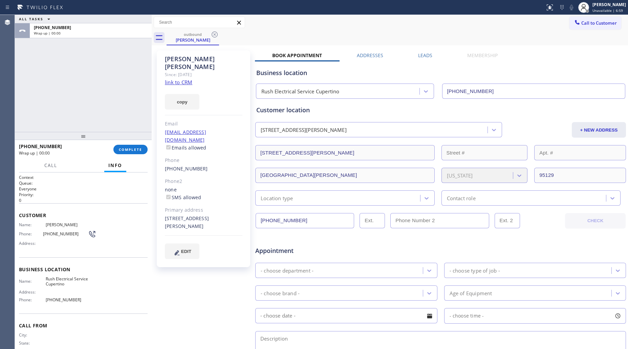
click at [125, 140] on div at bounding box center [83, 136] width 137 height 8
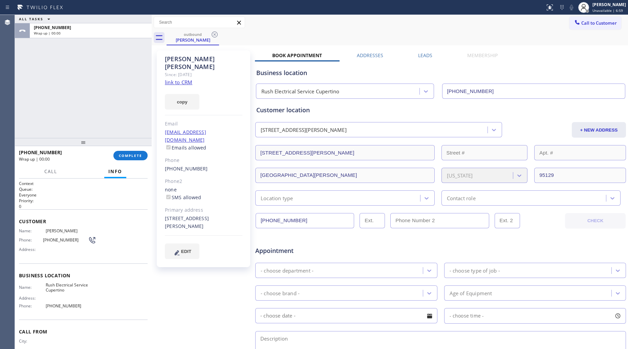
drag, startPoint x: 124, startPoint y: 144, endPoint x: 128, endPoint y: 149, distance: 6.2
click at [124, 144] on div at bounding box center [83, 142] width 137 height 8
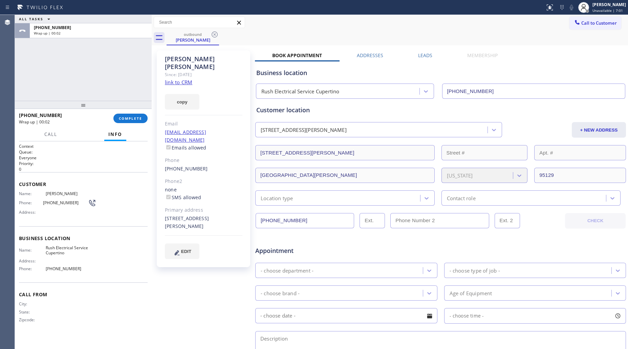
drag, startPoint x: 86, startPoint y: 143, endPoint x: 79, endPoint y: 106, distance: 38.1
click at [79, 106] on div at bounding box center [83, 105] width 137 height 8
click at [133, 116] on span "COMPLETE" at bounding box center [130, 118] width 23 height 5
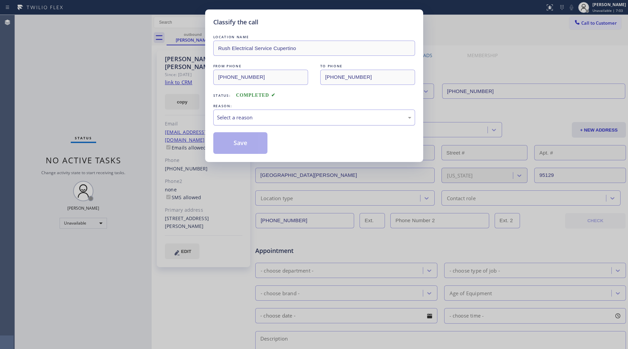
drag, startPoint x: 236, startPoint y: 114, endPoint x: 239, endPoint y: 120, distance: 7.1
click at [237, 114] on div "Select a reason" at bounding box center [314, 118] width 194 height 8
drag, startPoint x: 205, startPoint y: 132, endPoint x: 208, endPoint y: 136, distance: 4.4
click at [207, 134] on div "Classify the call LOCATION NAME Rush Electrical Service Cupertino FROM PHONE (4…" at bounding box center [314, 174] width 628 height 349
click at [278, 120] on div "Not Booked - All other reasons" at bounding box center [314, 118] width 194 height 8
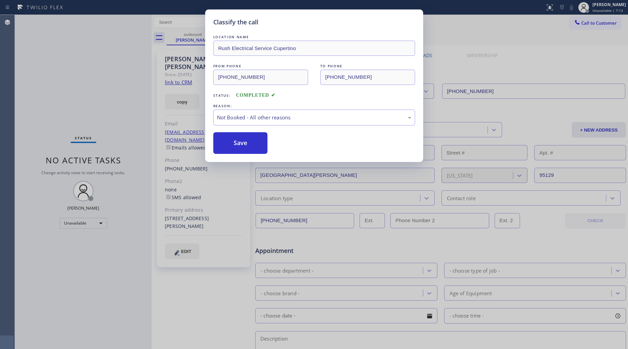
click at [244, 146] on button "Save" at bounding box center [240, 143] width 55 height 22
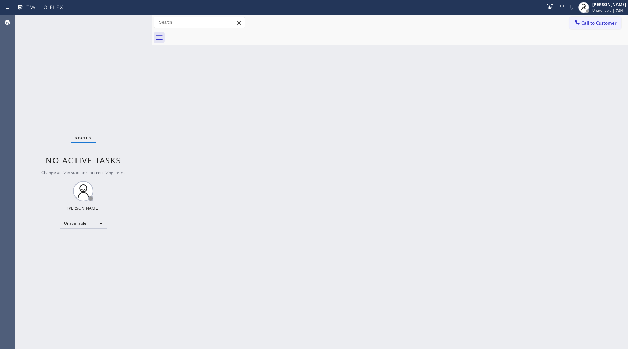
click at [602, 22] on span "Call to Customer" at bounding box center [599, 23] width 36 height 6
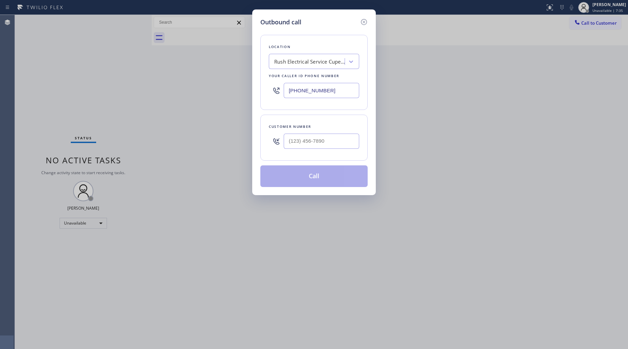
drag, startPoint x: 323, startPoint y: 95, endPoint x: 247, endPoint y: 94, distance: 75.5
click at [247, 95] on div "Outbound call Location Rush Electrical Service Cupertino Your caller id phone n…" at bounding box center [314, 174] width 628 height 349
paste input "619) 431-4309"
type input "(619) 431-4309"
drag, startPoint x: 317, startPoint y: 141, endPoint x: 308, endPoint y: 141, distance: 8.5
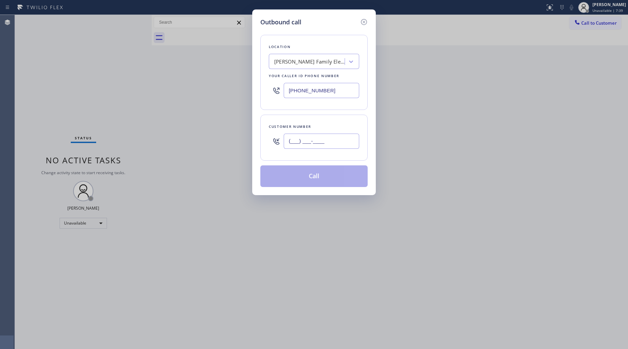
click at [308, 144] on input "(___) ___-____" at bounding box center [322, 141] width 76 height 15
paste input "8-5866"
drag, startPoint x: 337, startPoint y: 143, endPoint x: 275, endPoint y: 143, distance: 62.3
click at [274, 149] on div "(___) __8-5866" at bounding box center [314, 141] width 90 height 22
paste input "858) 663-8992"
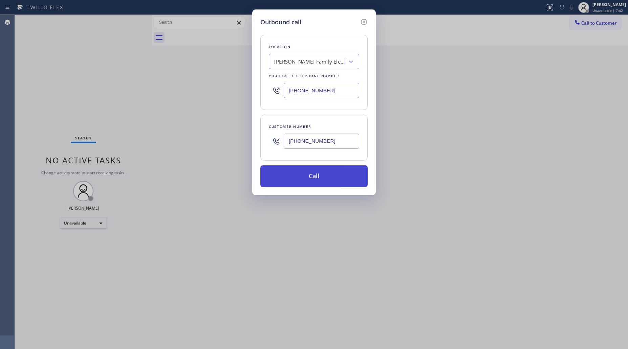
type input "(858) 663-8992"
click at [311, 179] on button "Call" at bounding box center [313, 177] width 107 height 22
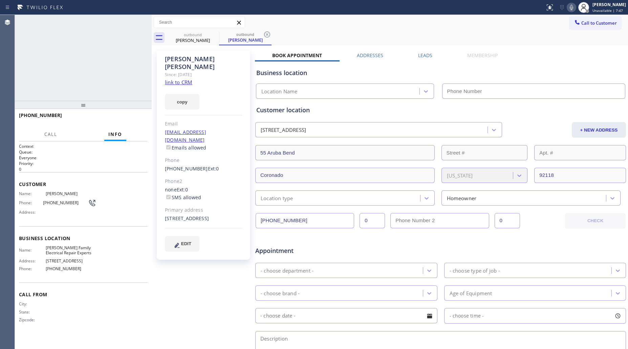
type input "(619) 431-4309"
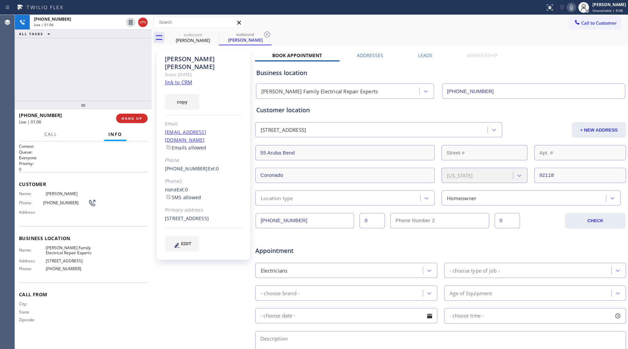
click at [432, 41] on div "outbound Bruce McClure outbound Bruce McClure" at bounding box center [398, 37] width 462 height 15
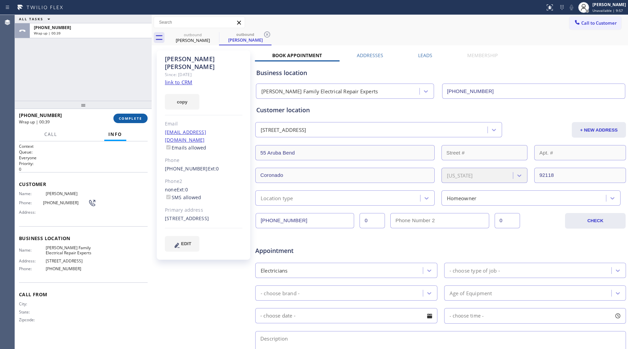
click at [127, 118] on span "COMPLETE" at bounding box center [130, 118] width 23 height 5
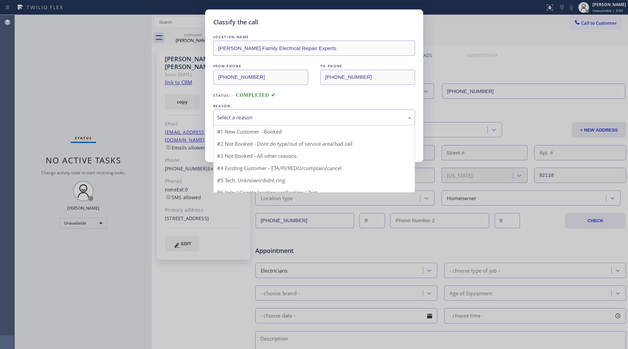
click at [241, 116] on div "Select a reason" at bounding box center [314, 118] width 194 height 8
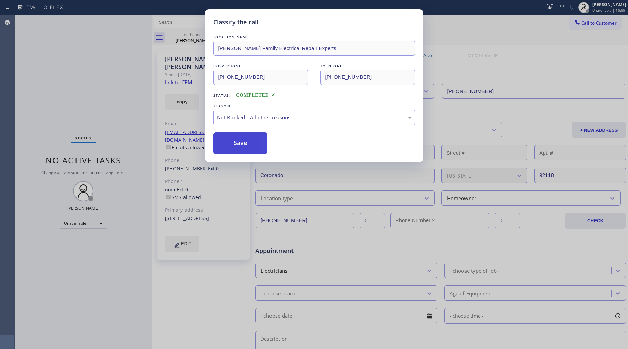
click at [234, 146] on button "Save" at bounding box center [240, 143] width 55 height 22
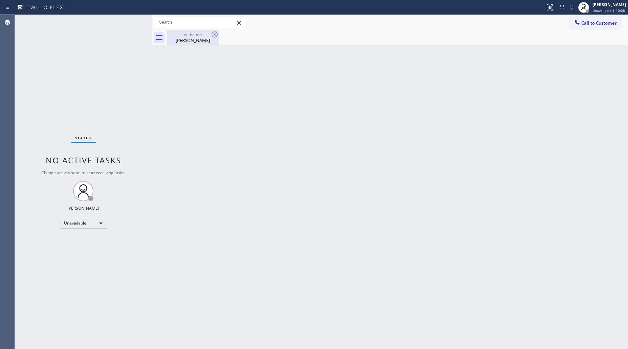
click at [200, 37] on div "Bruce McClure" at bounding box center [192, 40] width 51 height 6
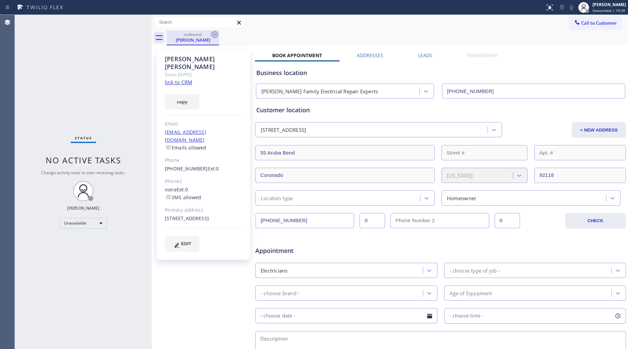
click at [214, 33] on icon at bounding box center [215, 34] width 8 height 8
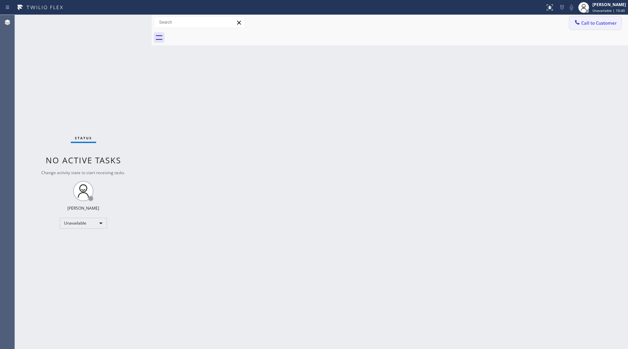
click at [584, 23] on span "Call to Customer" at bounding box center [599, 23] width 36 height 6
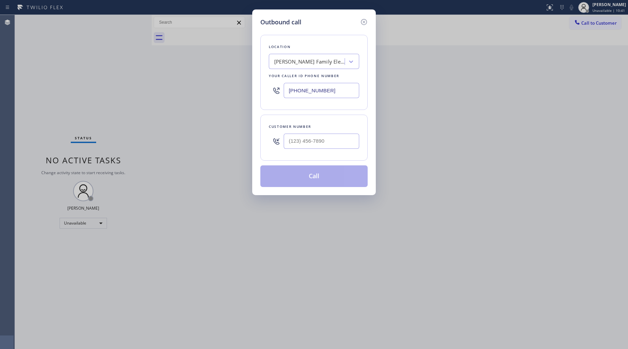
drag, startPoint x: 338, startPoint y: 91, endPoint x: 185, endPoint y: 86, distance: 152.8
click at [199, 89] on div "Outbound call Location Flores Family Electrical Repair Experts Your caller id p…" at bounding box center [314, 174] width 628 height 349
paste input "02) 780-3662"
type input "(602) 780-3662"
click at [320, 139] on input "(___) ___-____" at bounding box center [322, 141] width 76 height 15
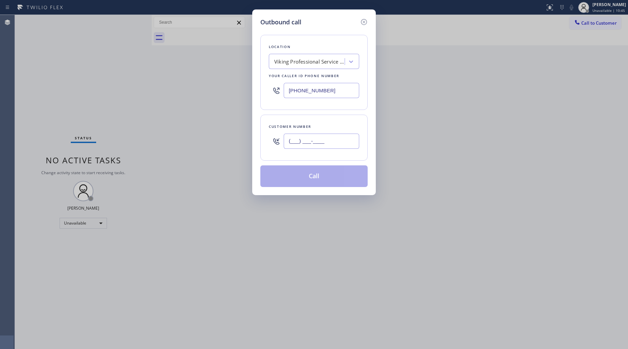
paste input "602) 540-6608"
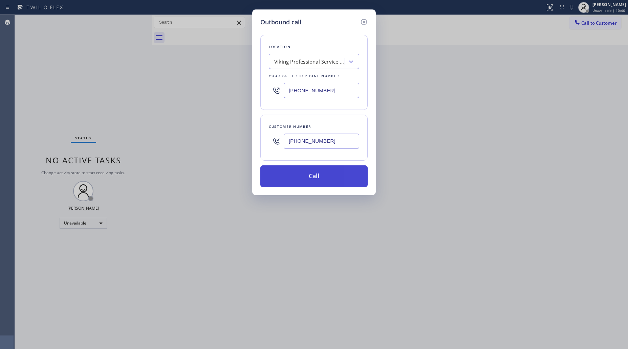
type input "(602) 540-6608"
click at [314, 177] on button "Call" at bounding box center [313, 177] width 107 height 22
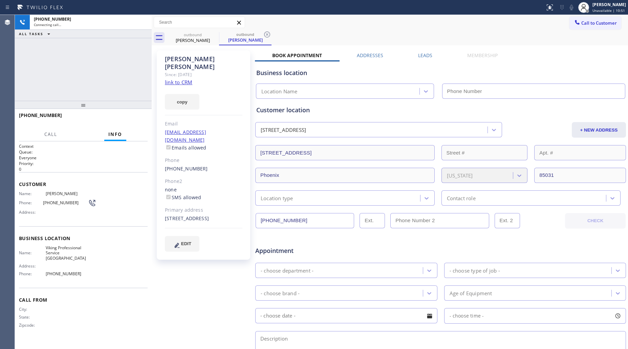
type input "(602) 780-3662"
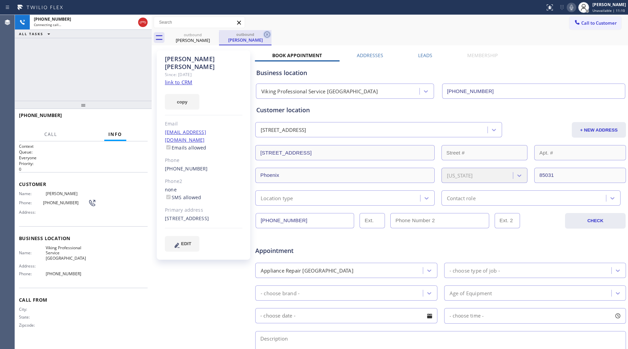
click at [267, 36] on icon at bounding box center [267, 34] width 8 height 8
click at [268, 36] on div "outbound Ana Yanez outbound Ana Yanez" at bounding box center [398, 37] width 462 height 15
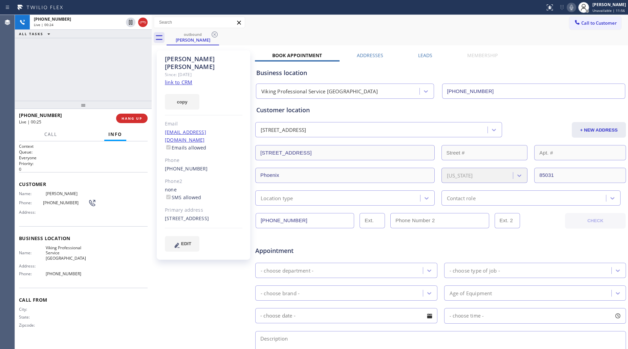
click at [574, 9] on icon at bounding box center [572, 7] width 8 height 8
click at [573, 9] on icon at bounding box center [572, 7] width 8 height 8
click at [144, 116] on button "HANG UP" at bounding box center [131, 118] width 31 height 9
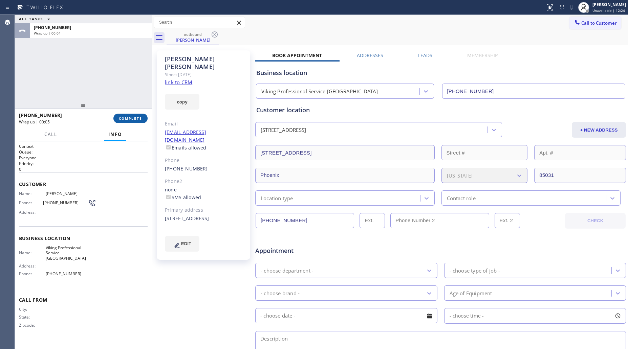
click at [143, 115] on button "COMPLETE" at bounding box center [130, 118] width 34 height 9
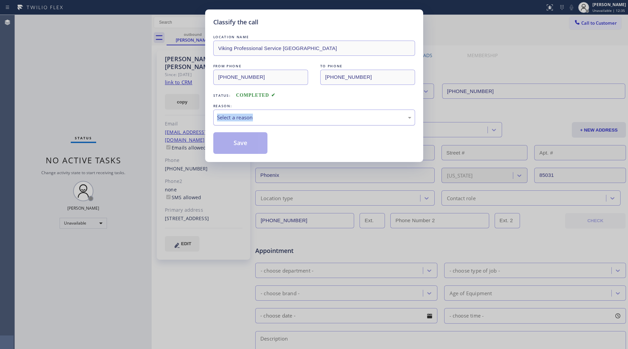
drag, startPoint x: 329, startPoint y: 110, endPoint x: 322, endPoint y: 121, distance: 12.4
click at [327, 114] on div "REASON: Select a reason" at bounding box center [314, 114] width 202 height 23
drag, startPoint x: 321, startPoint y: 121, endPoint x: 317, endPoint y: 121, distance: 4.4
click at [320, 121] on div "Select a reason" at bounding box center [314, 118] width 194 height 8
click at [234, 140] on button "Save" at bounding box center [240, 143] width 55 height 22
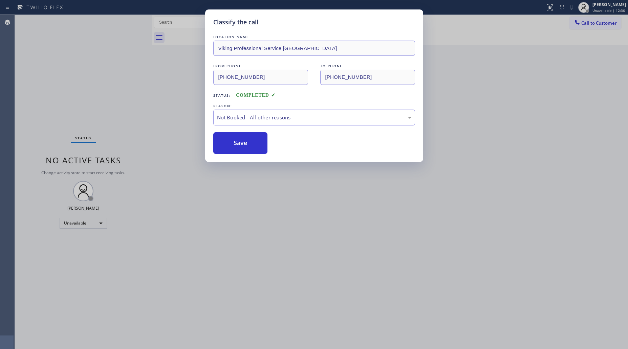
click at [234, 140] on button "Save" at bounding box center [240, 143] width 55 height 22
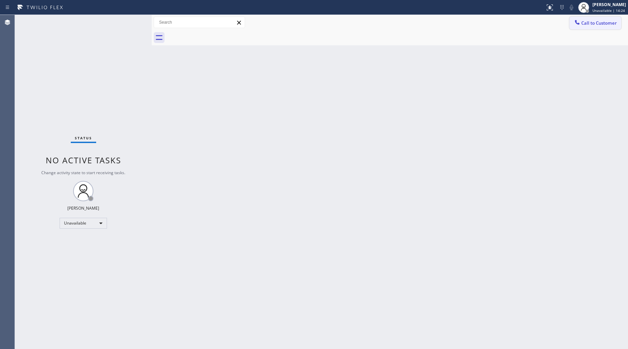
click at [581, 26] on button "Call to Customer" at bounding box center [596, 23] width 52 height 13
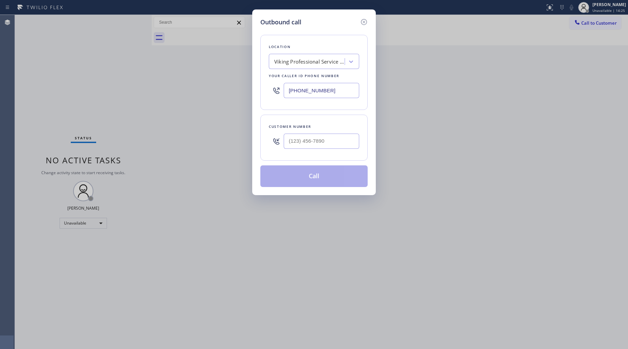
drag, startPoint x: 340, startPoint y: 92, endPoint x: 261, endPoint y: 87, distance: 78.4
click at [249, 93] on div "Outbound call Location Viking Professional Service Phoenix Your caller id phone…" at bounding box center [314, 174] width 628 height 349
paste input "844) 679-365"
type input "(844) 679-3652"
click at [331, 145] on input "(___) ___-____" at bounding box center [322, 141] width 76 height 15
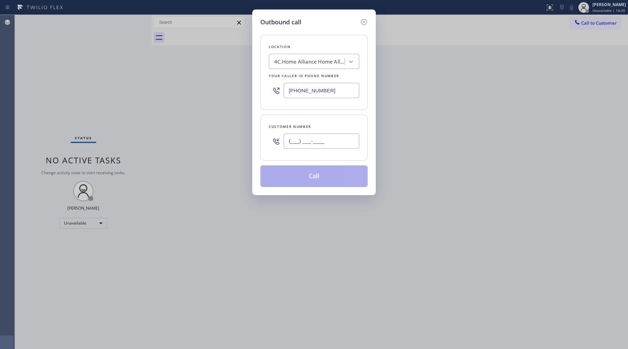
paste input "240) 676-1453"
type input "(240) 676-1453"
click at [315, 182] on button "Call" at bounding box center [313, 177] width 107 height 22
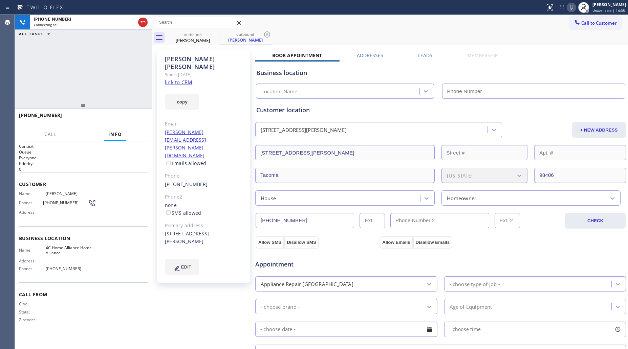
type input "(844) 679-3652"
click at [264, 36] on icon at bounding box center [267, 34] width 8 height 8
click at [266, 34] on div "outbound Della Robertson" at bounding box center [398, 37] width 462 height 15
click at [270, 33] on div "outbound Della Robertson" at bounding box center [398, 37] width 462 height 15
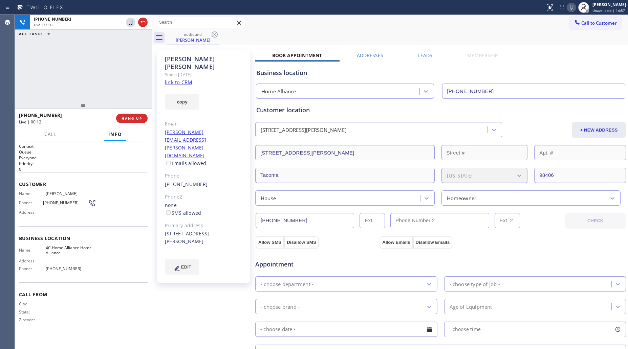
click at [569, 7] on icon at bounding box center [572, 7] width 8 height 8
click at [148, 118] on div "+12406761453 Live | 00:14 HANG UP" at bounding box center [83, 118] width 137 height 19
click at [139, 118] on span "HANG UP" at bounding box center [132, 118] width 21 height 5
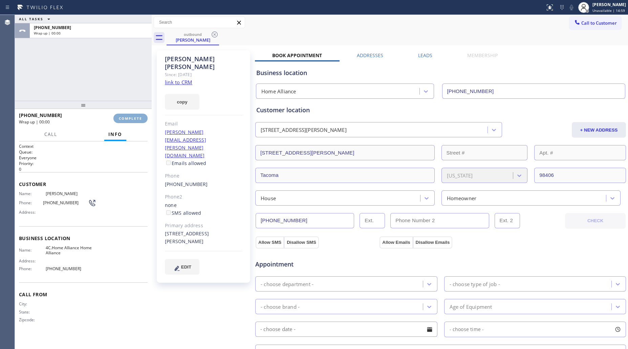
click at [139, 117] on span "COMPLETE" at bounding box center [130, 118] width 23 height 5
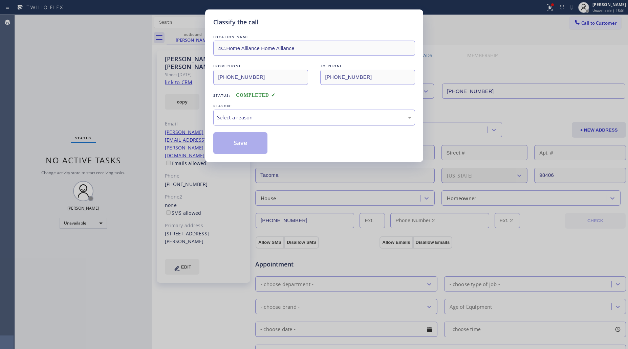
click at [289, 112] on div "Select a reason" at bounding box center [314, 118] width 202 height 16
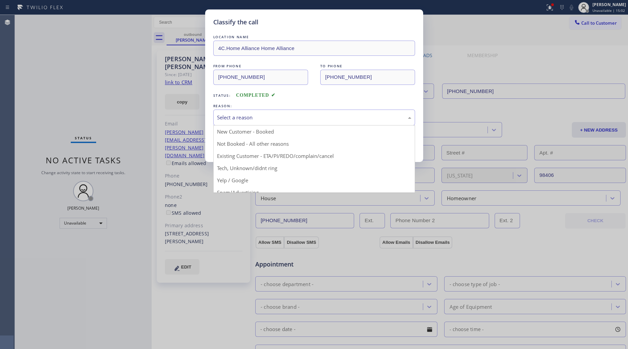
drag, startPoint x: 281, startPoint y: 143, endPoint x: 275, endPoint y: 144, distance: 6.2
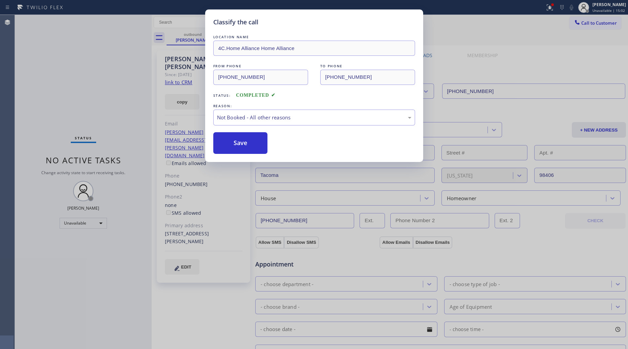
click at [275, 144] on div "Save" at bounding box center [314, 143] width 202 height 22
click at [268, 145] on div "Save" at bounding box center [314, 143] width 202 height 22
click at [260, 147] on button "Save" at bounding box center [240, 143] width 55 height 22
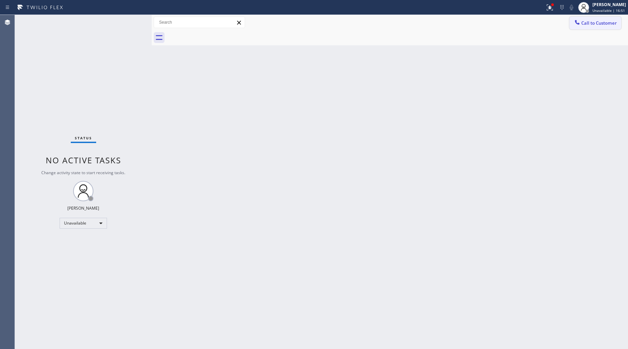
drag, startPoint x: 587, startPoint y: 22, endPoint x: 456, endPoint y: 36, distance: 130.7
click at [586, 22] on span "Call to Customer" at bounding box center [599, 23] width 36 height 6
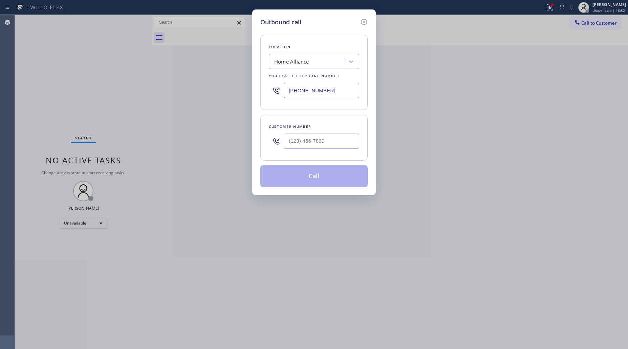
drag, startPoint x: 319, startPoint y: 95, endPoint x: 268, endPoint y: 73, distance: 55.5
click at [252, 90] on div "Outbound call Location Home Alliance Your caller id phone number (844) 679-3652…" at bounding box center [314, 102] width 124 height 186
paste input "650) 243-032"
type input "(650) 243-0322"
click at [335, 146] on input "(___) ___-____" at bounding box center [322, 141] width 76 height 15
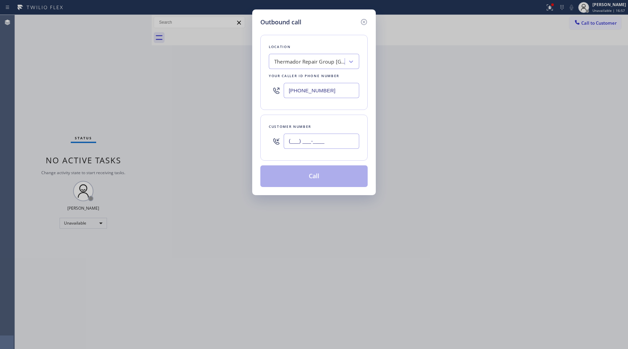
paste input "510) 552-3722"
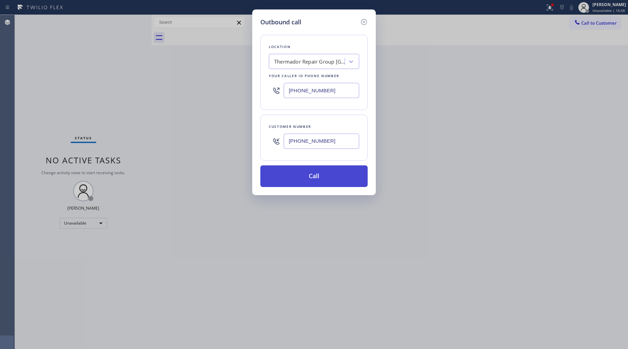
type input "(510) 552-3722"
click at [323, 177] on button "Call" at bounding box center [313, 177] width 107 height 22
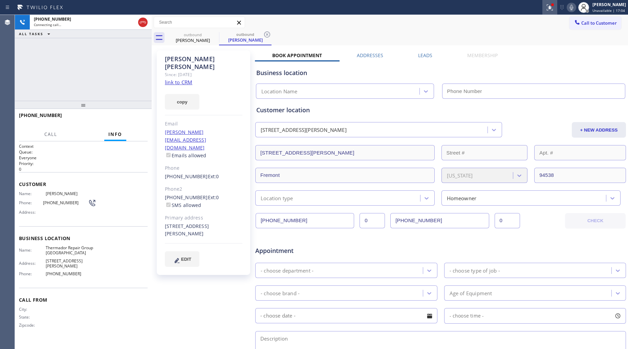
type input "(650) 243-0322"
drag, startPoint x: 549, startPoint y: 3, endPoint x: 535, endPoint y: 24, distance: 24.9
click at [549, 3] on icon at bounding box center [550, 7] width 8 height 8
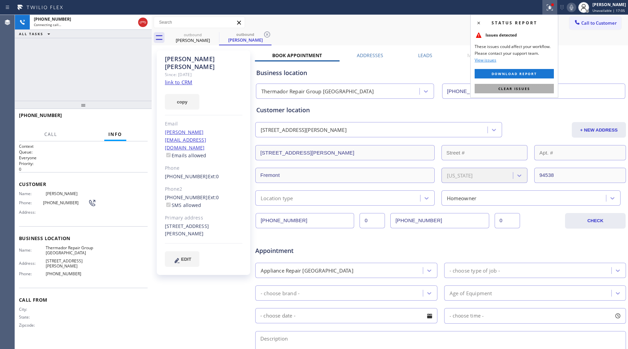
click at [507, 87] on span "Clear issues" at bounding box center [514, 88] width 32 height 5
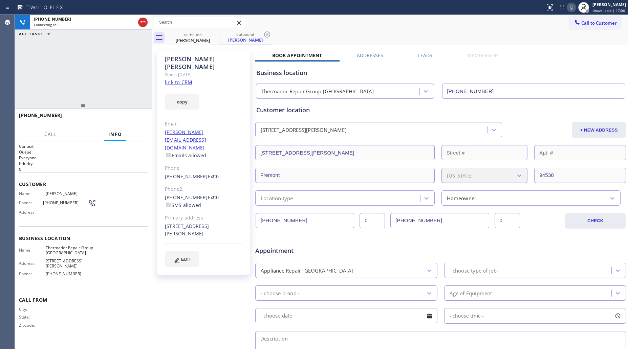
click at [432, 26] on div "Call to Customer Outbound call Location Thermador Repair Group Menlo Park Your …" at bounding box center [390, 23] width 476 height 12
click at [128, 118] on span "HANG UP" at bounding box center [132, 118] width 21 height 5
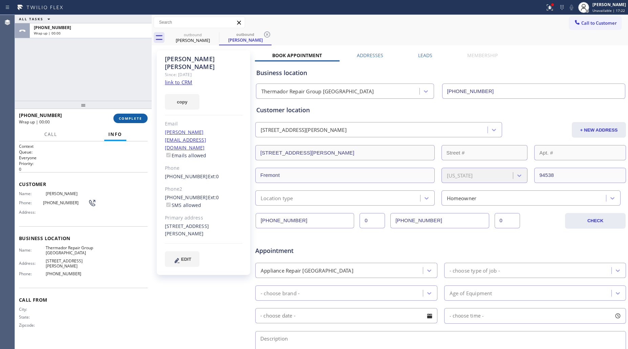
click at [128, 117] on span "COMPLETE" at bounding box center [130, 118] width 23 height 5
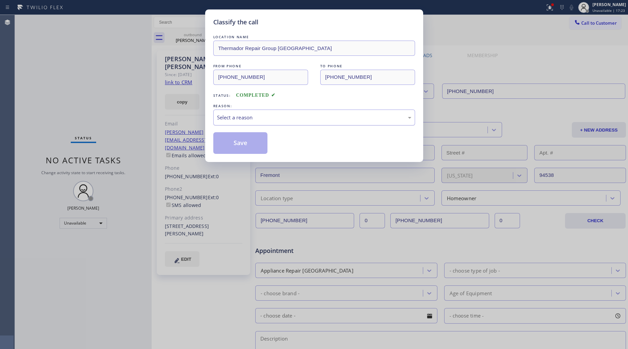
click at [234, 122] on div "Select a reason" at bounding box center [314, 118] width 202 height 16
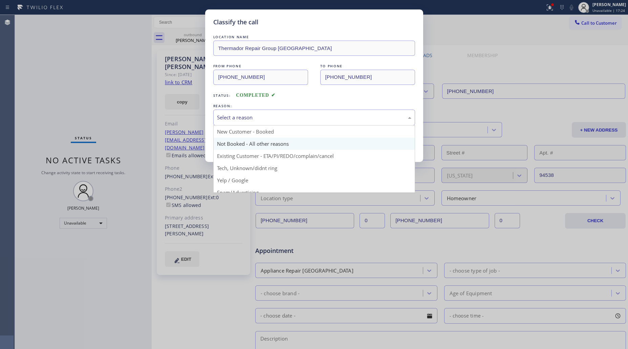
click at [231, 141] on button "Save" at bounding box center [240, 143] width 55 height 22
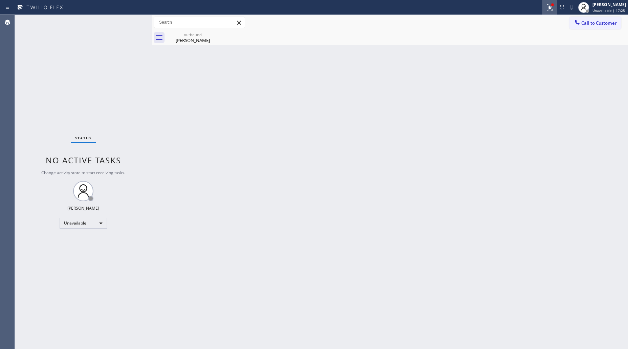
click at [547, 11] on icon at bounding box center [550, 7] width 8 height 8
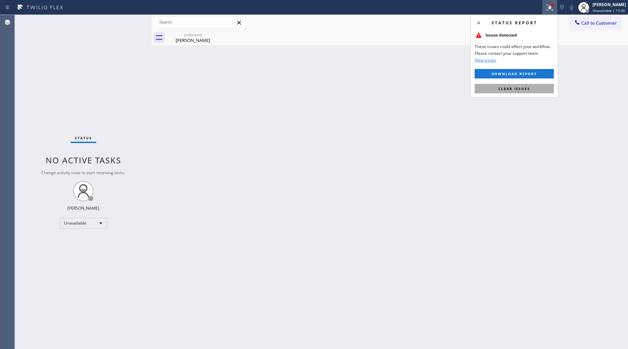
click at [513, 91] on span "Clear issues" at bounding box center [514, 88] width 32 height 5
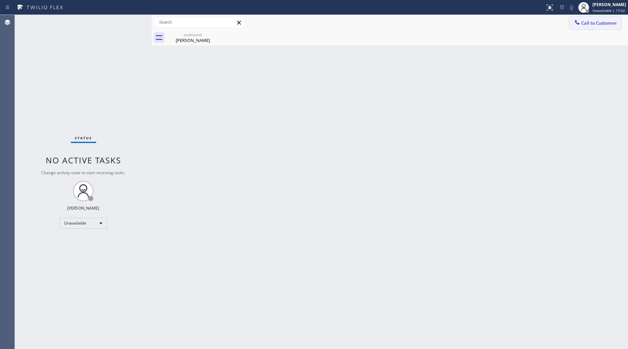
click at [572, 23] on button "Call to Customer" at bounding box center [596, 23] width 52 height 13
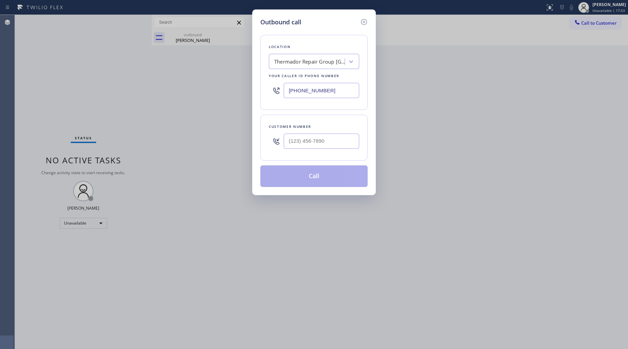
drag, startPoint x: 276, startPoint y: 86, endPoint x: 224, endPoint y: 83, distance: 52.9
click at [220, 85] on div "Outbound call Location Thermador Repair Group Menlo Park Your caller id phone n…" at bounding box center [314, 174] width 628 height 349
paste input "480) 787-0279"
type input "(480) 787-0279"
click at [322, 143] on input "(___) ___-____" at bounding box center [322, 141] width 76 height 15
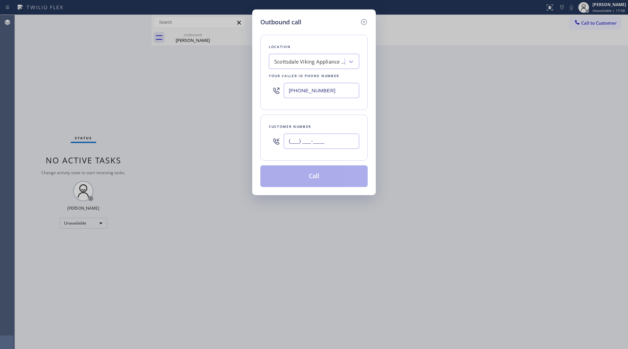
paste input "613) 983-3051"
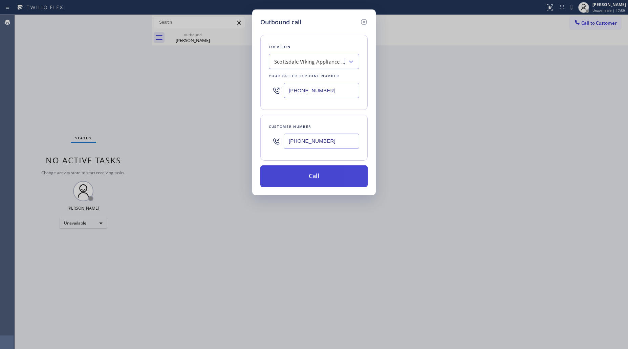
type input "(613) 983-3051"
click at [313, 180] on button "Call" at bounding box center [313, 177] width 107 height 22
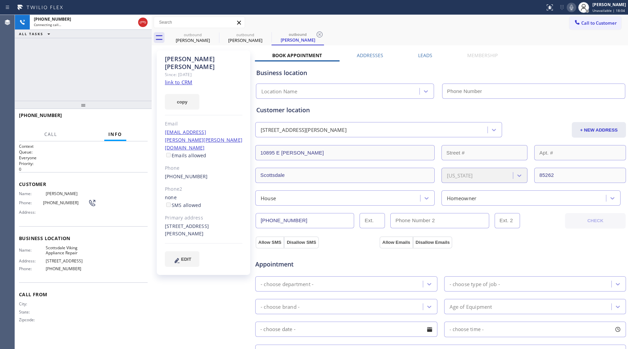
type input "(480) 787-0279"
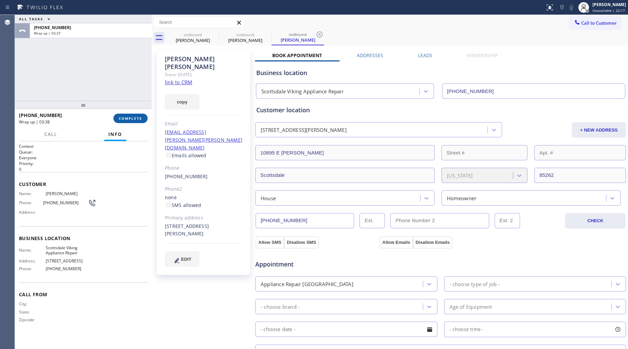
click at [132, 118] on span "COMPLETE" at bounding box center [130, 118] width 23 height 5
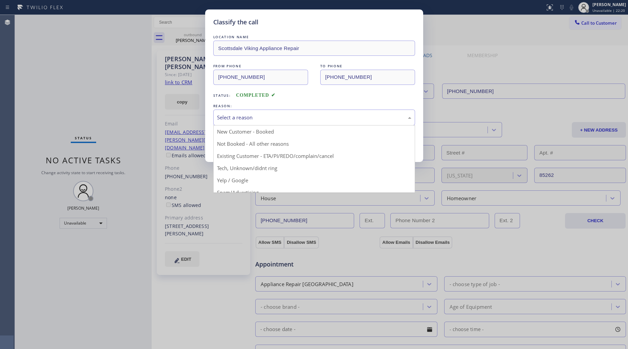
drag, startPoint x: 221, startPoint y: 118, endPoint x: 225, endPoint y: 124, distance: 7.7
click at [222, 121] on div "Select a reason" at bounding box center [314, 118] width 194 height 8
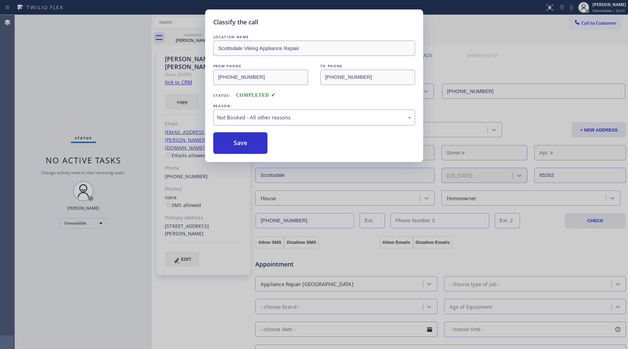
click at [238, 144] on button "Save" at bounding box center [240, 143] width 55 height 22
type input "(650) 243-0322"
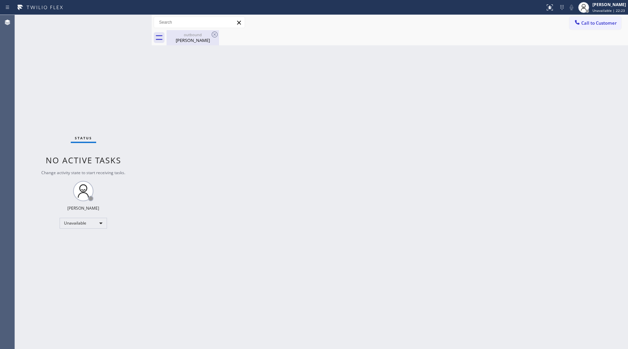
click at [197, 41] on div "Korrine Serrante" at bounding box center [192, 40] width 51 height 6
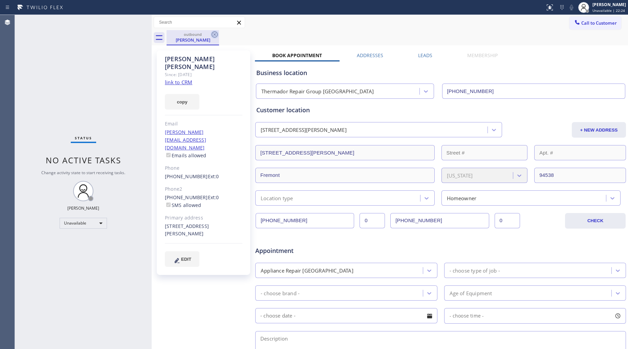
click at [211, 34] on icon at bounding box center [215, 34] width 8 height 8
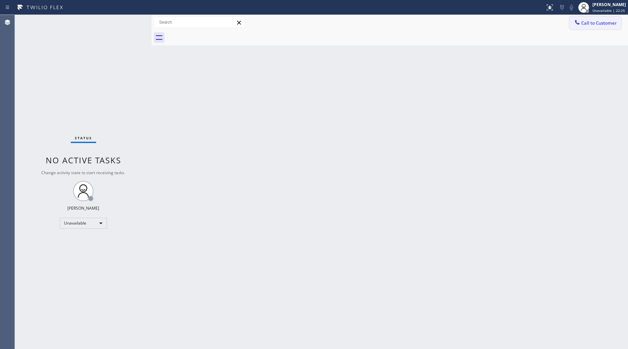
click at [588, 20] on span "Call to Customer" at bounding box center [599, 23] width 36 height 6
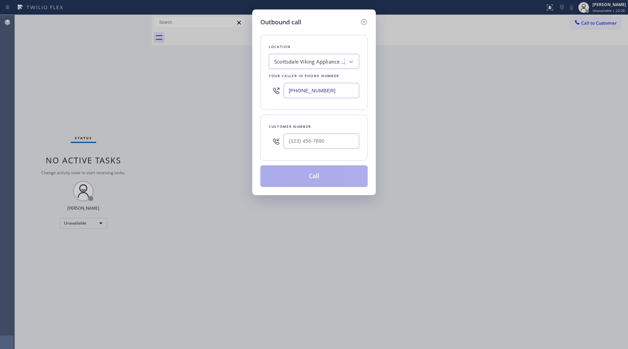
drag, startPoint x: 330, startPoint y: 92, endPoint x: 261, endPoint y: 107, distance: 70.7
click at [261, 107] on div "Location Scottsdale Viking Appliance Repair Your caller id phone number (480) 7…" at bounding box center [313, 72] width 107 height 75
paste input "833) 692-2271"
type input "[PHONE_NUMBER]"
click at [330, 133] on div at bounding box center [322, 141] width 76 height 22
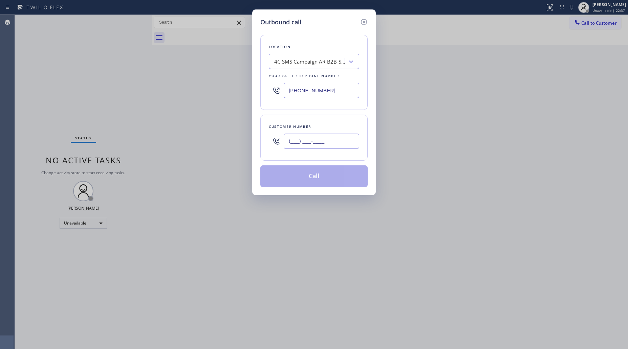
paste input "978) 641-4205"
drag, startPoint x: 334, startPoint y: 135, endPoint x: 335, endPoint y: 139, distance: 3.9
click at [334, 136] on input "(978) 641-4205" at bounding box center [322, 141] width 76 height 15
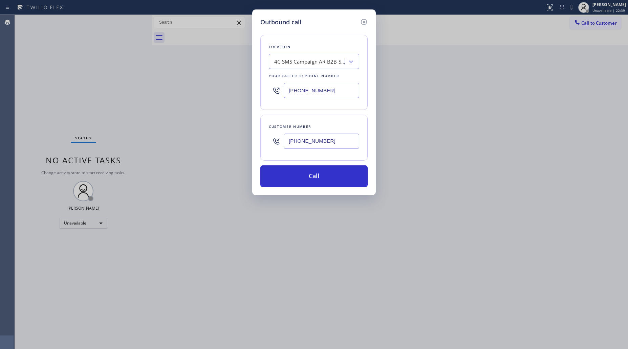
type input "(978) 641-4205"
click at [319, 160] on div "Customer number (978) 641-4205" at bounding box center [313, 138] width 107 height 46
click at [318, 161] on div "Customer number (978) 641-4205" at bounding box center [313, 138] width 107 height 46
click at [327, 174] on button "Call" at bounding box center [313, 177] width 107 height 22
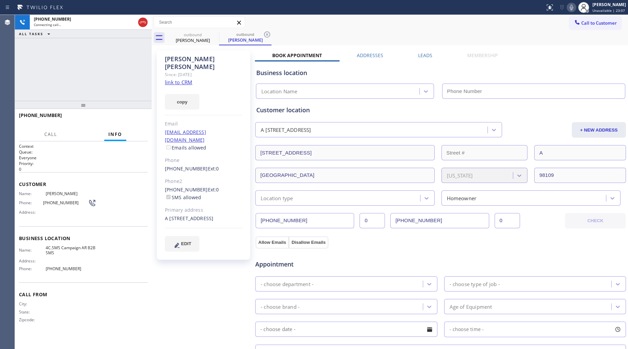
type input "[PHONE_NUMBER]"
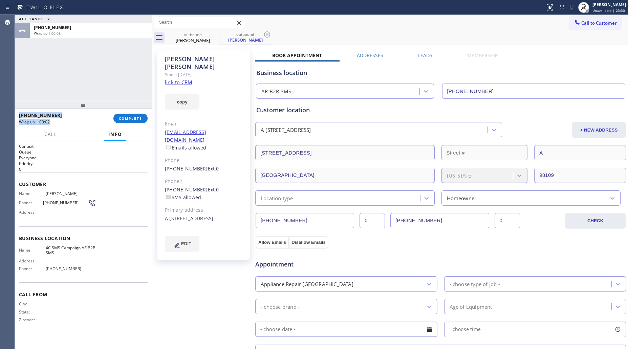
drag, startPoint x: 119, startPoint y: 111, endPoint x: 123, endPoint y: 112, distance: 3.6
click at [120, 110] on div "ALL TASKS ALL TASKS ACTIVE TASKS TASKS IN WRAP UP +19786414205 Wrap up | 00:02 …" at bounding box center [83, 182] width 137 height 335
click at [124, 114] on button "COMPLETE" at bounding box center [130, 118] width 34 height 9
click at [110, 83] on div "ALL TASKS ALL TASKS ACTIVE TASKS TASKS IN WRAP UP +19786414205 Wrap up | 00:03" at bounding box center [83, 58] width 137 height 86
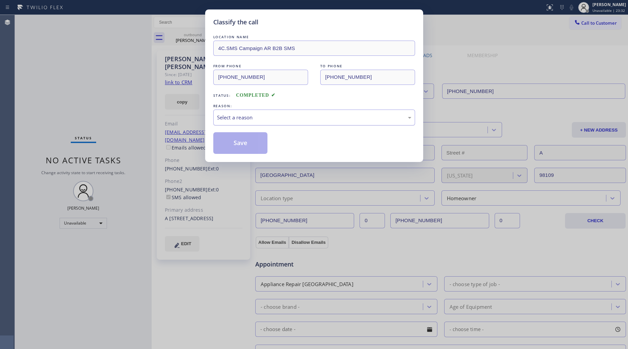
click at [240, 110] on div "Select a reason" at bounding box center [314, 118] width 202 height 16
drag, startPoint x: 219, startPoint y: 144, endPoint x: 1, endPoint y: 129, distance: 219.3
click at [159, 136] on div "Classify the call LOCATION NAME 4C.SMS Campaign AR B2B SMS FROM PHONE (833) 692…" at bounding box center [314, 174] width 628 height 349
drag, startPoint x: 236, startPoint y: 141, endPoint x: 234, endPoint y: 137, distance: 4.1
click at [236, 141] on button "Save" at bounding box center [240, 143] width 55 height 22
